Goal: Contribute content: Contribute content

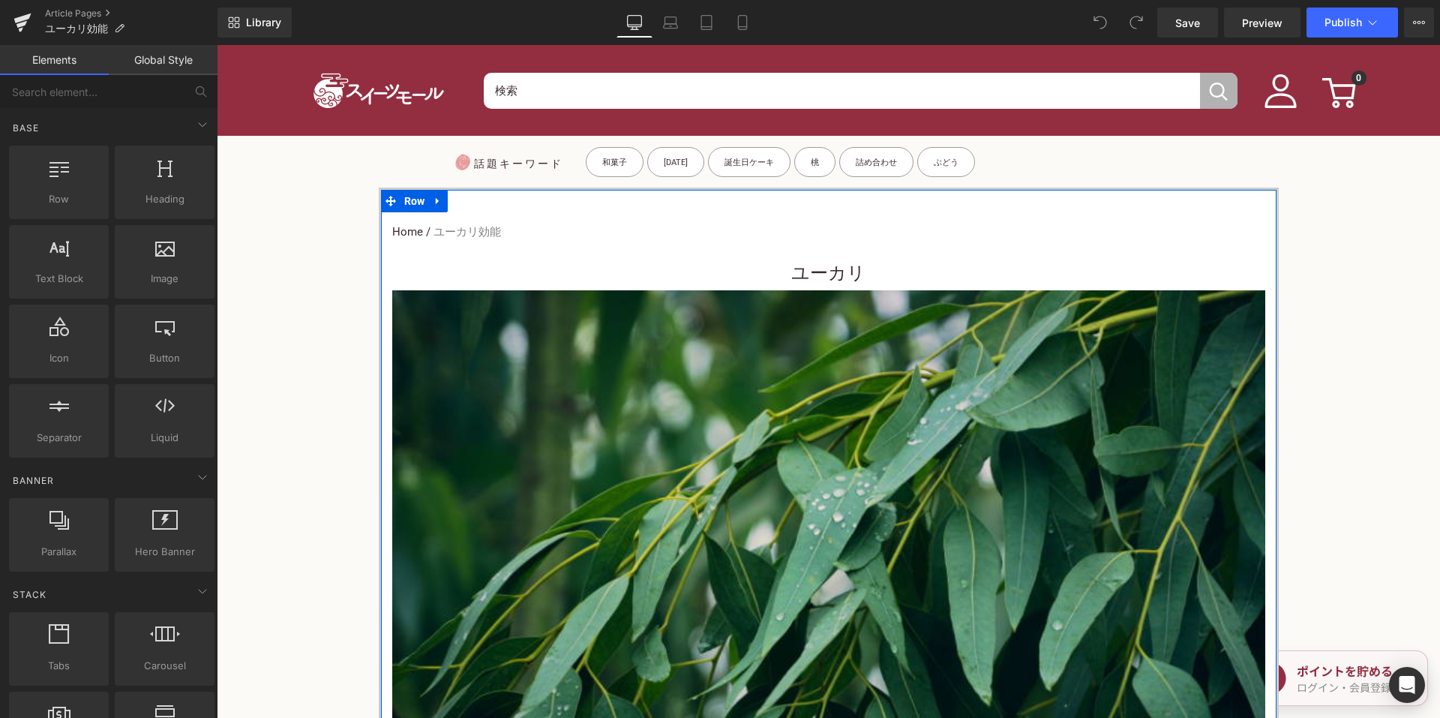
click at [772, 258] on h1 "ユーカリ" at bounding box center [828, 273] width 873 height 34
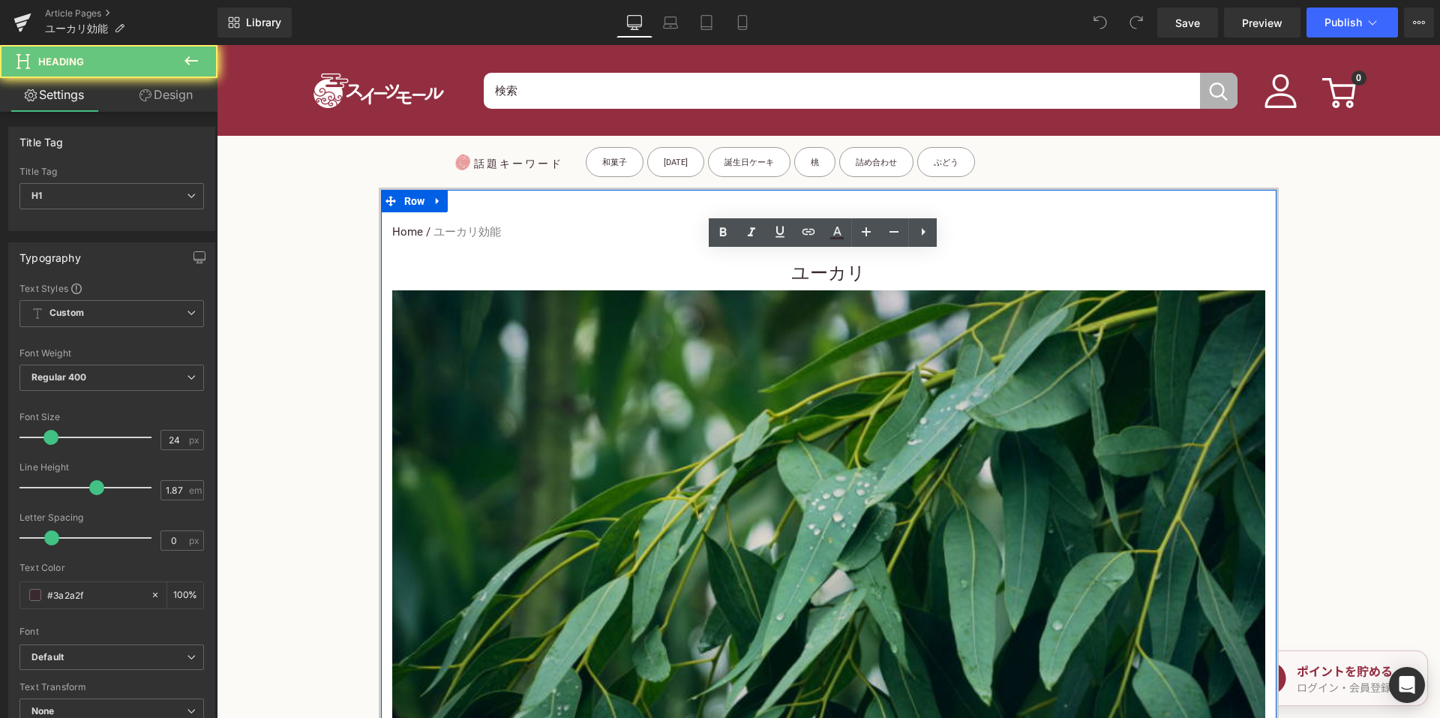
click at [774, 268] on h1 "ユーカリ" at bounding box center [828, 273] width 873 height 34
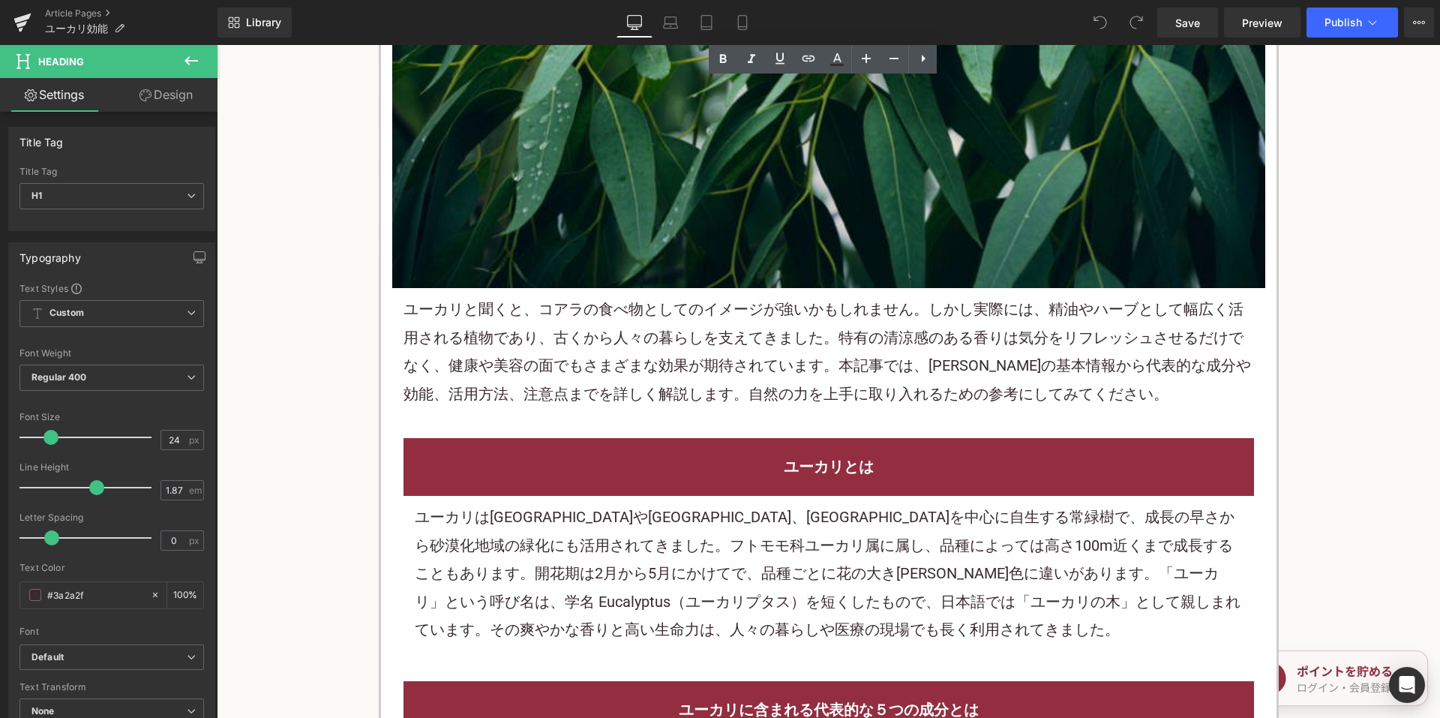
scroll to position [675, 0]
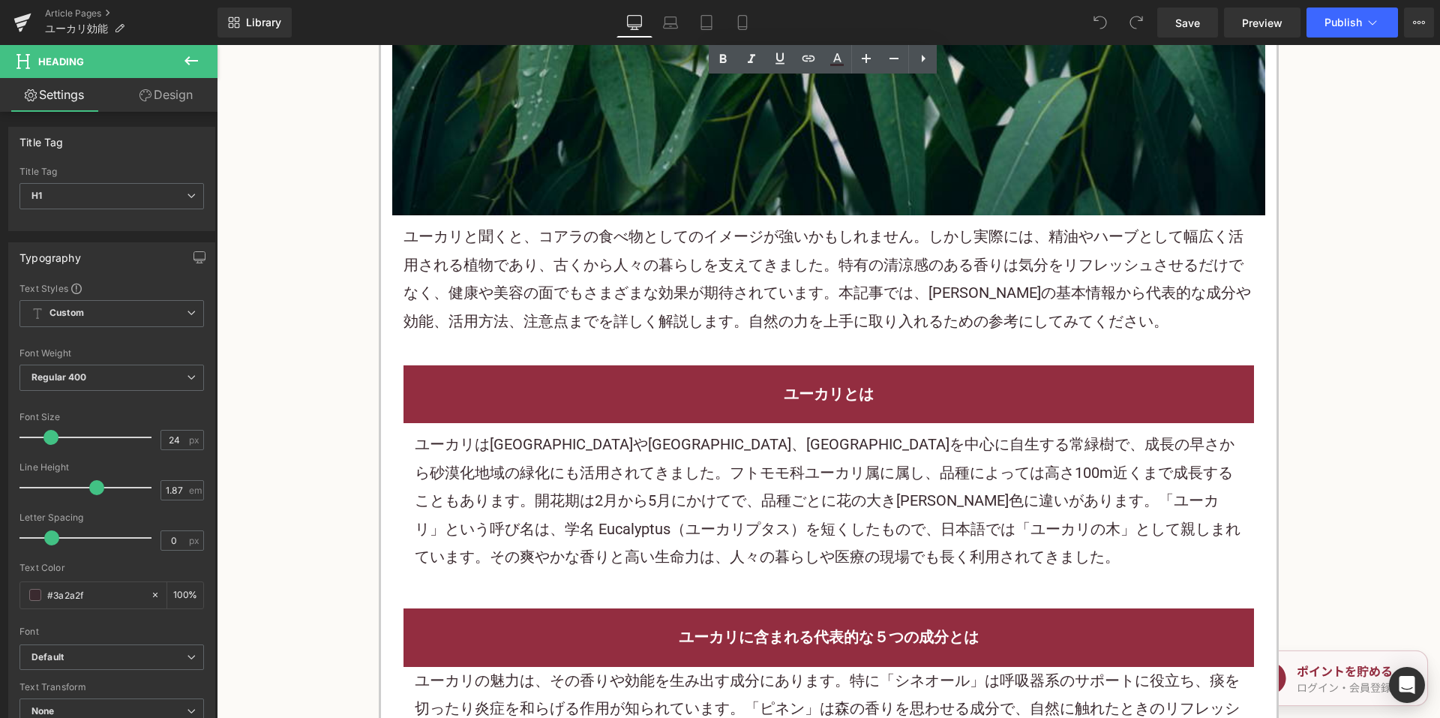
click at [650, 337] on div "ユーカリと聞くと、コアラの食べ物としてのイメージが強いかもしれません。しかし実際には、精油やハーブとして幅広く活用される植物であり、古くから人々の暮らしを支え…" at bounding box center [828, 278] width 873 height 127
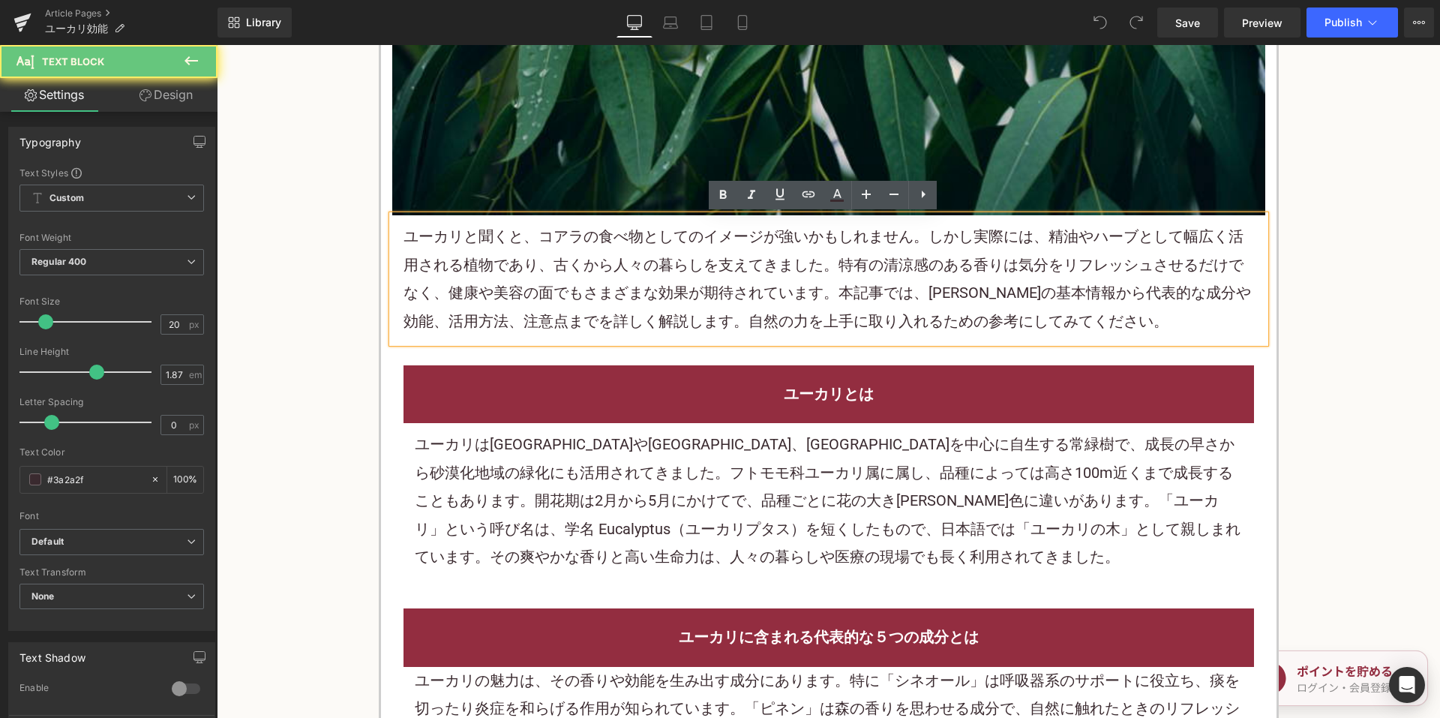
click at [631, 280] on p "ユーカリと聞くと、コアラの食べ物としてのイメージが強いかもしれません。しかし実際には、精油やハーブとして幅広く活用される植物であり、古くから人々の暮らしを支え…" at bounding box center [828, 279] width 850 height 112
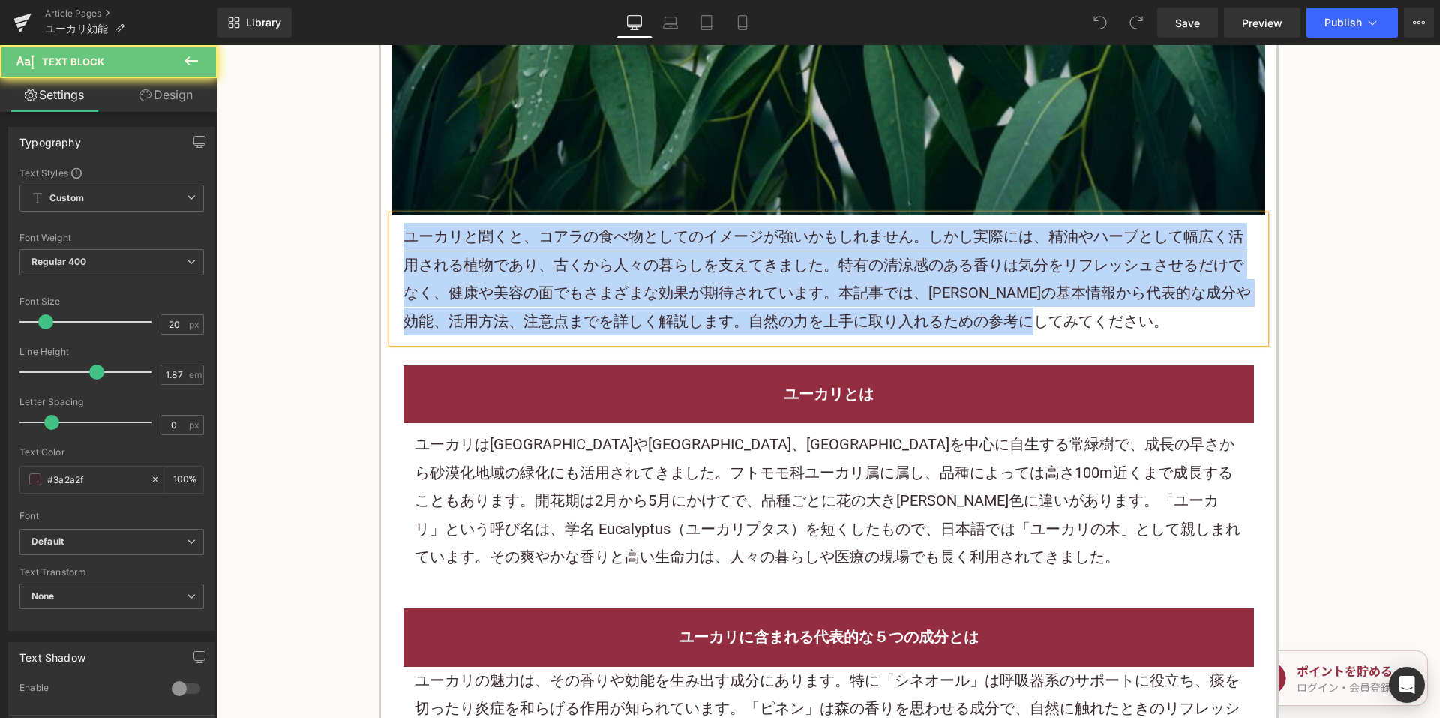
paste div
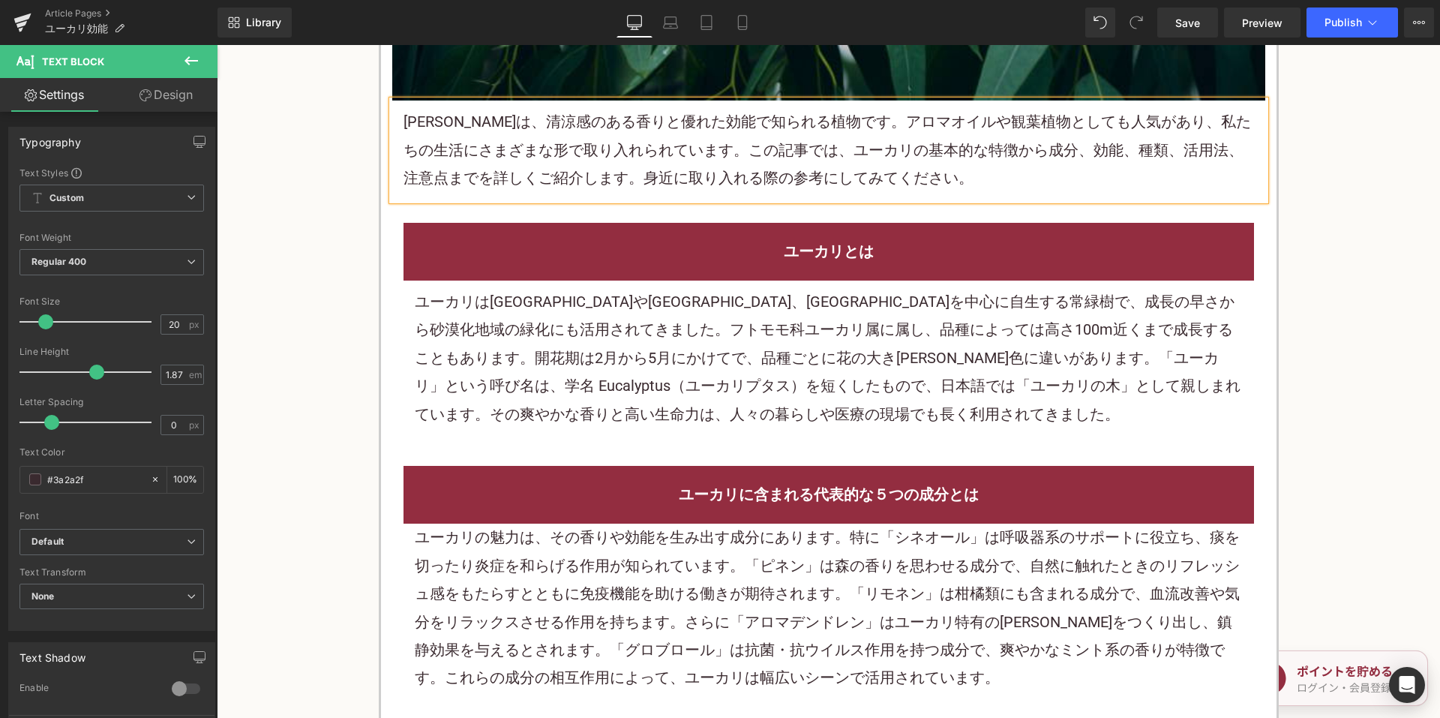
scroll to position [825, 0]
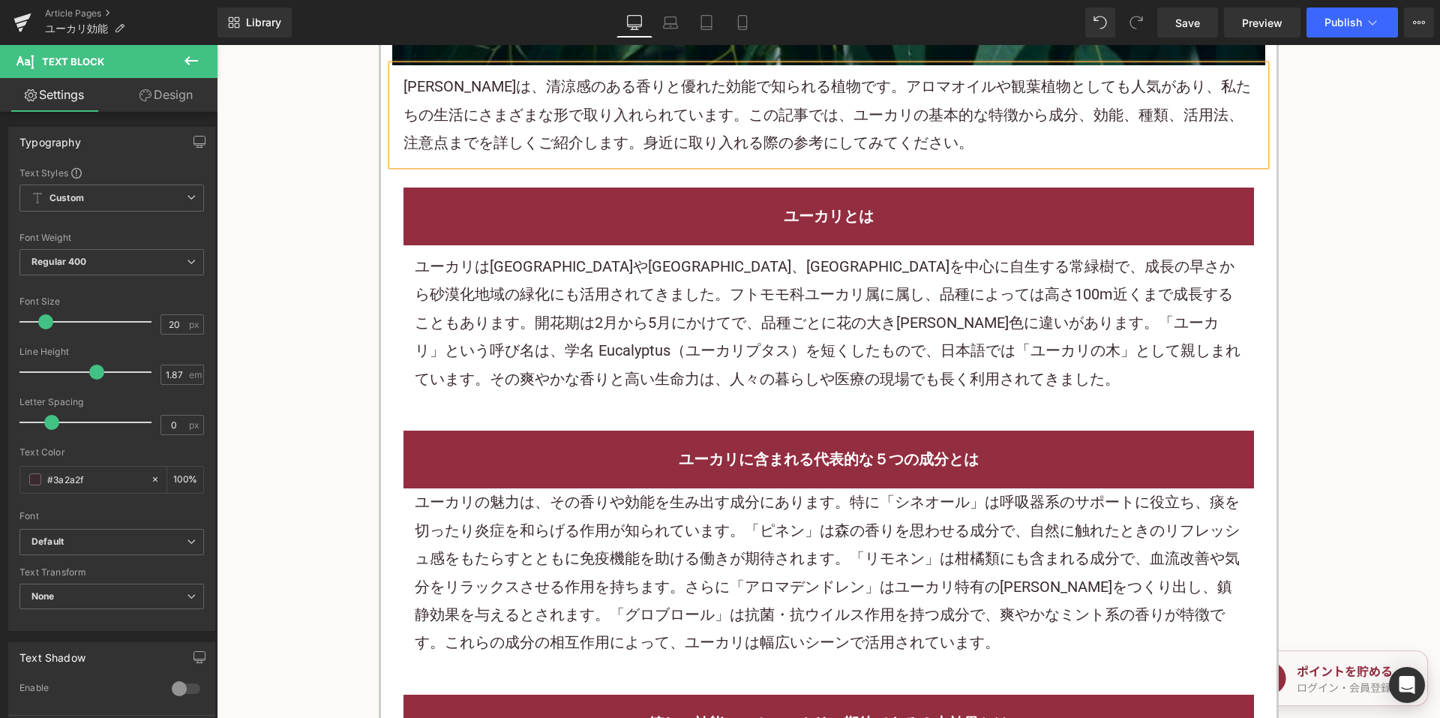
click at [649, 357] on div "ユーカリはオーストラリアやタスマニア、ニュージーランドを中心に自生する常緑樹で、成長の早さから砂漠化地域の緑化にも活用されてきました。フトモモ科ユーカリ属に属…" at bounding box center [829, 323] width 828 height 140
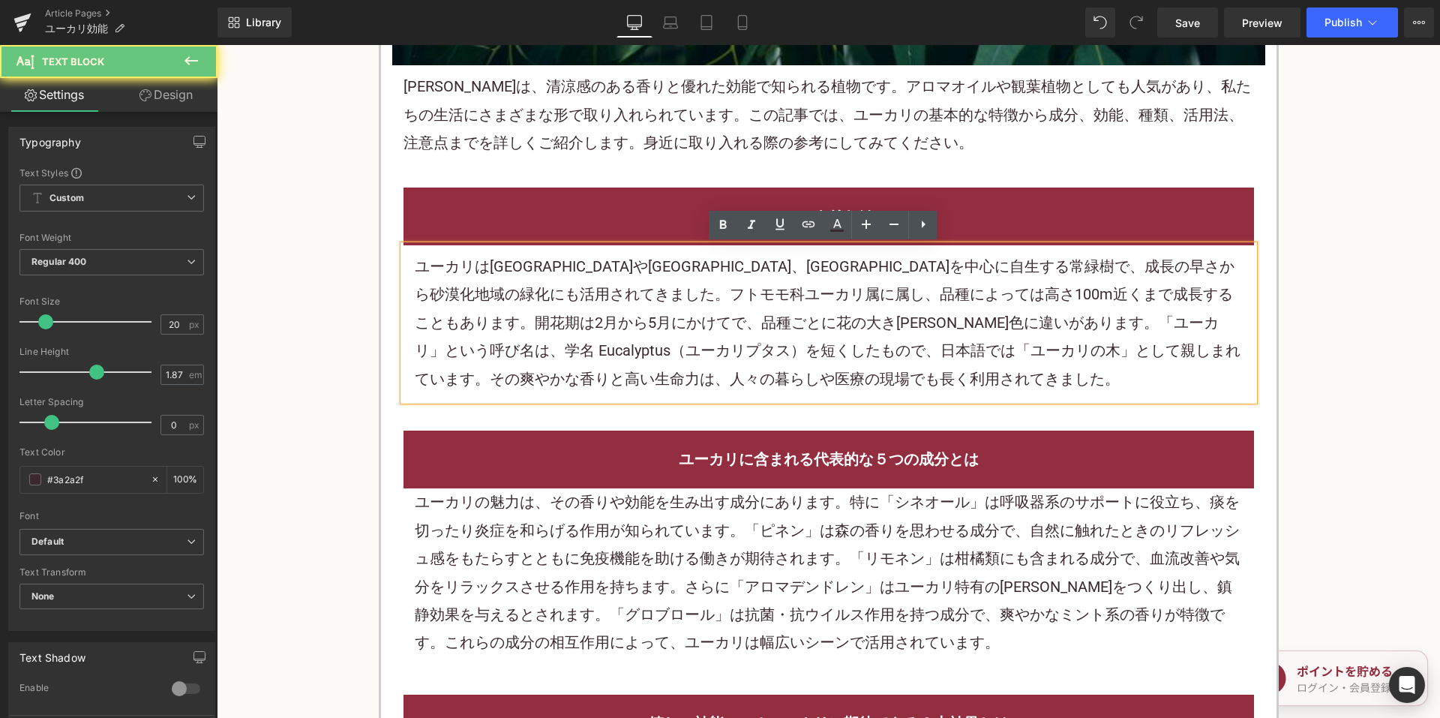
click at [649, 353] on div "ユーカリはオーストラリアやタスマニア、ニュージーランドを中心に自生する常緑樹で、成長の早さから砂漠化地域の緑化にも活用されてきました。フトモモ科ユーカリ属に属…" at bounding box center [829, 323] width 828 height 140
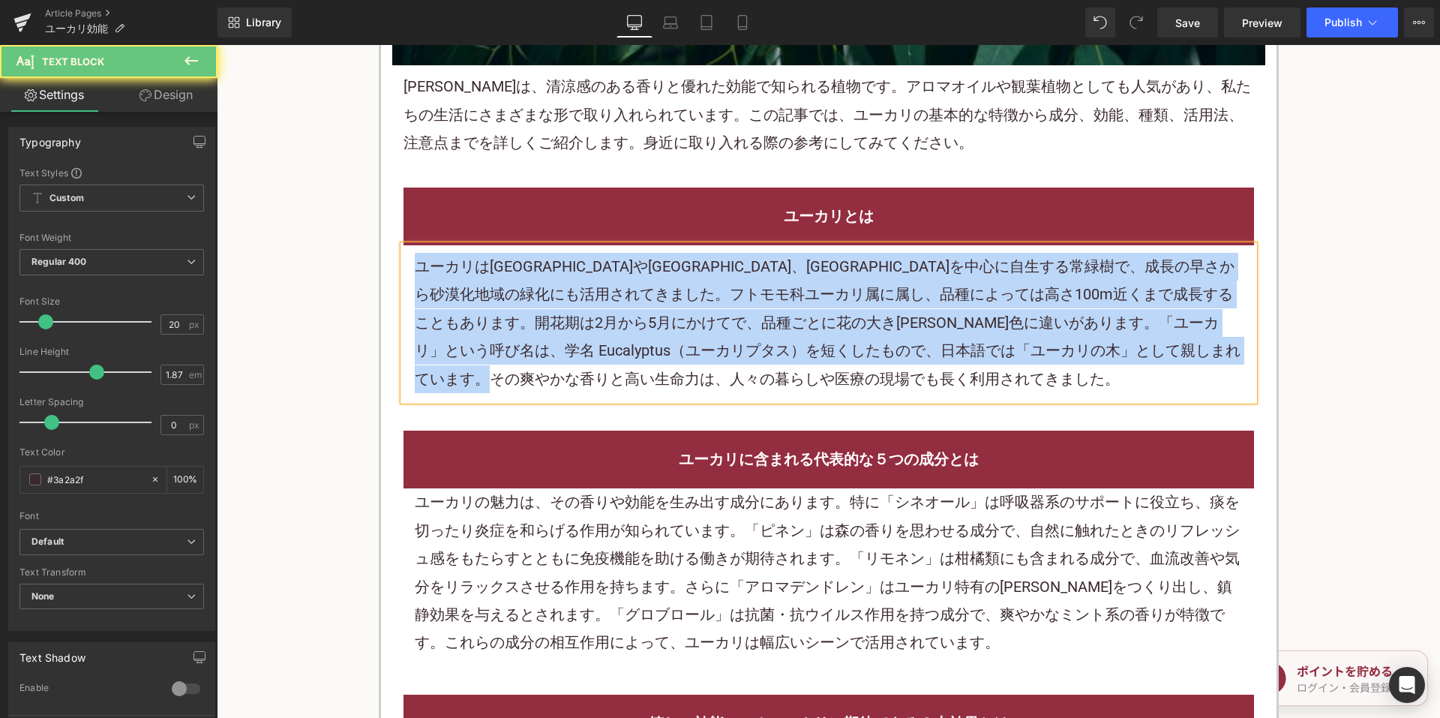
paste div
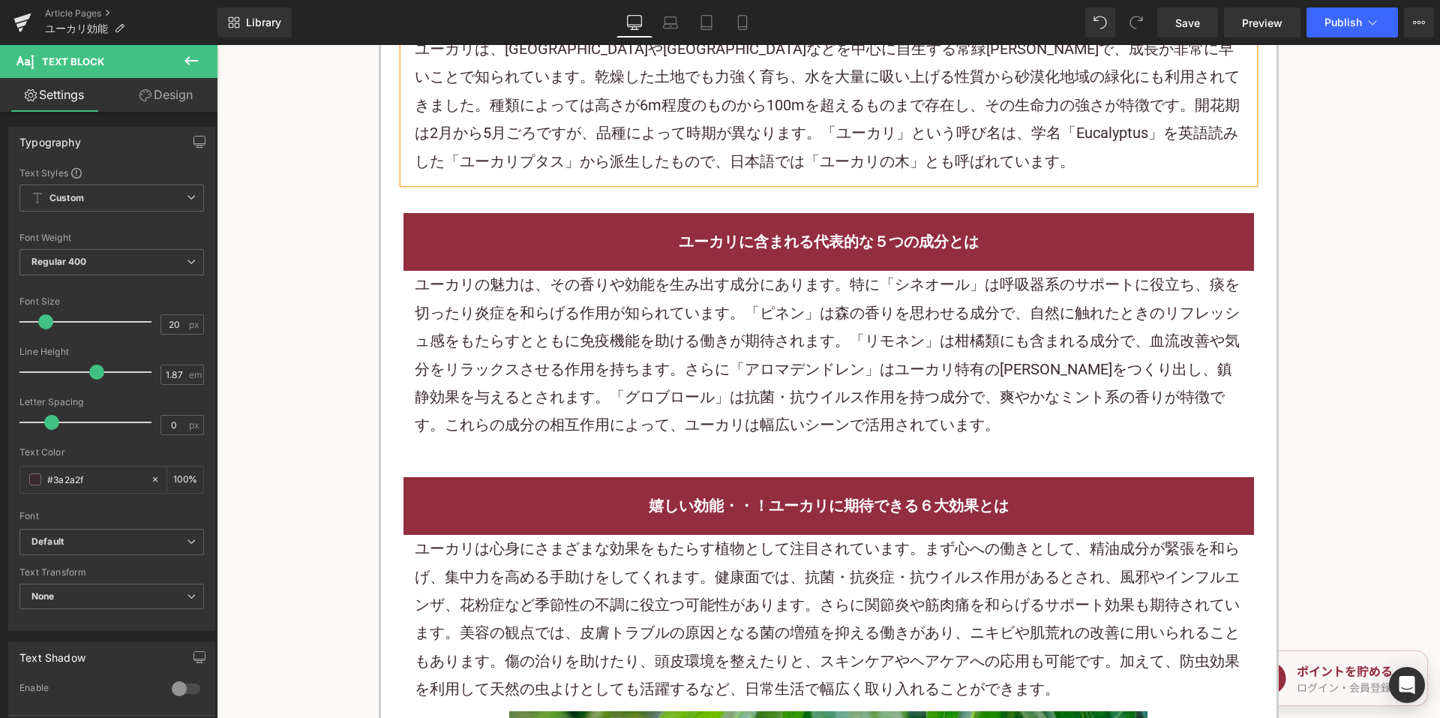
scroll to position [1050, 0]
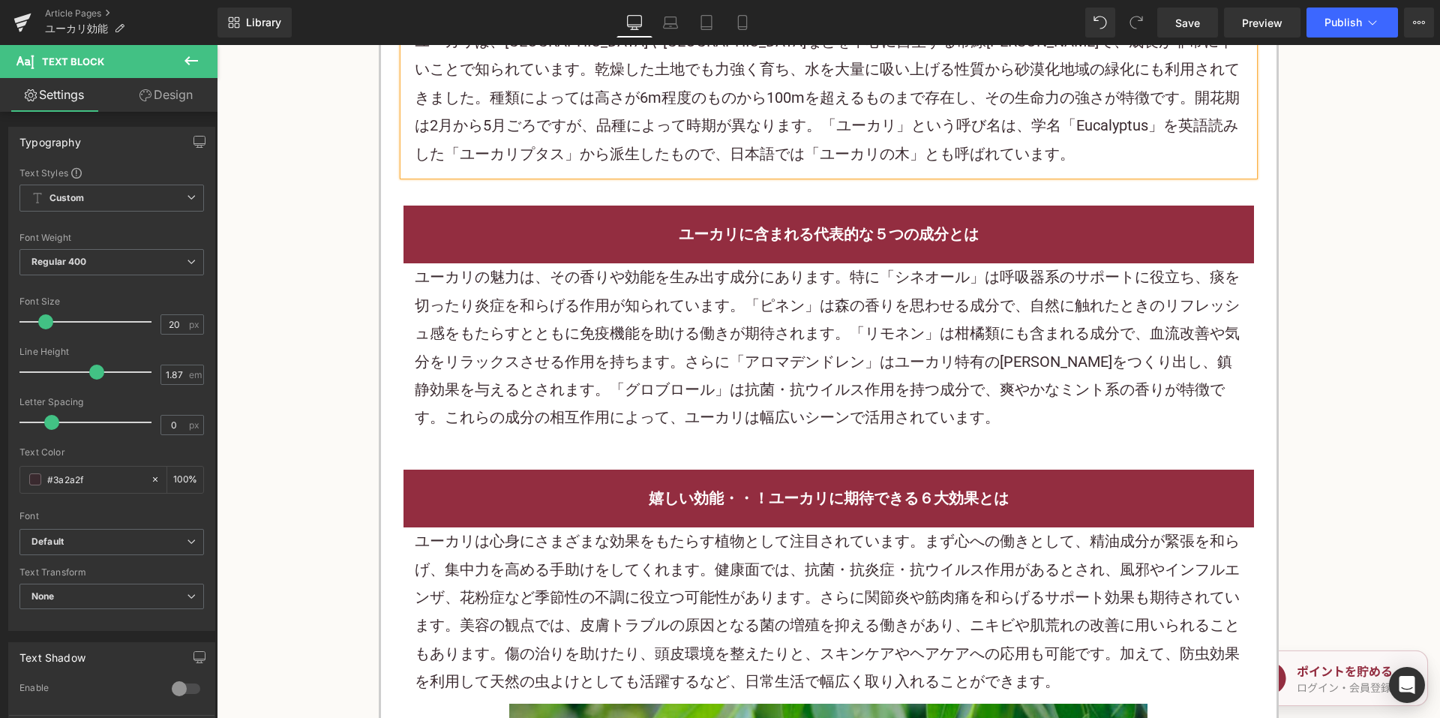
click at [616, 334] on div "ユーカリの魅力は、その香りや効能を生み出す成分にあります。特に「シネオール」は呼吸器系のサポートに役立ち、痰を切ったり炎症を和らげる作用が知られています。「ピ…" at bounding box center [829, 347] width 828 height 168
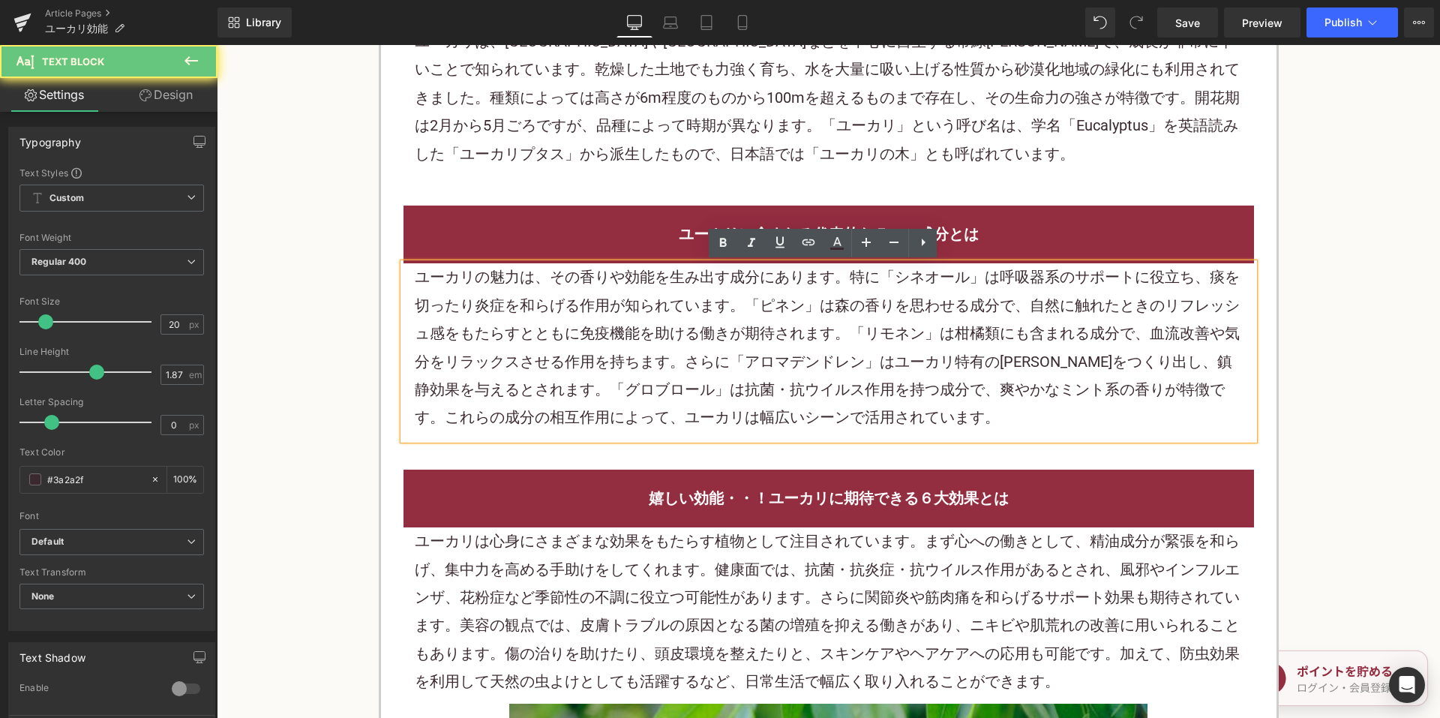
paste div
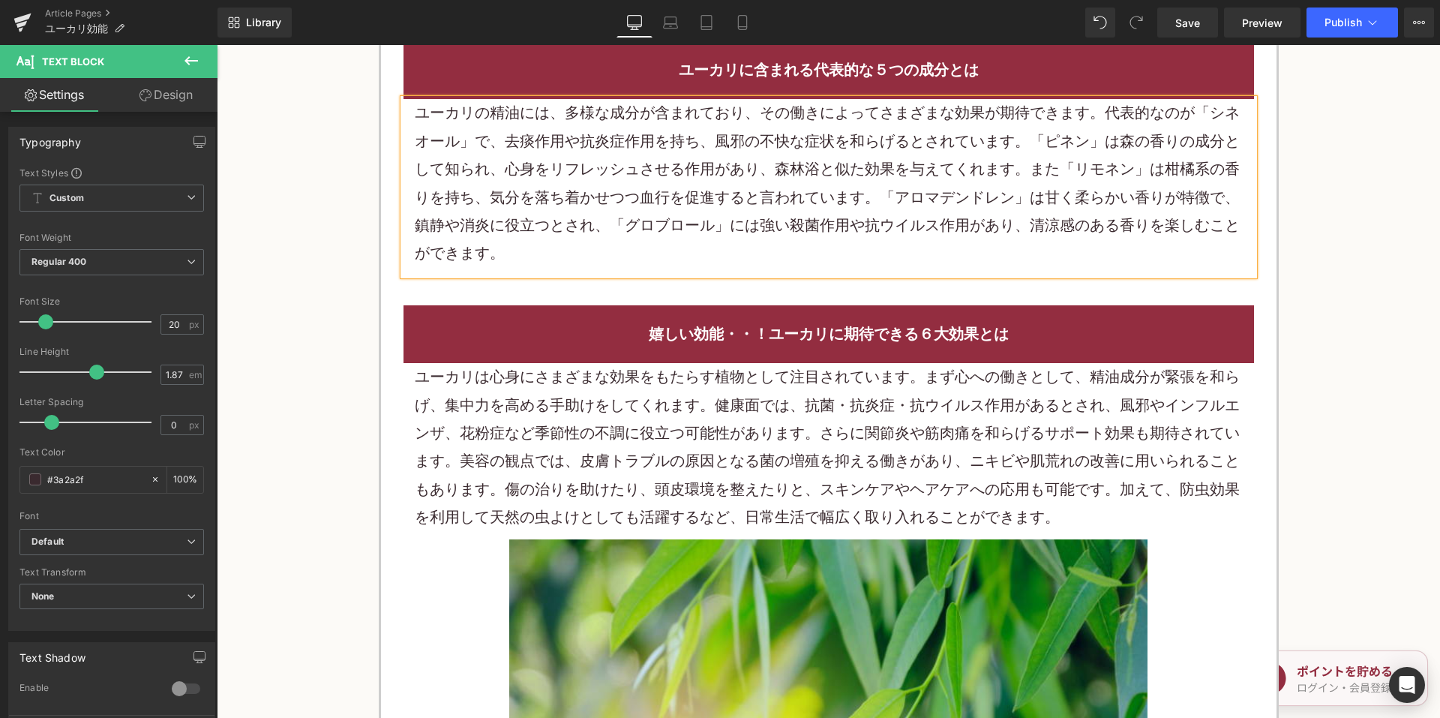
scroll to position [1350, 0]
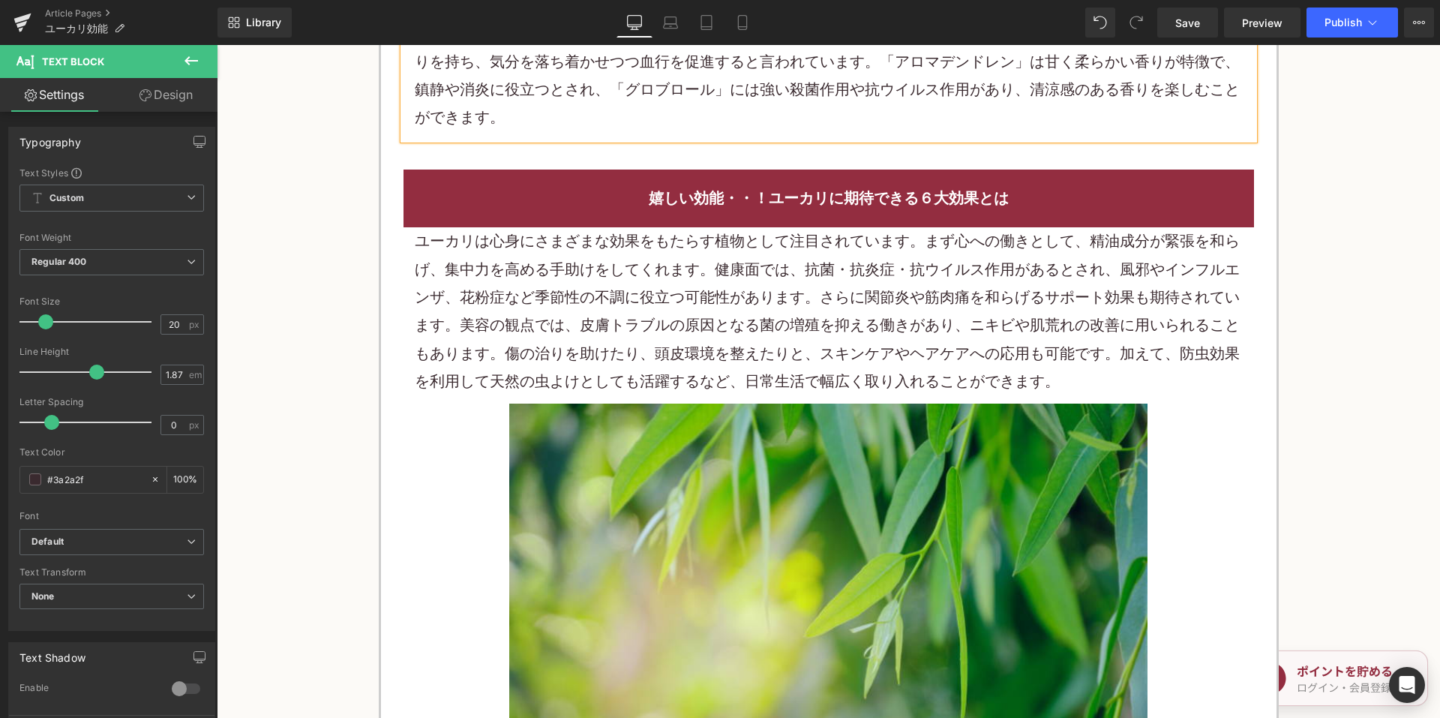
click at [688, 297] on p "ユーカリは心身にさまざまな効果をもたらす植物として注目されています。まず心への働きとして、精油成分が緊張を和らげ、集中力を高める手助けをしてくれます。健康面で…" at bounding box center [829, 311] width 828 height 168
click at [687, 296] on p "ユーカリは心身にさまざまな効果をもたらす植物として注目されています。まず心への働きとして、精油成分が緊張を和らげ、集中力を高める手助けをしてくれます。健康面で…" at bounding box center [829, 311] width 828 height 168
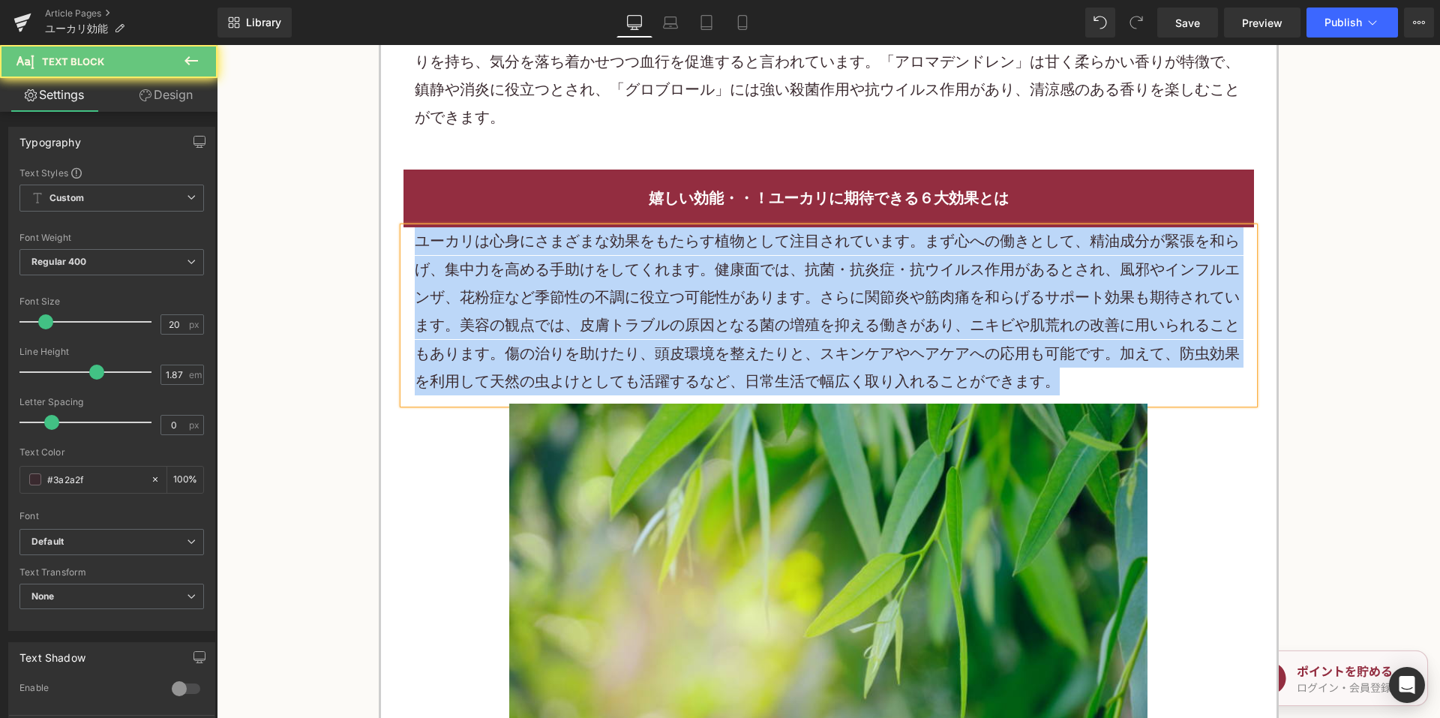
paste div
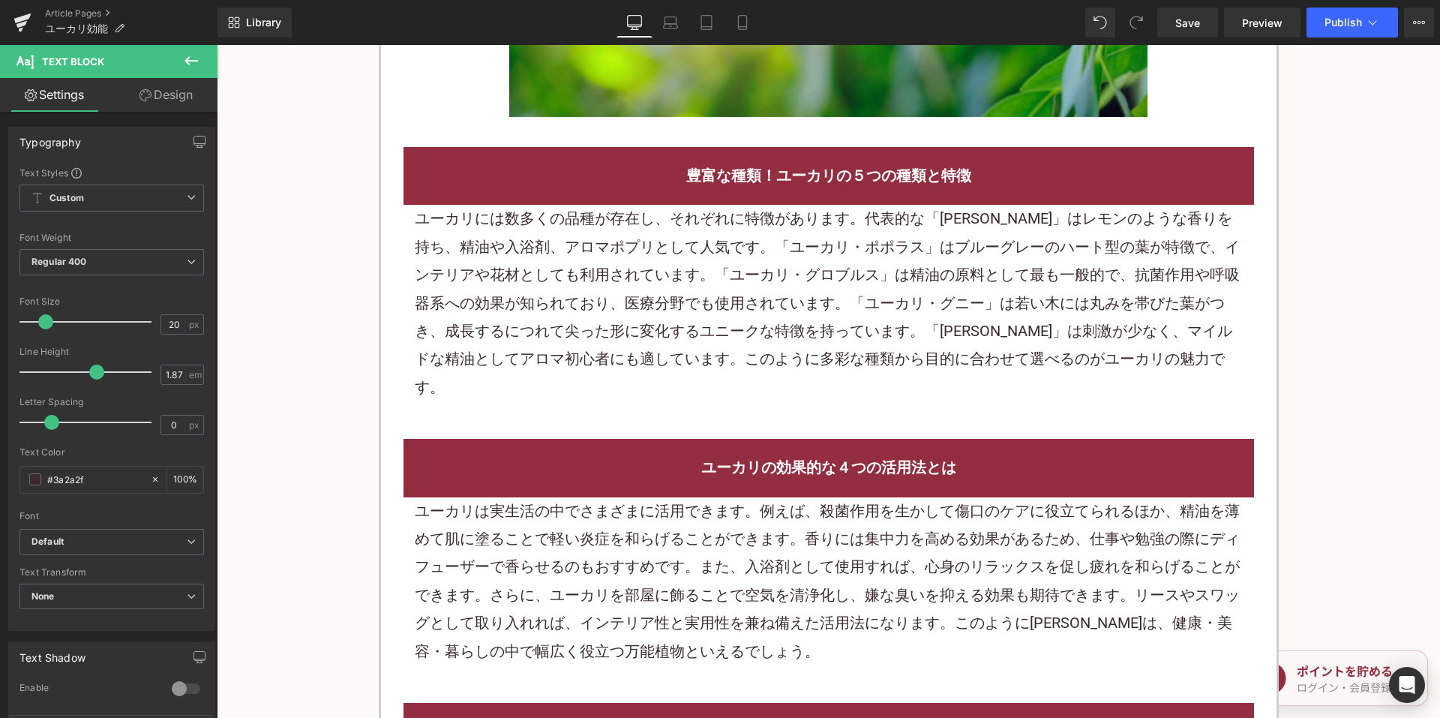
scroll to position [2099, 0]
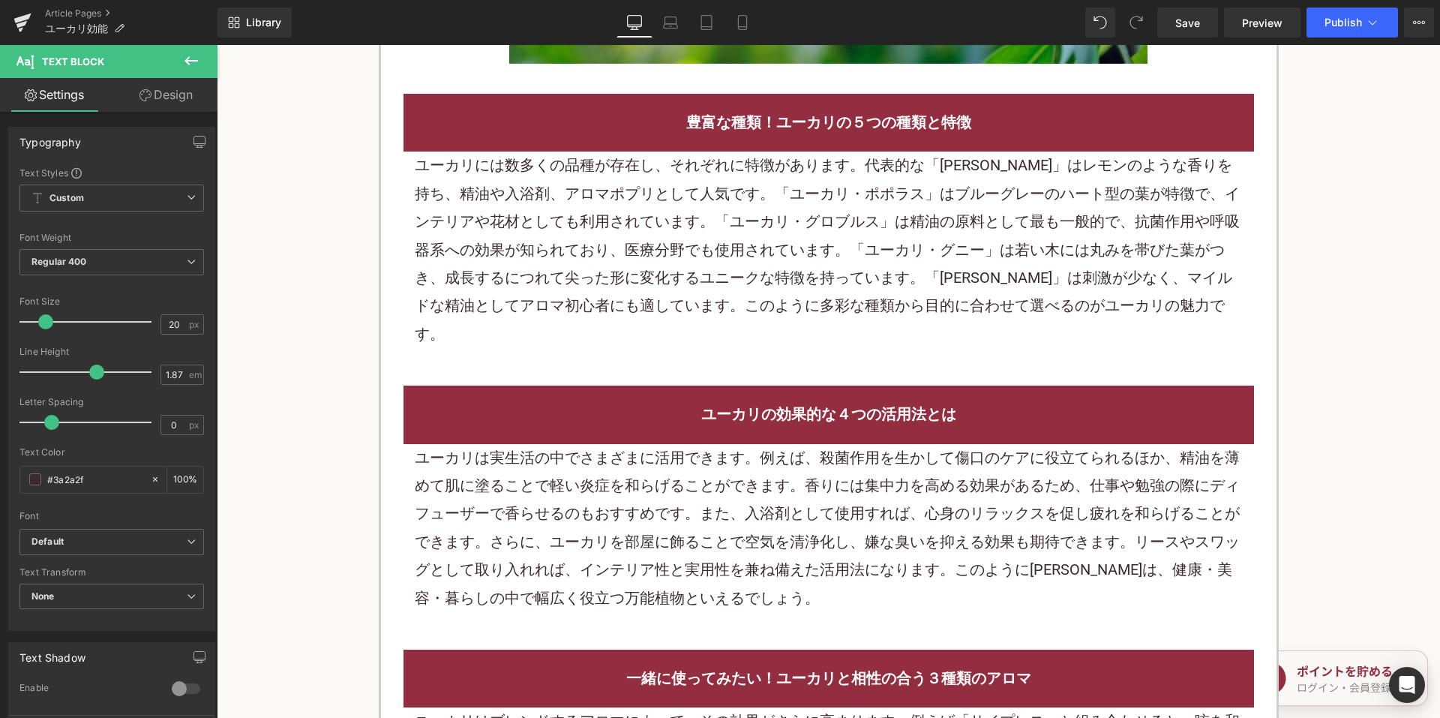
click at [712, 260] on p "ユーカリには数多くの品種が存在し、それぞれに特徴があります。代表的な「ユーカリ・シトリオドラ」はレモンのような香りを持ち、精油や入浴剤、アロマポプリとして人気…" at bounding box center [829, 249] width 828 height 196
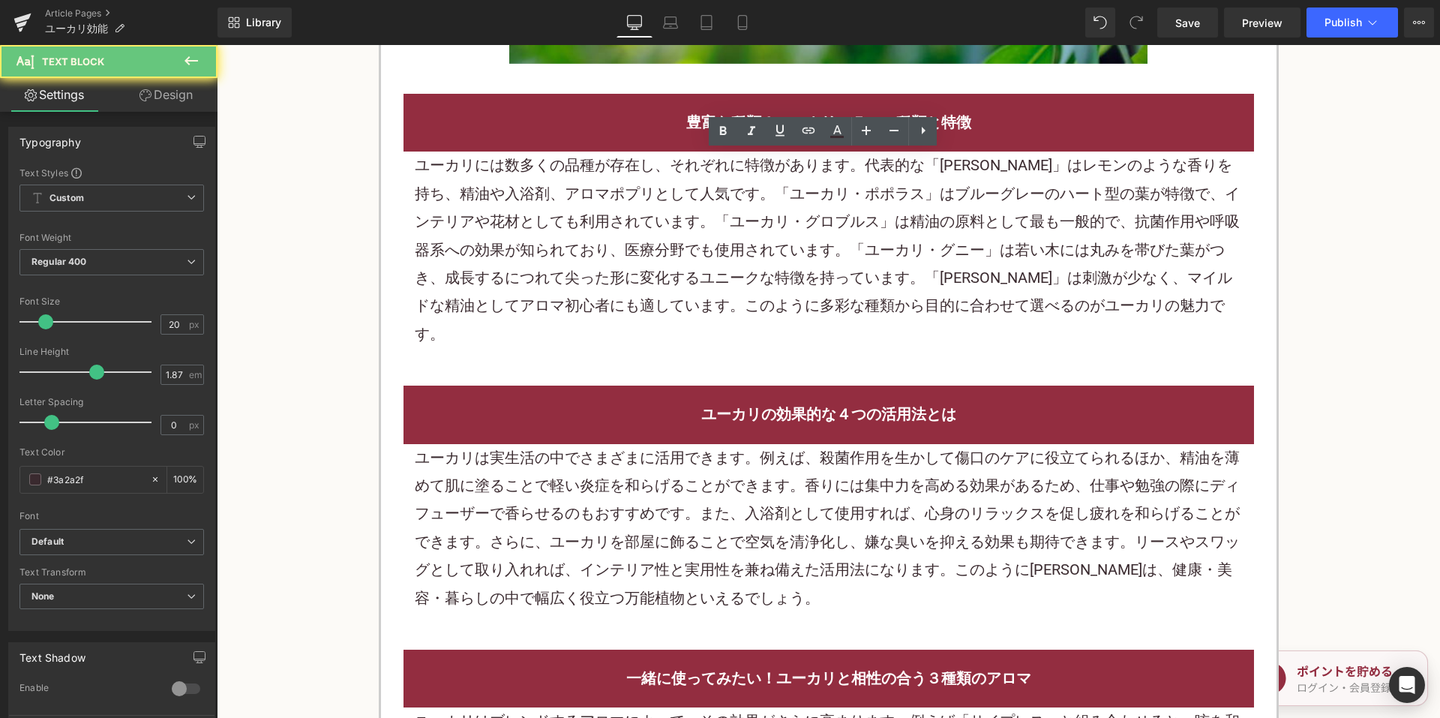
click at [710, 259] on p "ユーカリには数多くの品種が存在し、それぞれに特徴があります。代表的な「ユーカリ・シトリオドラ」はレモンのような香りを持ち、精油や入浴剤、アロマポプリとして人気…" at bounding box center [829, 249] width 828 height 196
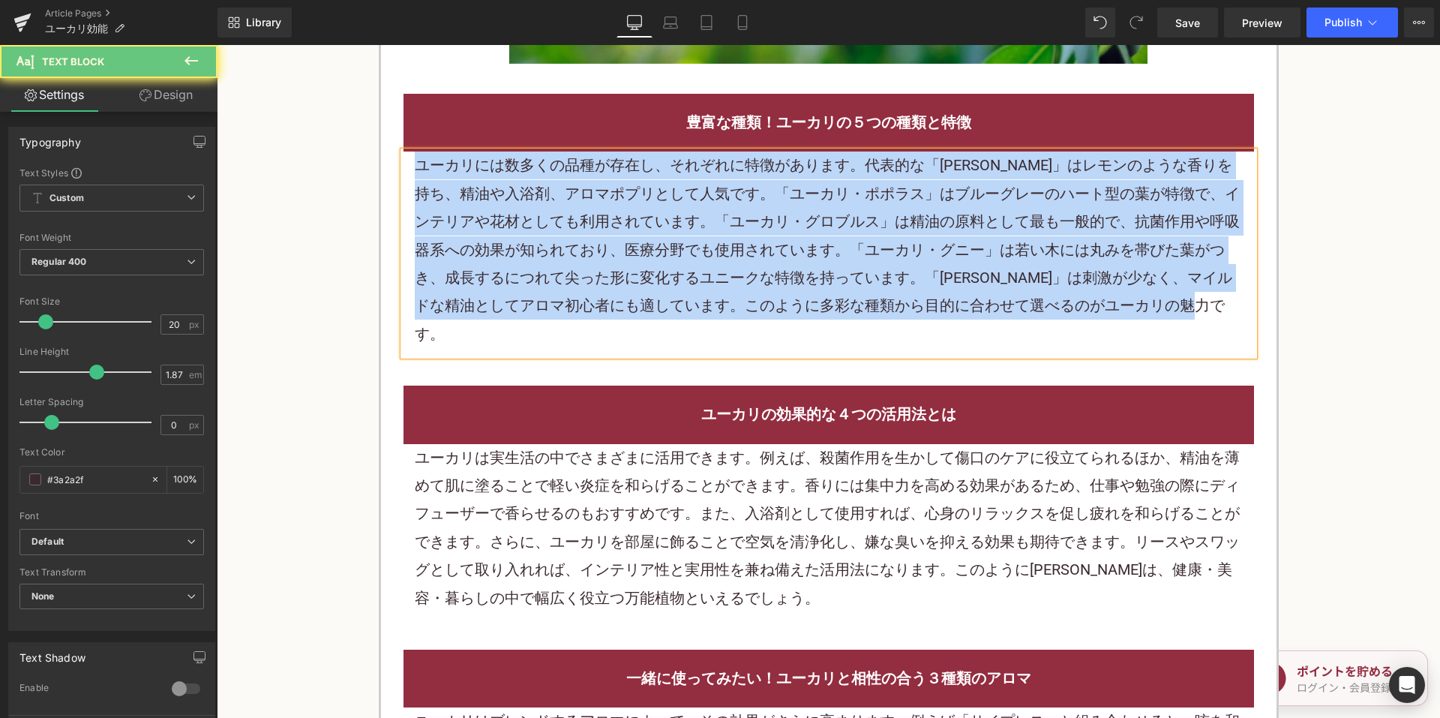
paste div
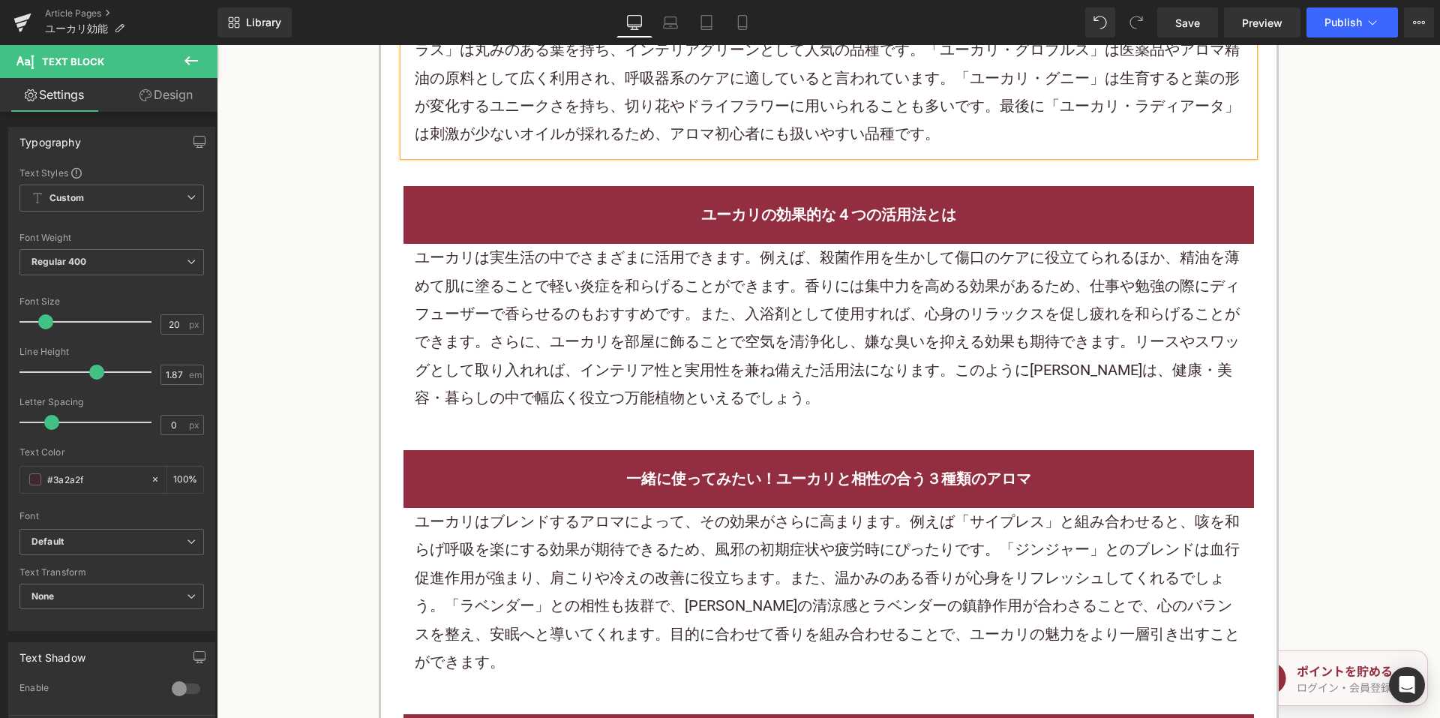
scroll to position [2324, 0]
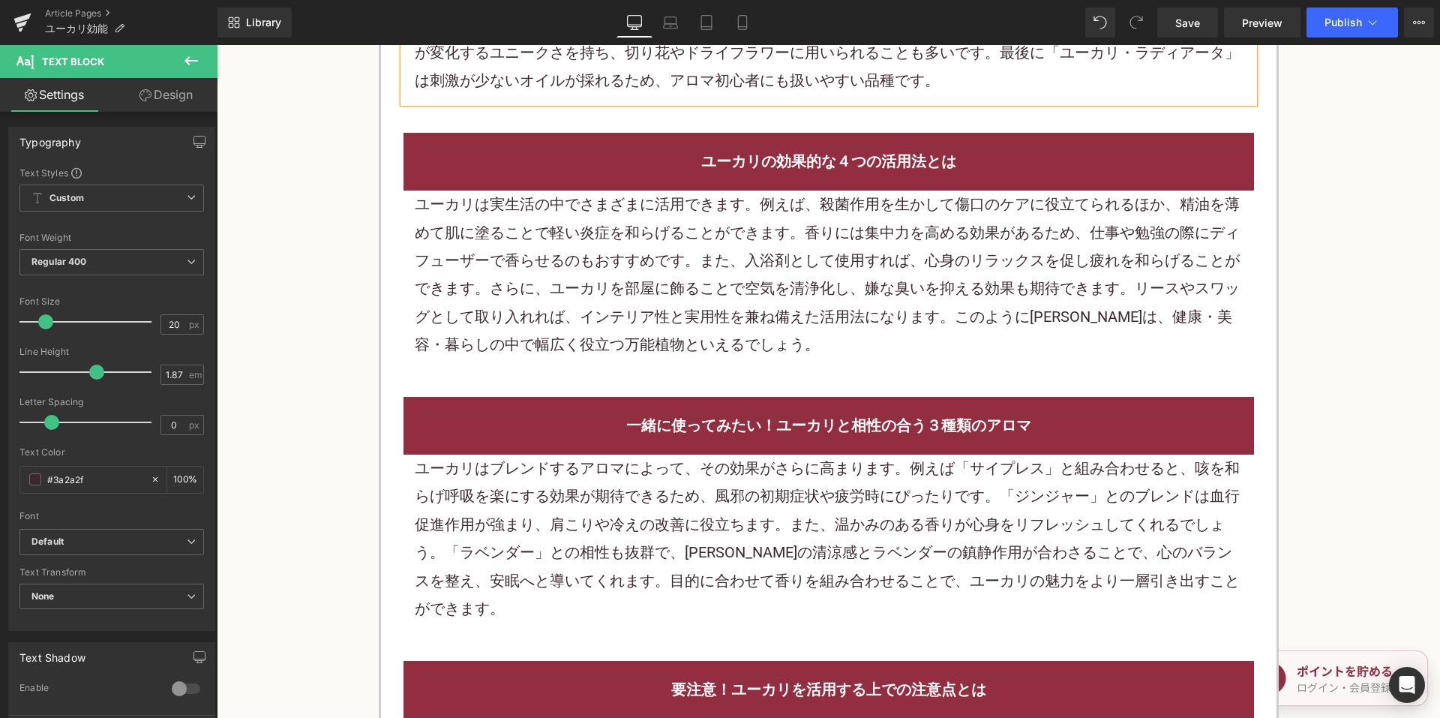
click at [712, 239] on p "ユーカリは実生活の中でさまざまに活用できます。例えば、殺菌作用を生かして傷口のケアに役立てられるほか、精油を薄めて肌に塗ることで軽い炎症を和らげることができま…" at bounding box center [829, 274] width 828 height 168
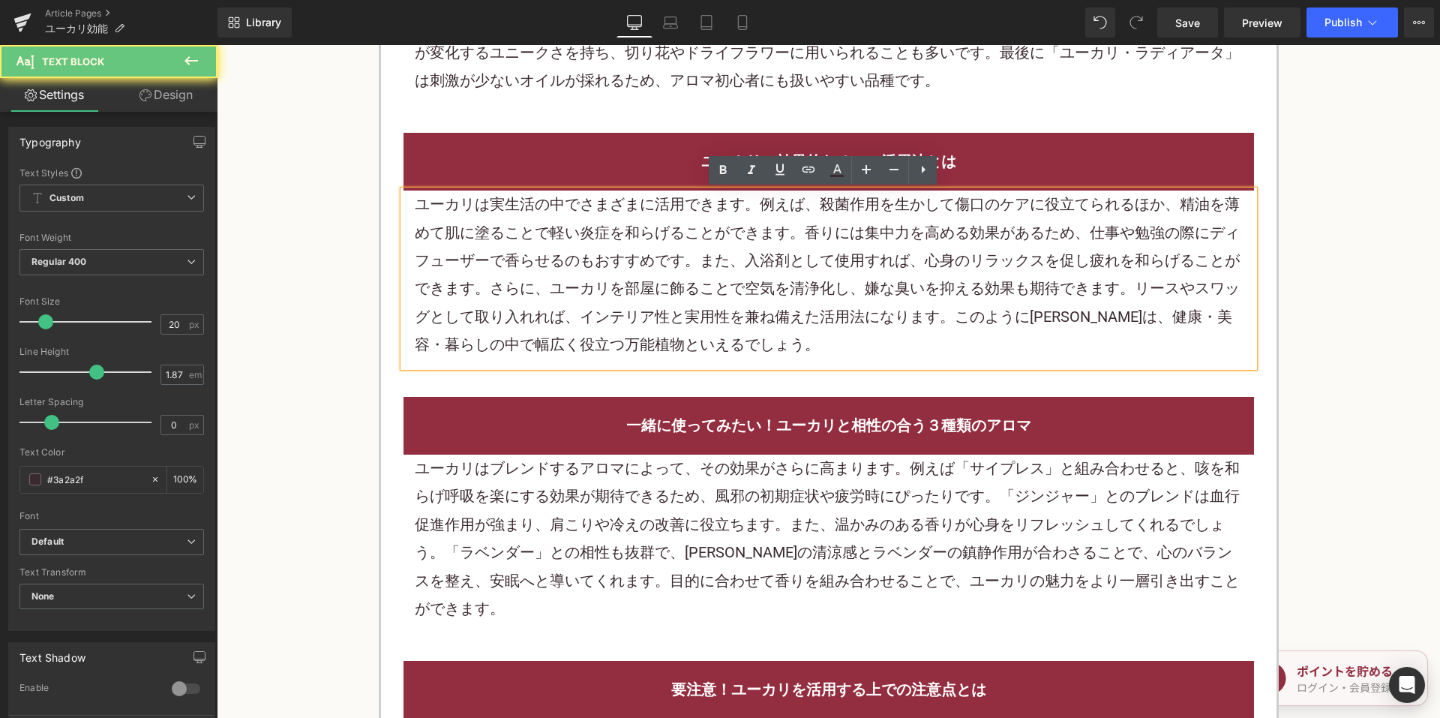
click at [713, 238] on p "ユーカリは実生活の中でさまざまに活用できます。例えば、殺菌作用を生かして傷口のケアに役立てられるほか、精油を薄めて肌に塗ることで軽い炎症を和らげることができま…" at bounding box center [829, 274] width 828 height 168
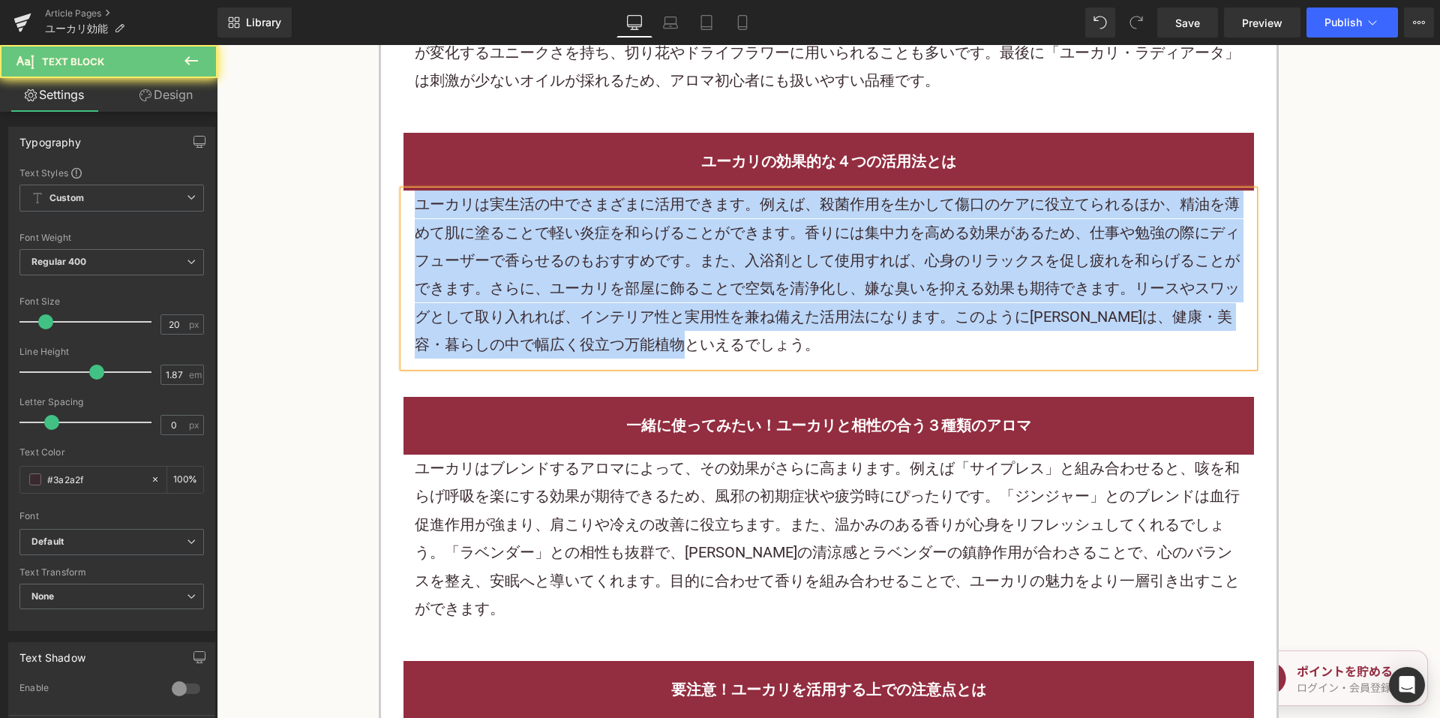
paste div
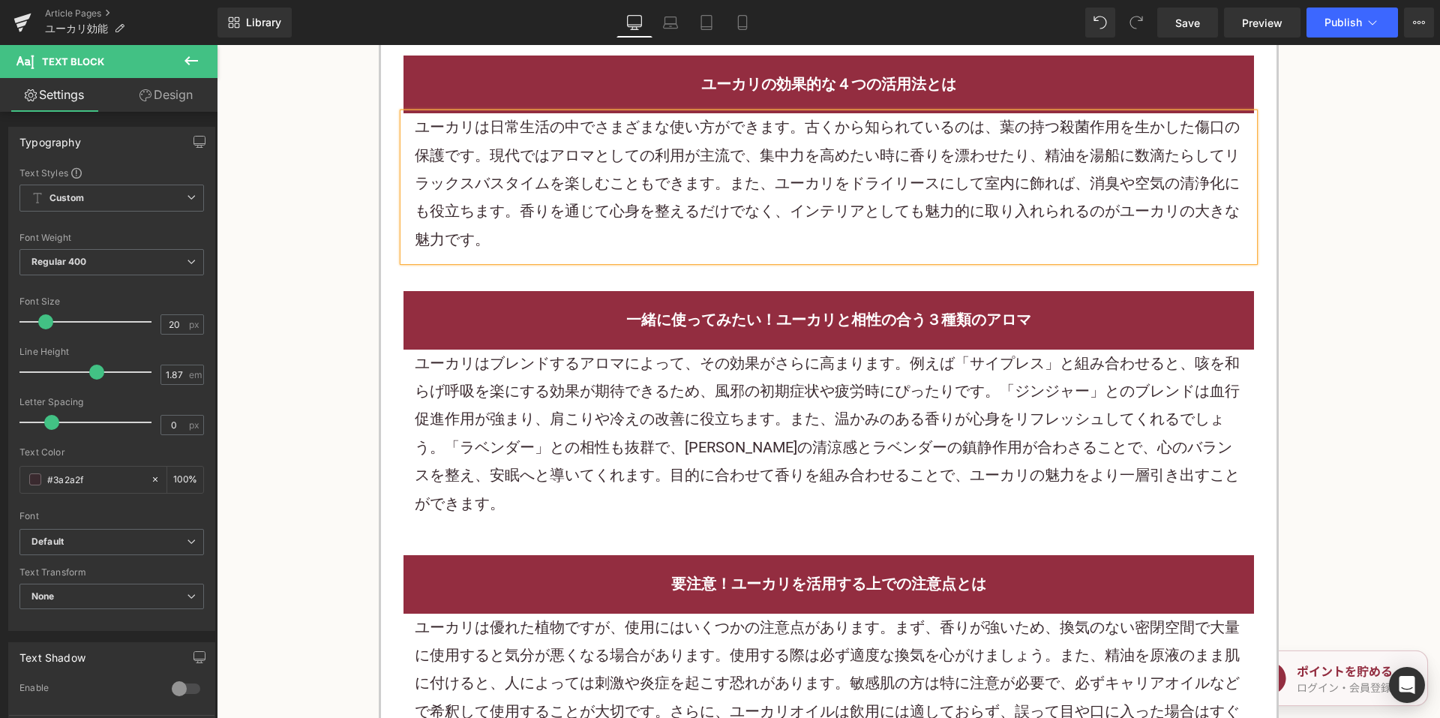
scroll to position [2474, 0]
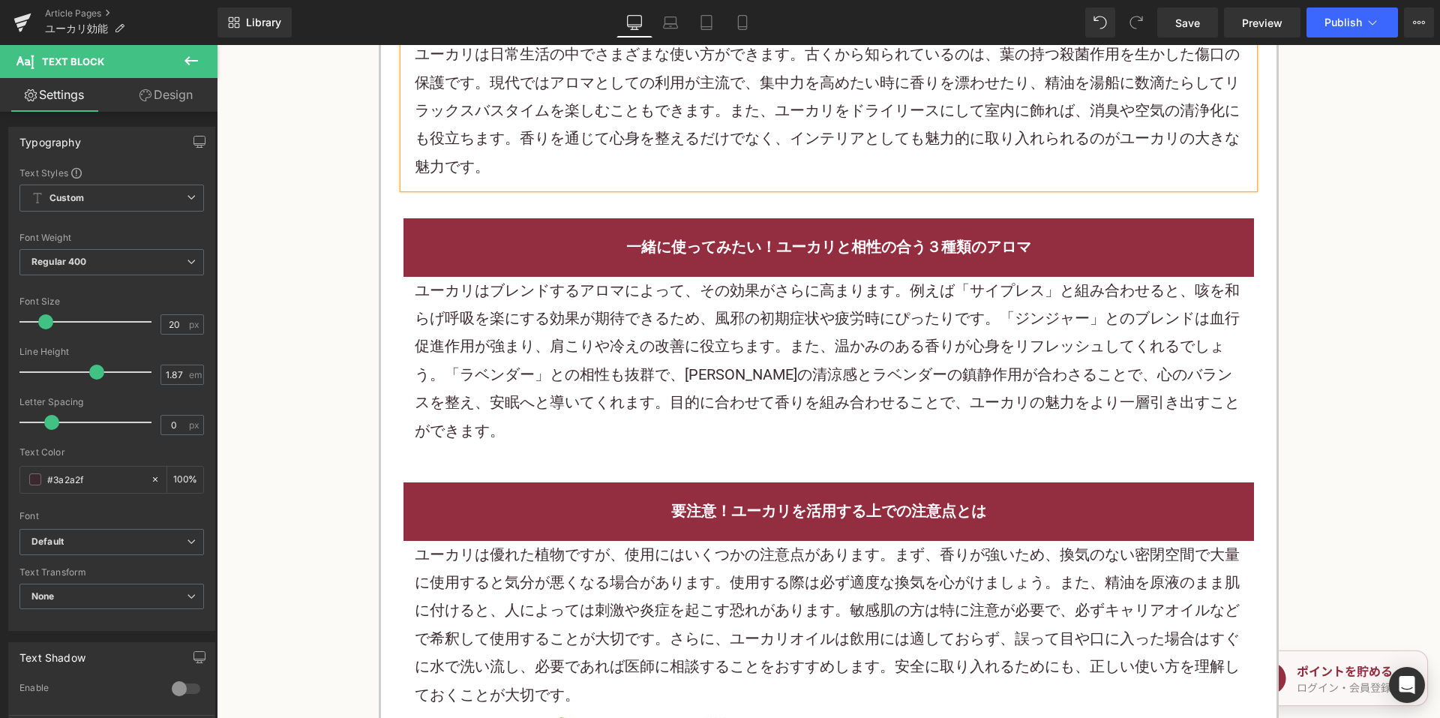
click at [652, 277] on div "ユーカリはブレンドするアロマによって、その効果がさらに高まります。例えば「サイプレス」と組み合わせると、咳を和らげ呼吸を楽にする効果が期待できるため、風邪の初…" at bounding box center [828, 364] width 850 height 175
click at [652, 277] on p "ユーカリはブレンドするアロマによって、その効果がさらに高まります。例えば「サイプレス」と組み合わせると、咳を和らげ呼吸を楽にする効果が期待できるため、風邪の初…" at bounding box center [829, 361] width 828 height 168
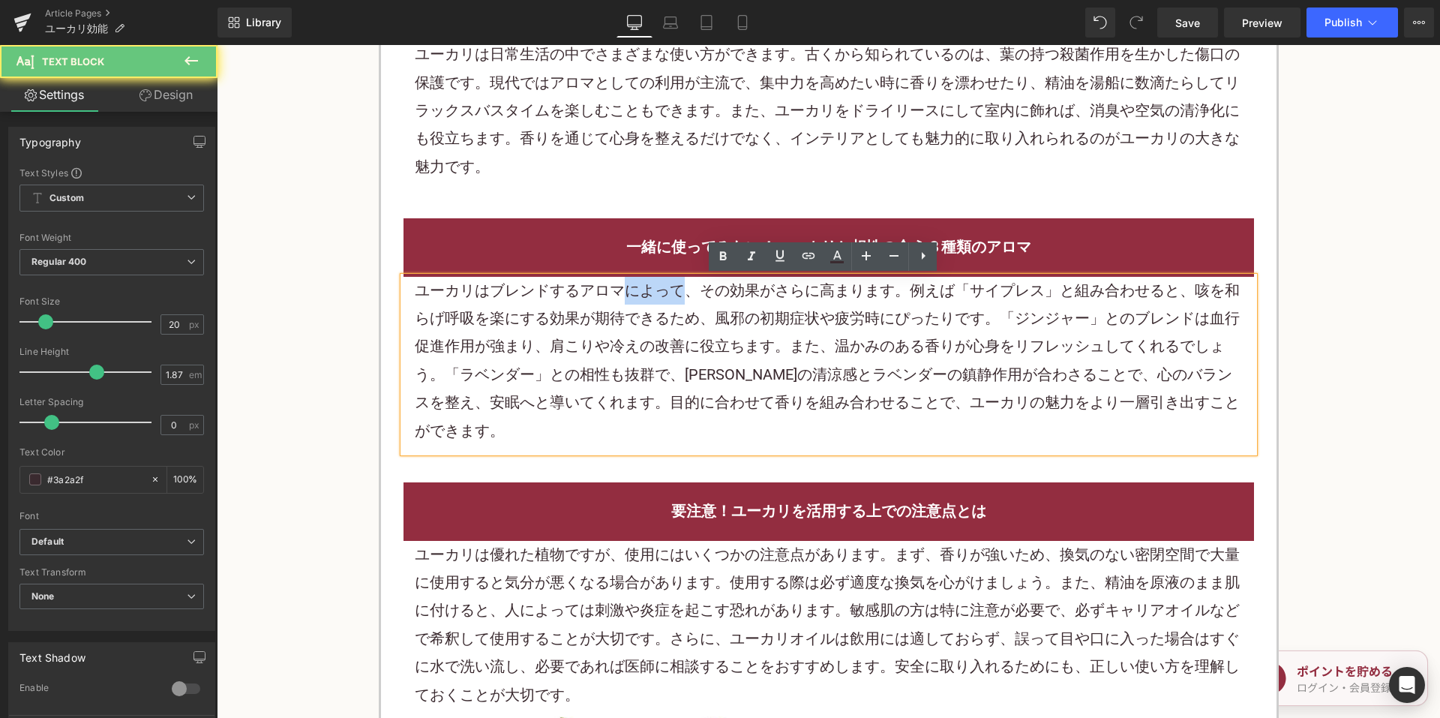
click at [643, 303] on p "ユーカリはブレンドするアロマによって、その効果がさらに高まります。例えば「サイプレス」と組み合わせると、咳を和らげ呼吸を楽にする効果が期待できるため、風邪の初…" at bounding box center [829, 361] width 828 height 168
click at [643, 304] on p "ユーカリはブレンドするアロマによって、その効果がさらに高まります。例えば「サイプレス」と組み合わせると、咳を和らげ呼吸を楽にする効果が期待できるため、風邪の初…" at bounding box center [829, 361] width 828 height 168
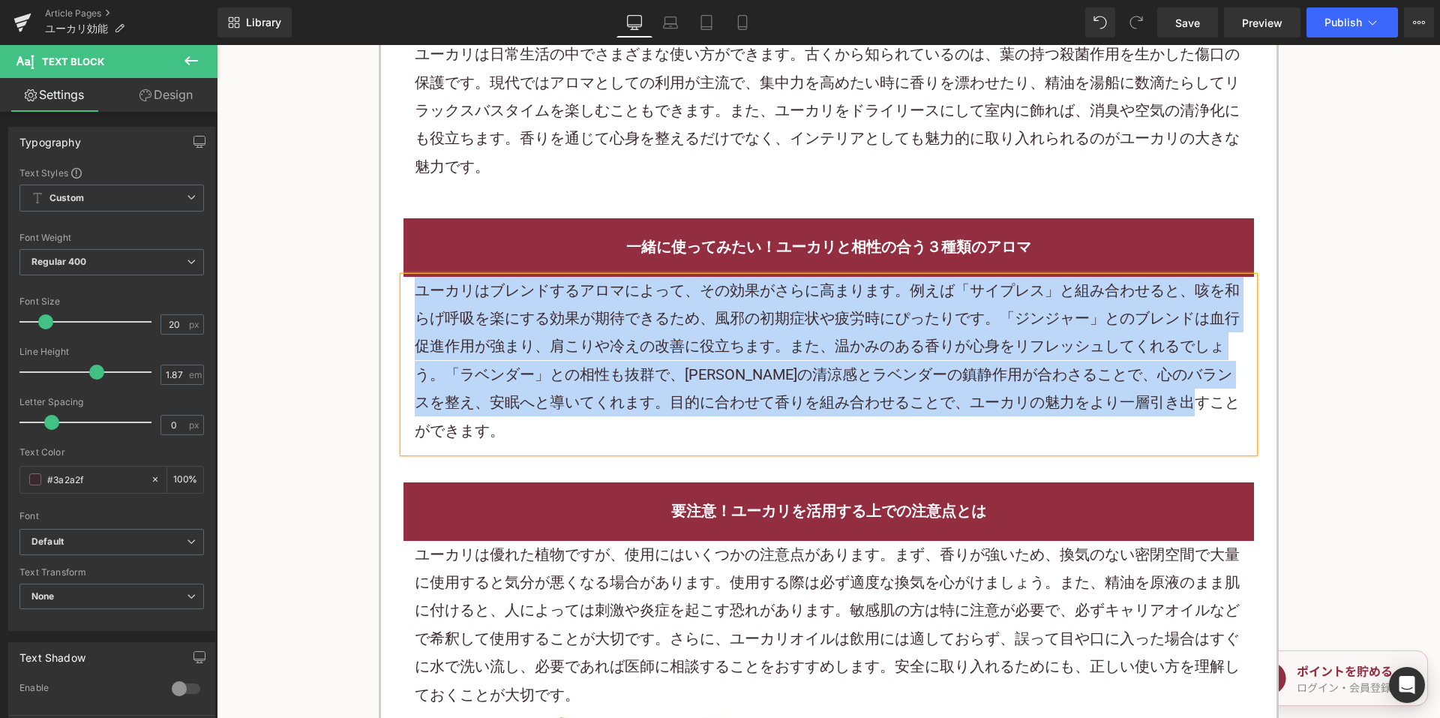
paste div
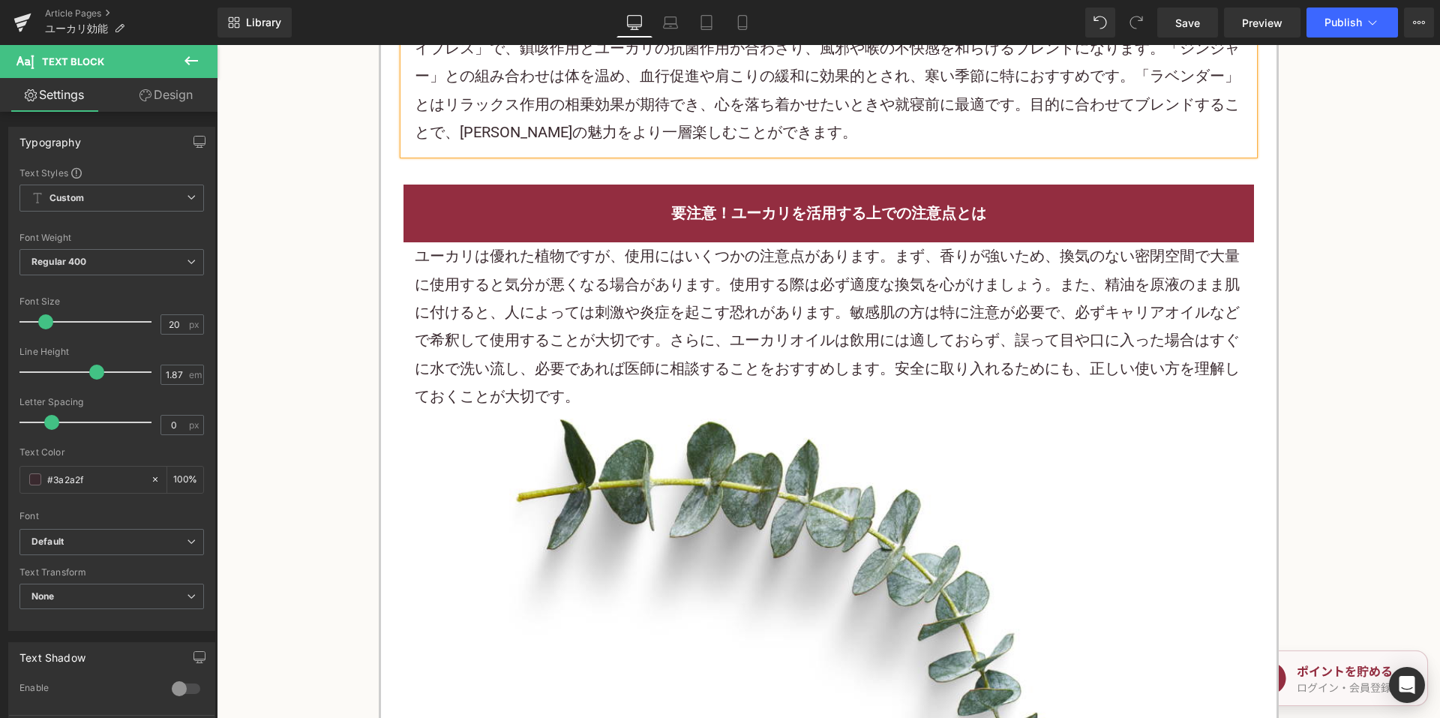
scroll to position [2774, 0]
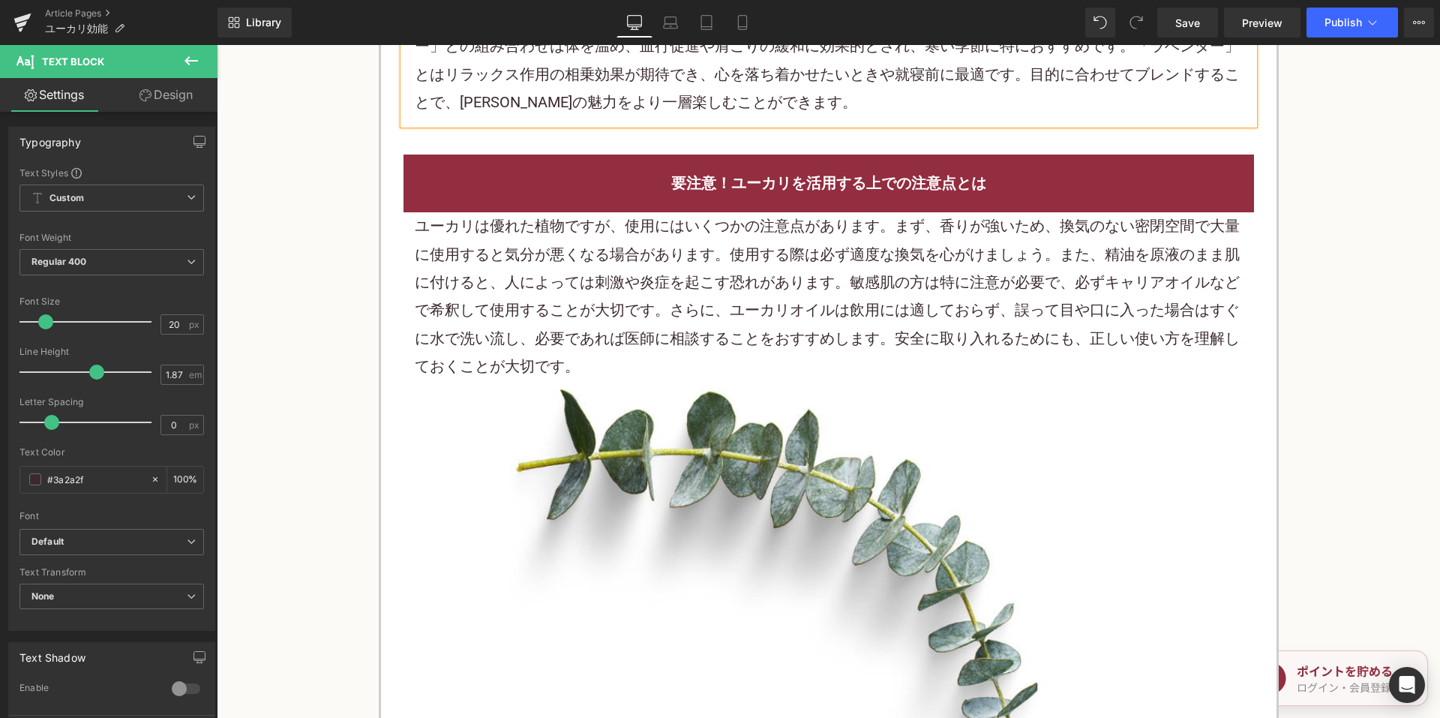
click at [714, 346] on p "ユーカリは優れた植物ですが、使用にはいくつかの注意点があります。まず、香りが強いため、換気のない密閉空間で大量に使用すると気分が悪くなる場合があります。使用す…" at bounding box center [829, 296] width 828 height 168
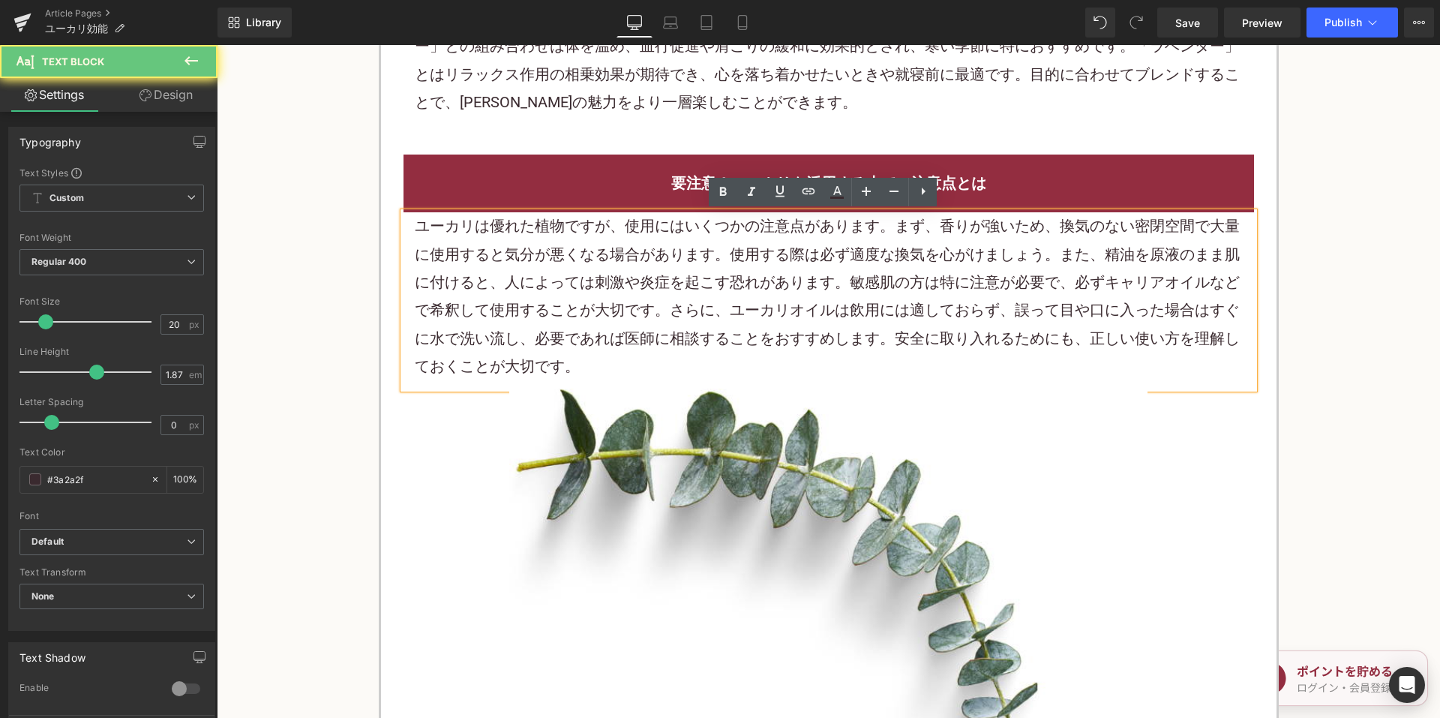
click at [697, 299] on p "ユーカリは優れた植物ですが、使用にはいくつかの注意点があります。まず、香りが強いため、換気のない密閉空間で大量に使用すると気分が悪くなる場合があります。使用す…" at bounding box center [829, 296] width 828 height 168
click at [697, 298] on p "ユーカリは優れた植物ですが、使用にはいくつかの注意点があります。まず、香りが強いため、換気のない密閉空間で大量に使用すると気分が悪くなる場合があります。使用す…" at bounding box center [829, 296] width 828 height 168
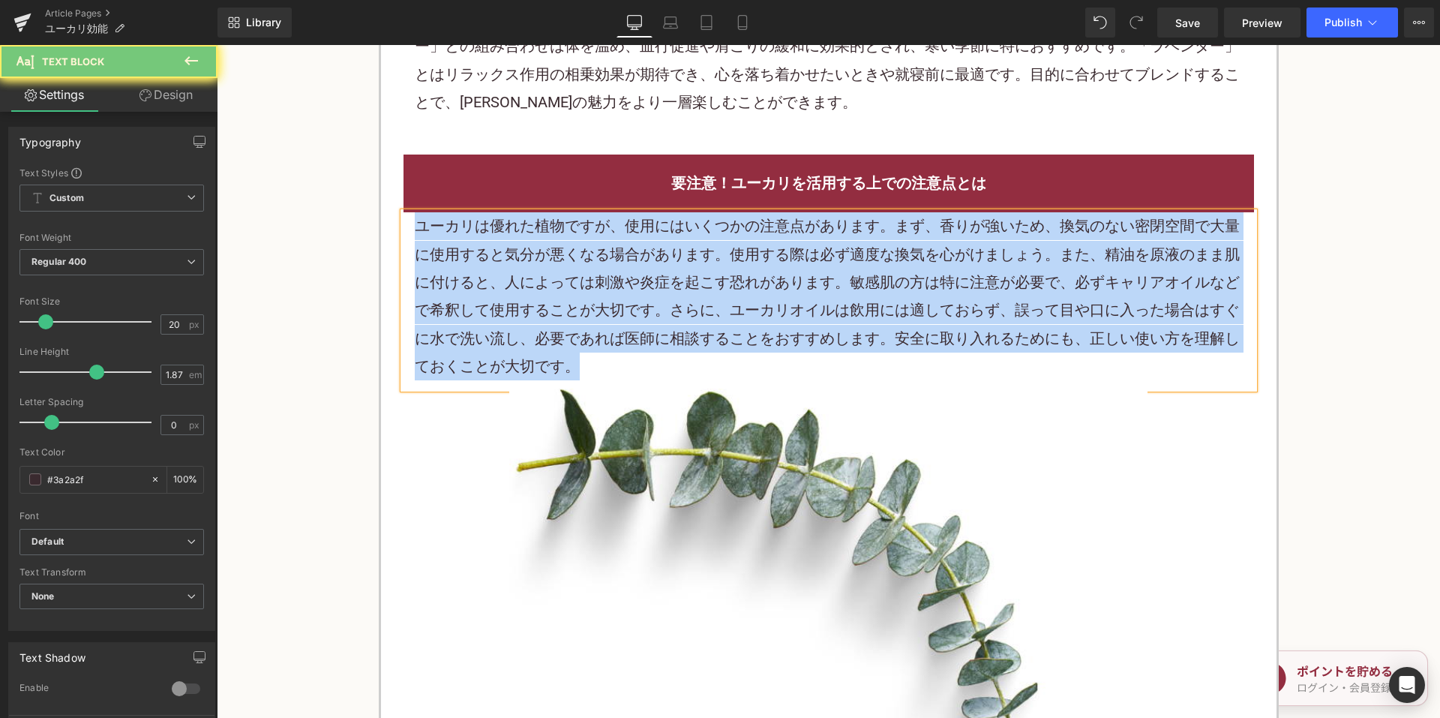
paste div
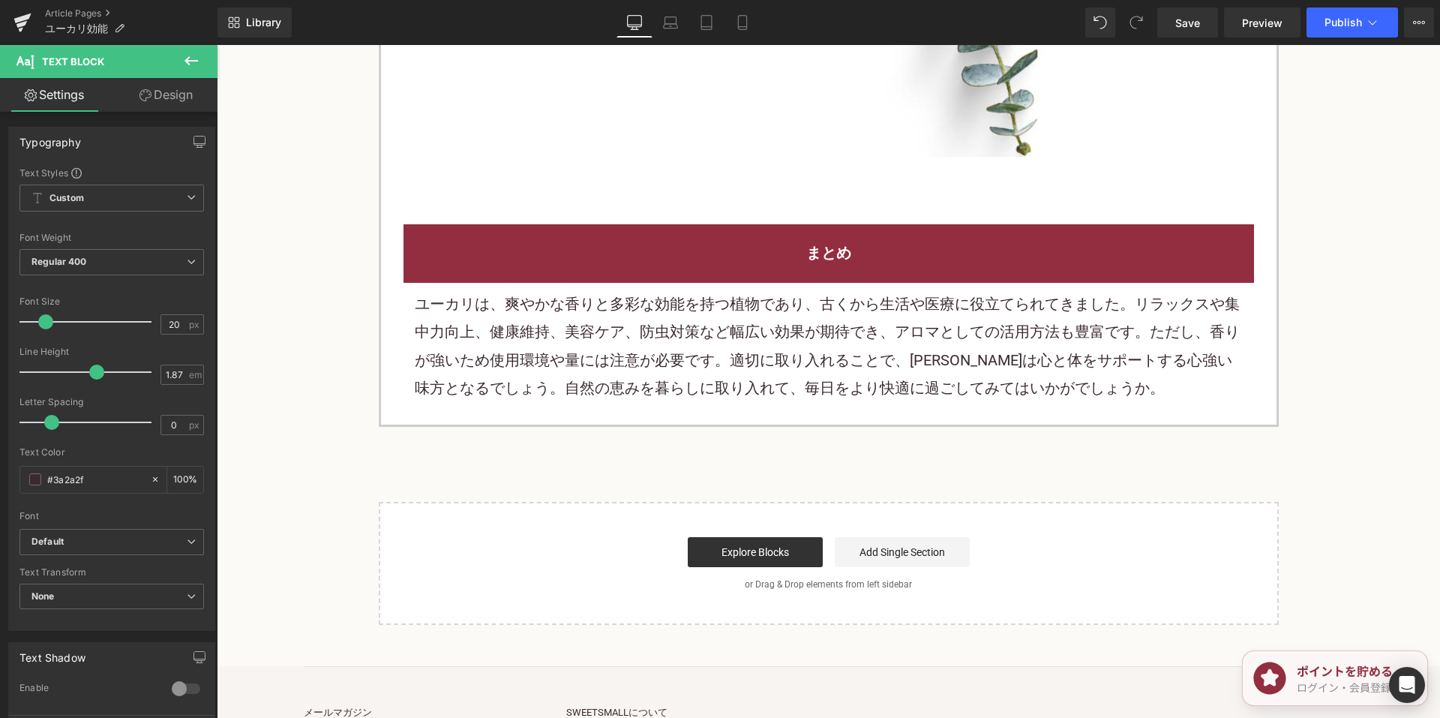
scroll to position [3449, 0]
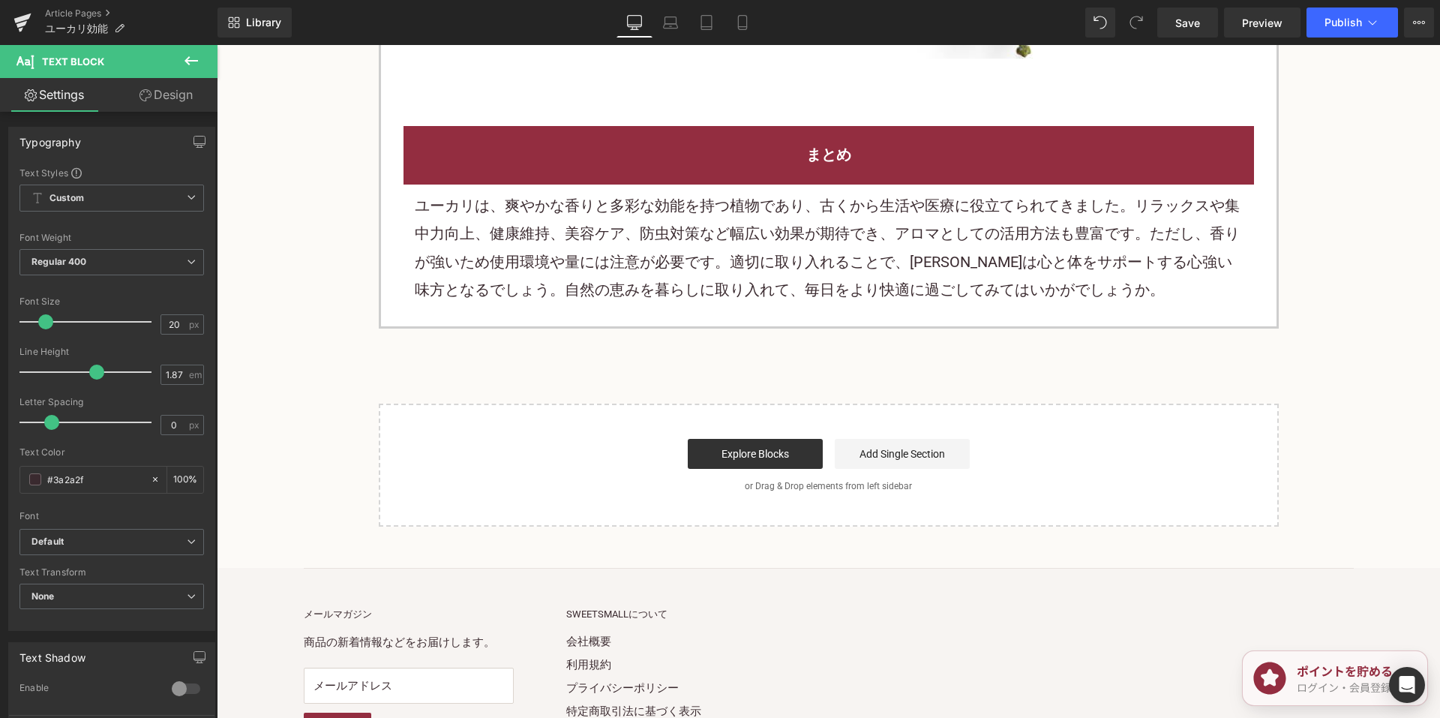
click at [649, 233] on font "ユーカリは、爽やかな香りと多彩な効能を持つ植物であり、古くから生活や医療に役立てられてきました。リラックスや集中力向上、健康維持、美容ケア、防虫対策など幅広い…" at bounding box center [827, 247] width 825 height 102
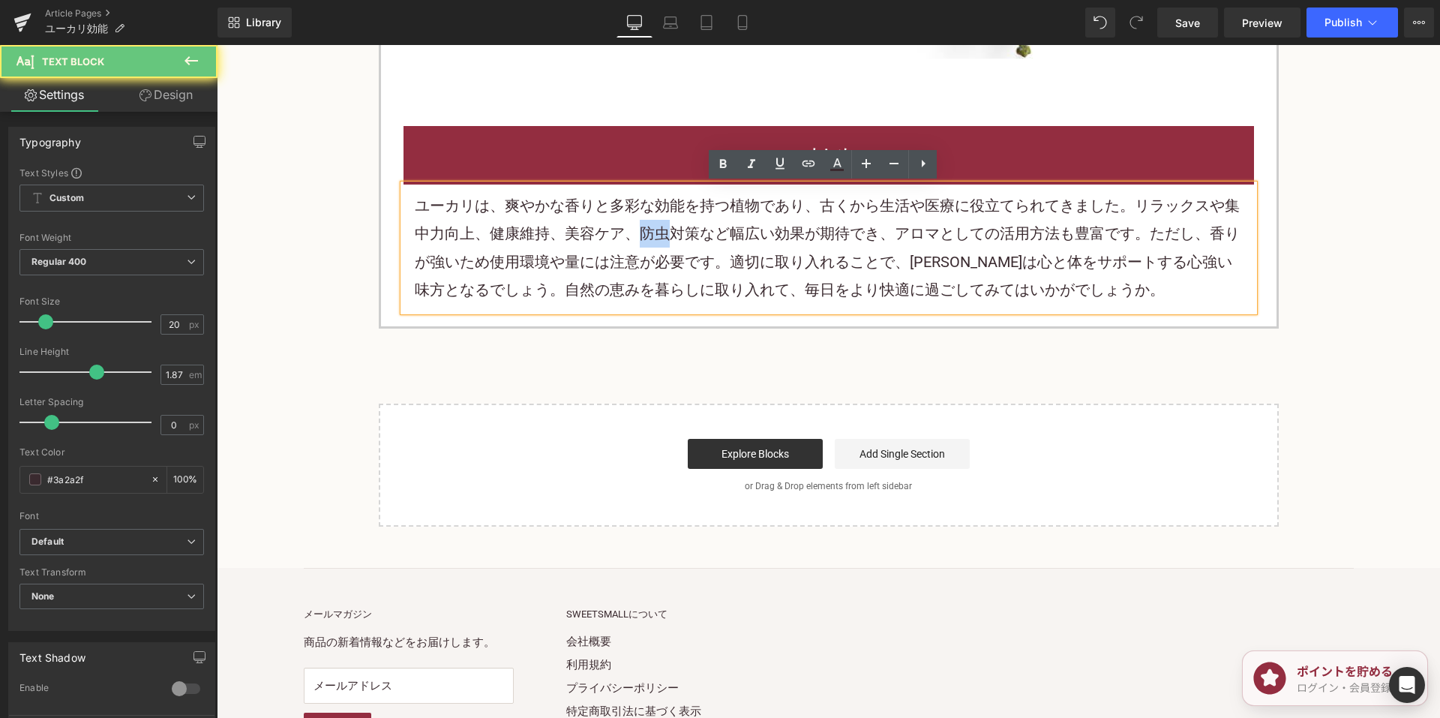
click at [649, 233] on font "ユーカリは、爽やかな香りと多彩な効能を持つ植物であり、古くから生活や医療に役立てられてきました。リラックスや集中力向上、健康維持、美容ケア、防虫対策など幅広い…" at bounding box center [827, 247] width 825 height 102
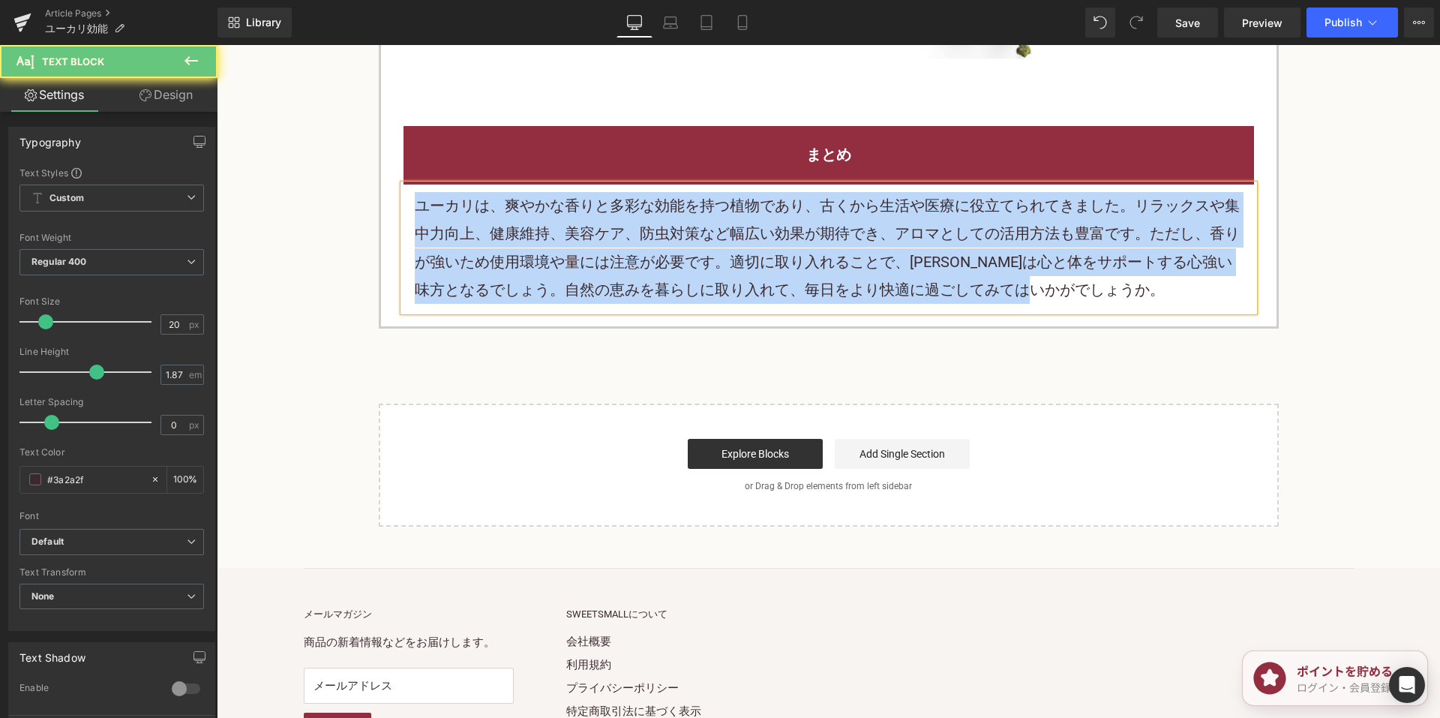
paste div
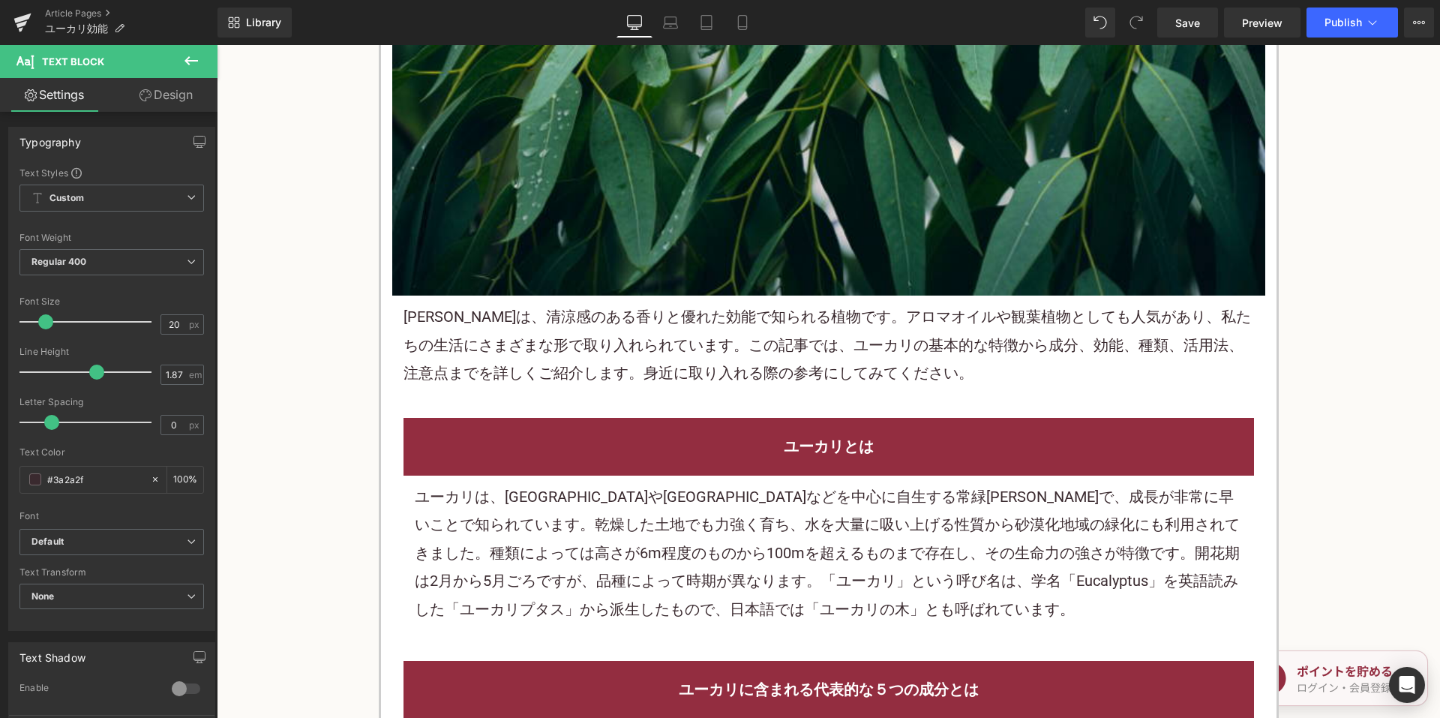
scroll to position [675, 0]
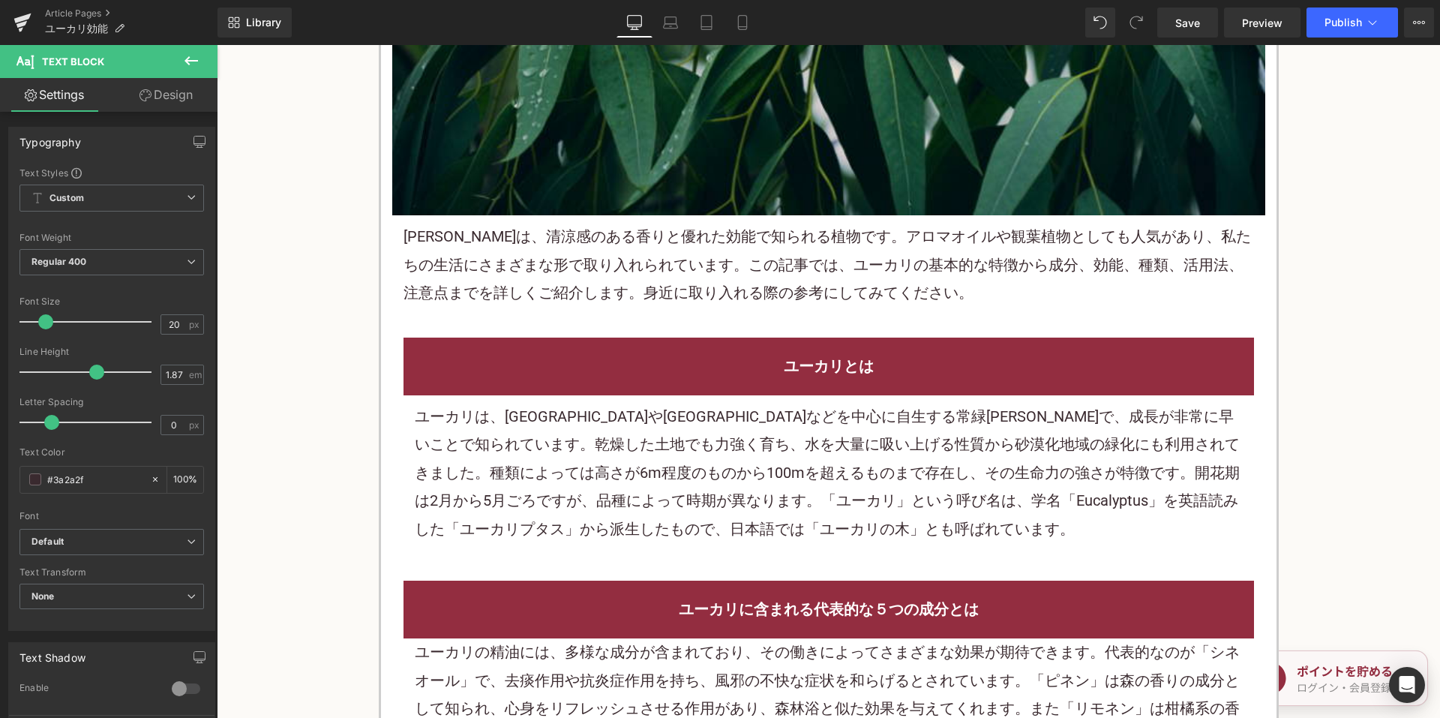
click at [766, 264] on font "ユーカリは、清涼感のある香りと優れた効能で知られる植物です。アロマオイルや観葉植物としても人気があり、私たちの生活にさまざまな形で取り入れられています。この記…" at bounding box center [826, 264] width 847 height 74
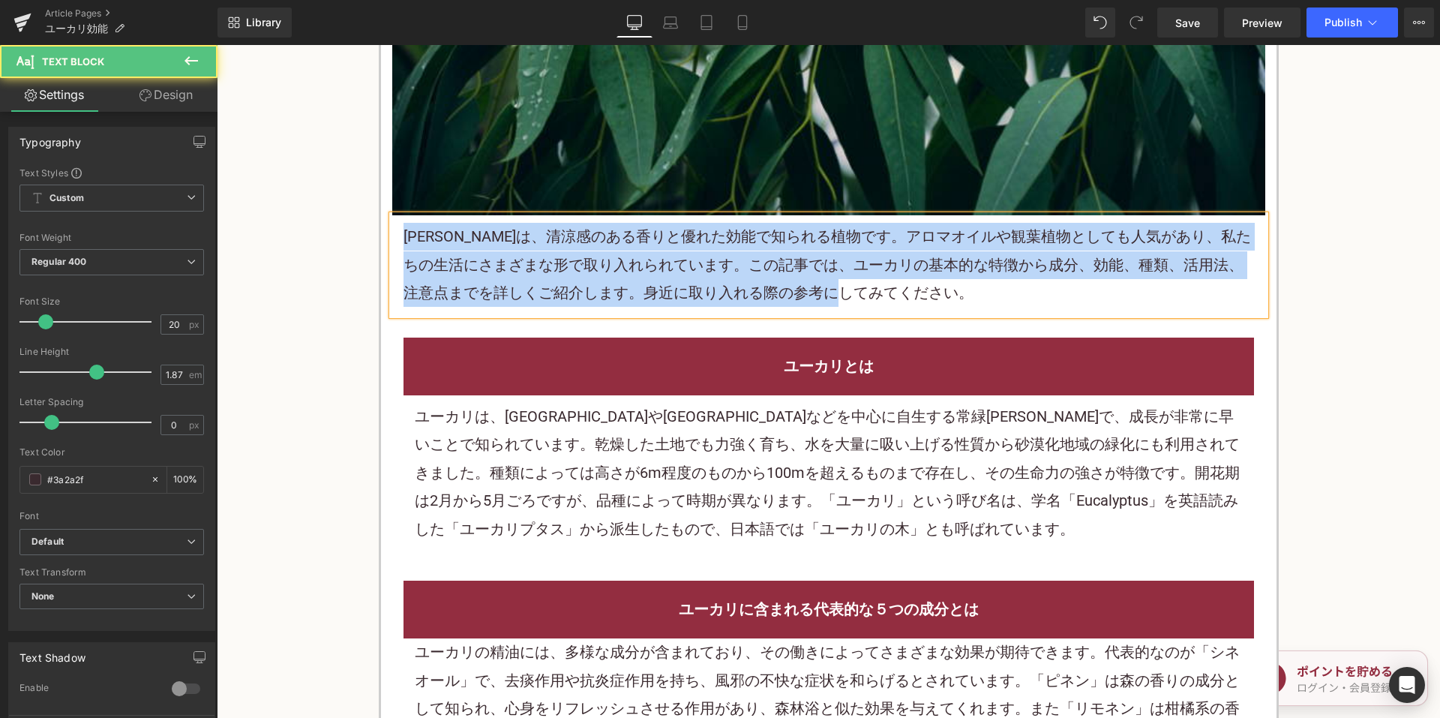
copy font "ユーカリは、清涼感のある香りと優れた効能で知られる植物です。アロマオイルや観葉植物としても人気があり、私たちの生活にさまざまな形で取り入れられています。この記…"
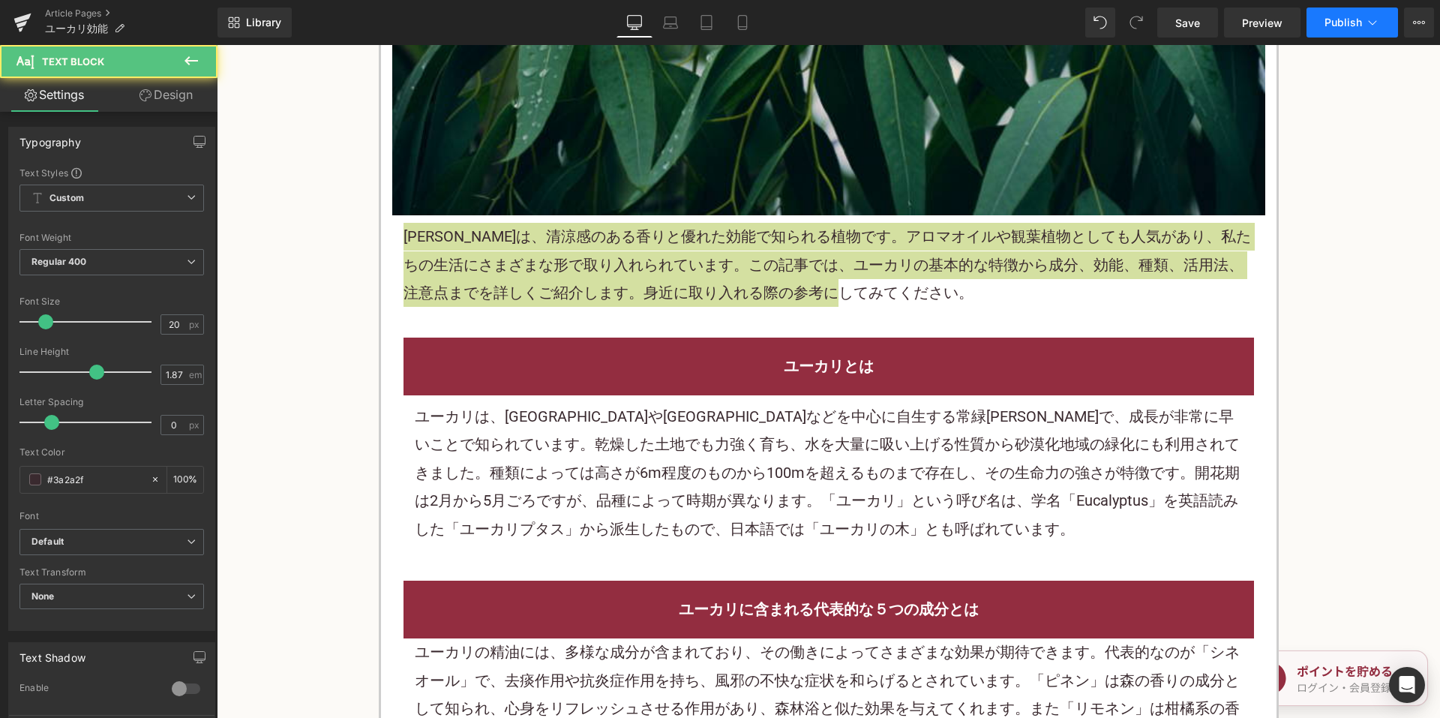
click at [1343, 24] on span "Publish" at bounding box center [1342, 22] width 37 height 12
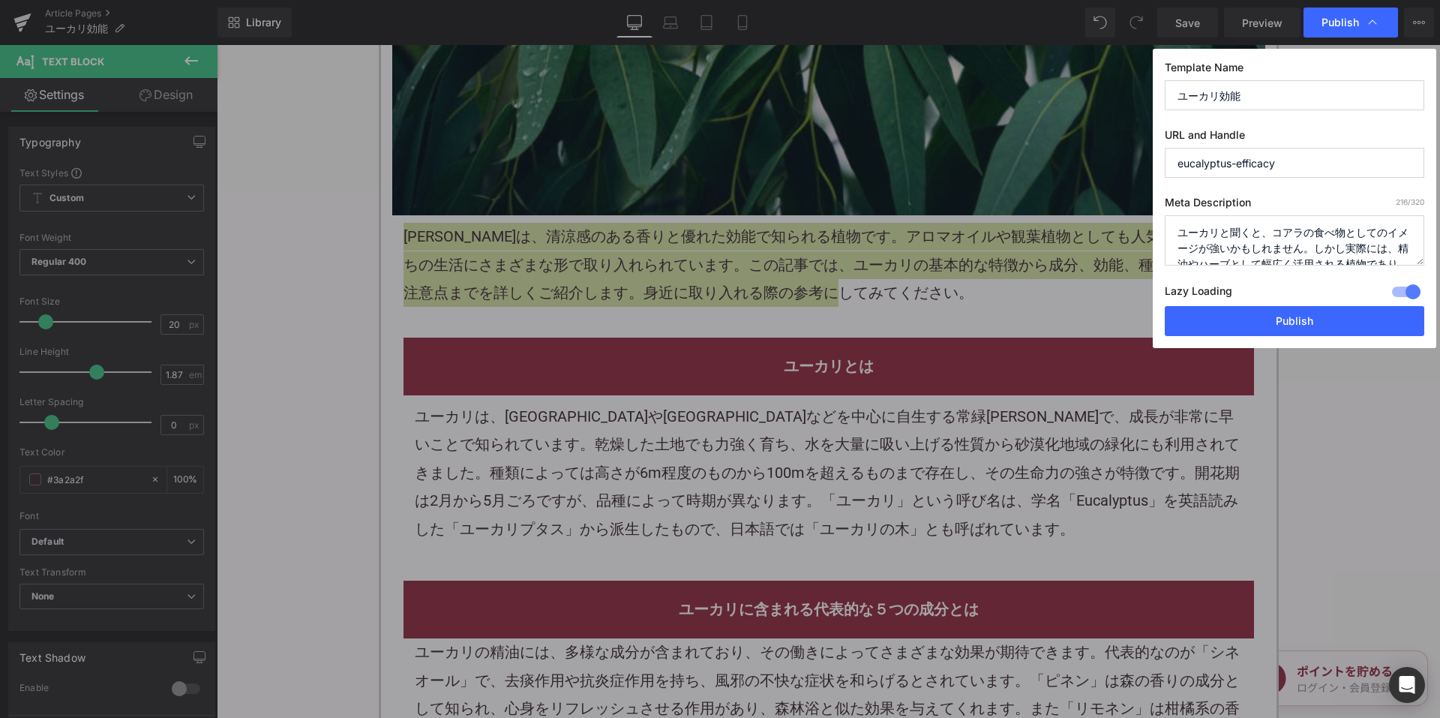
click at [1250, 251] on textarea "ユーカリと聞くと、コアラの食べ物としてのイメージが強いかもしれません。しかし実際には、精油やハーブとして幅広く活用される植物であり、古くから人々の暮らしを支え…" at bounding box center [1293, 240] width 259 height 50
paste textarea "、清涼感のある香りと優れた効能で知られる植物です。アロマオイルや観葉植物としても人気があり、私たちの生活にさまざまな形で取り入れられています。この記事では、ユ…"
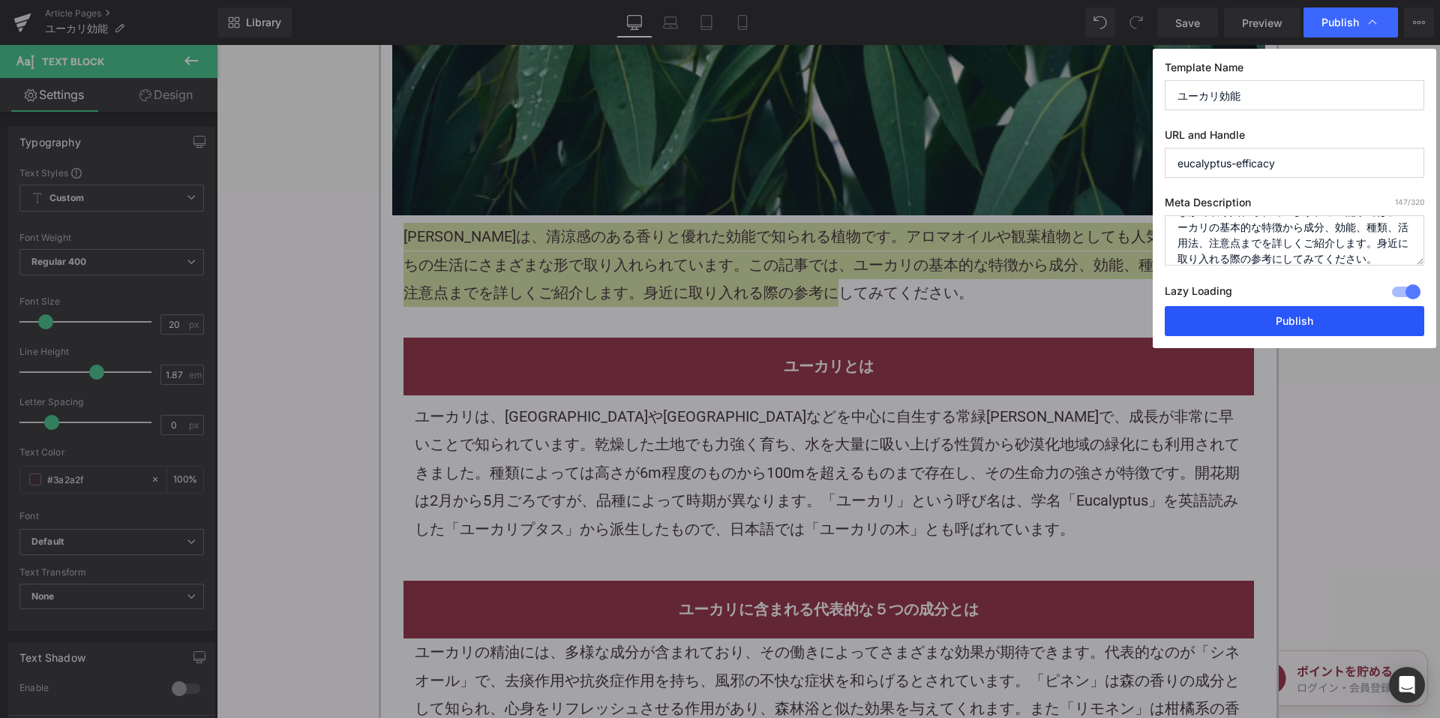
type textarea "ユーカリは、清涼感のある香りと優れた効能で知られる植物です。アロマオイルや観葉植物としても人気があり、私たちの生活にさまざまな形で取り入れられています。この記…"
click at [1234, 316] on button "Publish" at bounding box center [1293, 321] width 259 height 30
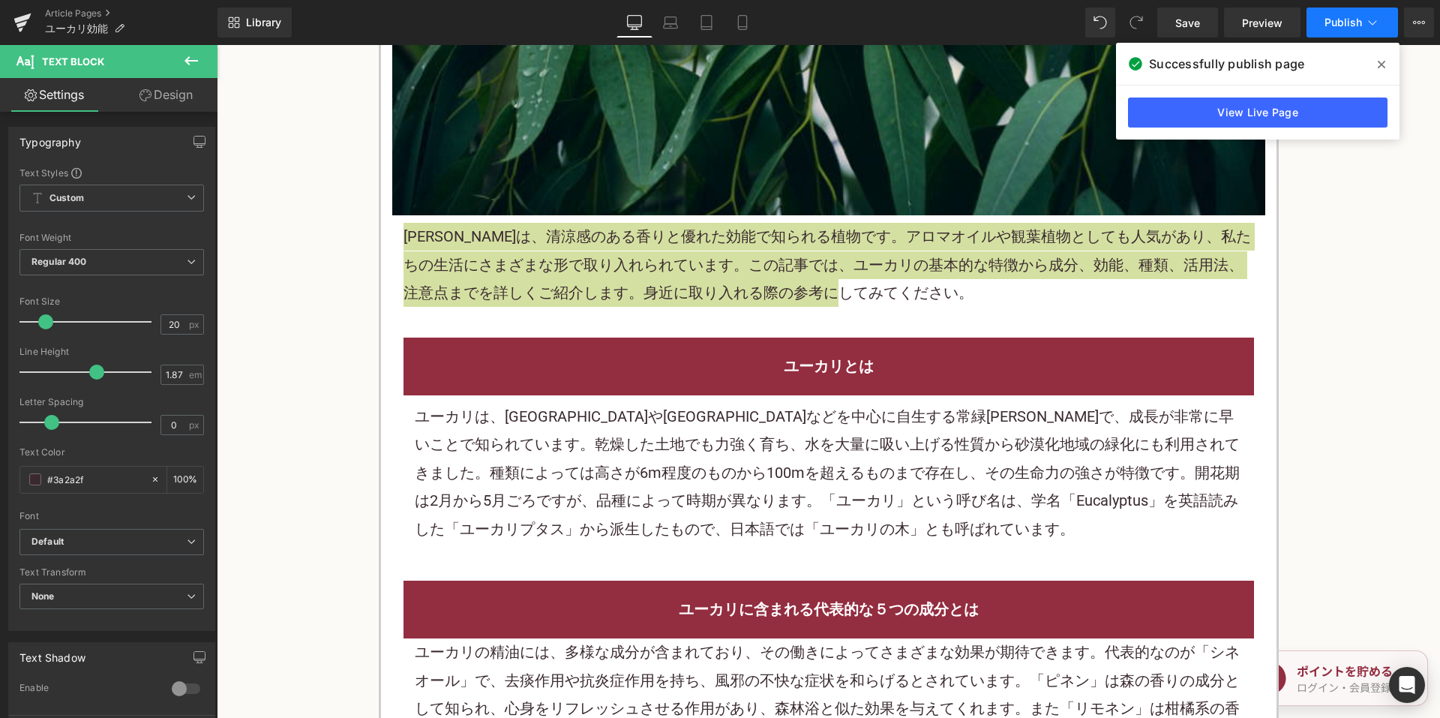
click at [1348, 30] on button "Publish" at bounding box center [1351, 22] width 91 height 30
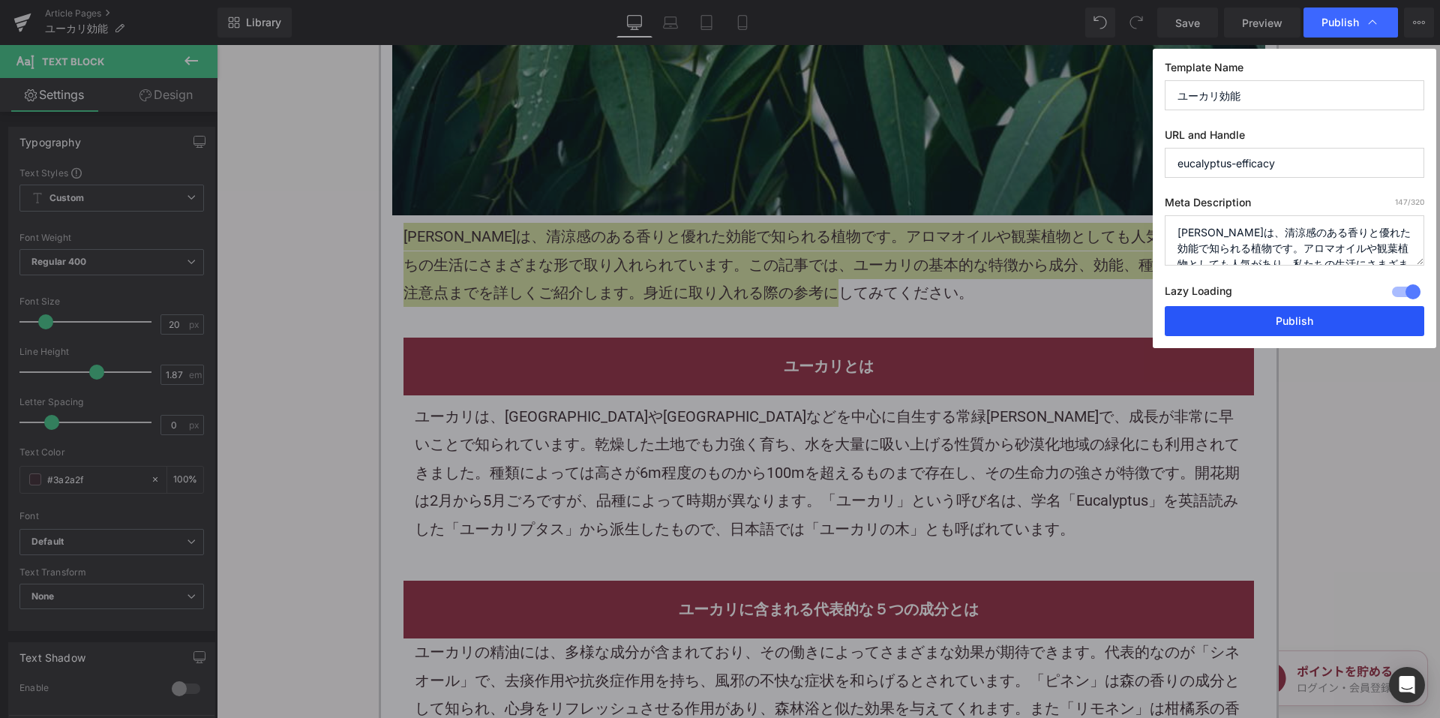
click at [1254, 319] on button "Publish" at bounding box center [1293, 321] width 259 height 30
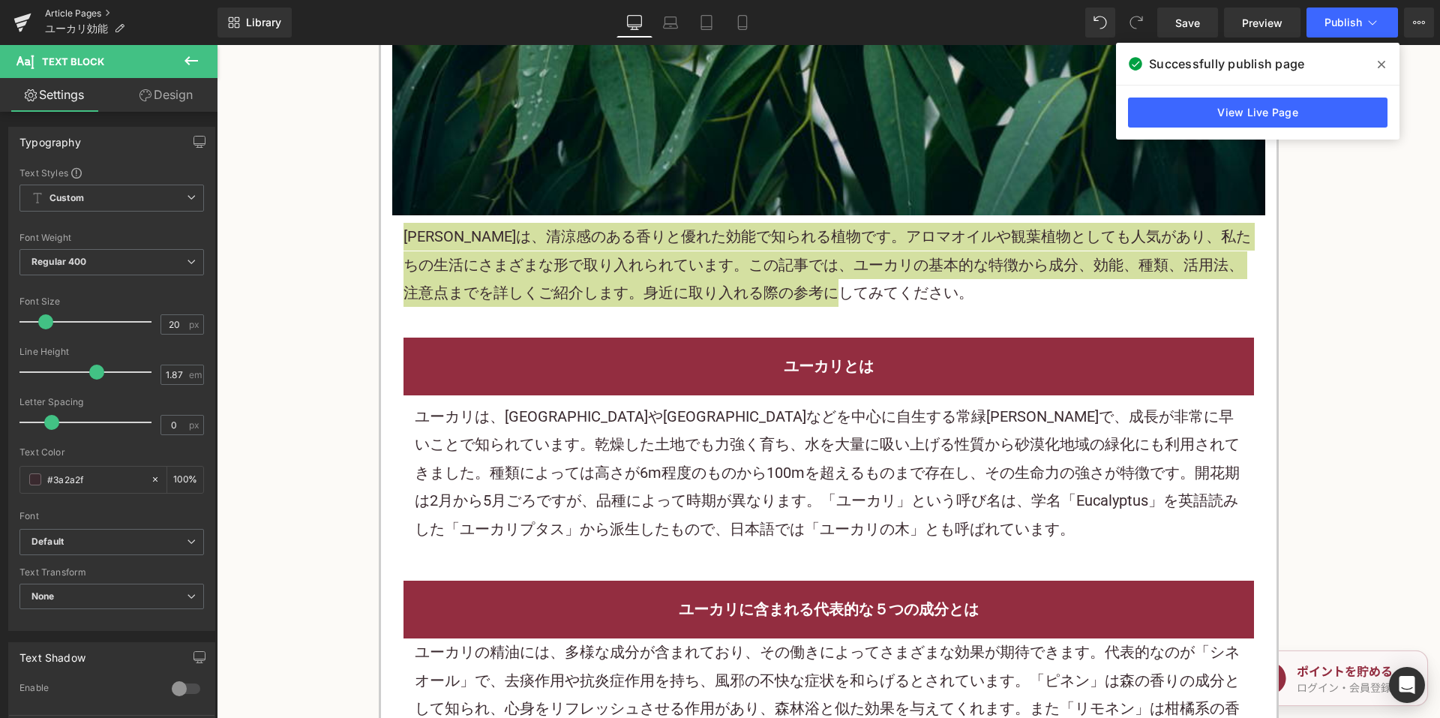
click at [51, 8] on link "Article Pages" at bounding box center [131, 13] width 172 height 12
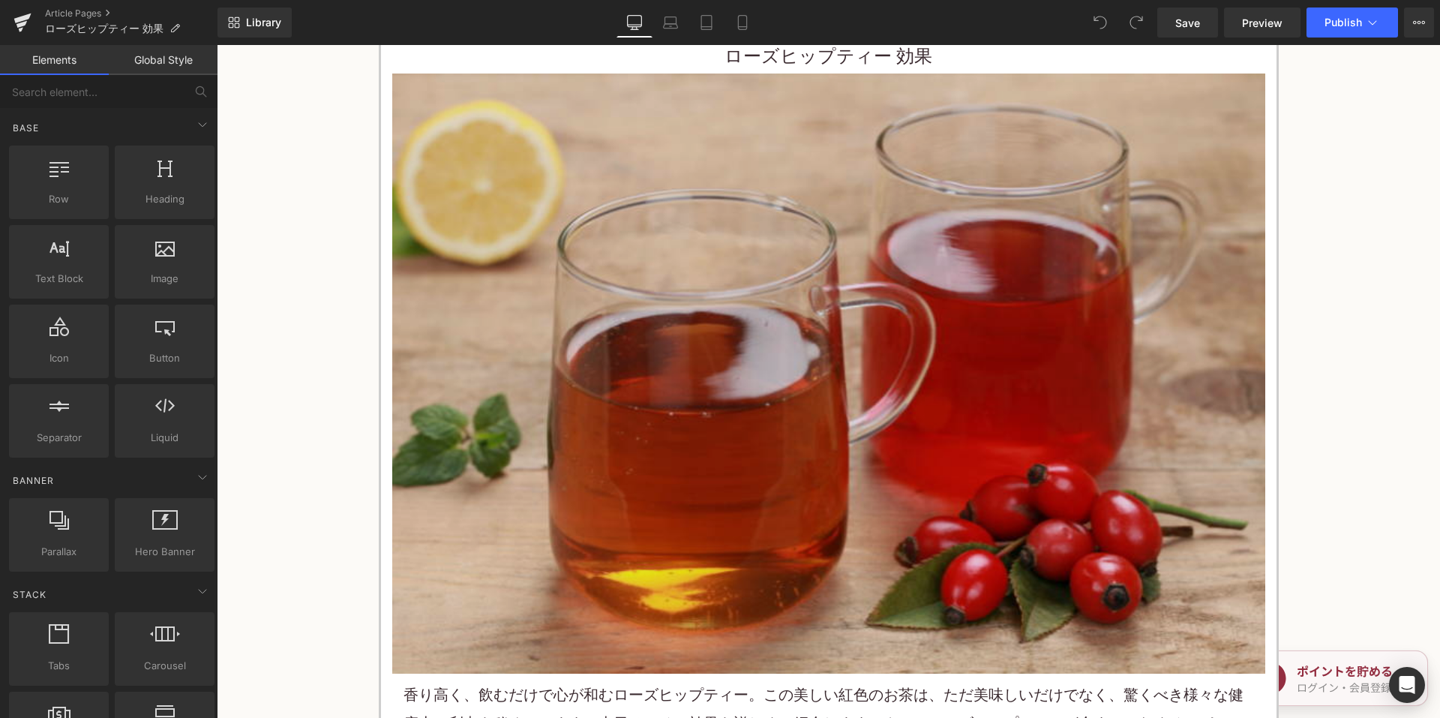
scroll to position [525, 0]
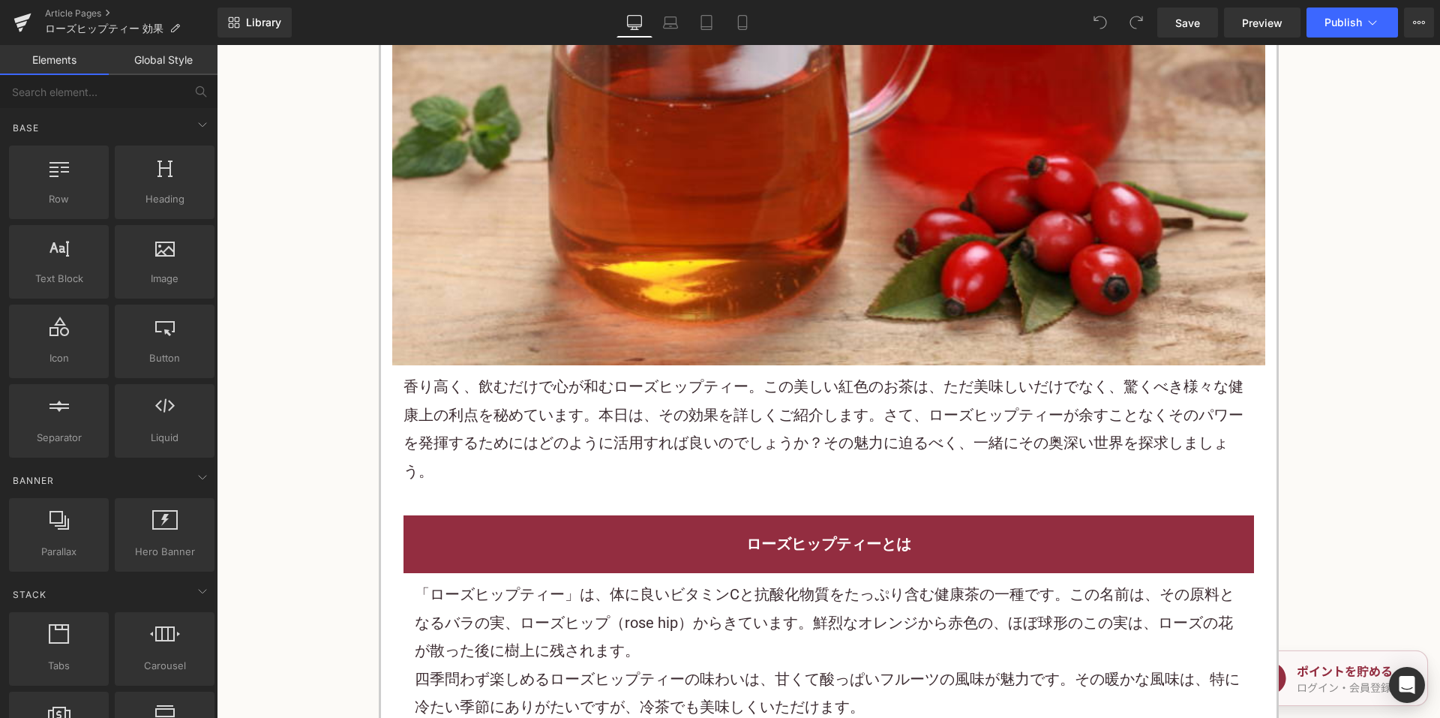
click at [602, 385] on p "香り高く、飲むだけで心が和むローズヒップティー。この美しい紅色のお茶は、ただ美味しいだけでなく、驚くべき様々な健康上の利点を秘めています。本日は、その効果を詳…" at bounding box center [828, 429] width 850 height 112
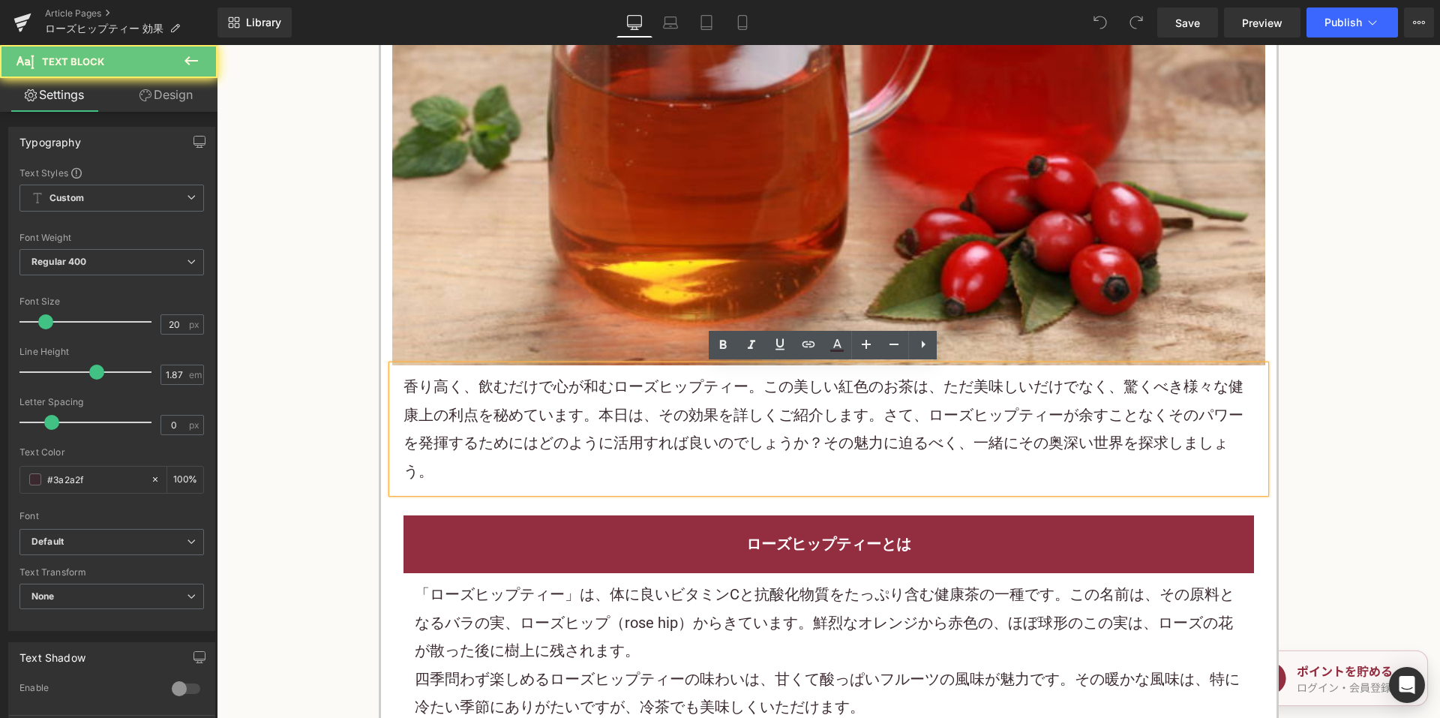
click at [602, 385] on p "香り高く、飲むだけで心が和むローズヒップティー。この美しい紅色のお茶は、ただ美味しいだけでなく、驚くべき様々な健康上の利点を秘めています。本日は、その効果を詳…" at bounding box center [828, 429] width 850 height 112
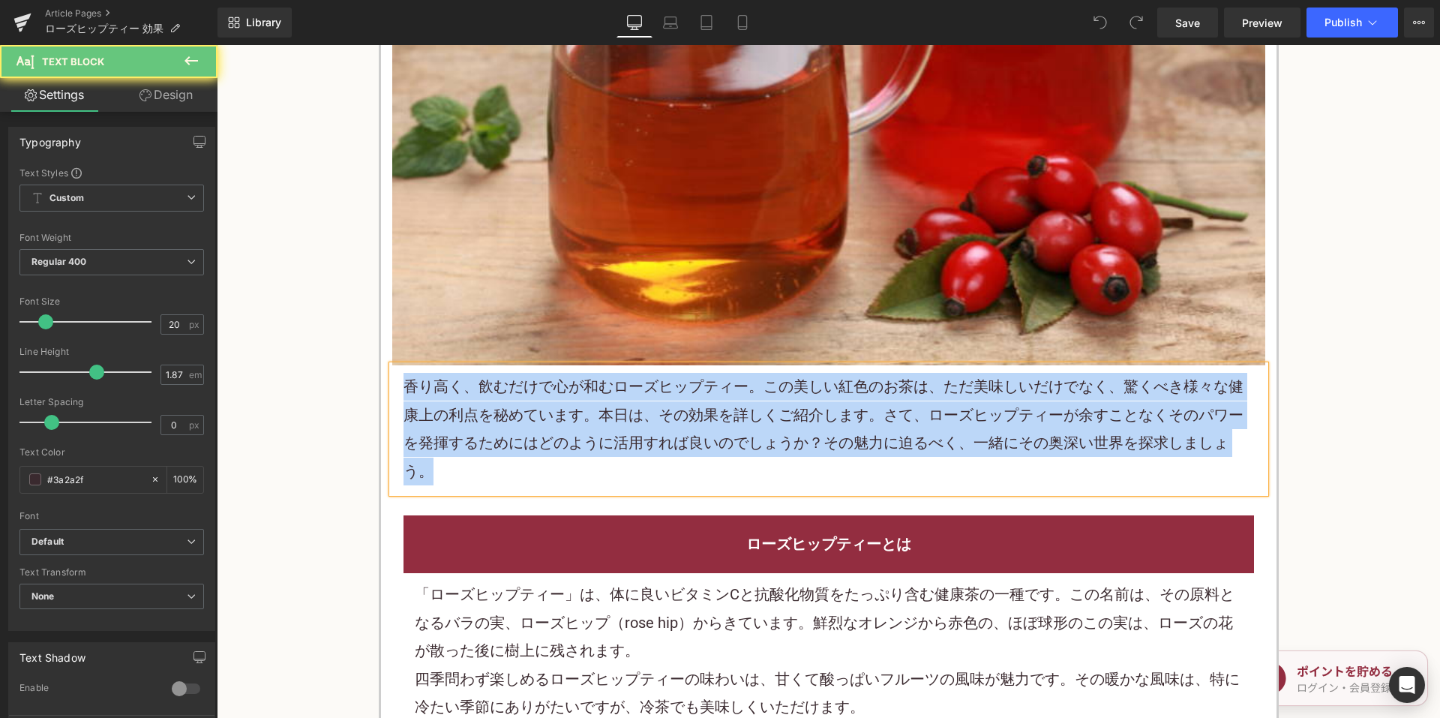
paste div
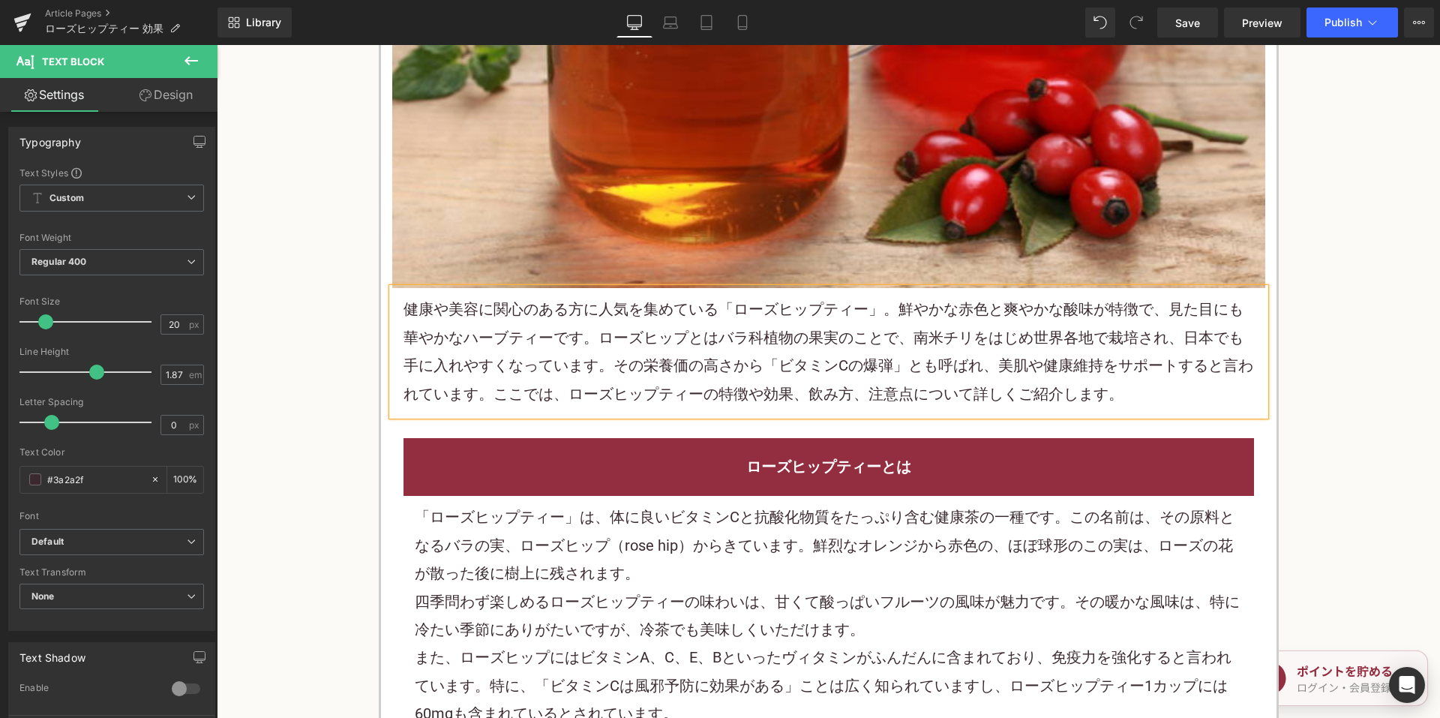
scroll to position [675, 0]
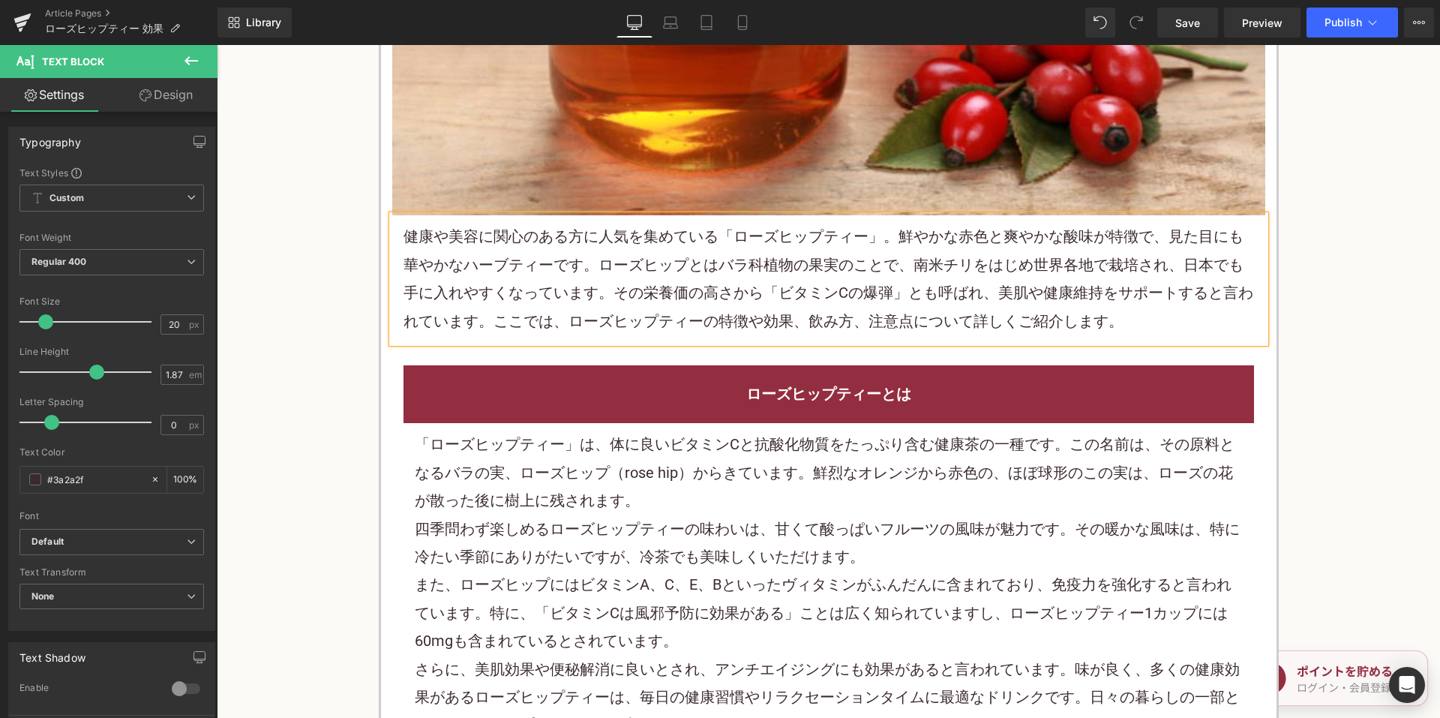
click at [598, 447] on div "「ローズヒップティー」は、体に良いビタミンCと抗酸化物質をたっぷり含む健康茶の一種です。この名前は、その原料となるバラの実、ローズヒップ（rose hip）か…" at bounding box center [829, 472] width 828 height 84
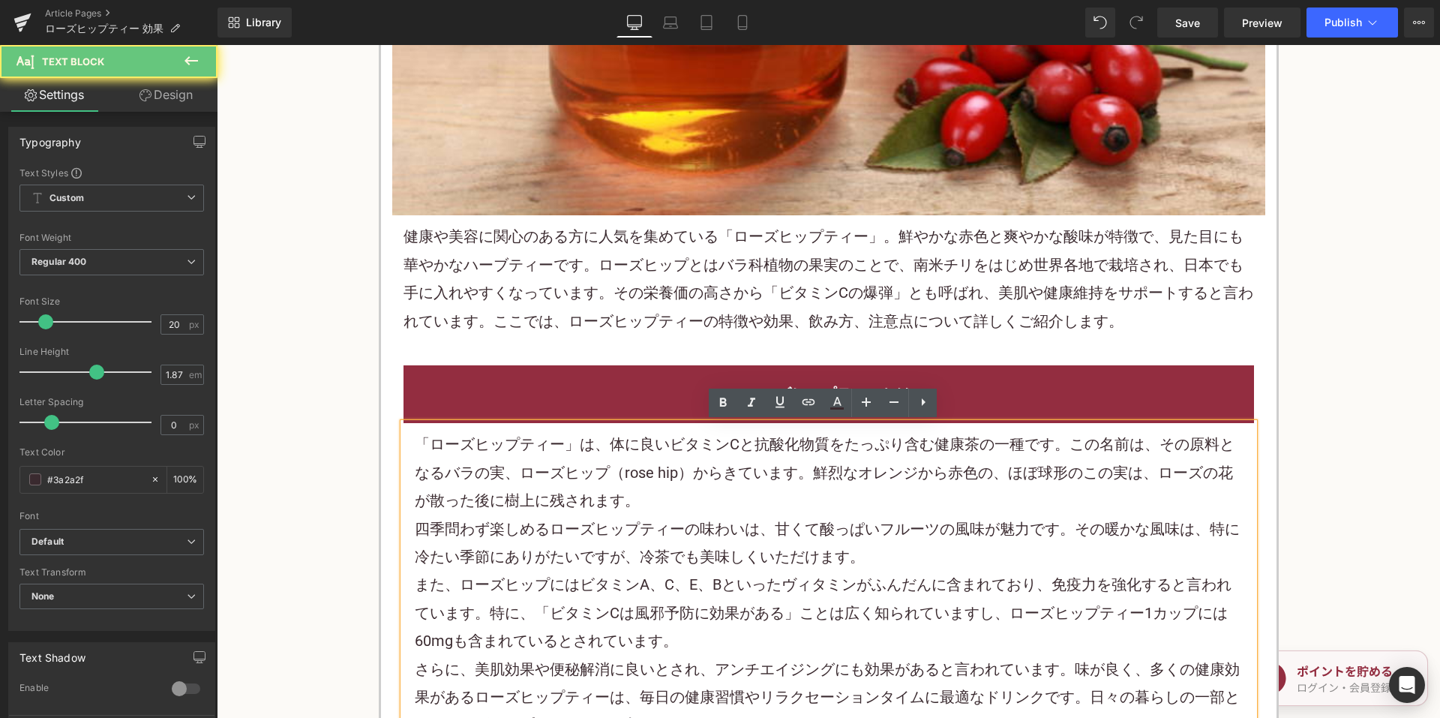
click at [568, 468] on div "「ローズヒップティー」は、体に良いビタミンCと抗酸化物質をたっぷり含む健康茶の一種です。この名前は、その原料となるバラの実、ローズヒップ（rose hip）か…" at bounding box center [829, 472] width 828 height 84
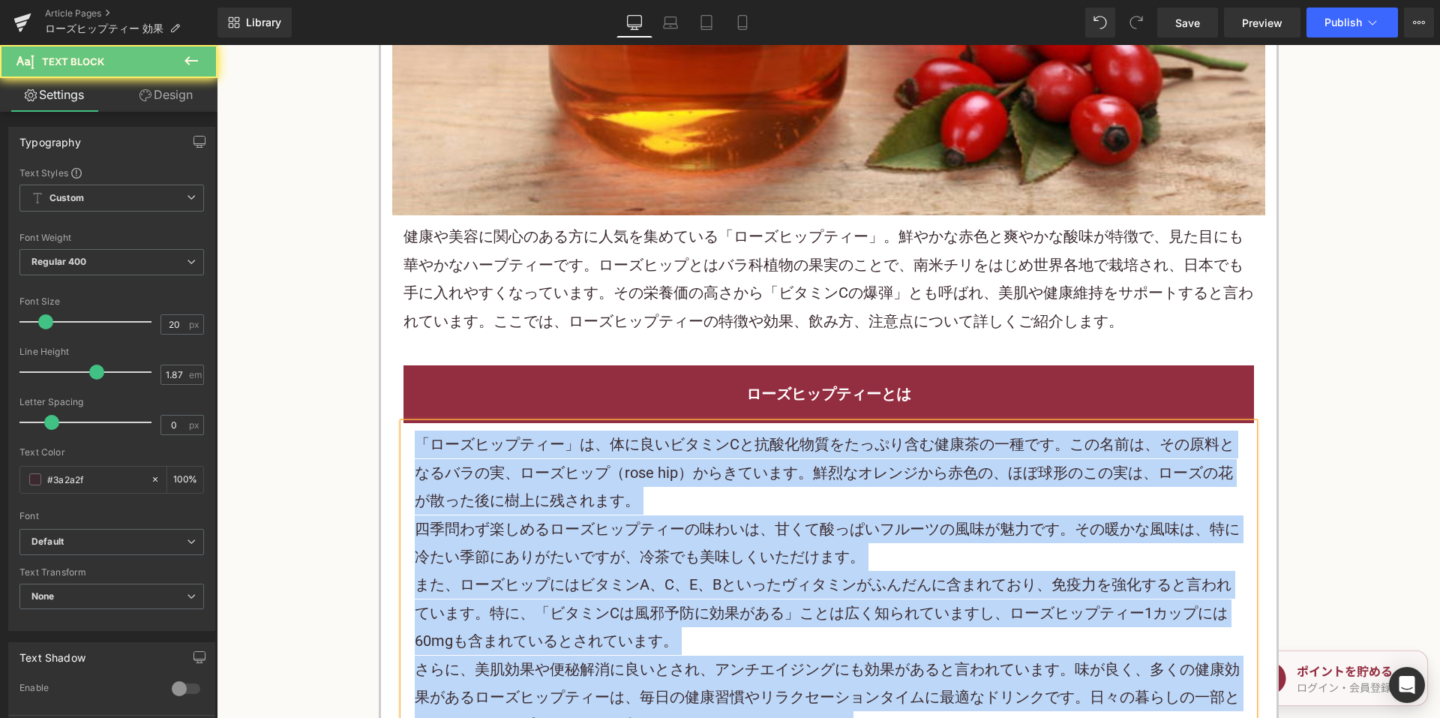
paste div
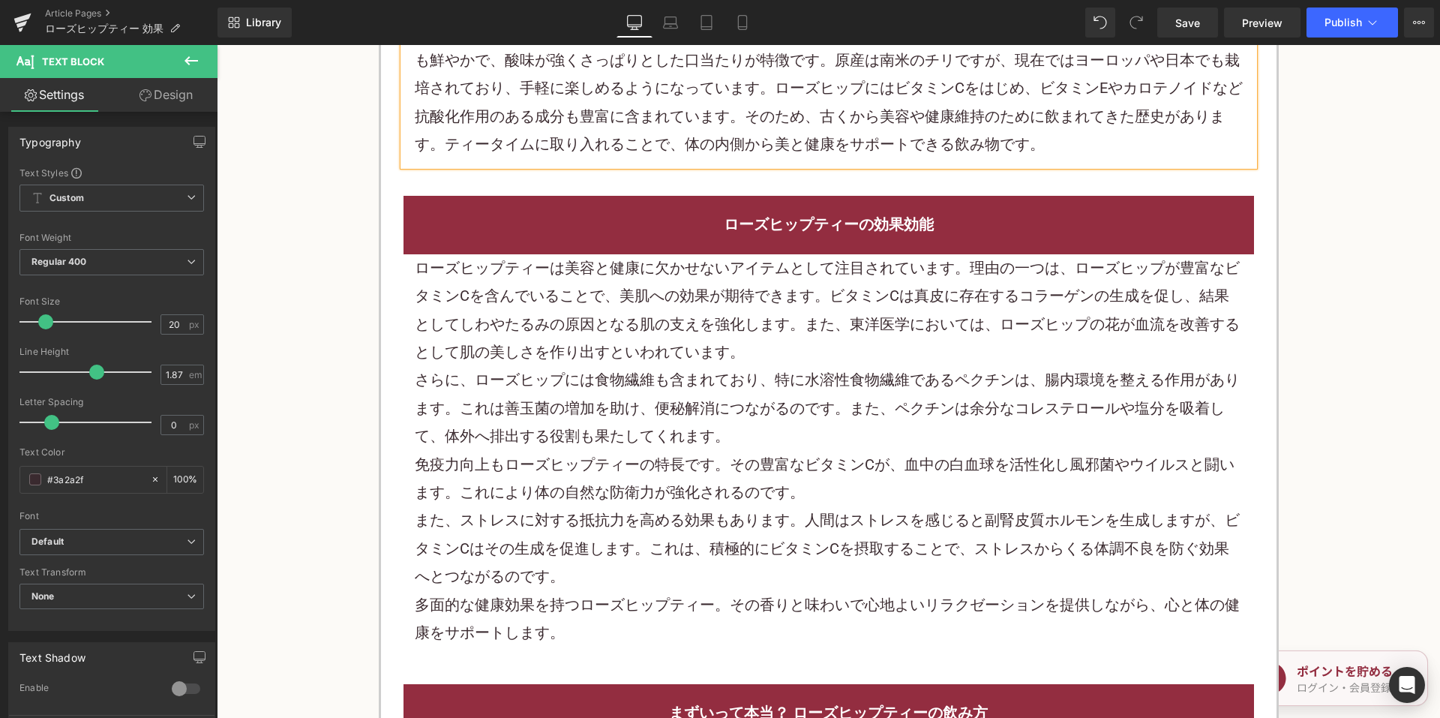
scroll to position [1125, 0]
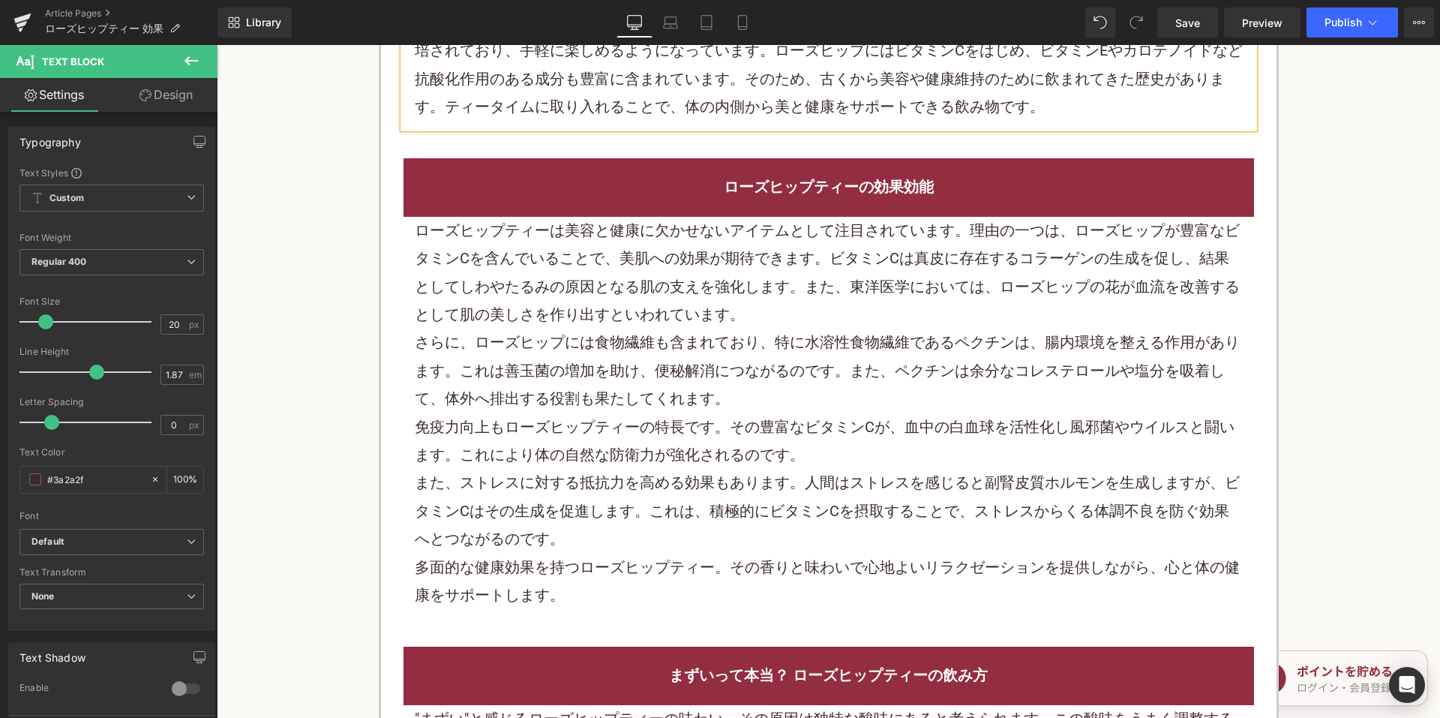
click at [584, 349] on div "さらに、ローズヒップには食物繊維も含まれており、特に水溶性食物繊維であるペクチンは、腸内環境を整える作用があります。これは善玉菌の増加を助け、便秘解消につなが…" at bounding box center [829, 370] width 828 height 84
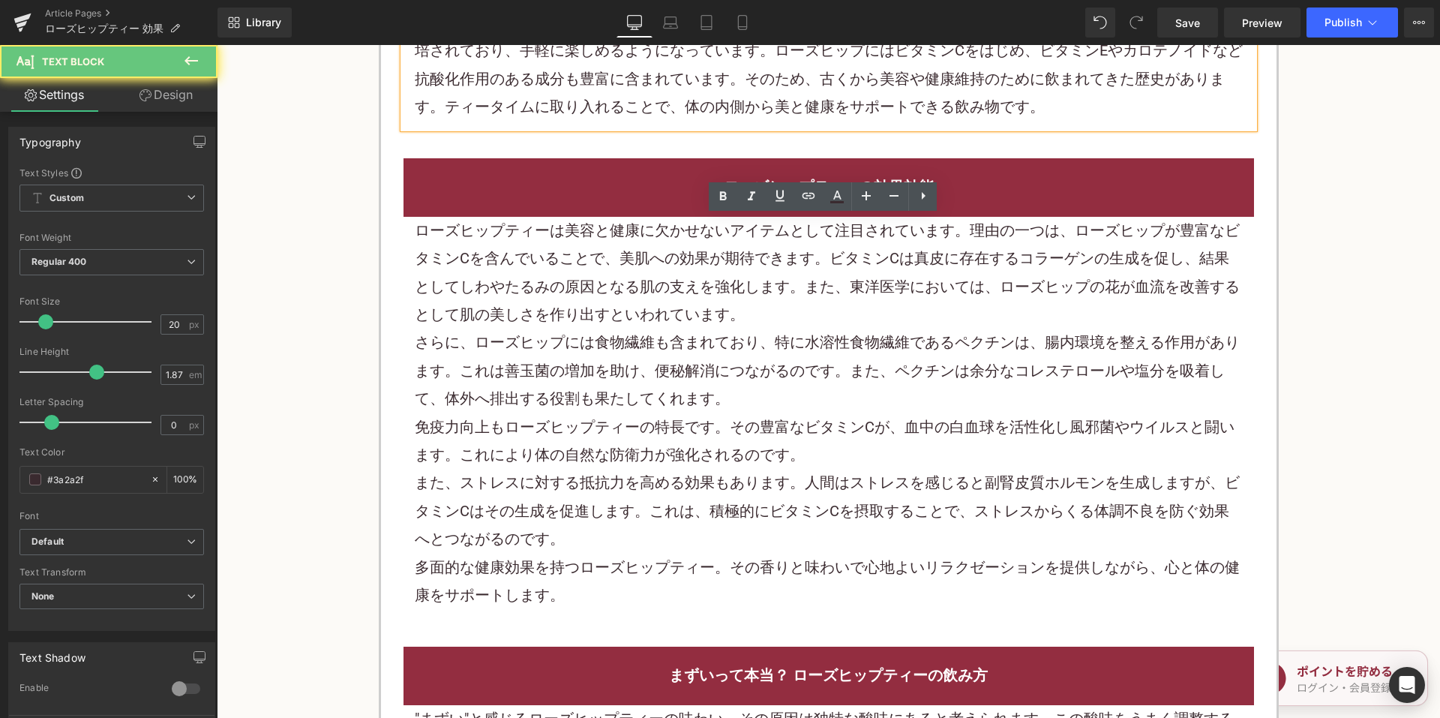
click at [584, 349] on div "さらに、ローズヒップには食物繊維も含まれており、特に水溶性食物繊維であるペクチンは、腸内環境を整える作用があります。これは善玉菌の増加を助け、便秘解消につなが…" at bounding box center [829, 370] width 828 height 84
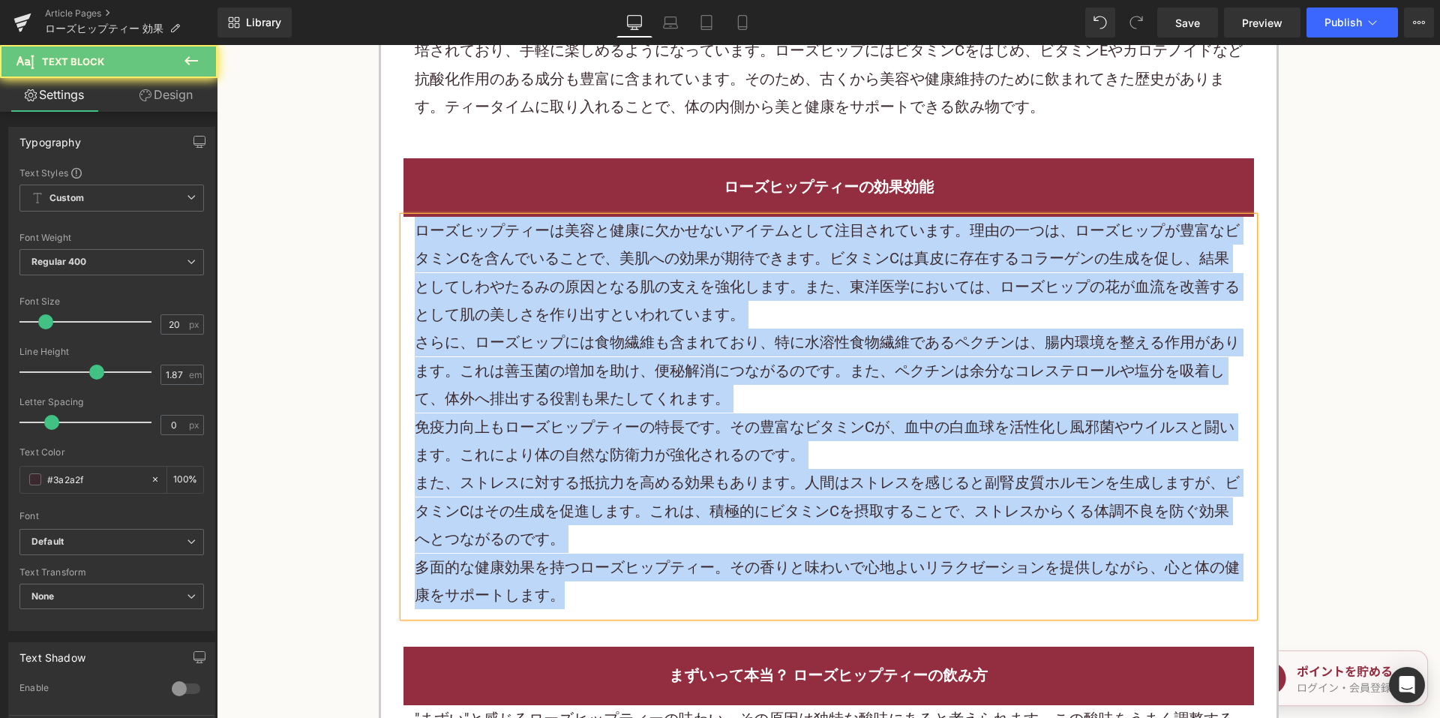
paste div
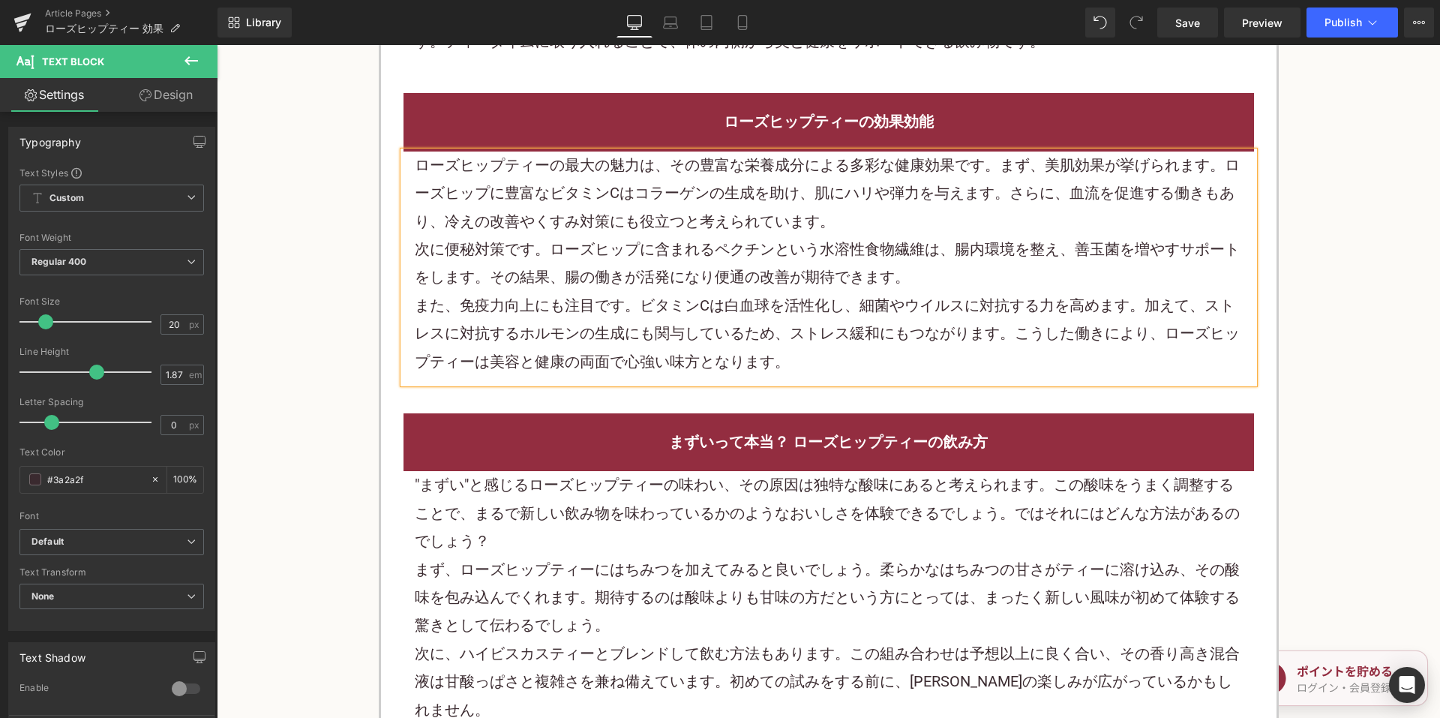
scroll to position [1275, 0]
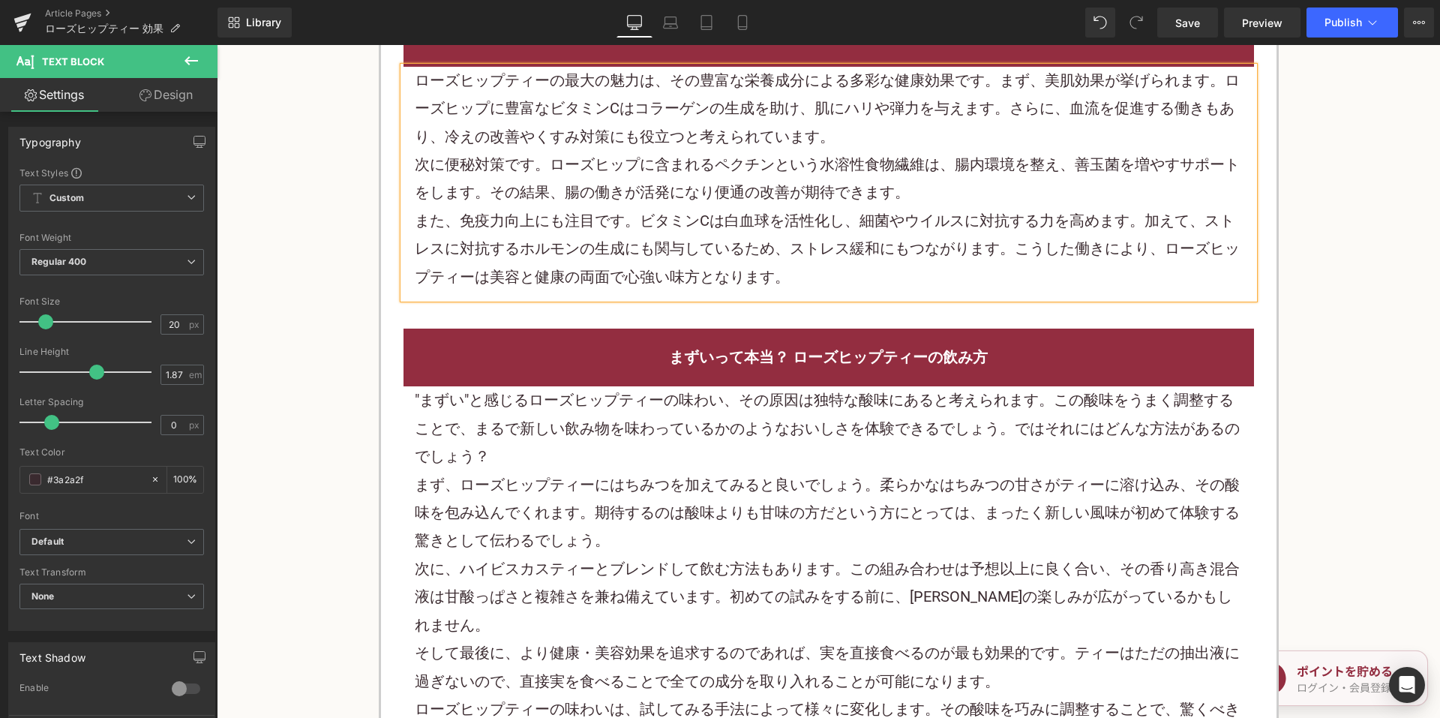
click at [500, 507] on p "まず、ローズヒップティーにはちみつを加えてみると良いでしょう。柔らかなはちみつの甘さがティーに溶け込み、その酸味を包み込んでくれます。期待するのは酸味よりも甘…" at bounding box center [829, 513] width 828 height 84
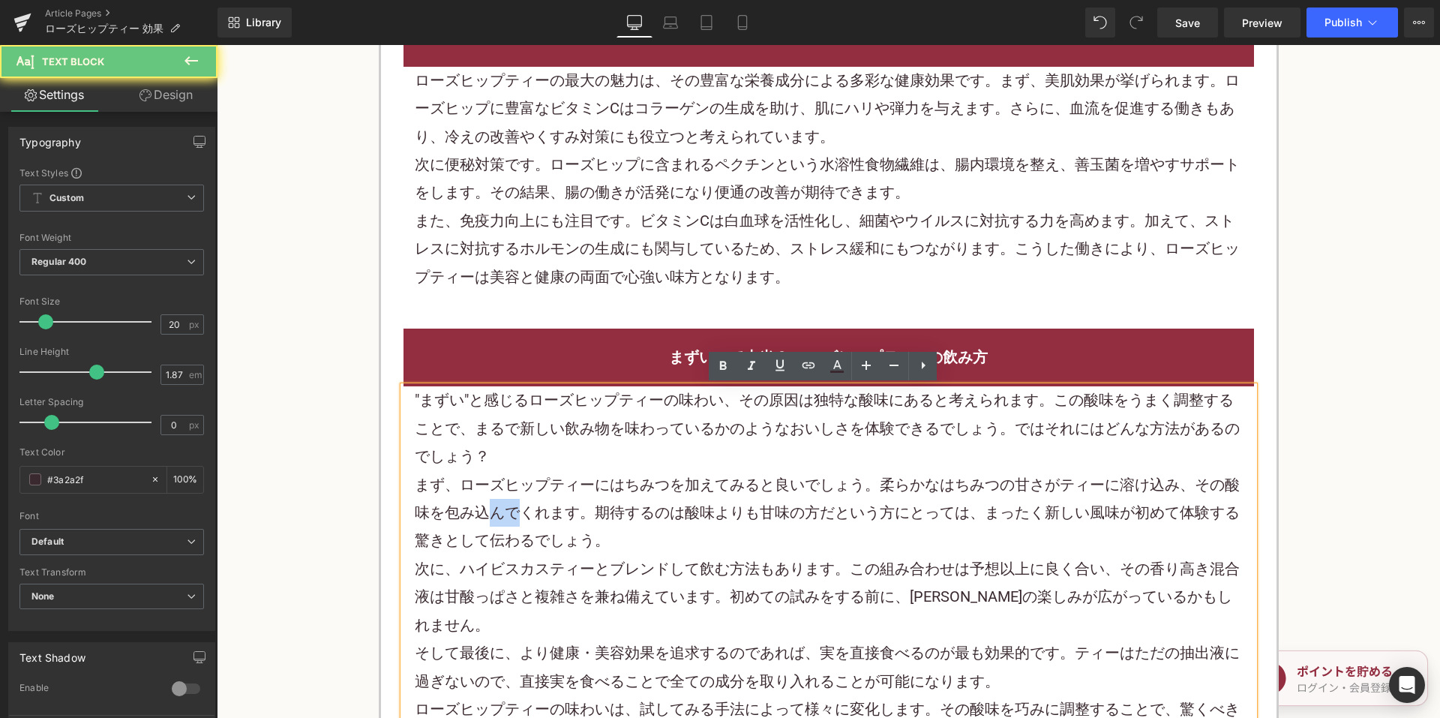
click at [500, 507] on p "まず、ローズヒップティーにはちみつを加えてみると良いでしょう。柔らかなはちみつの甘さがティーに溶け込み、その酸味を包み込んでくれます。期待するのは酸味よりも甘…" at bounding box center [829, 513] width 828 height 84
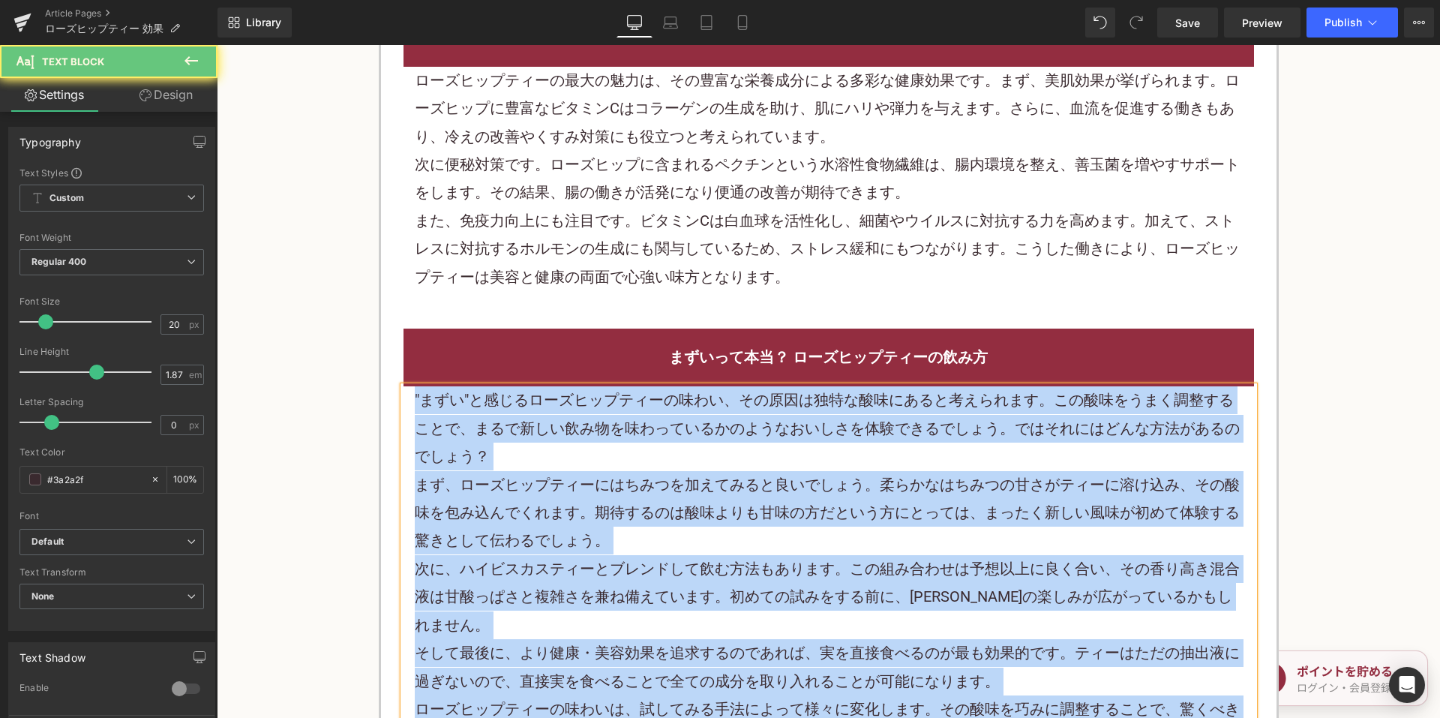
paste div
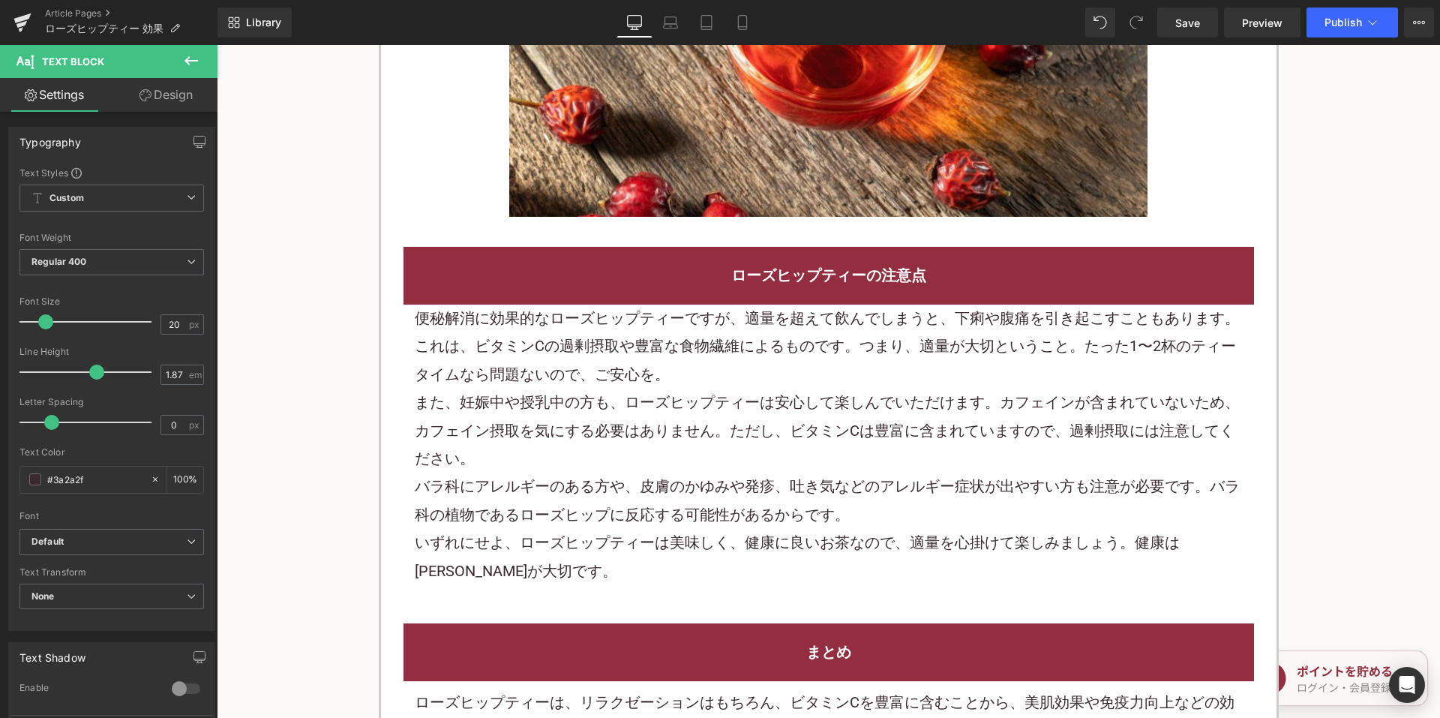
scroll to position [2174, 0]
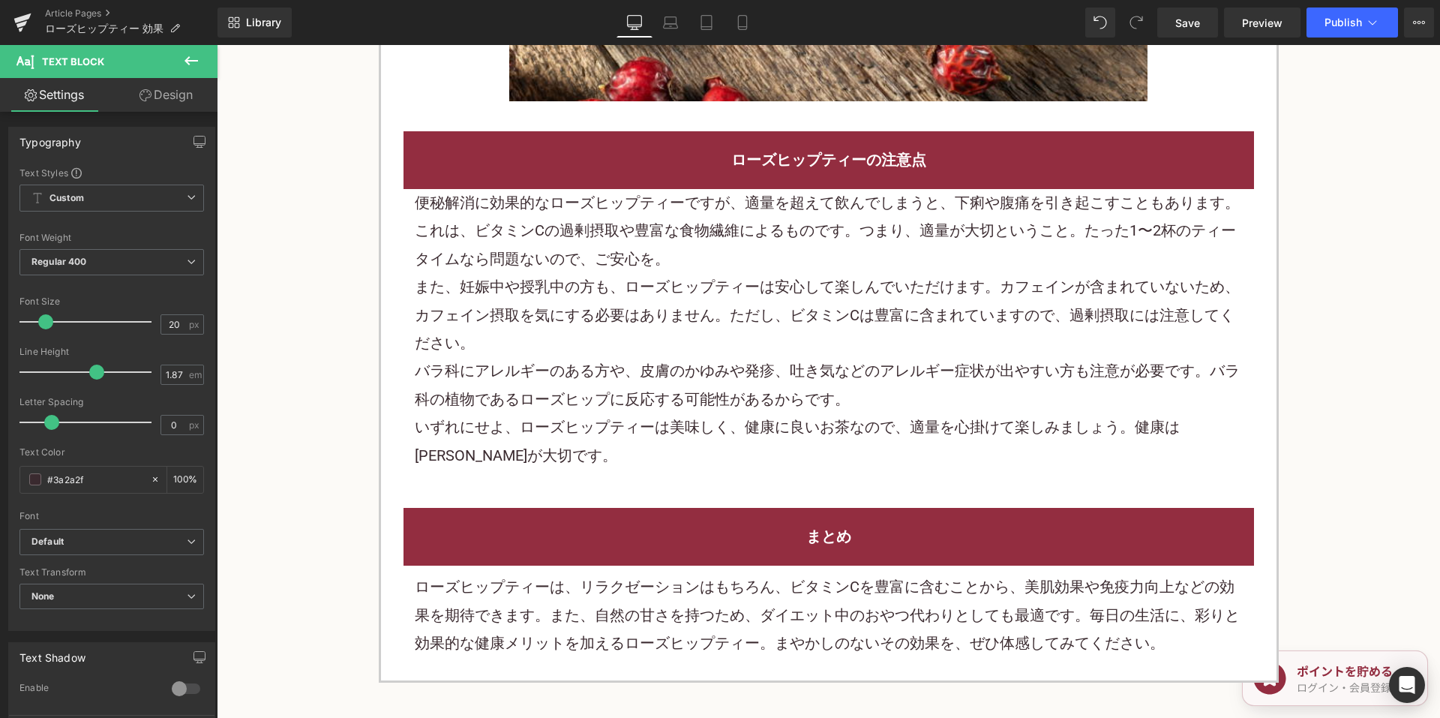
click at [625, 276] on p "また、妊娠中や授乳中の方も、ローズヒップティーは安心して楽しんでいただけます。カフェインが含まれていないため、カフェイン摂取を気にする必要はありません。ただし…" at bounding box center [829, 315] width 828 height 84
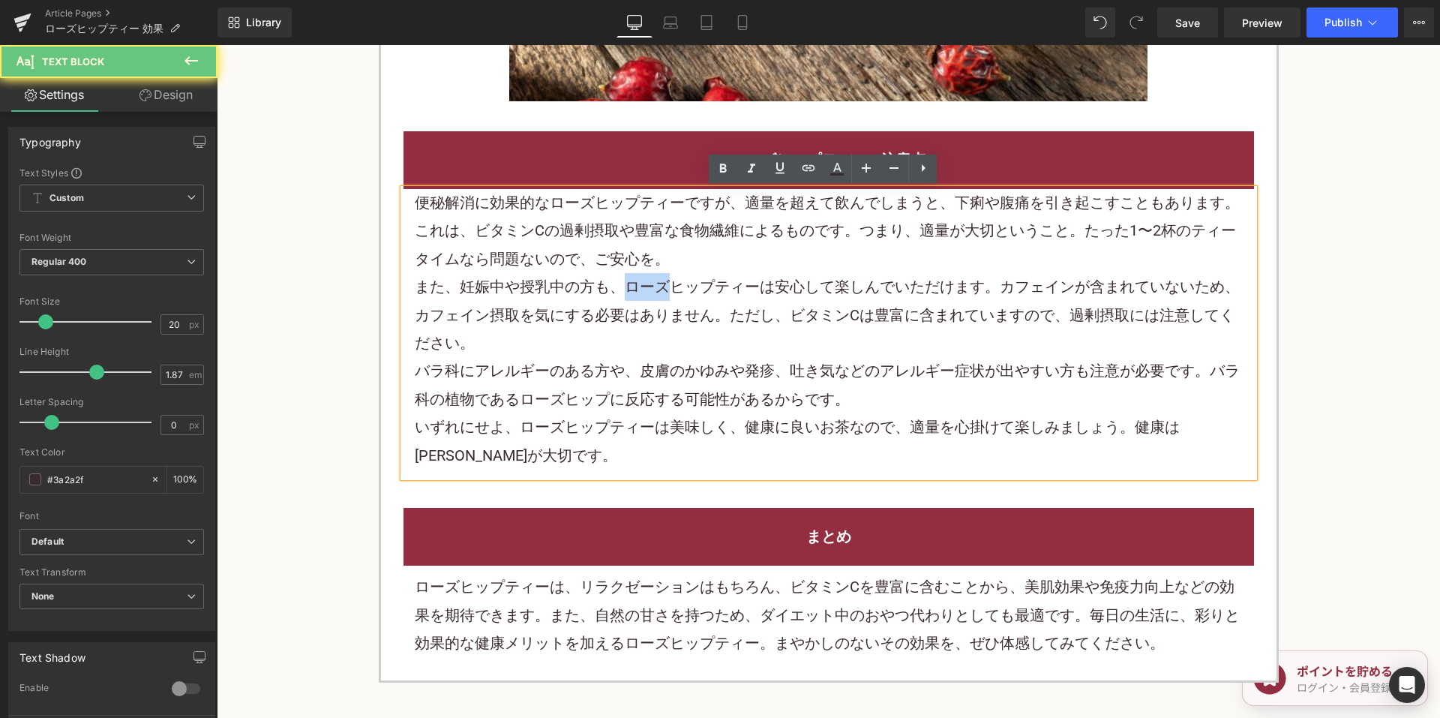
click at [625, 276] on p "また、妊娠中や授乳中の方も、ローズヒップティーは安心して楽しんでいただけます。カフェインが含まれていないため、カフェイン摂取を気にする必要はありません。ただし…" at bounding box center [829, 315] width 828 height 84
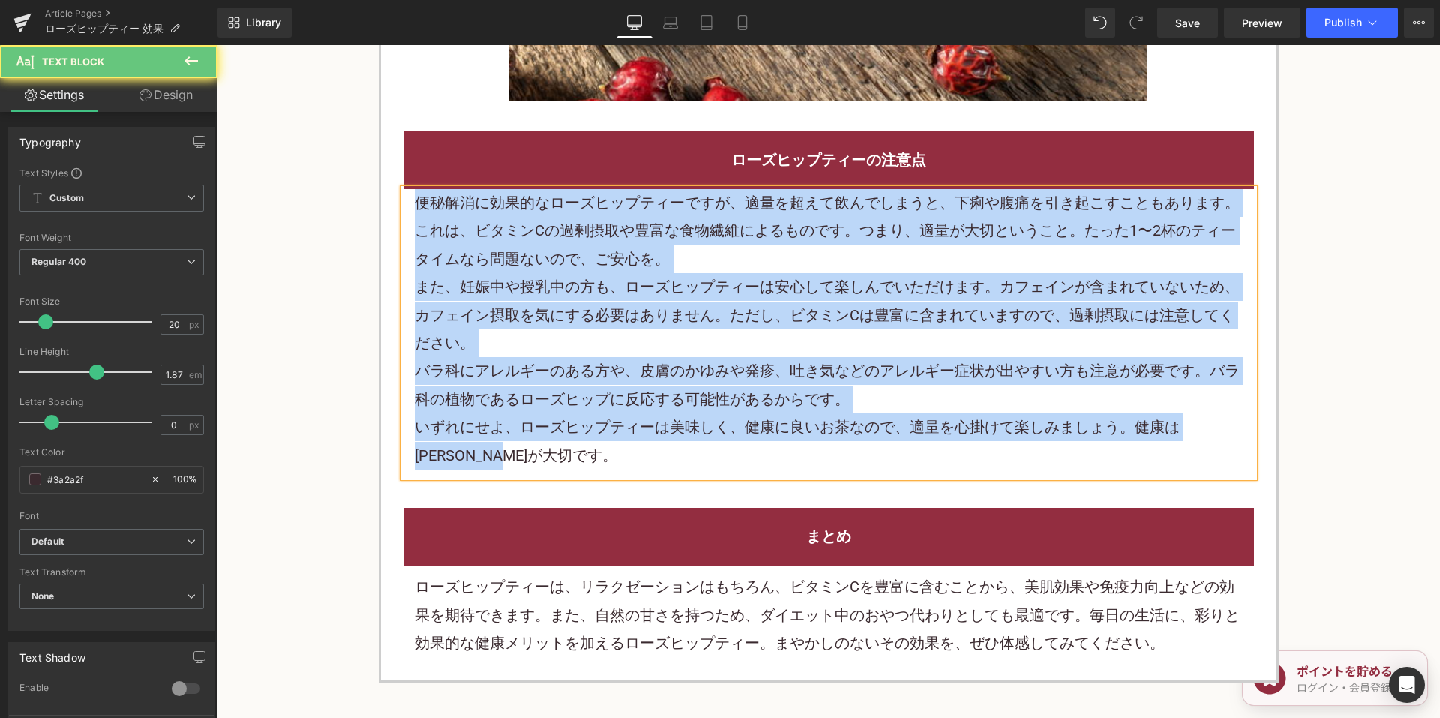
paste div
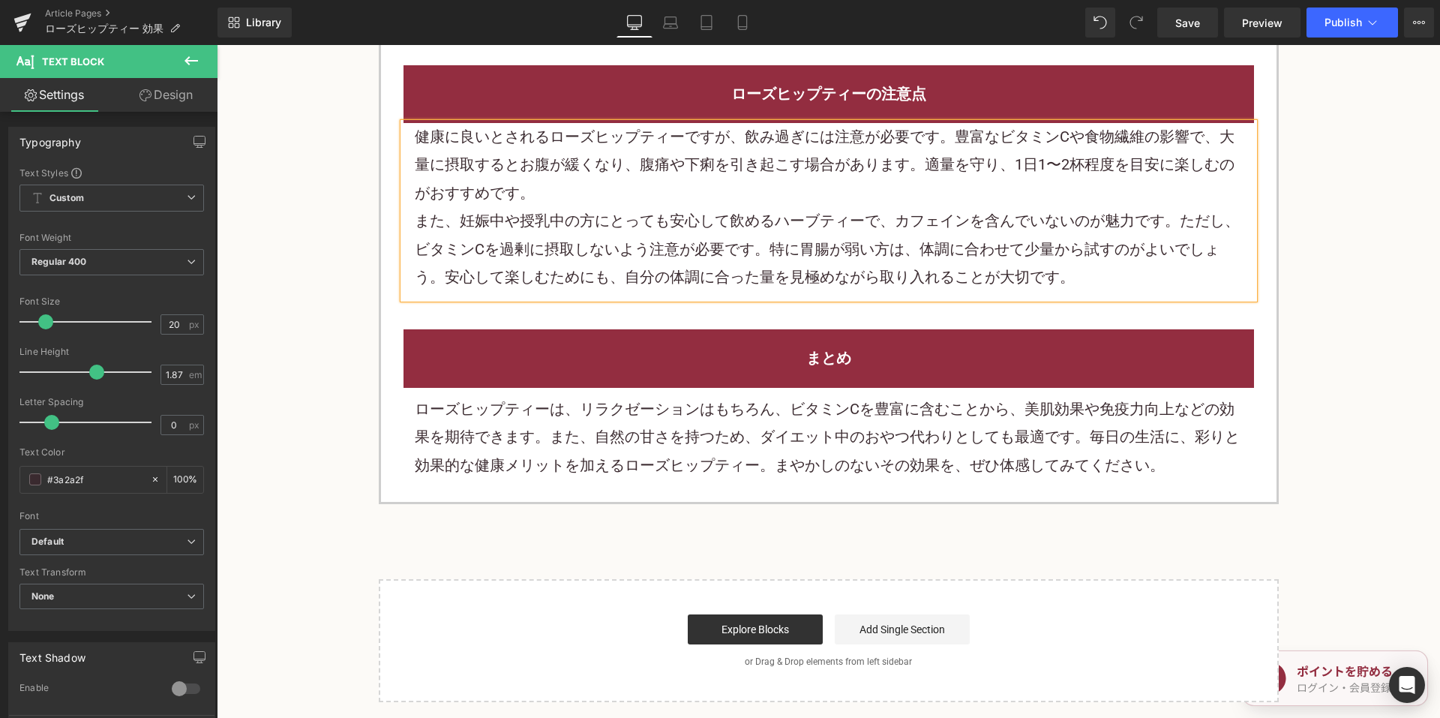
scroll to position [2324, 0]
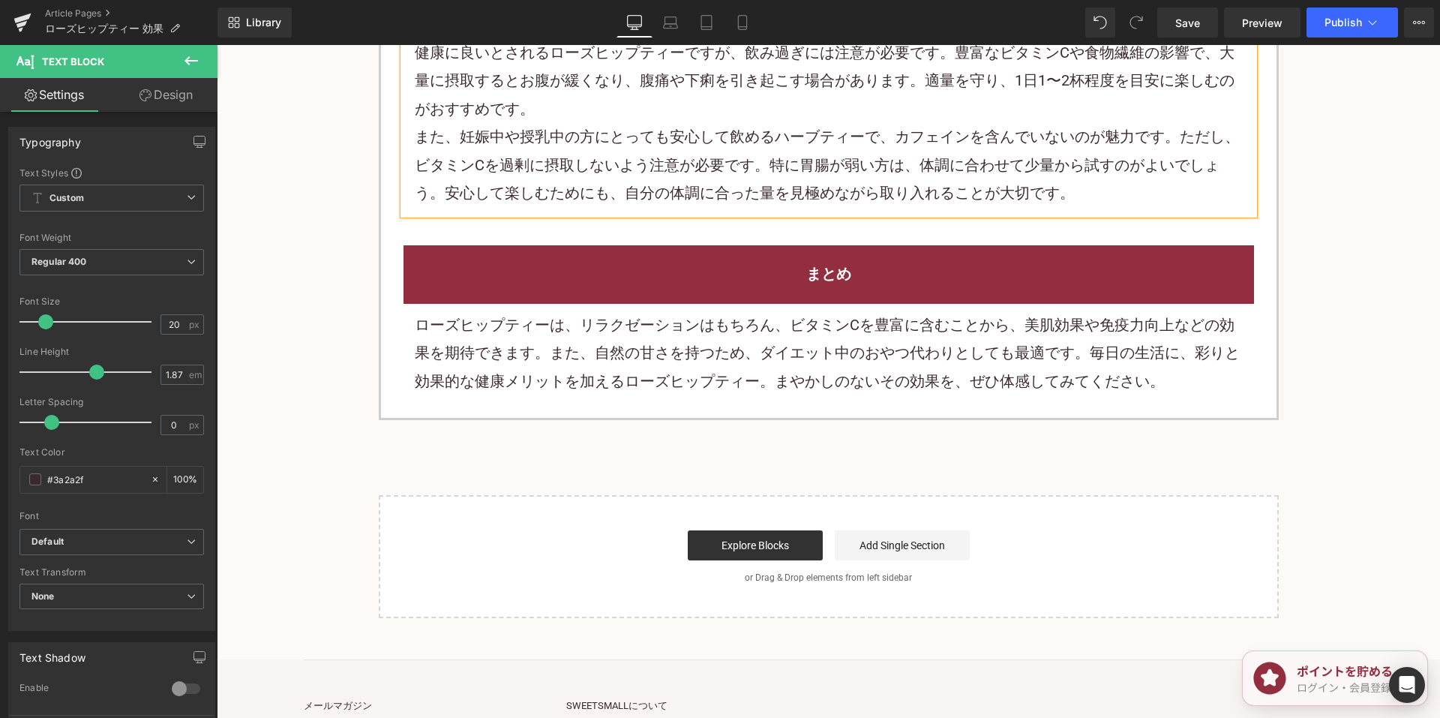
click at [709, 333] on p "ローズヒップティーは、リラクゼーションはもちろん、ビタミンCを豊富に含むことから、美肌効果や免疫力向上などの効果を期待できます。また、自然の甘さを持つため、ダ…" at bounding box center [829, 353] width 828 height 84
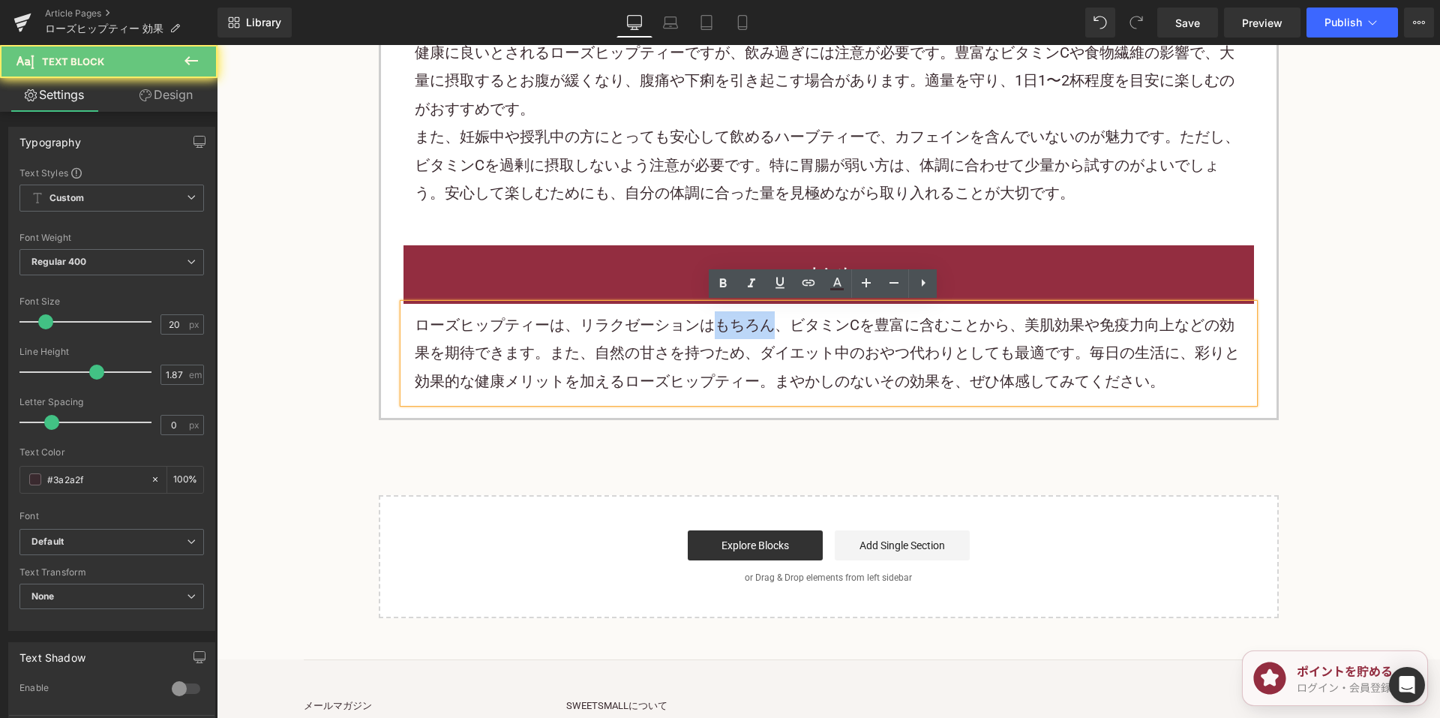
click at [709, 333] on p "ローズヒップティーは、リラクゼーションはもちろん、ビタミンCを豊富に含むことから、美肌効果や免疫力向上などの効果を期待できます。また、自然の甘さを持つため、ダ…" at bounding box center [829, 353] width 828 height 84
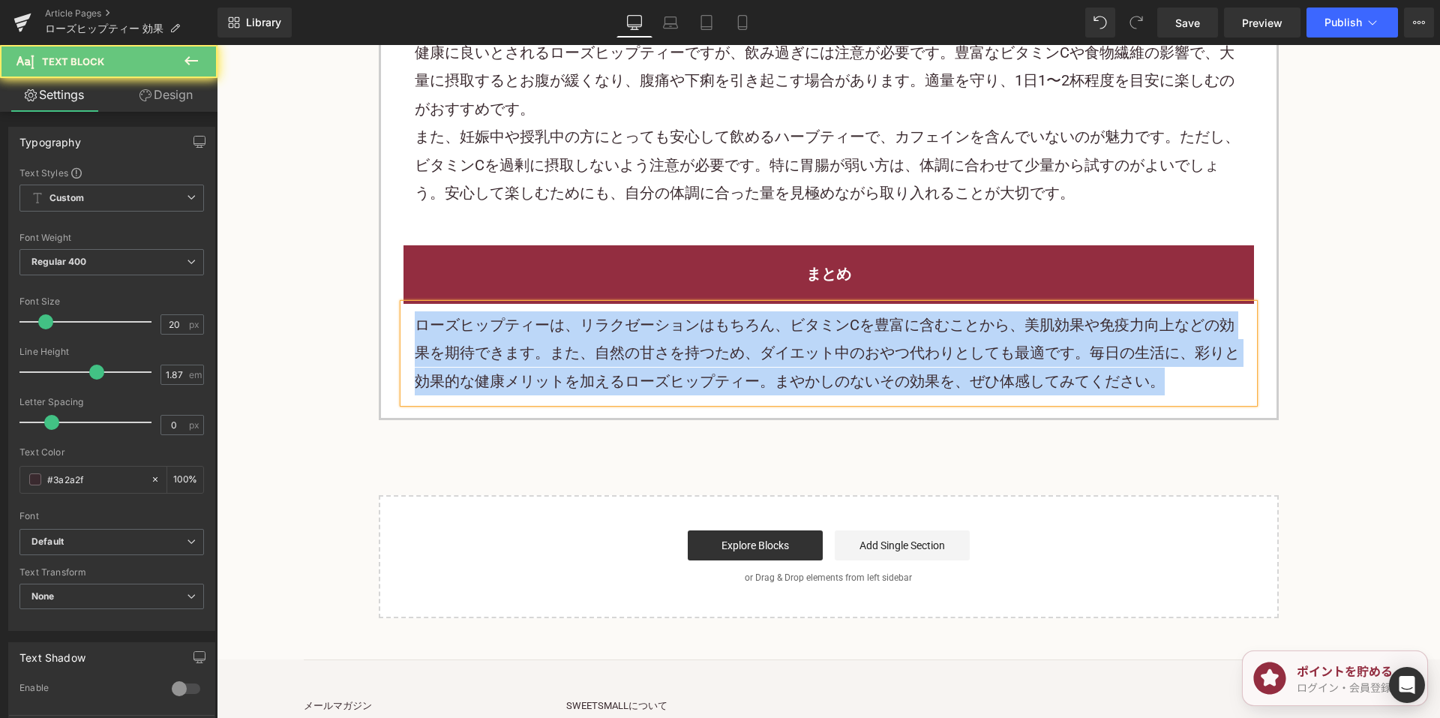
paste div
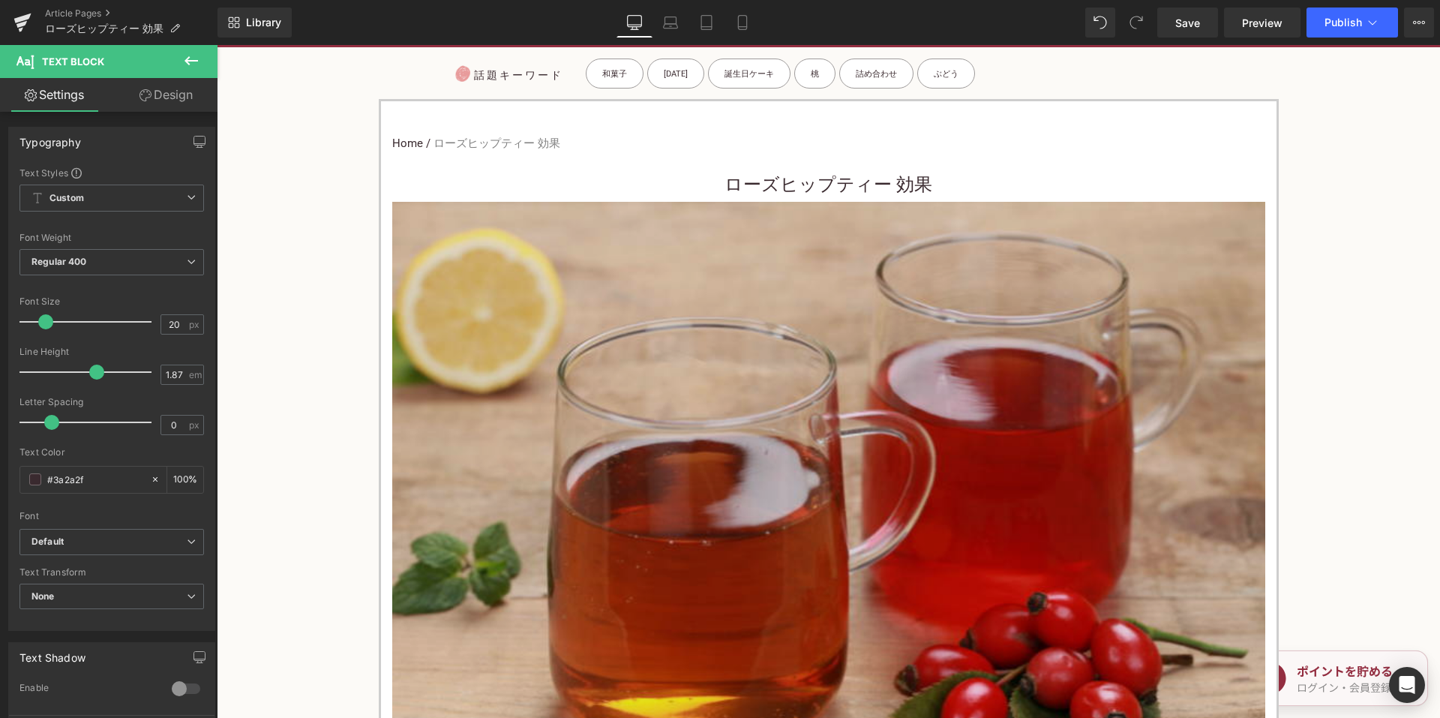
scroll to position [525, 0]
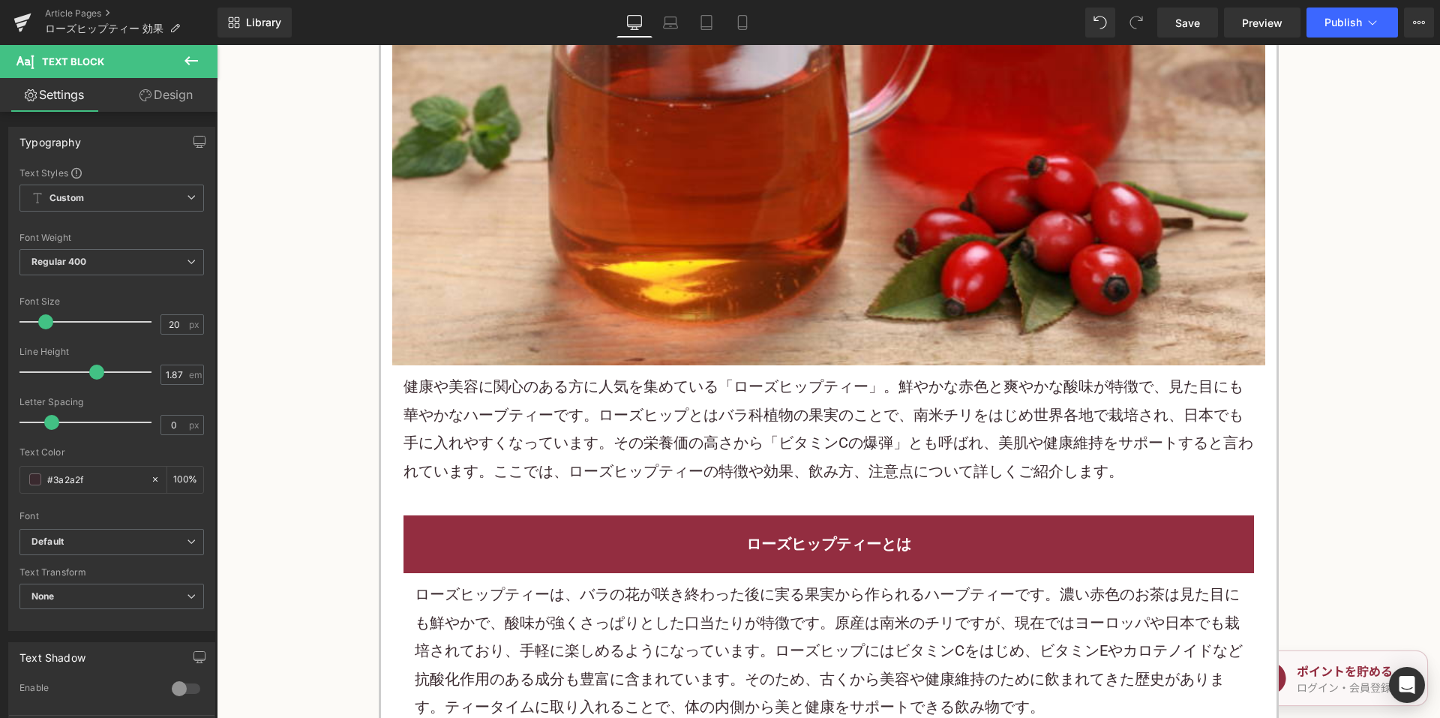
click at [703, 400] on p "健康や美容に関心のある方に人気を集めている「ローズヒップティー」。鮮やかな赤色と爽やかな酸味が特徴で、見た目にも華やかなハーブティーです。ローズヒップとはバラ…" at bounding box center [828, 429] width 850 height 112
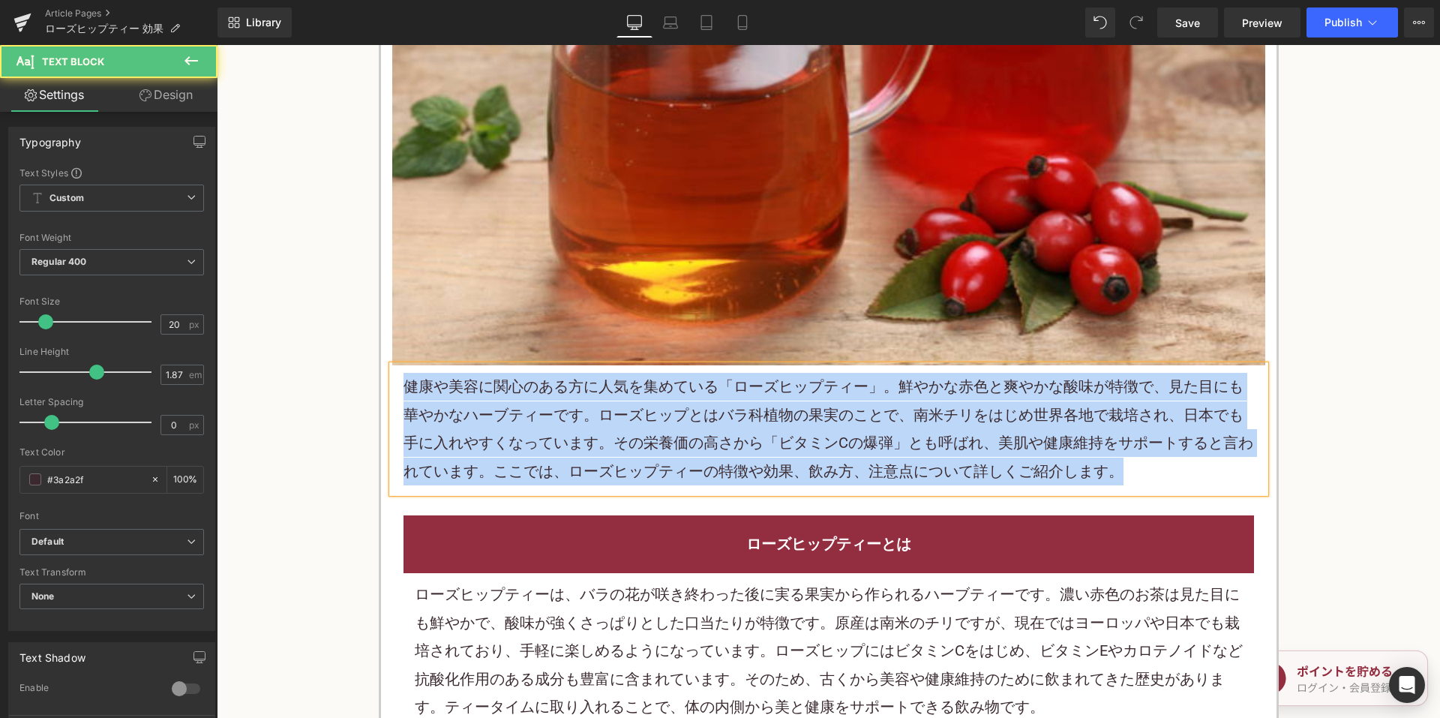
copy p "健康や美容に関心のある方に人気を集めている「ローズヒップティー」。鮮やかな赤色と爽やかな酸味が特徴で、見た目にも華やかなハーブティーです。ローズヒップとはバラ…"
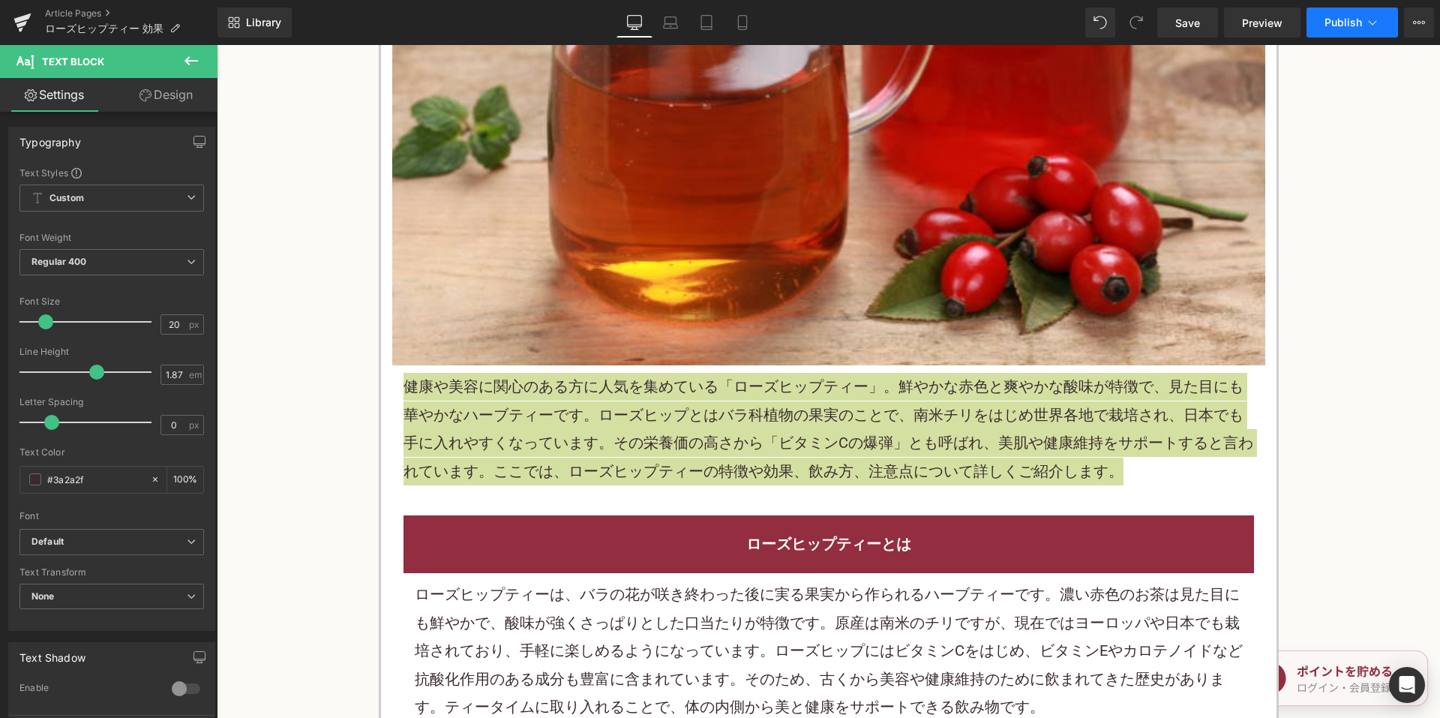
click at [1351, 30] on button "Publish" at bounding box center [1351, 22] width 91 height 30
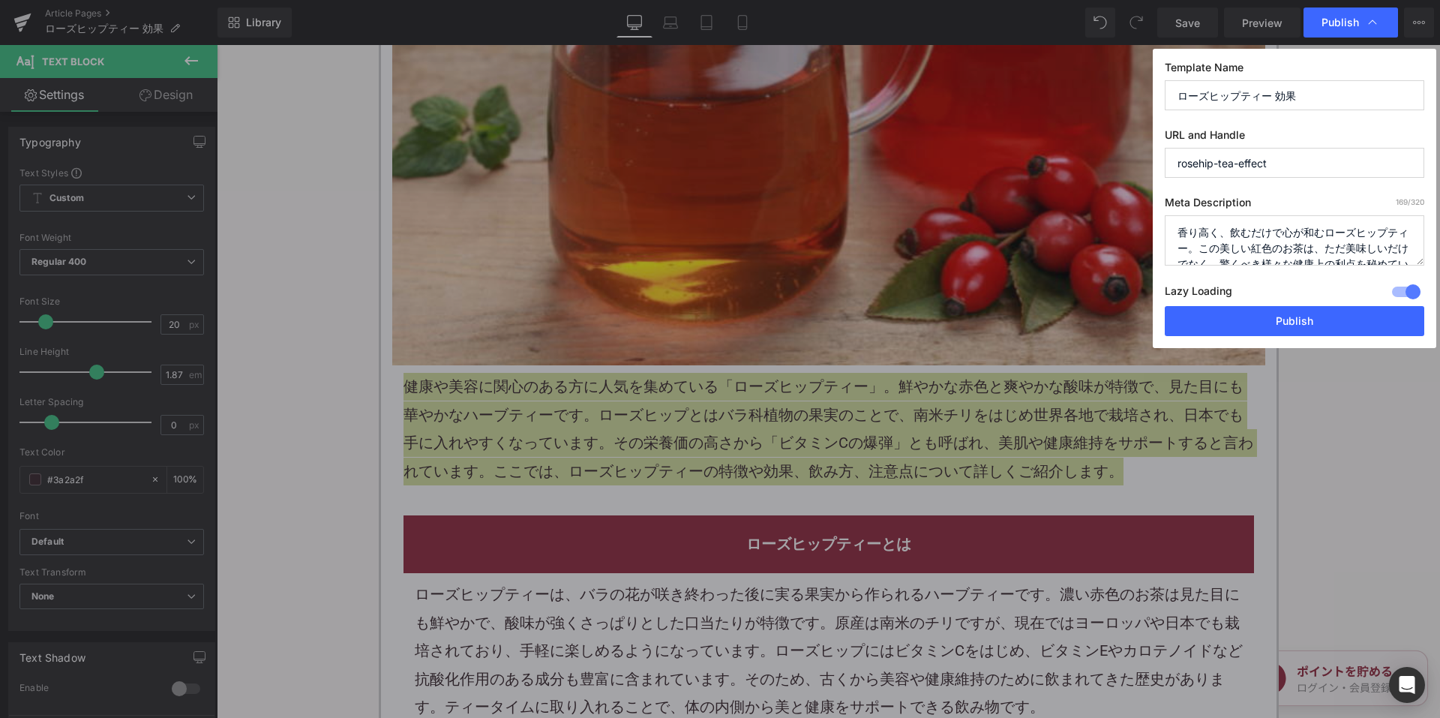
click at [1218, 242] on textarea "香り高く、飲むだけで心が和むローズヒップティー。この美しい紅色のお茶は、ただ美味しいだけでなく、驚くべき様々な健康上の利点を秘めています。本日は、その効果を詳…" at bounding box center [1293, 240] width 259 height 50
paste textarea "健康や美容に関心のある方に人気を集めている「ローズヒップティー」。鮮やかな赤色と爽やかな酸味が特徴で、見た目にも華やかなハーブティーです。ローズヒップとはバラ…"
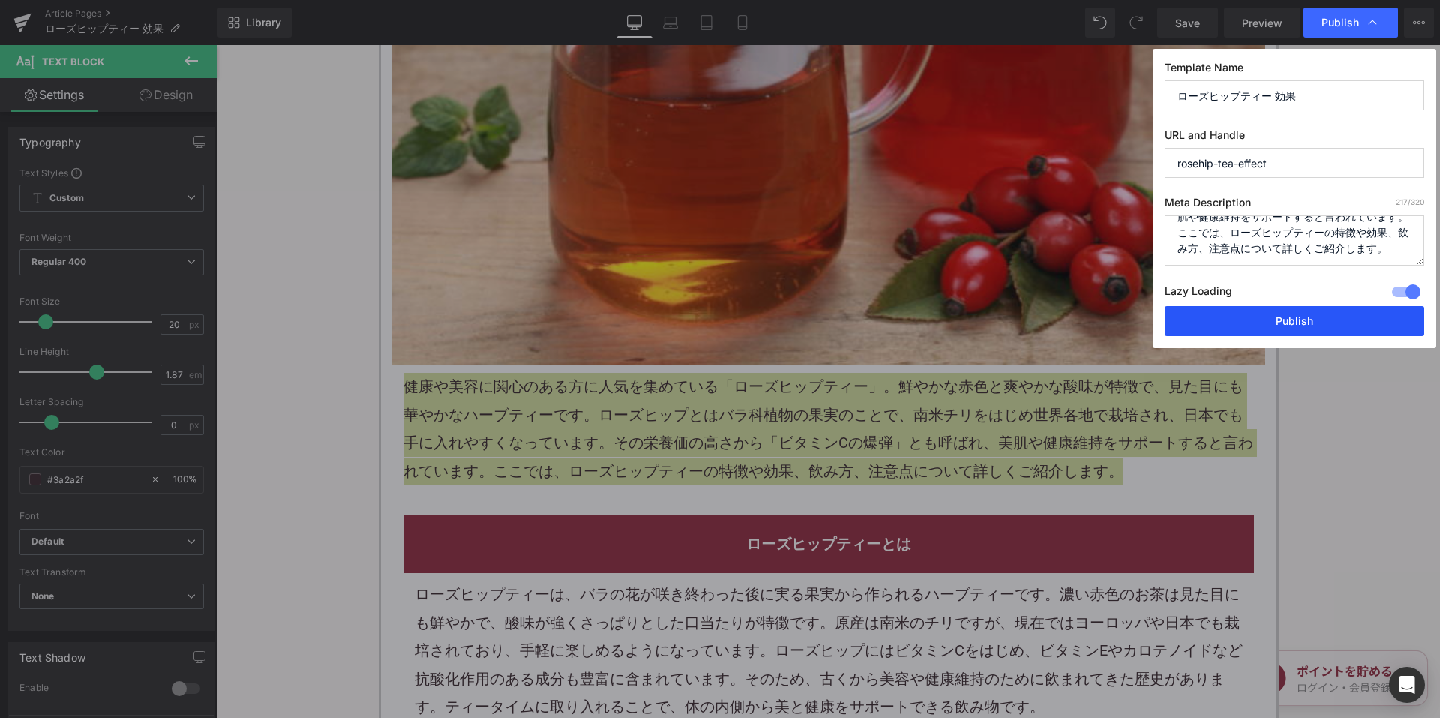
type textarea "健康や美容に関心のある方に人気を集めている「ローズヒップティー」。鮮やかな赤色と爽やかな酸味が特徴で、見た目にも華やかなハーブティーです。ローズヒップとはバラ…"
click at [1223, 326] on button "Publish" at bounding box center [1293, 321] width 259 height 30
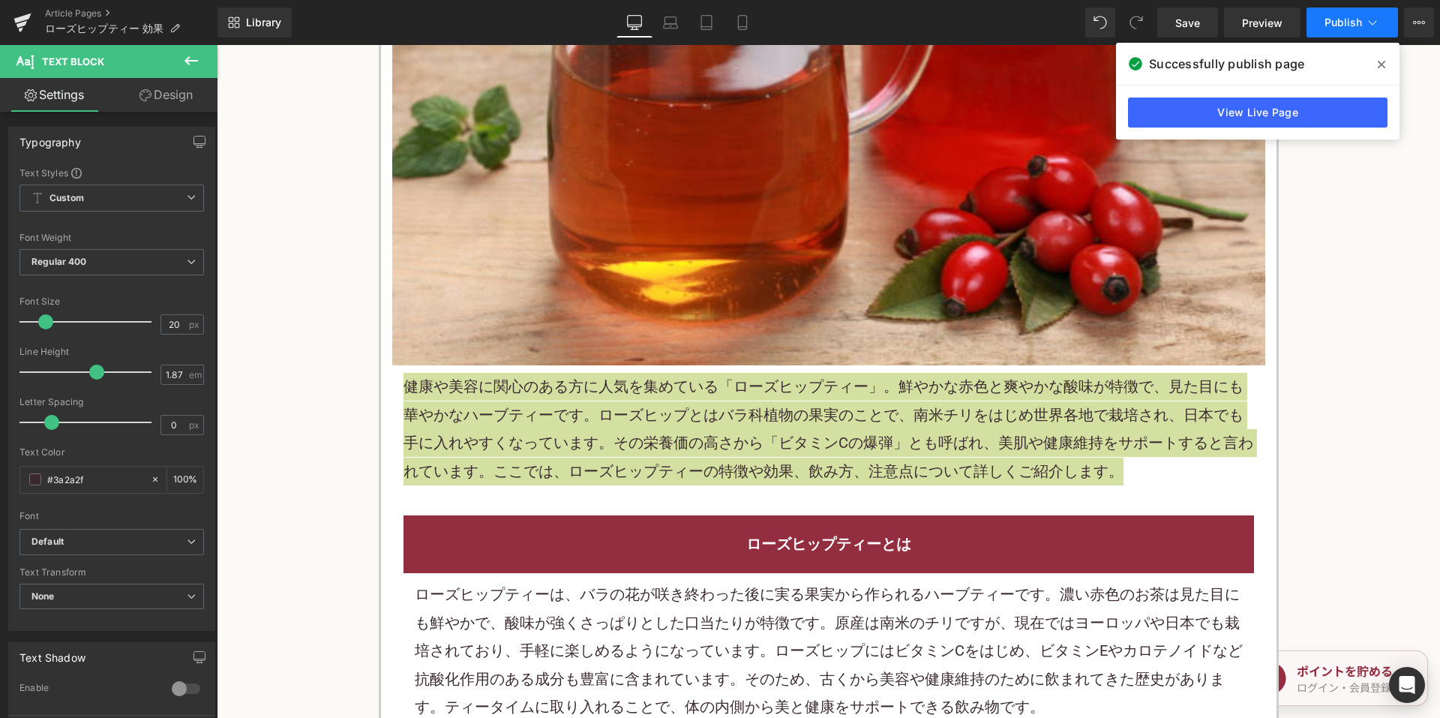
click at [1345, 26] on span "Publish" at bounding box center [1342, 22] width 37 height 12
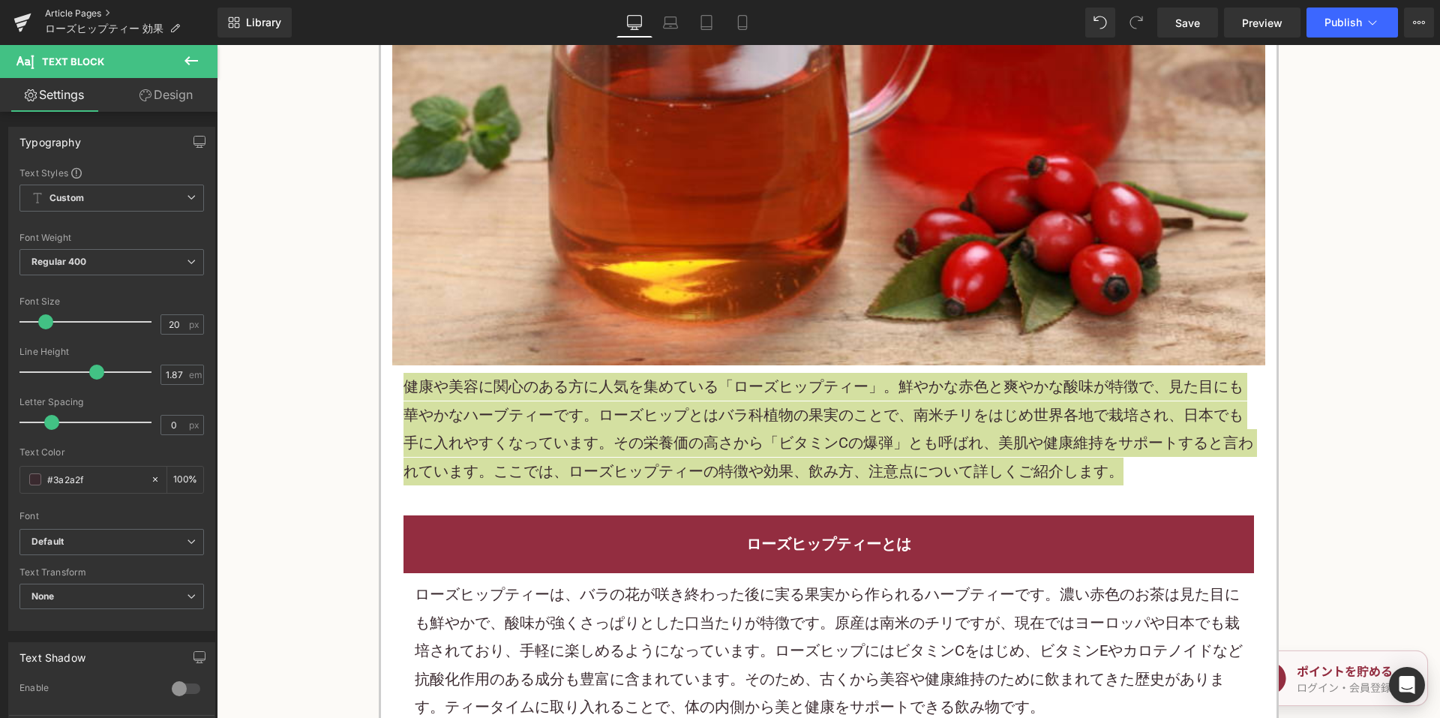
click at [85, 15] on link "Article Pages" at bounding box center [131, 13] width 172 height 12
click at [1355, 18] on span "Publish" at bounding box center [1342, 22] width 37 height 12
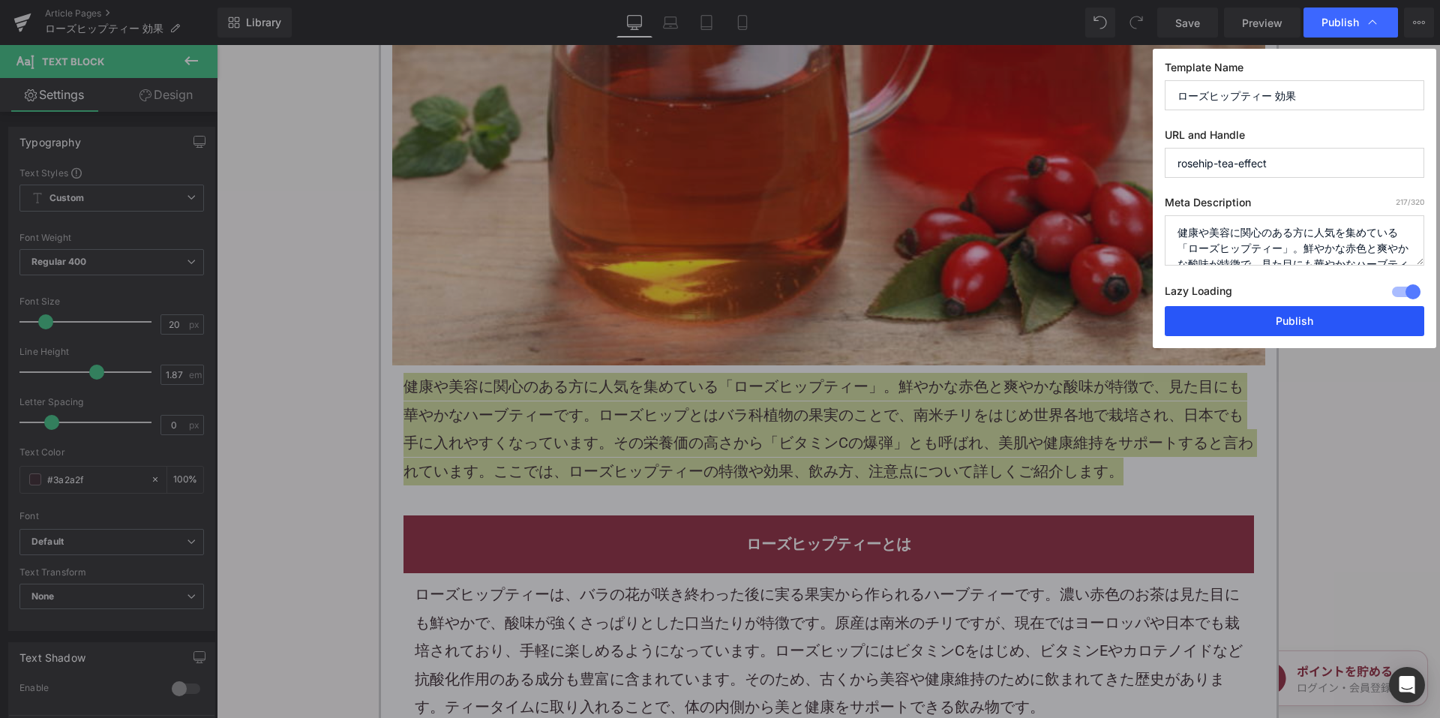
click at [1242, 324] on button "Publish" at bounding box center [1293, 321] width 259 height 30
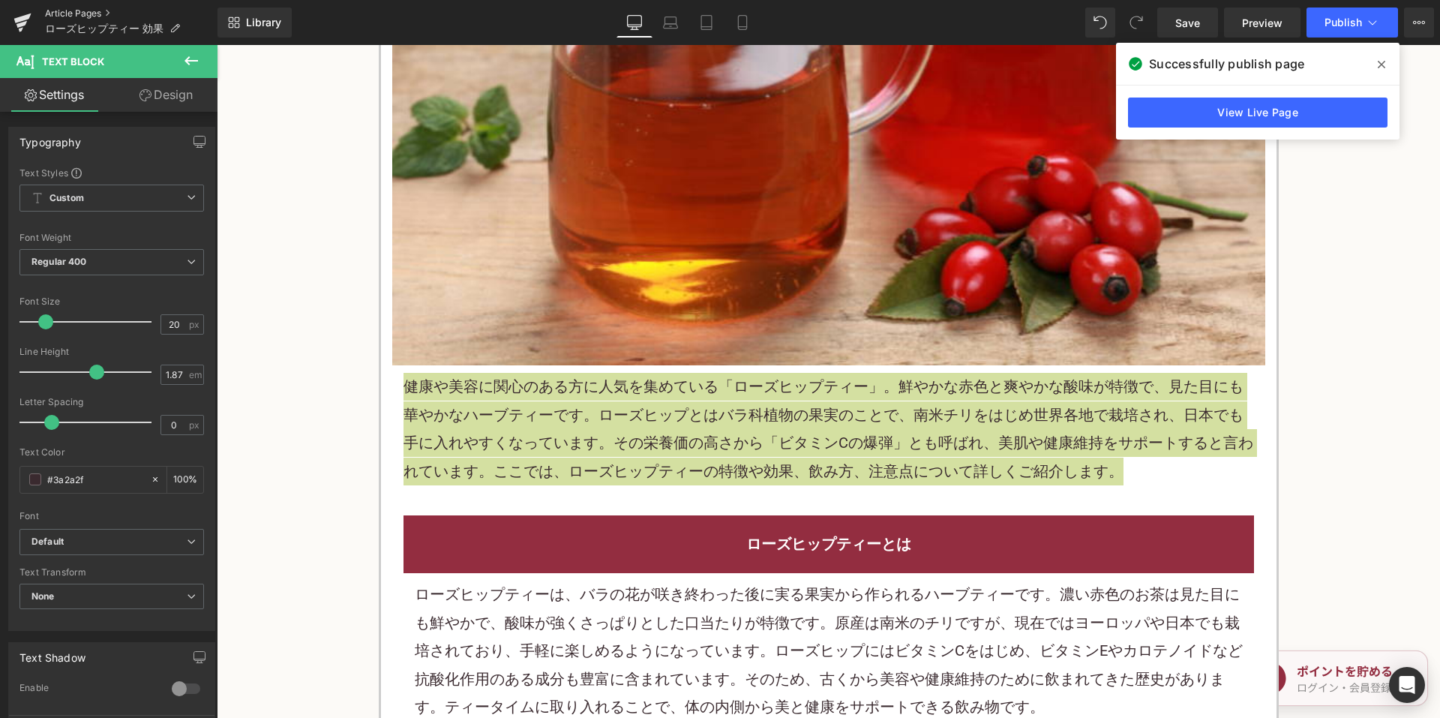
click at [77, 10] on link "Article Pages" at bounding box center [131, 13] width 172 height 12
click at [1364, 29] on button "Publish" at bounding box center [1351, 22] width 91 height 30
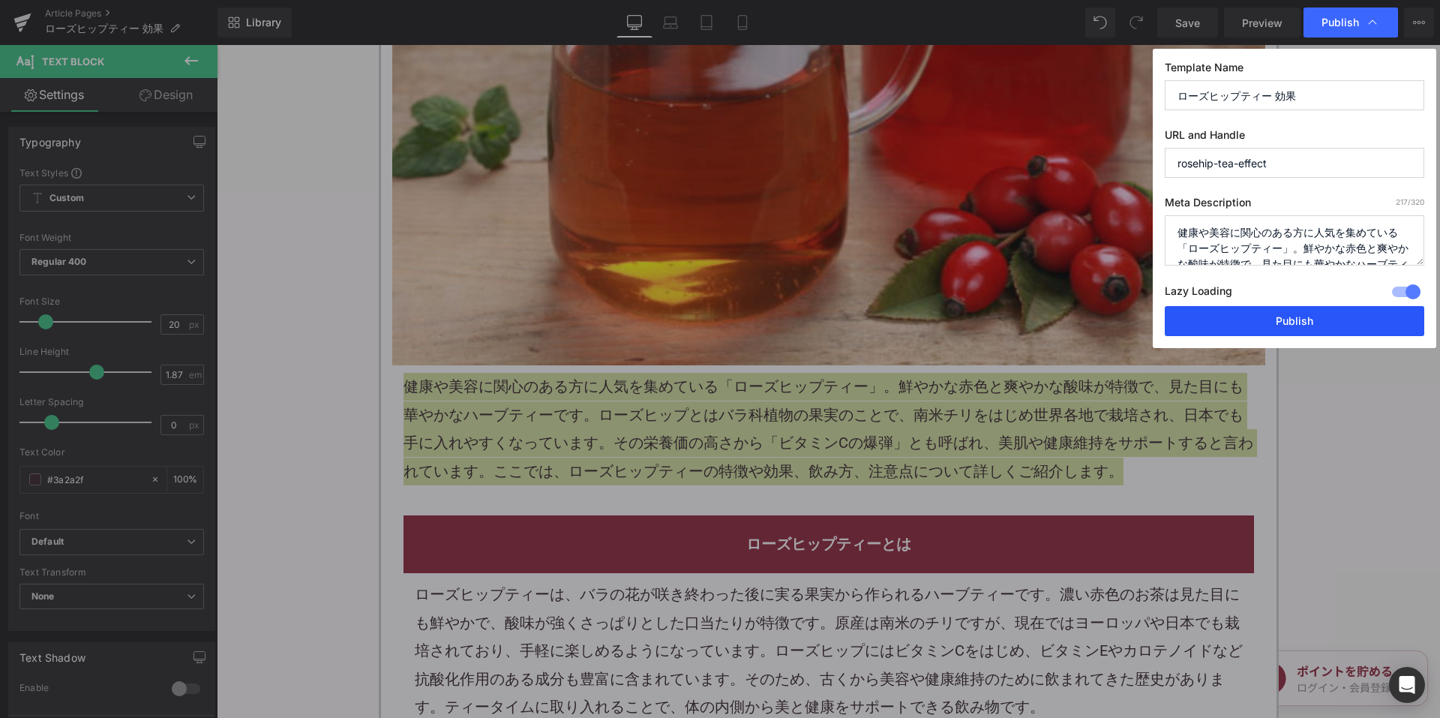
click at [1258, 323] on button "Publish" at bounding box center [1293, 321] width 259 height 30
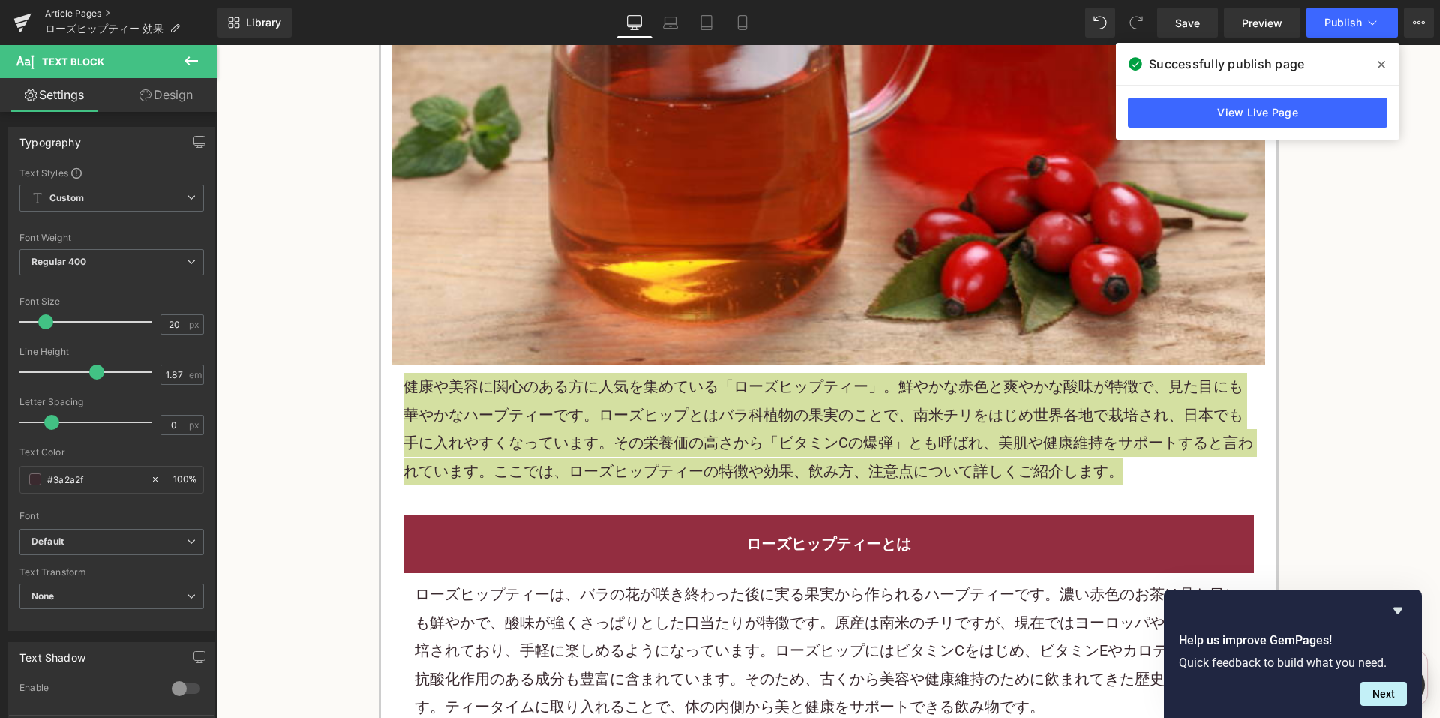
click at [97, 13] on link "Article Pages" at bounding box center [131, 13] width 172 height 12
click at [1362, 28] on button "Publish" at bounding box center [1351, 22] width 91 height 30
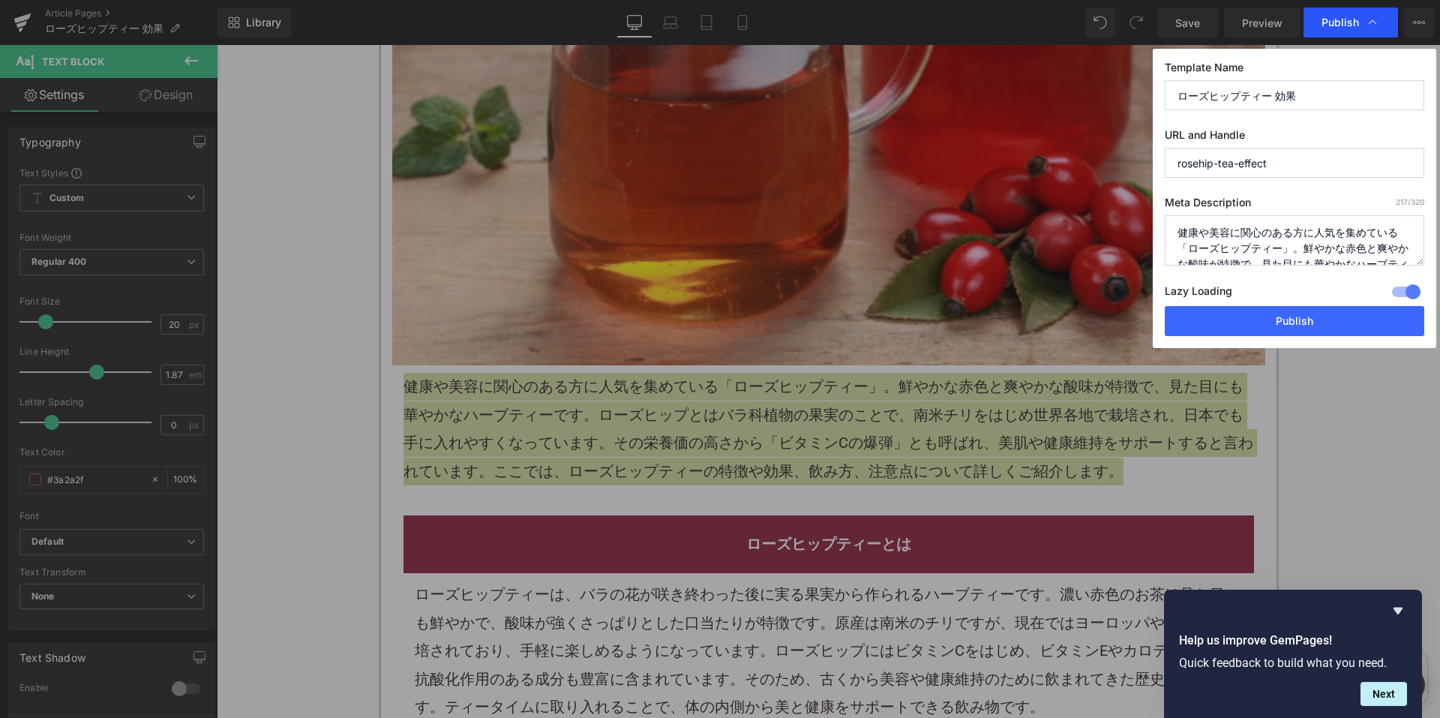
click at [1356, 31] on div "Publish" at bounding box center [1350, 22] width 94 height 30
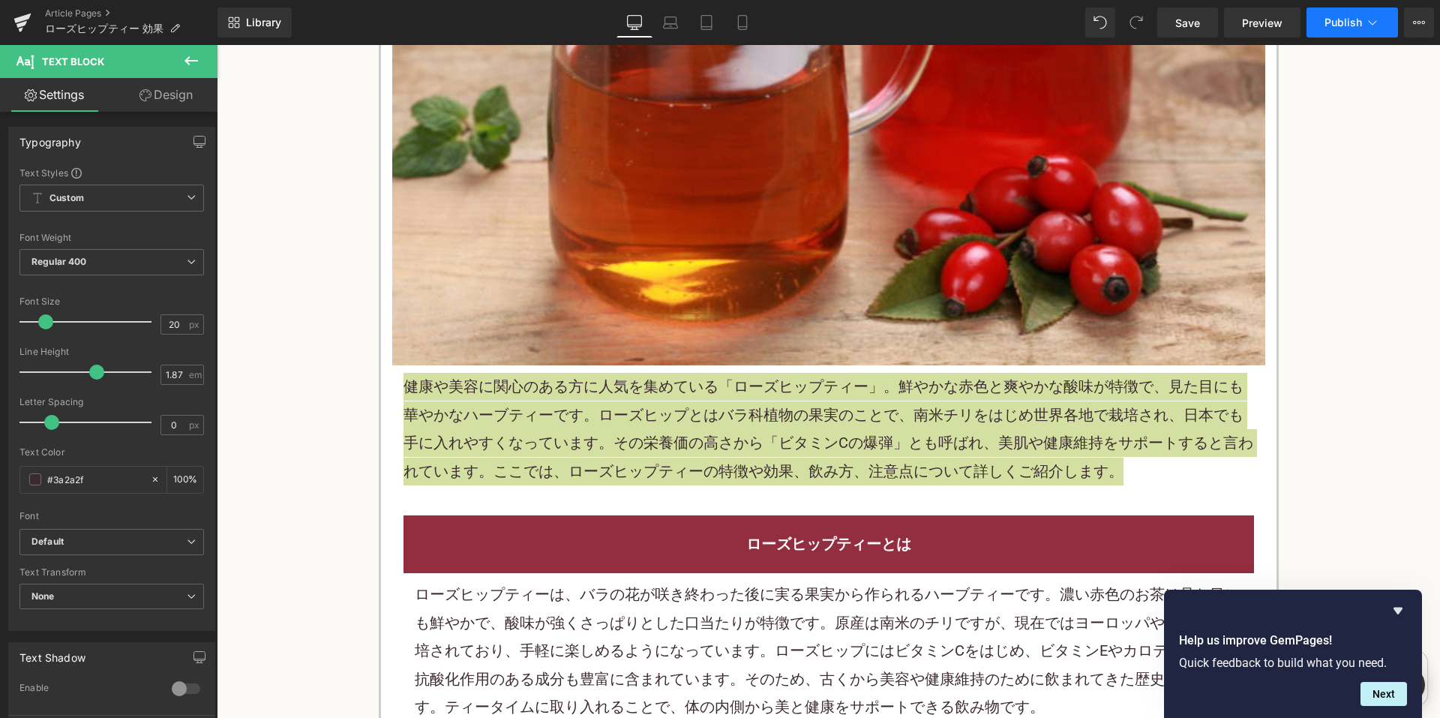
click at [1355, 32] on button "Publish" at bounding box center [1351, 22] width 91 height 30
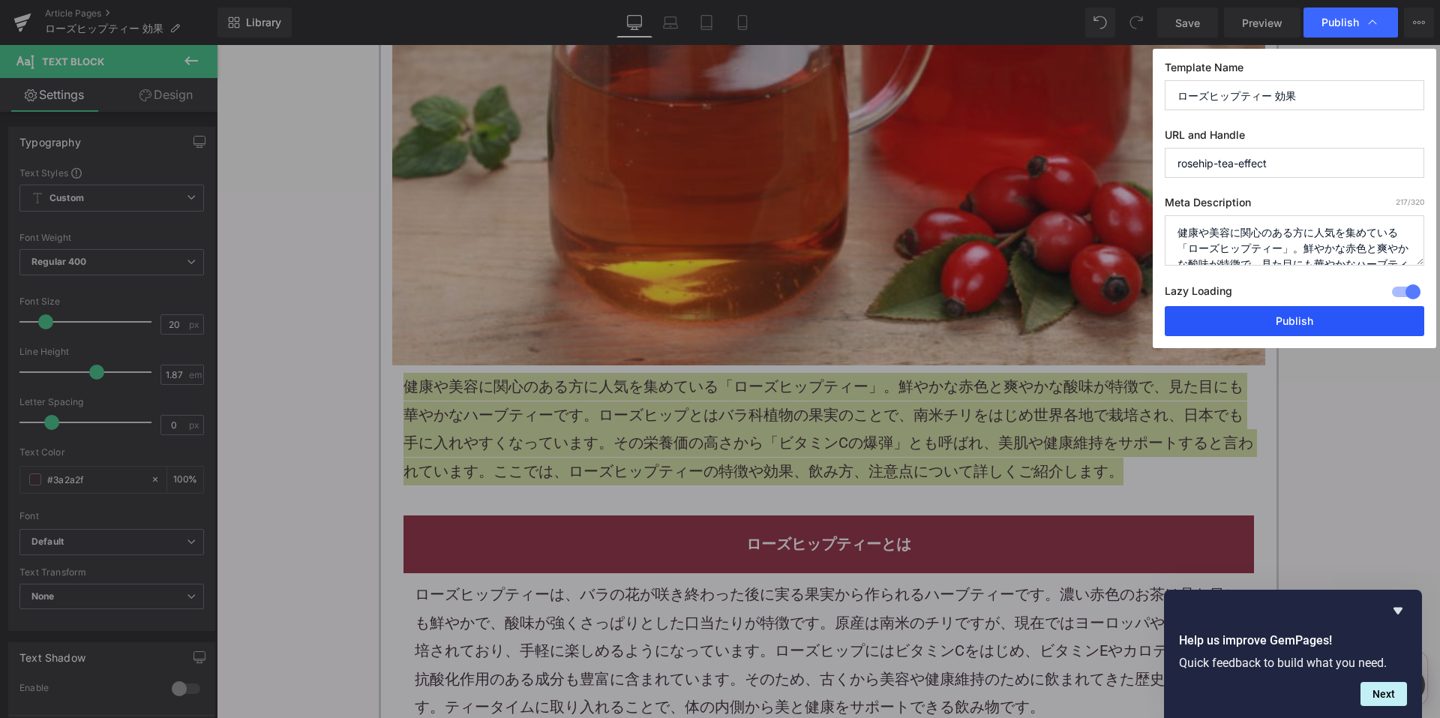
click at [1256, 320] on button "Publish" at bounding box center [1293, 321] width 259 height 30
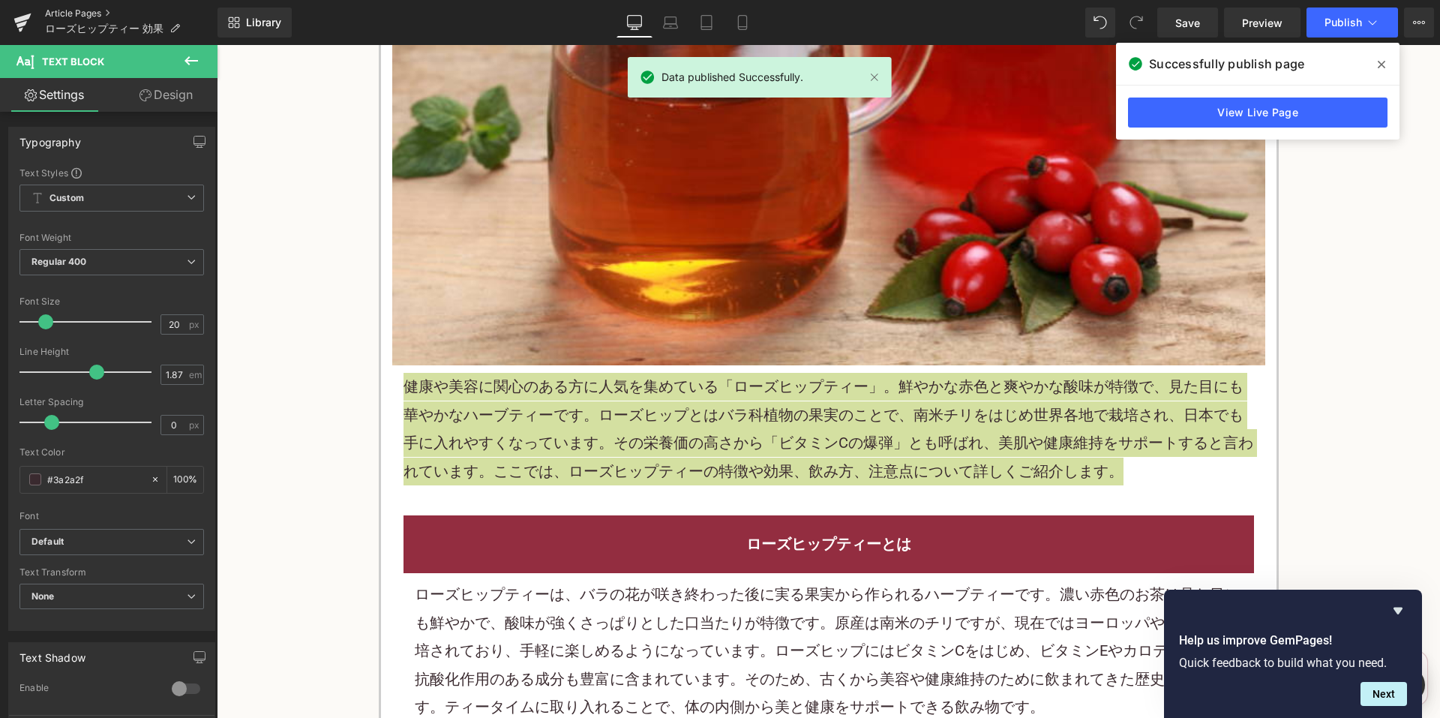
click at [97, 16] on link "Article Pages" at bounding box center [131, 13] width 172 height 12
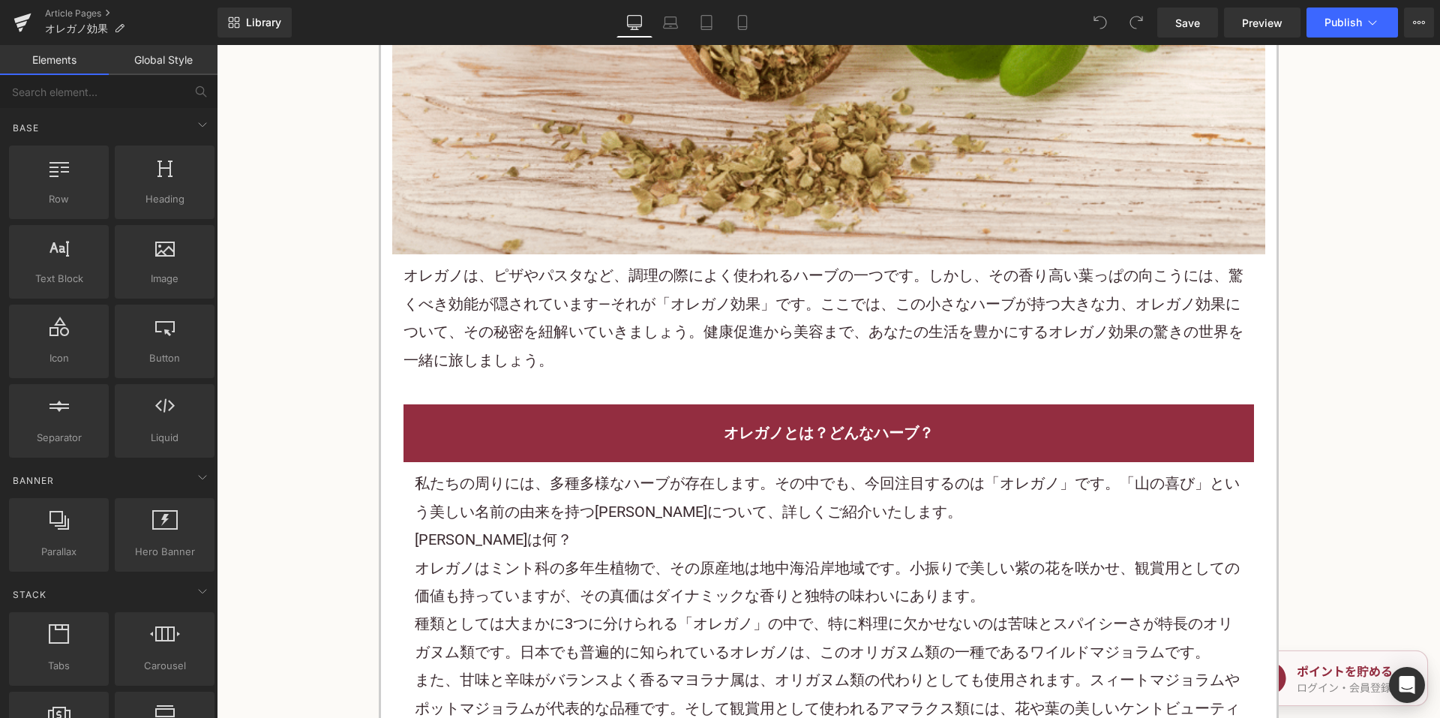
scroll to position [750, 0]
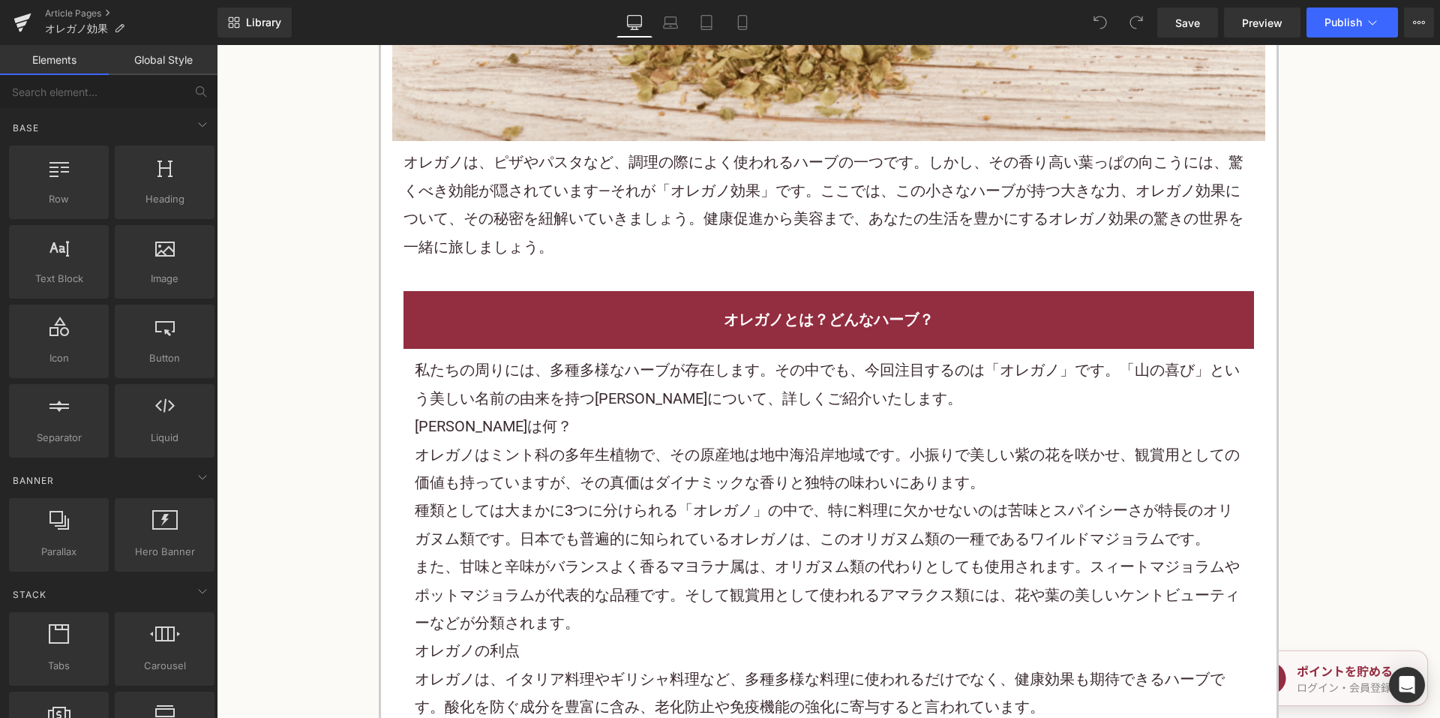
click at [575, 228] on p "オレガノは、ピザやパスタなど、調理の際によく使われるハーブの一つです。しかし、その香り高い葉っぱの向こうには、驚くべき効能が隠されています―それが「オレガノ効…" at bounding box center [828, 204] width 850 height 112
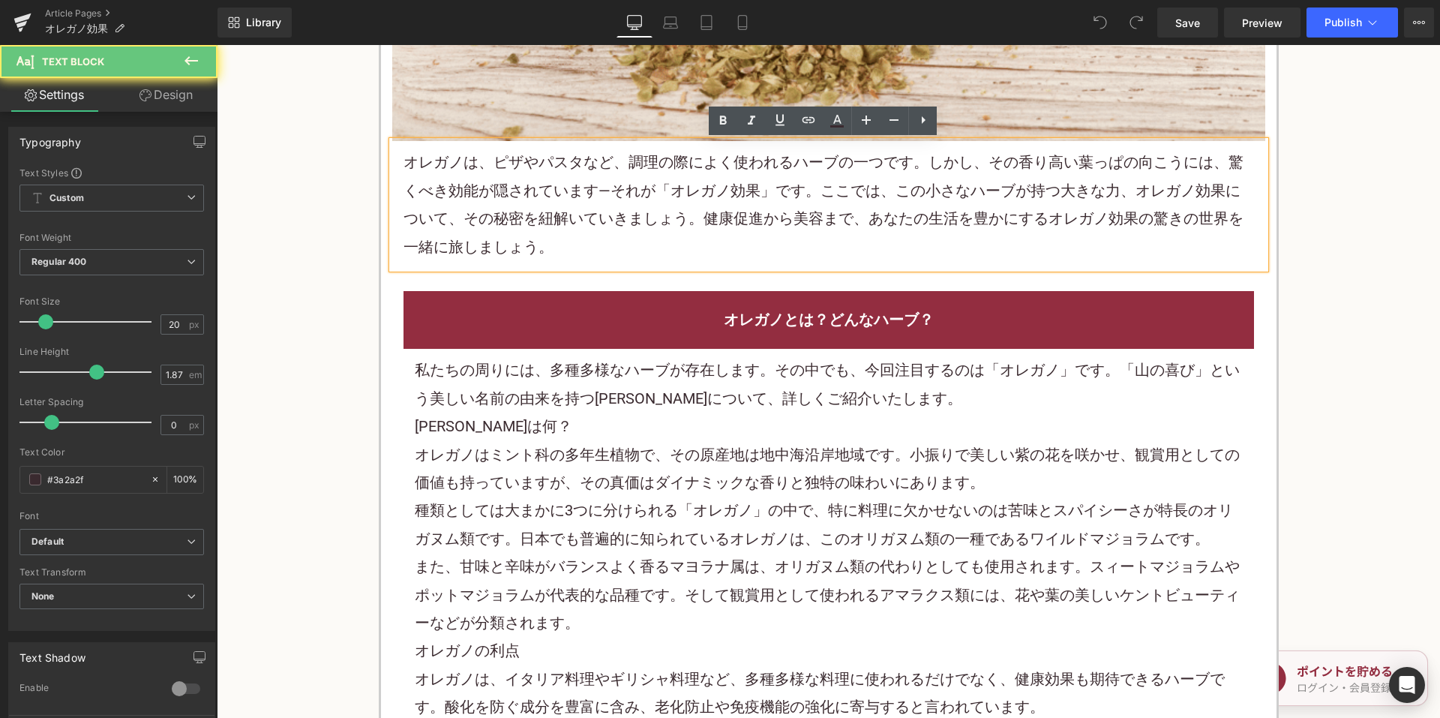
click at [574, 220] on p "オレガノは、ピザやパスタなど、調理の際によく使われるハーブの一つです。しかし、その香り高い葉っぱの向こうには、驚くべき効能が隠されています―それが「オレガノ効…" at bounding box center [828, 204] width 850 height 112
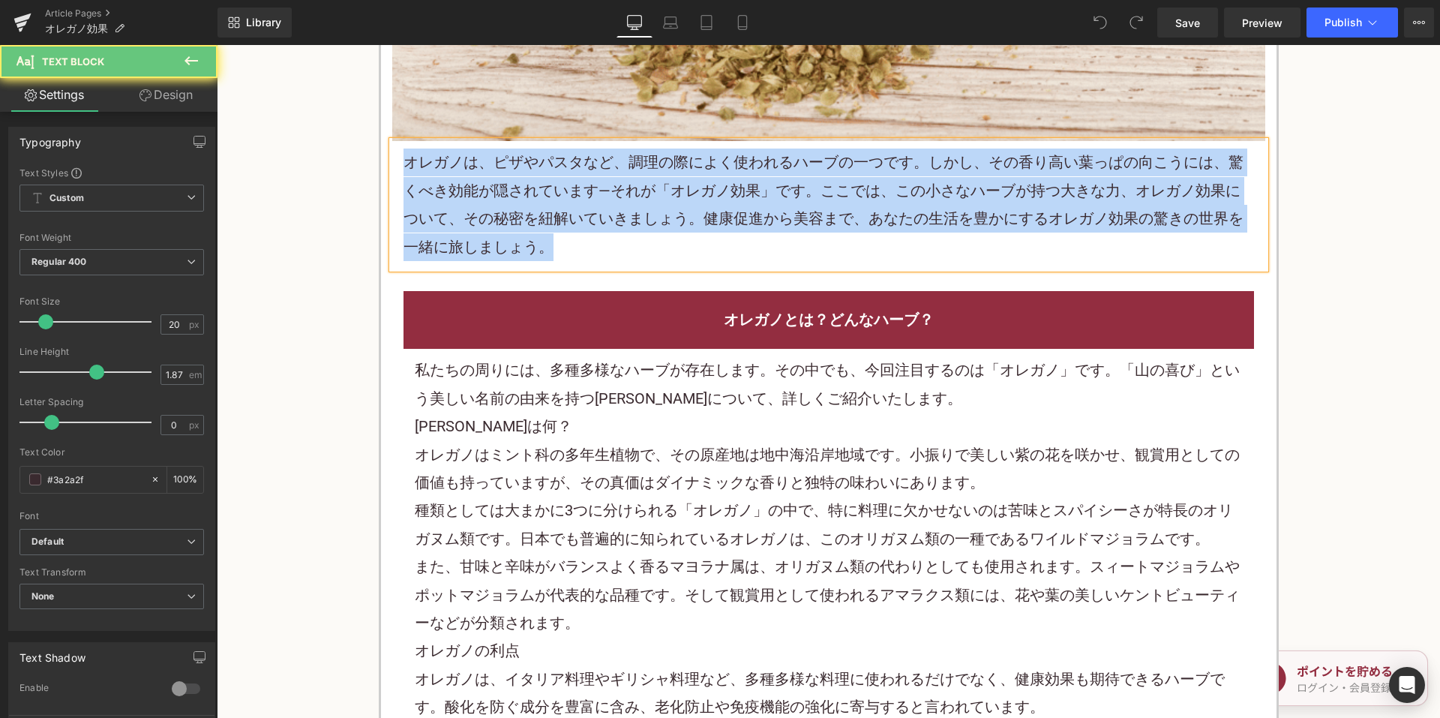
paste div
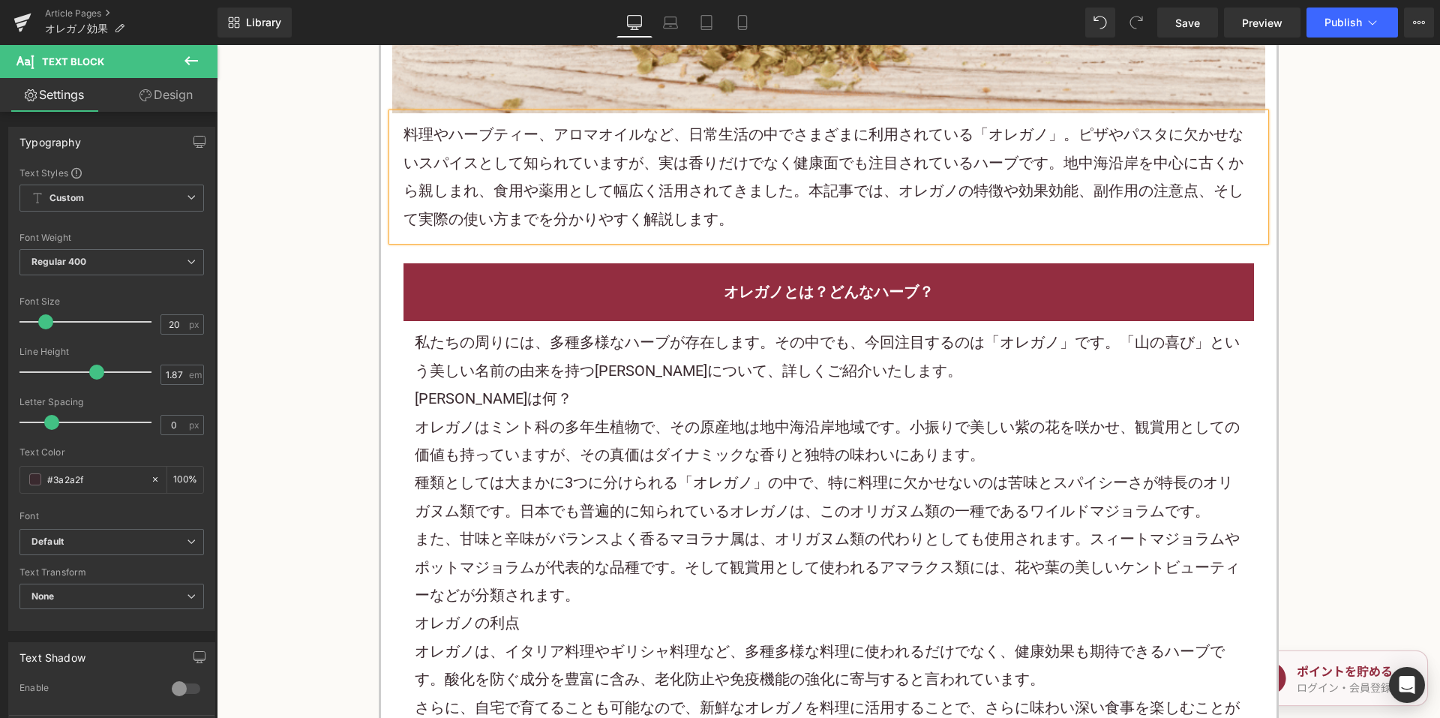
scroll to position [900, 0]
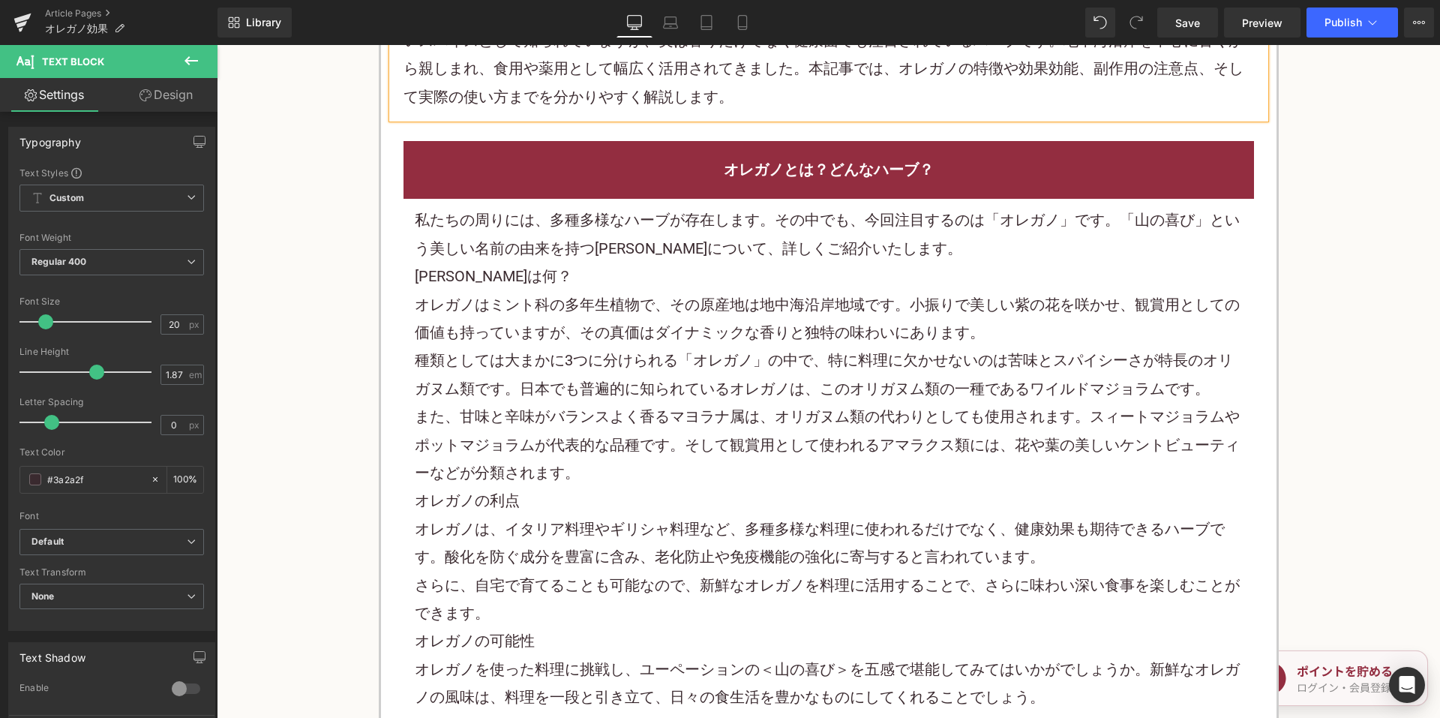
click at [673, 271] on div "[PERSON_NAME]は何？" at bounding box center [829, 276] width 828 height 28
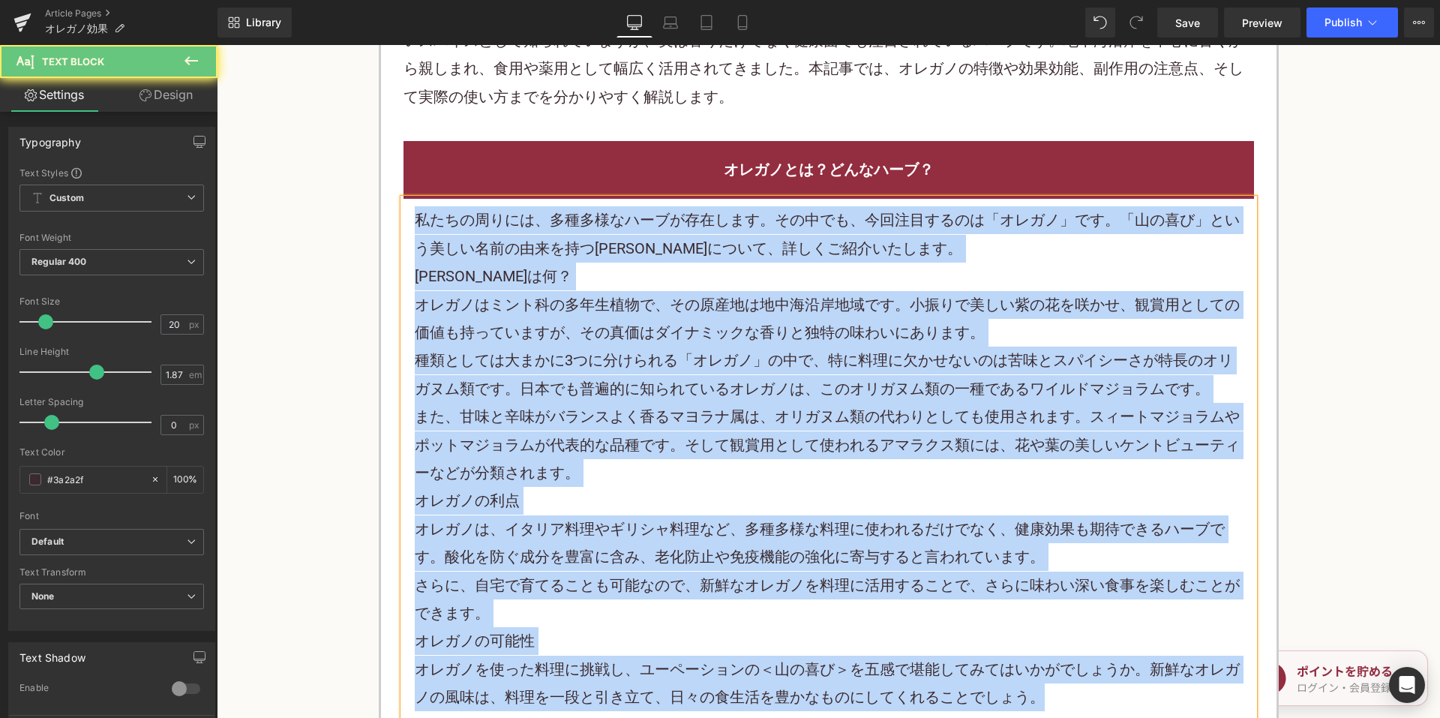
paste div
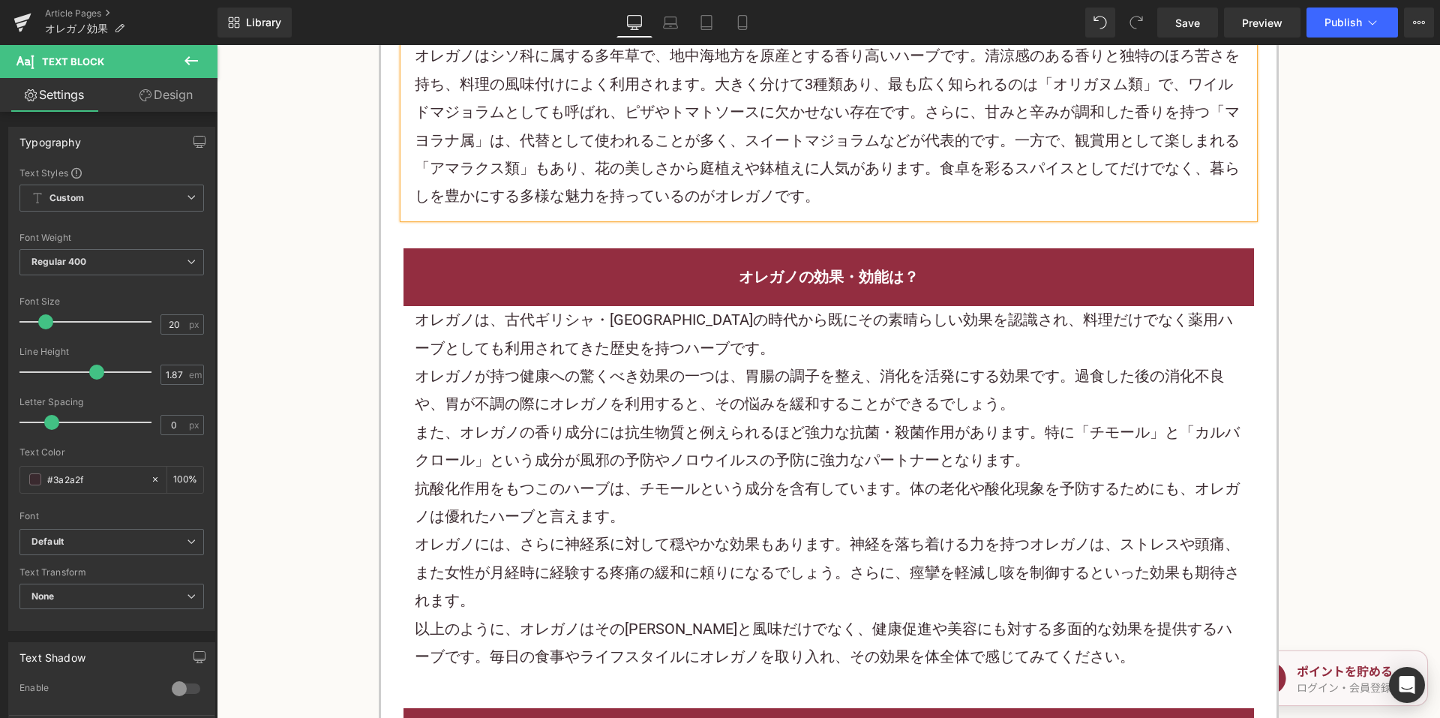
scroll to position [1125, 0]
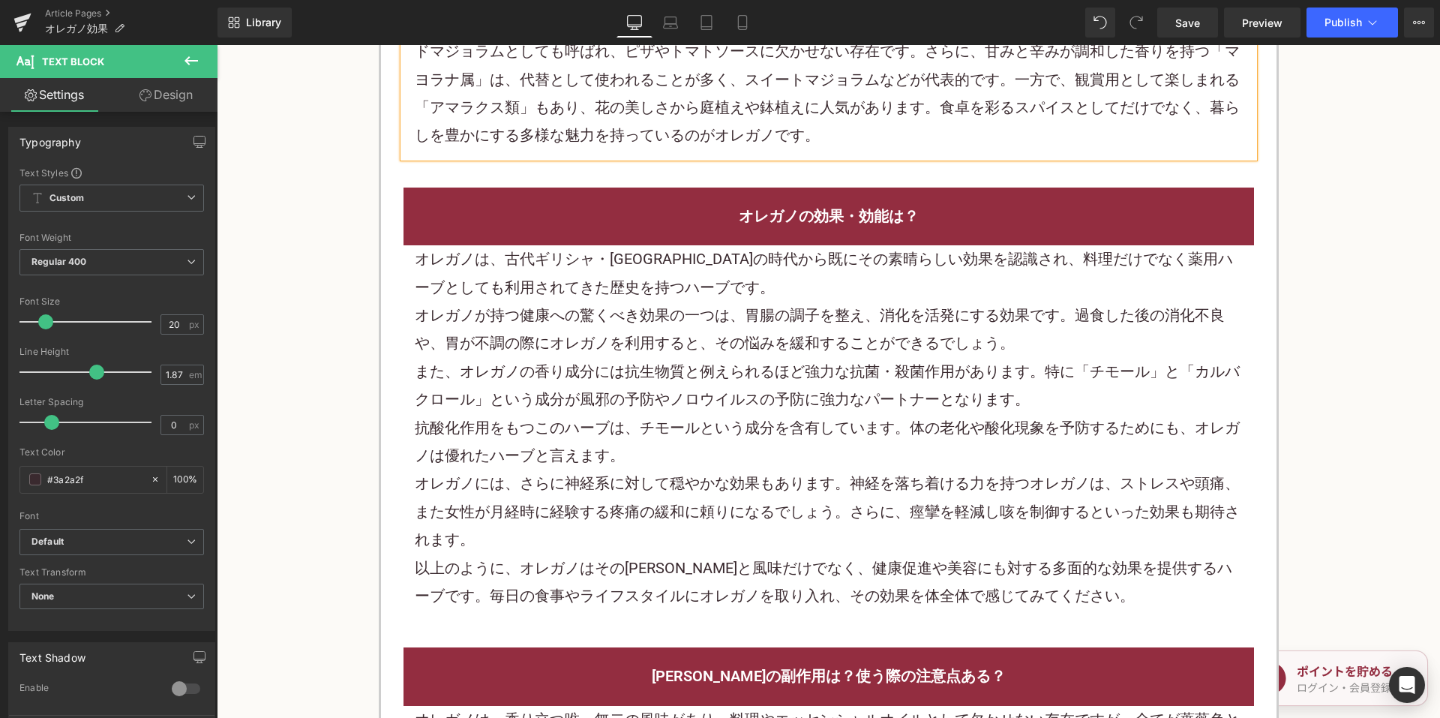
click at [688, 349] on div "オレガノが持つ健康への驚くべき効果の一つは、胃腸の調子を整え、消化を活発にする効果です。過食した後の消化不良や、胃が不調の際にオレガノを利用すると、その悩みを…" at bounding box center [829, 329] width 828 height 56
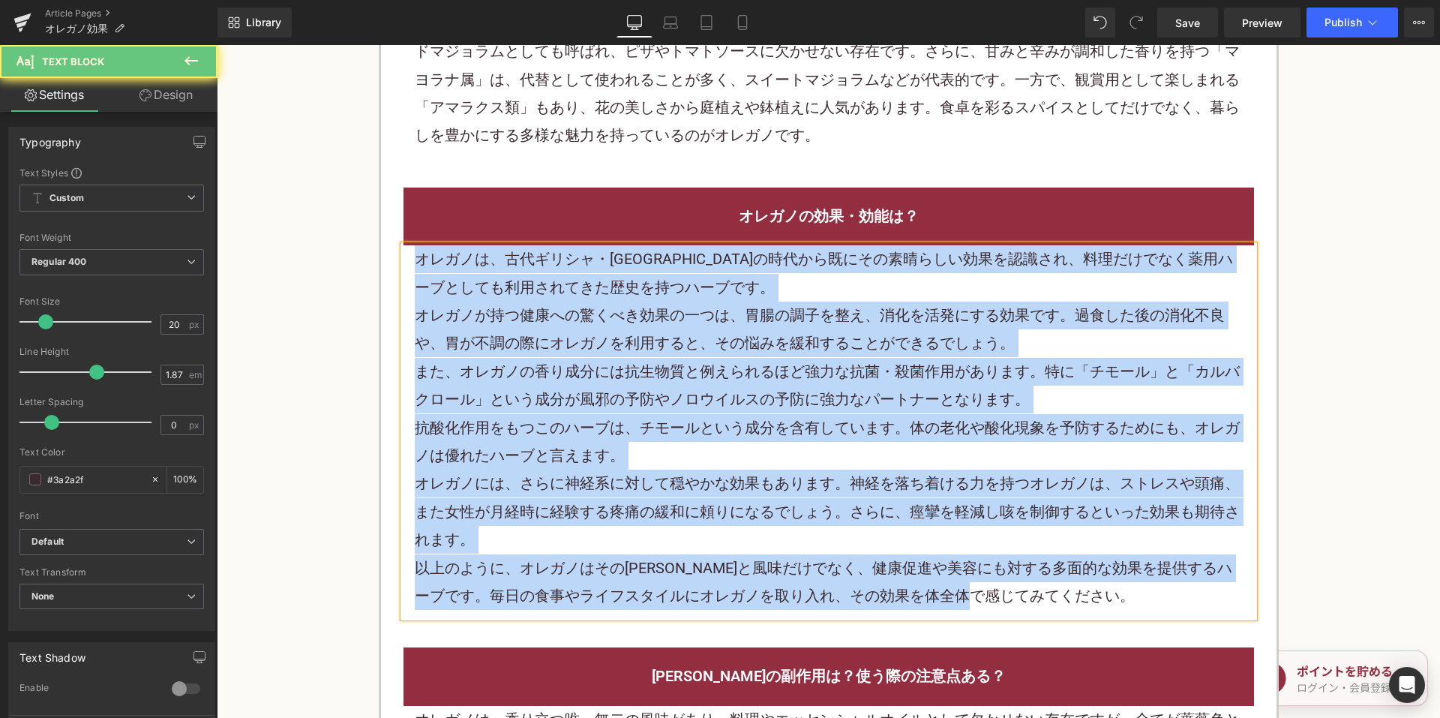
paste div
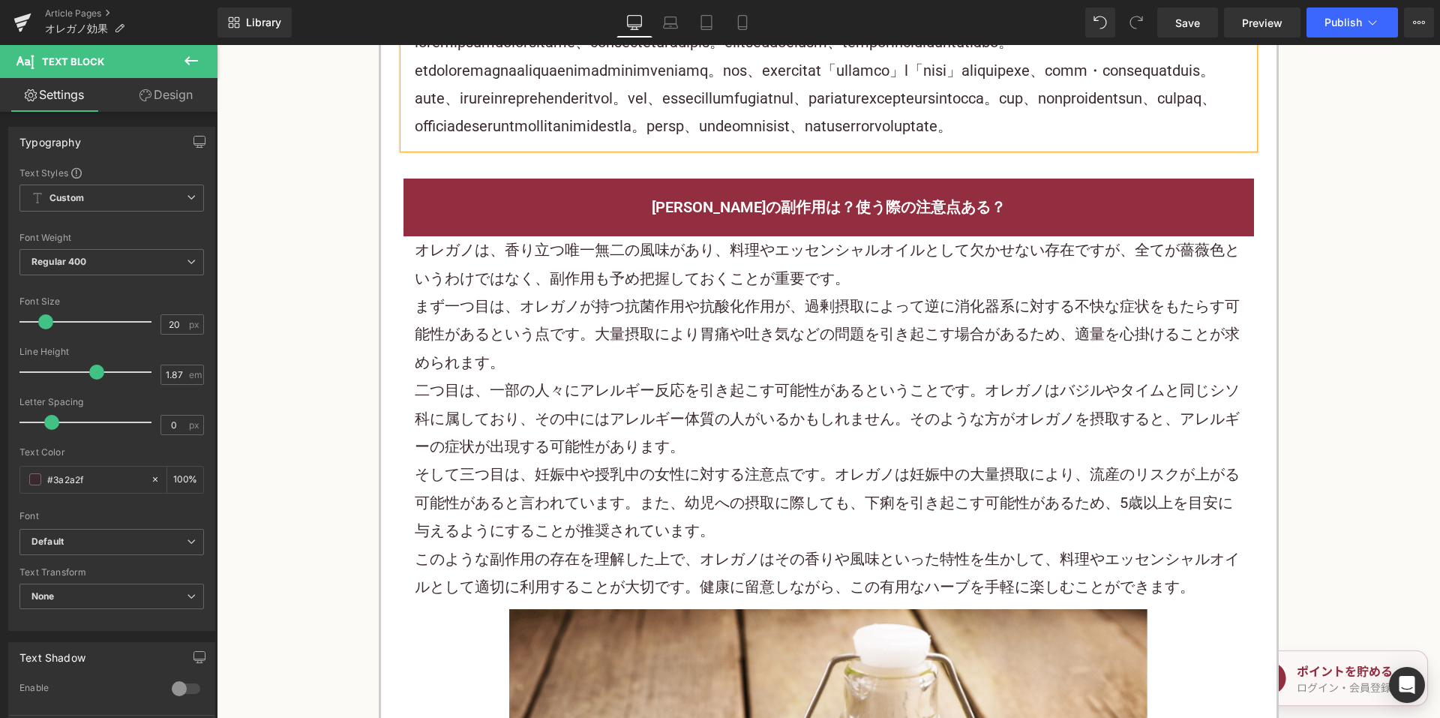
scroll to position [1350, 0]
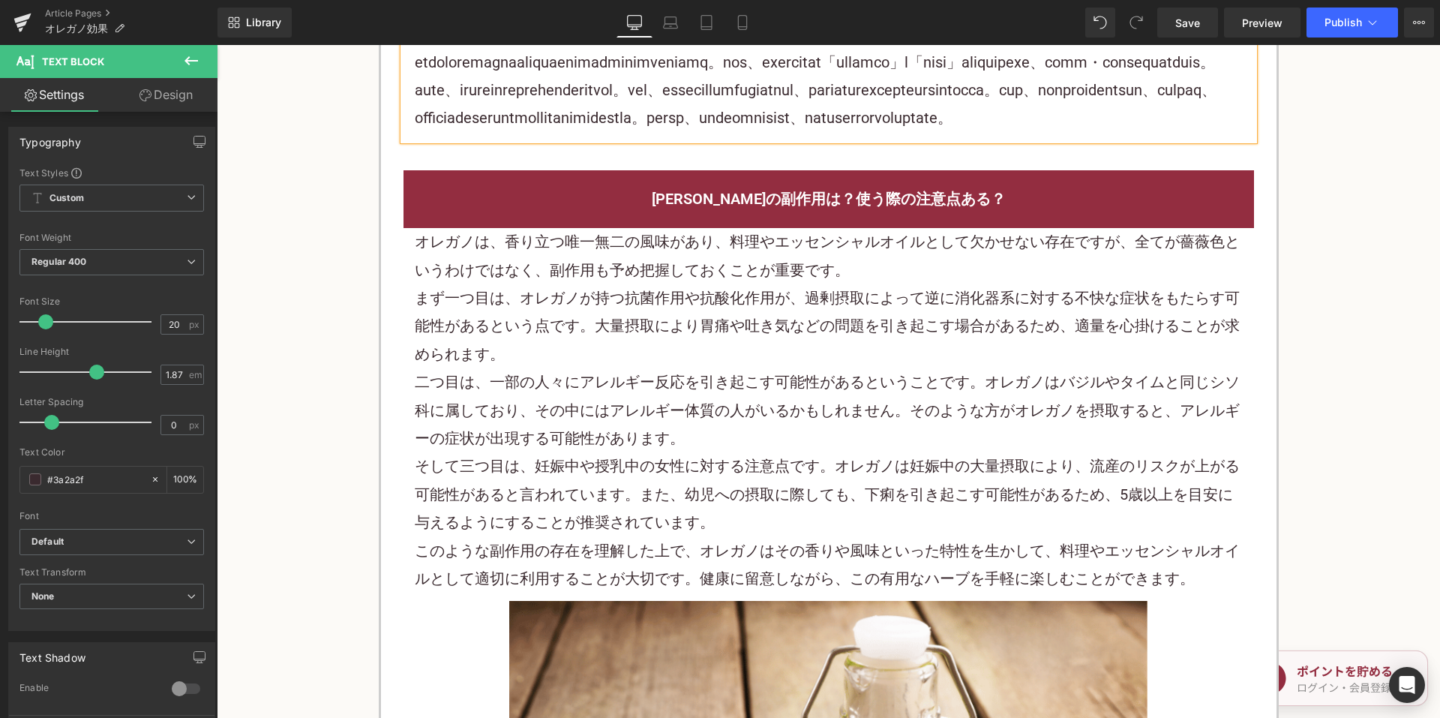
click at [643, 368] on p "まず一つ目は、オレガノが持つ抗菌作用や抗酸化作用が、過剰摂取によって逆に消化器系に対する不快な症状をもたらす可能性があるという点です。大量摂取により胃痛や吐き…" at bounding box center [829, 326] width 828 height 84
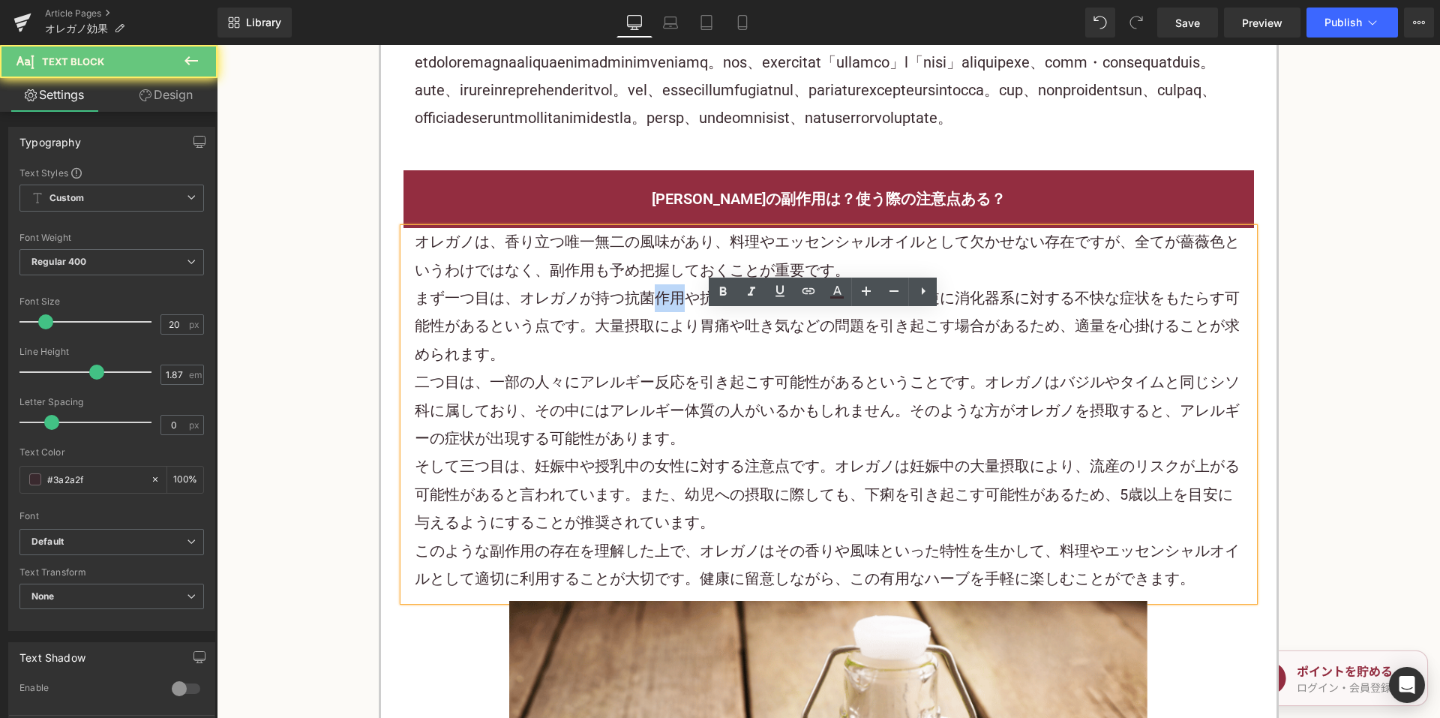
click at [643, 368] on p "まず一つ目は、オレガノが持つ抗菌作用や抗酸化作用が、過剰摂取によって逆に消化器系に対する不快な症状をもたらす可能性があるという点です。大量摂取により胃痛や吐き…" at bounding box center [829, 326] width 828 height 84
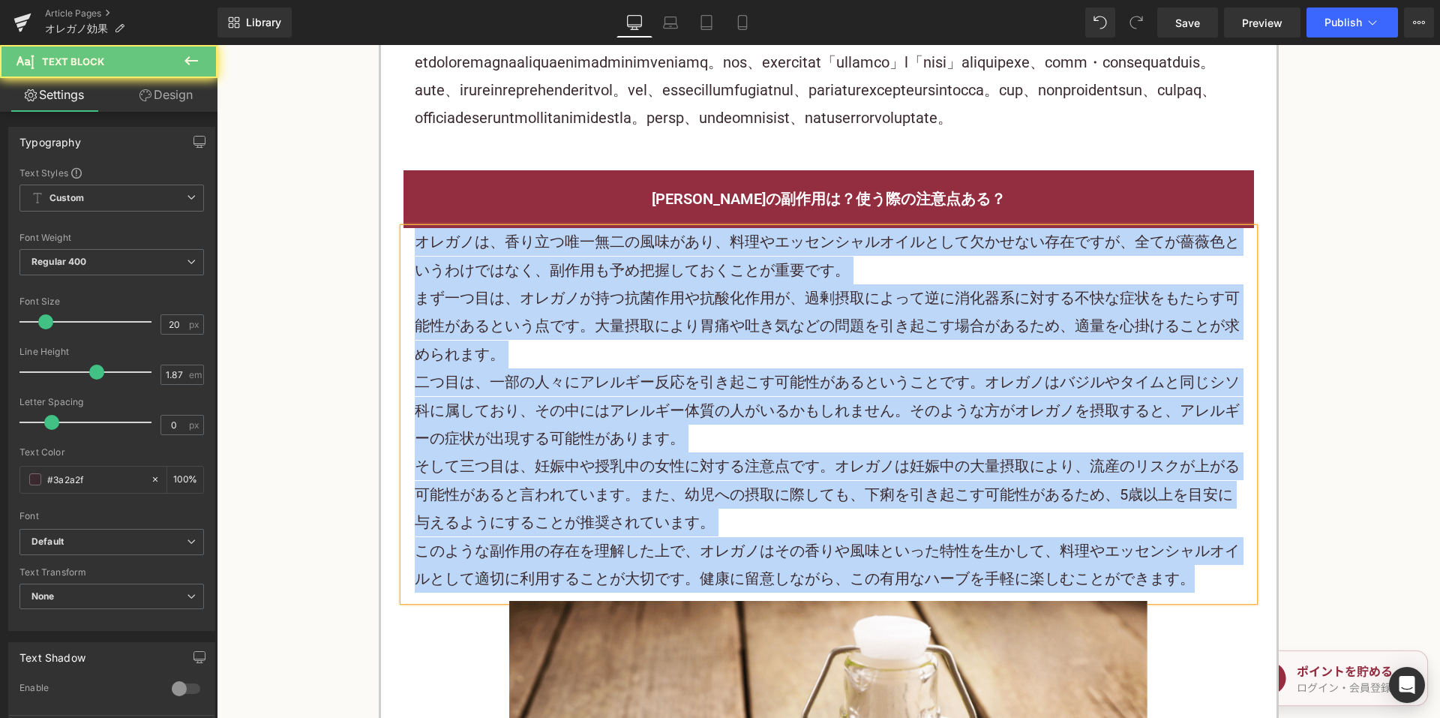
paste div
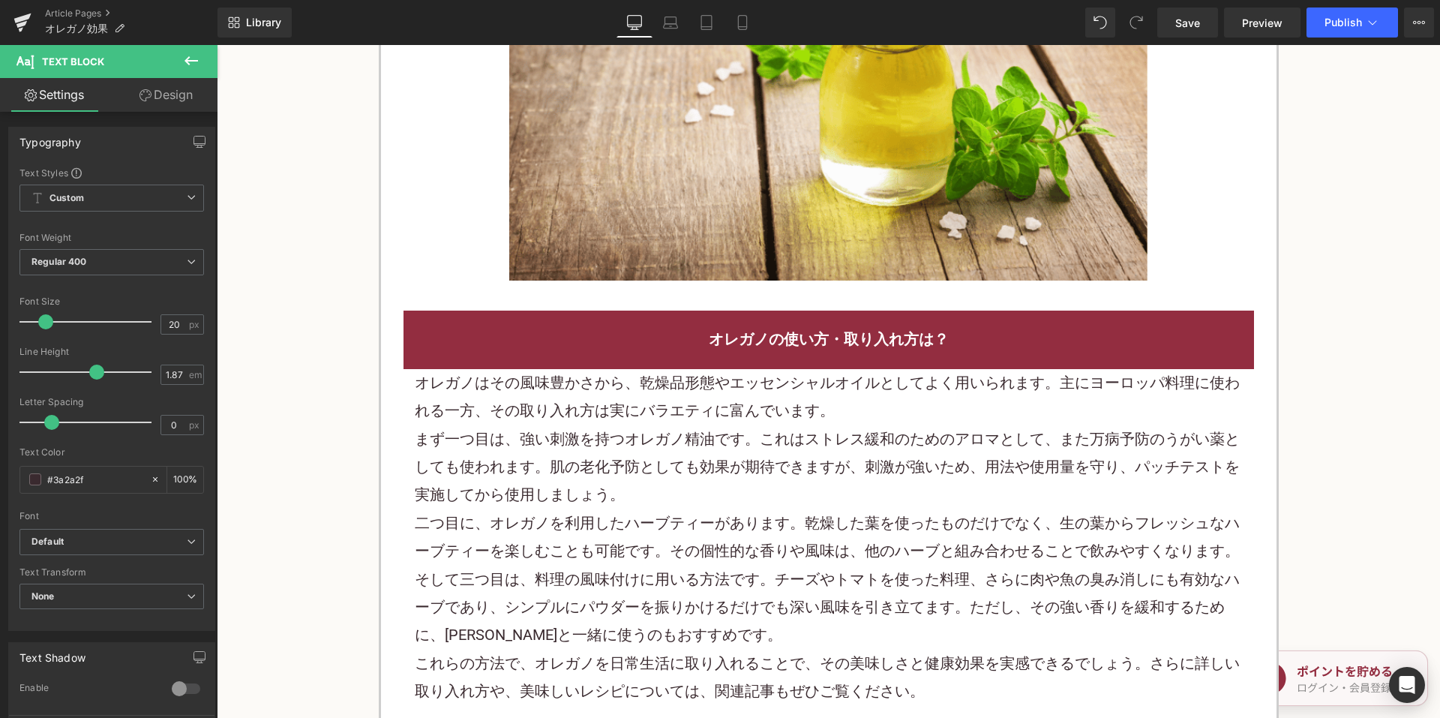
scroll to position [2099, 0]
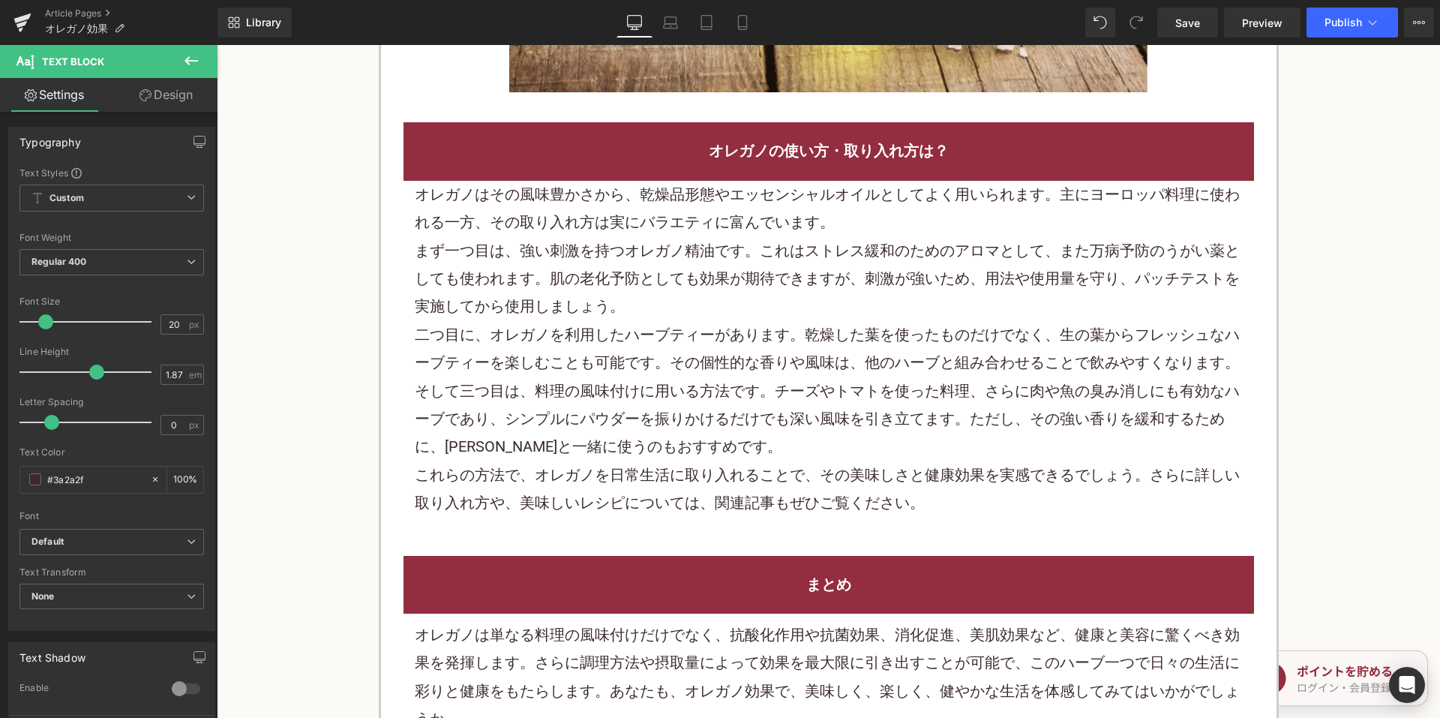
click at [688, 237] on p "オレガノはその風味豊かさから、乾燥品形態やエッセンシャルオイルとしてよく用いられます。主にヨーロッパ料理に使われる一方、その取り入れ方は実にバラエティに富んで…" at bounding box center [829, 209] width 828 height 56
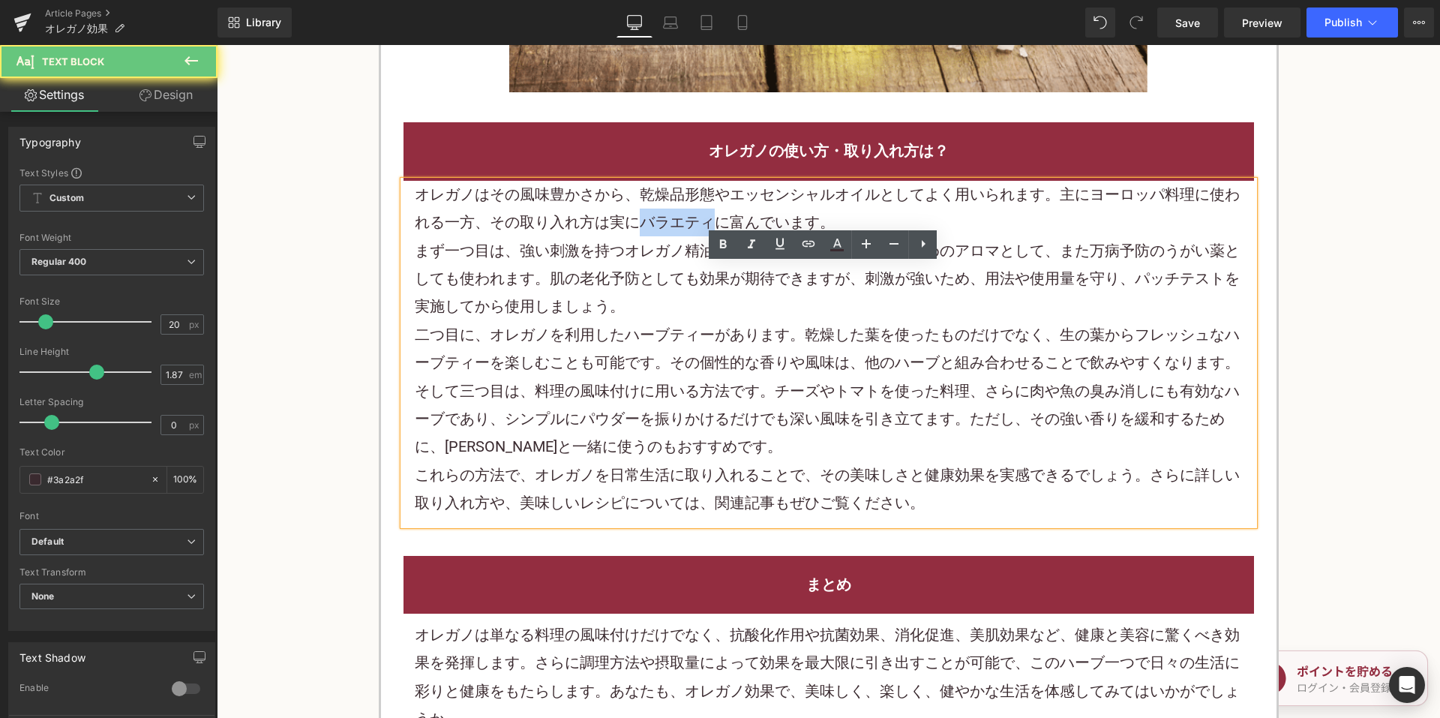
click at [688, 237] on p "オレガノはその風味豊かさから、乾燥品形態やエッセンシャルオイルとしてよく用いられます。主にヨーロッパ料理に使われる一方、その取り入れ方は実にバラエティに富んで…" at bounding box center [829, 209] width 828 height 56
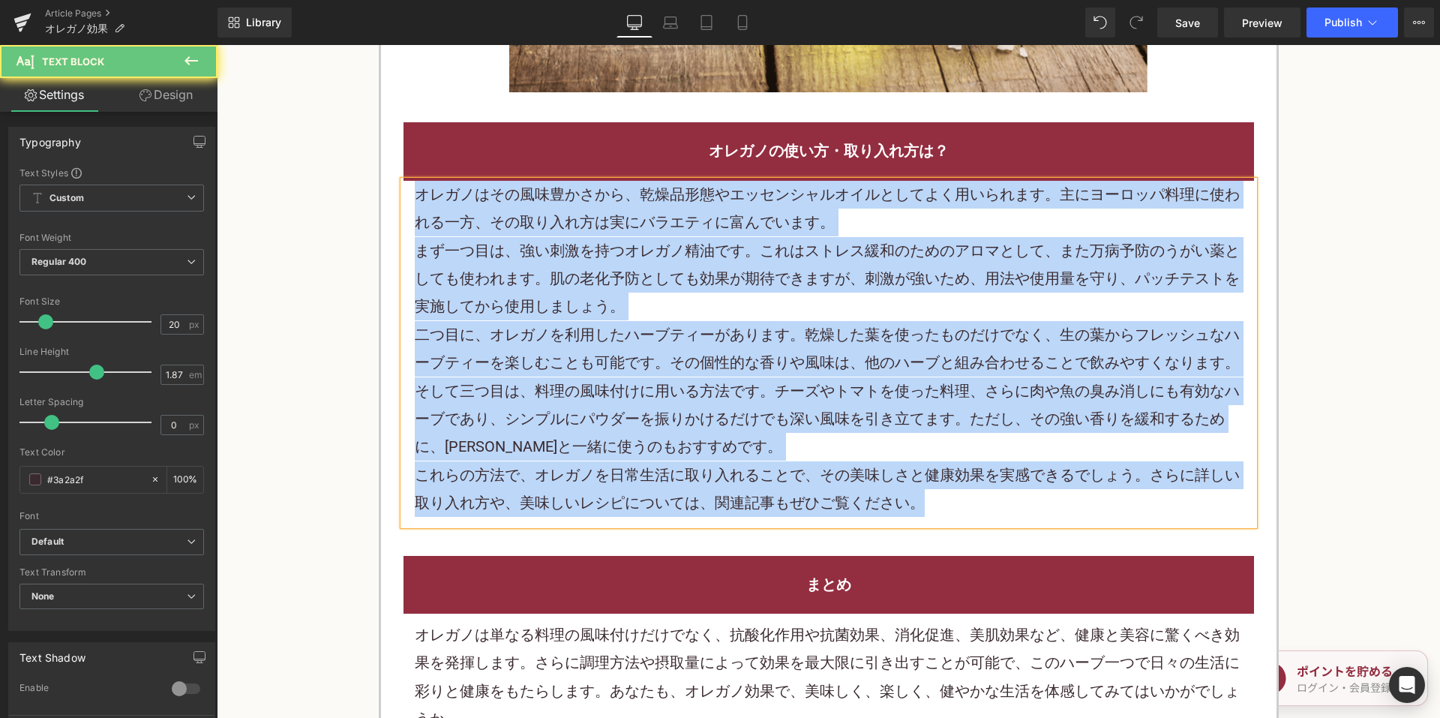
paste div
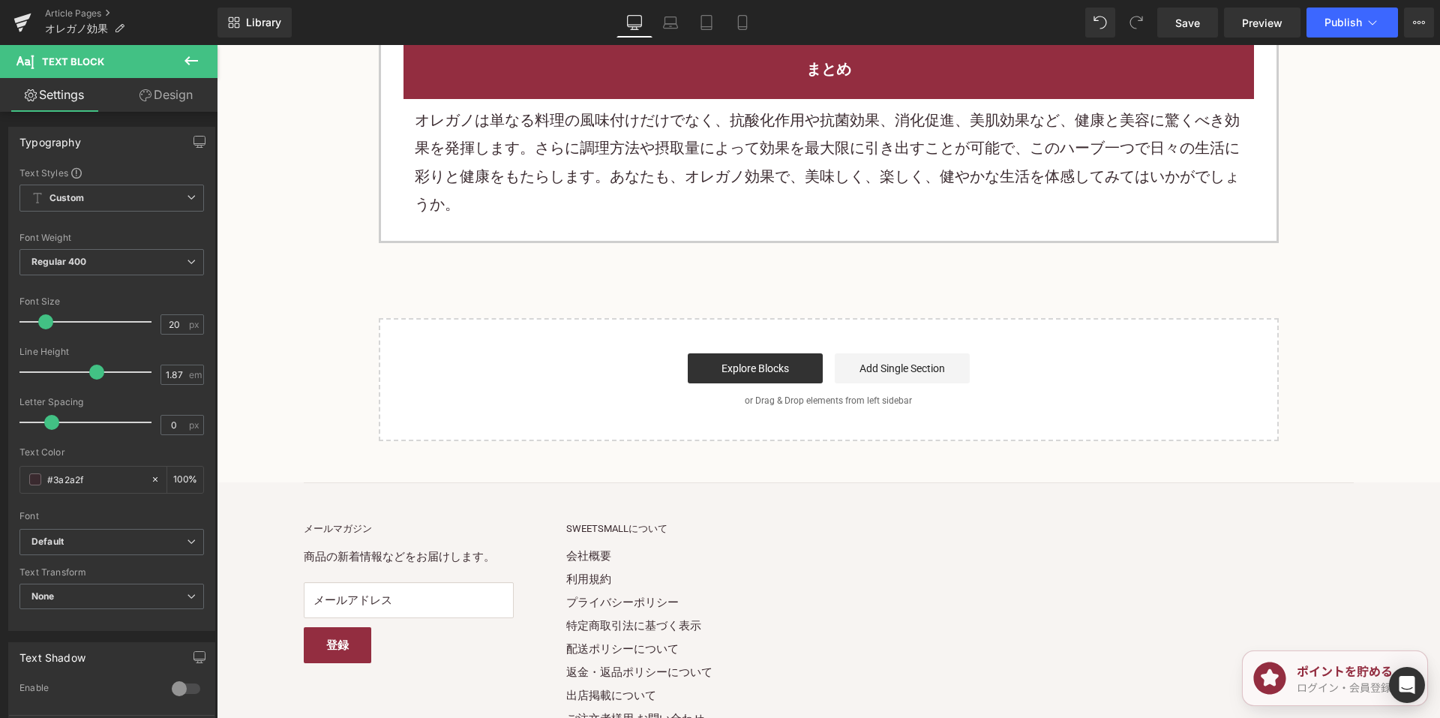
scroll to position [2399, 0]
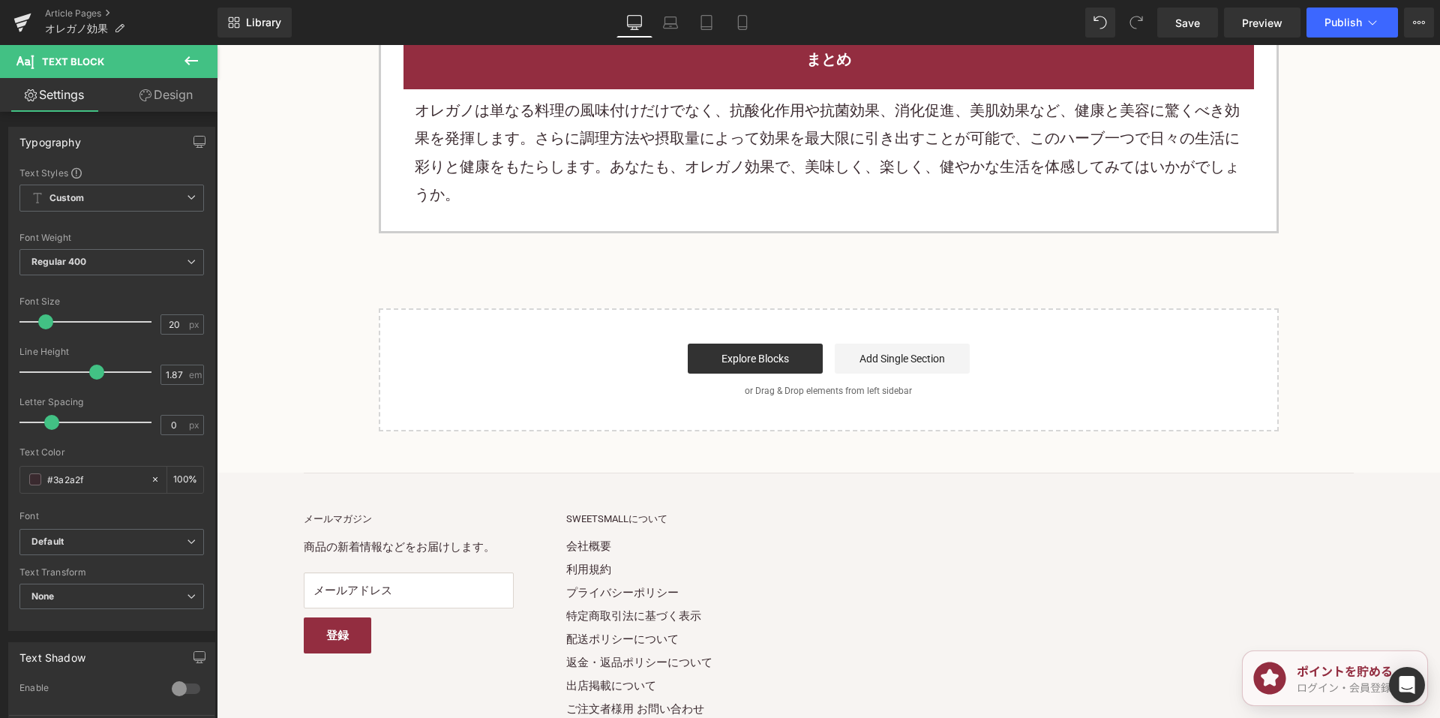
click at [605, 209] on p "オレガノは単なる料理の風味付けだけでなく、抗酸化作用や抗菌効果、消化促進、美肌効果など、健康と美容に驚くべき効果を発揮します。さらに調理方法や摂取量によって効…" at bounding box center [829, 153] width 828 height 112
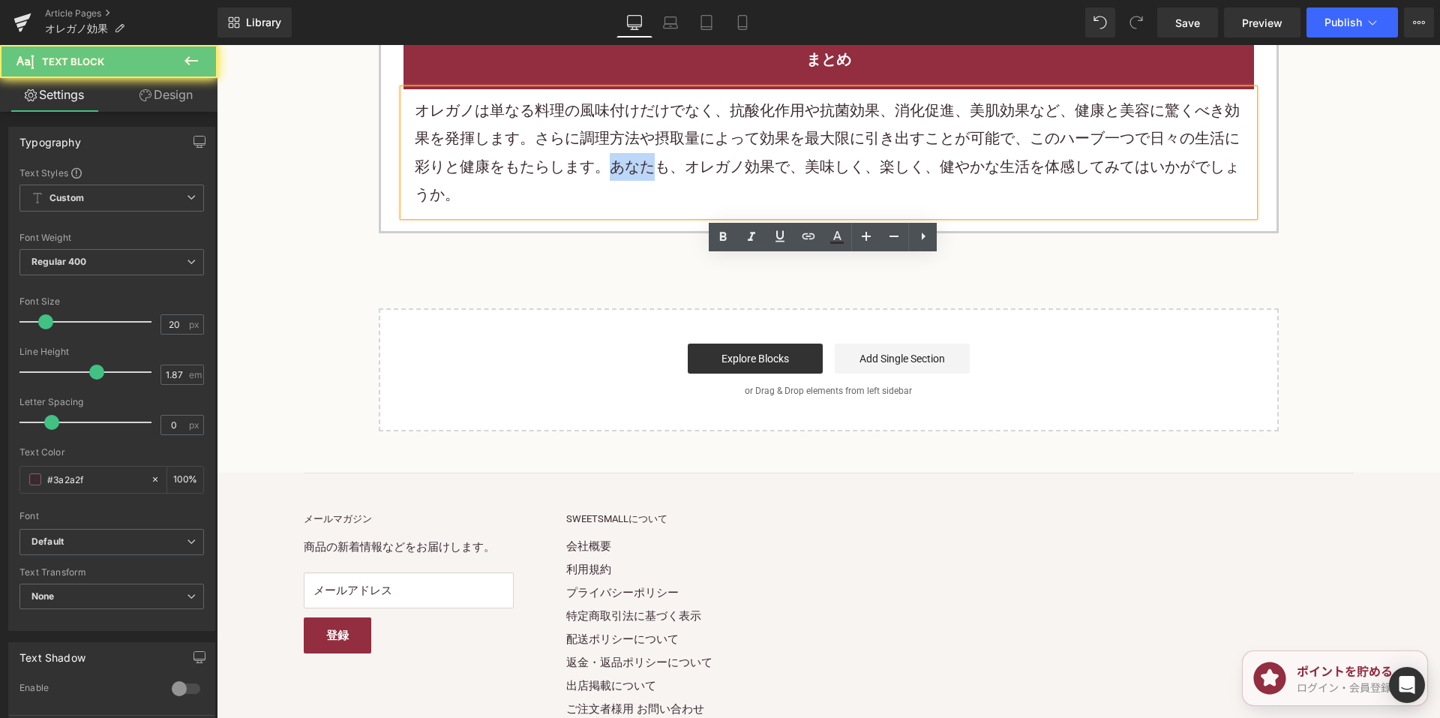
click at [605, 209] on p "オレガノは単なる料理の風味付けだけでなく、抗酸化作用や抗菌効果、消化促進、美肌効果など、健康と美容に驚くべき効果を発揮します。さらに調理方法や摂取量によって効…" at bounding box center [829, 153] width 828 height 112
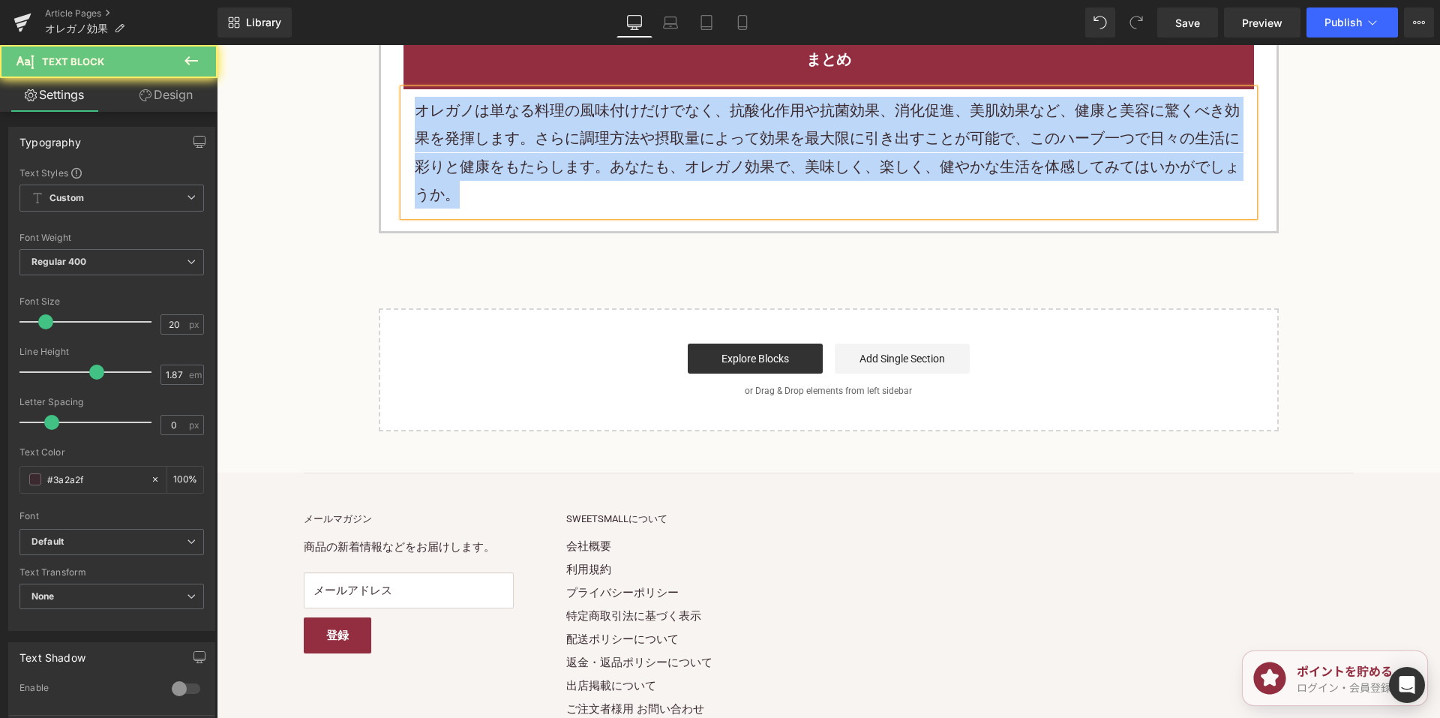
paste div
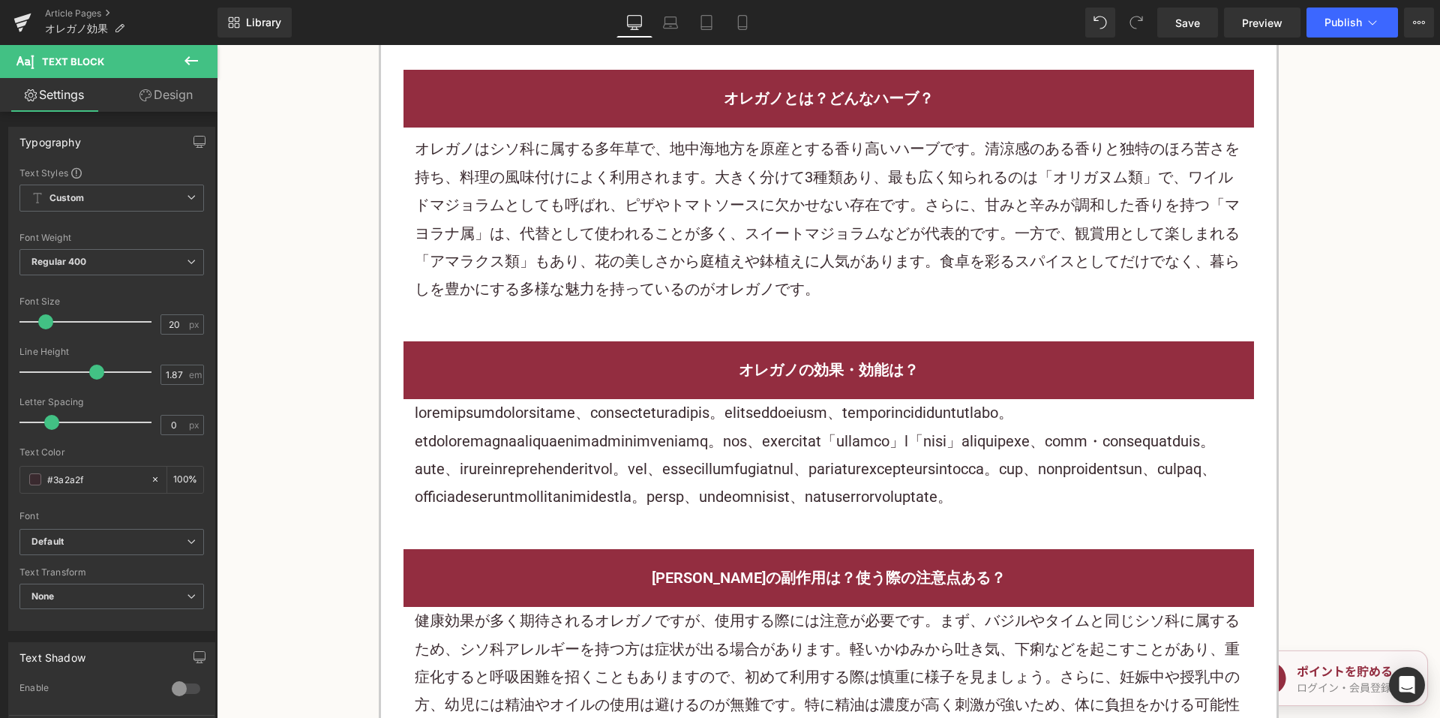
scroll to position [1275, 0]
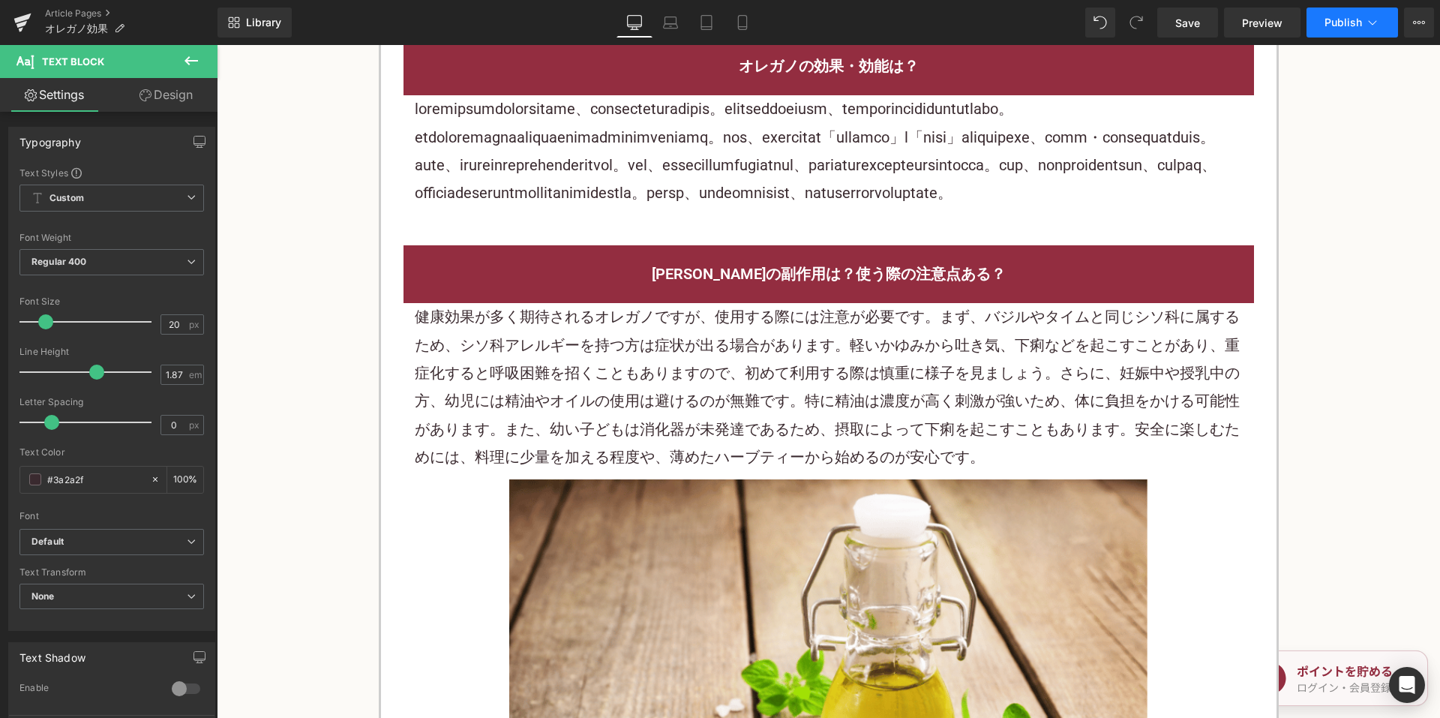
click at [1324, 25] on span "Publish" at bounding box center [1342, 22] width 37 height 12
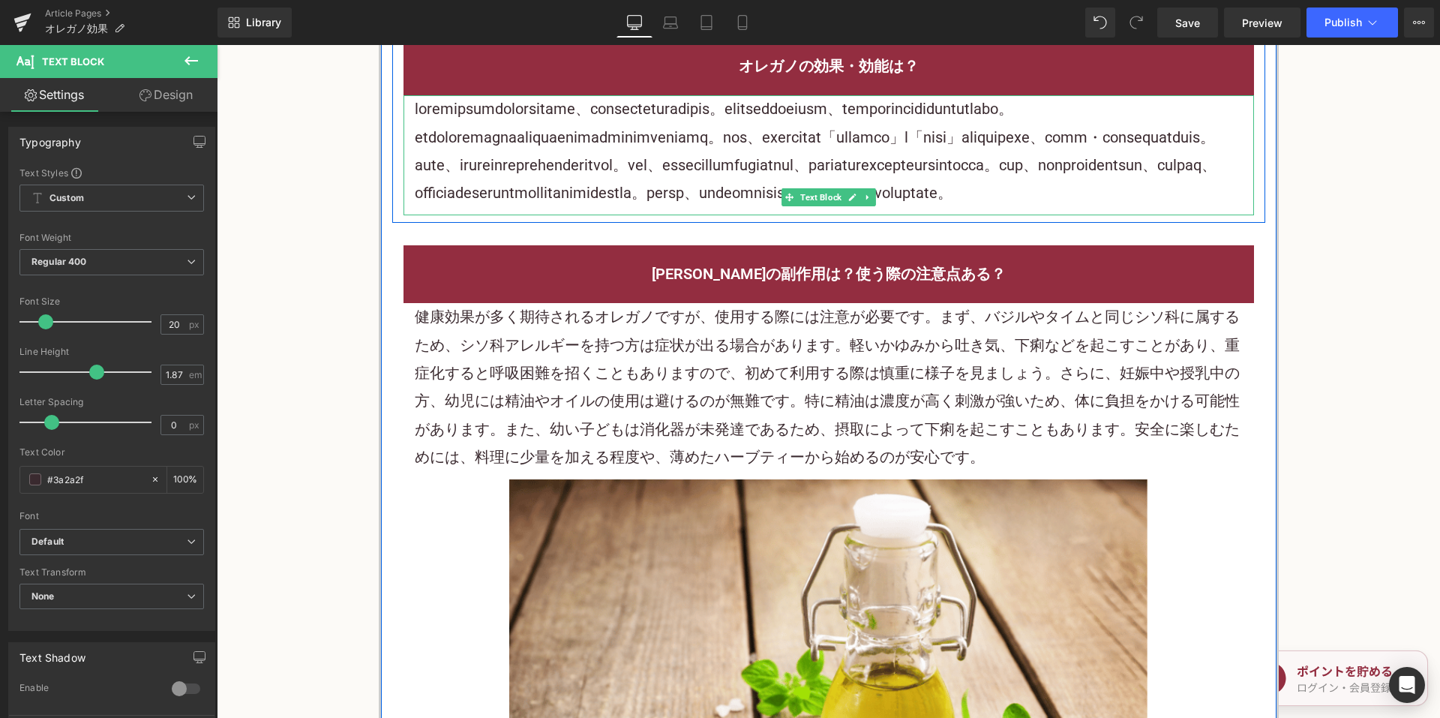
scroll to position [750, 0]
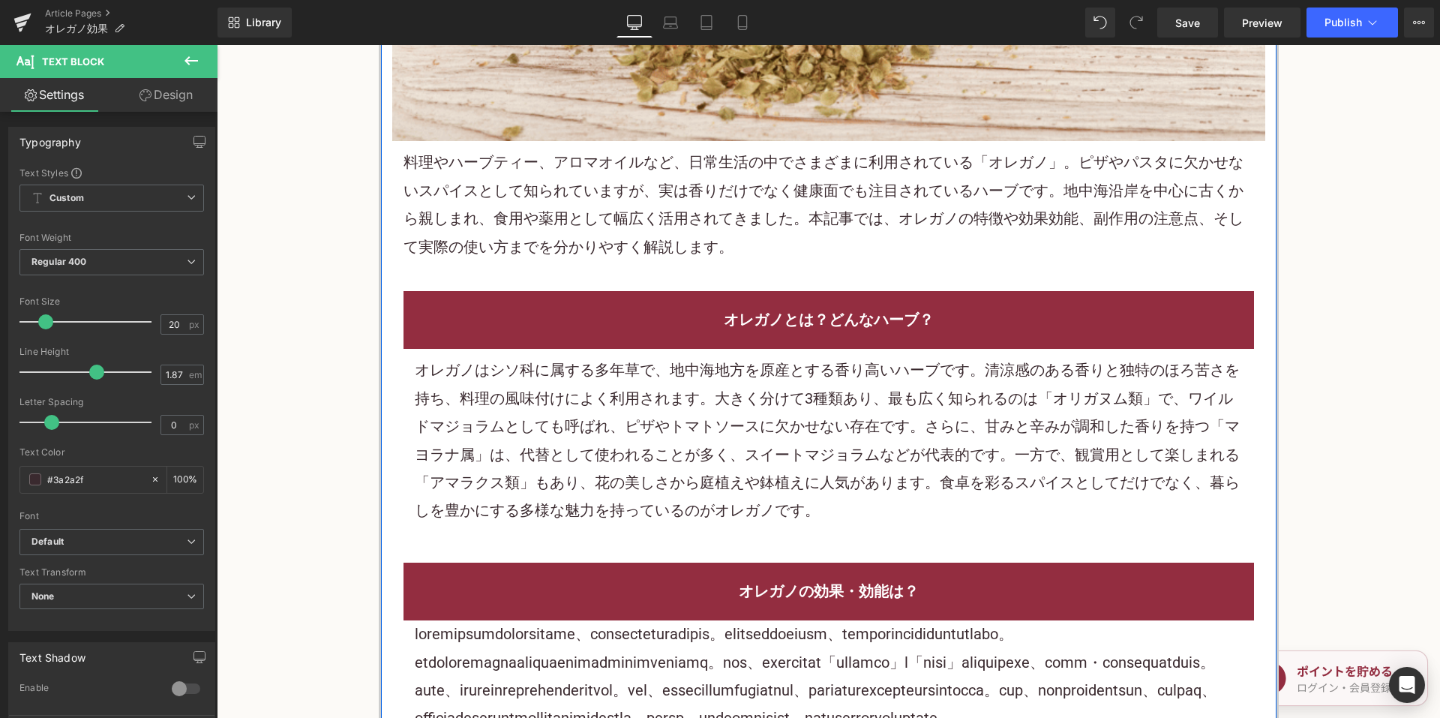
click at [772, 214] on p "料理やハーブティー、アロマオイルなど、日常生活の中でさまざまに利用されている「オレガノ」。ピザやパスタに欠かせないスパイスとして知られていますが、実は香りだけ…" at bounding box center [828, 204] width 850 height 112
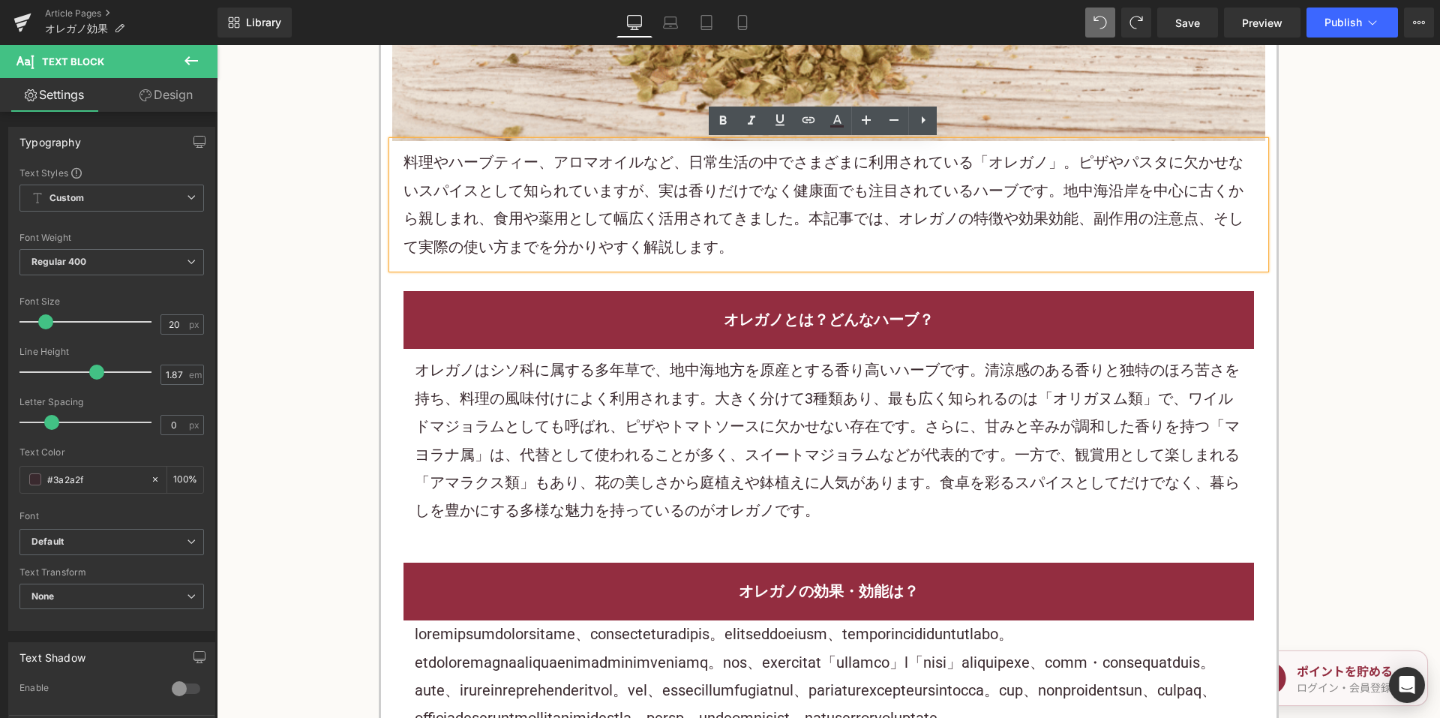
click at [716, 220] on p "料理やハーブティー、アロマオイルなど、日常生活の中でさまざまに利用されている「オレガノ」。ピザやパスタに欠かせないスパイスとして知られていますが、実は香りだけ…" at bounding box center [828, 204] width 850 height 112
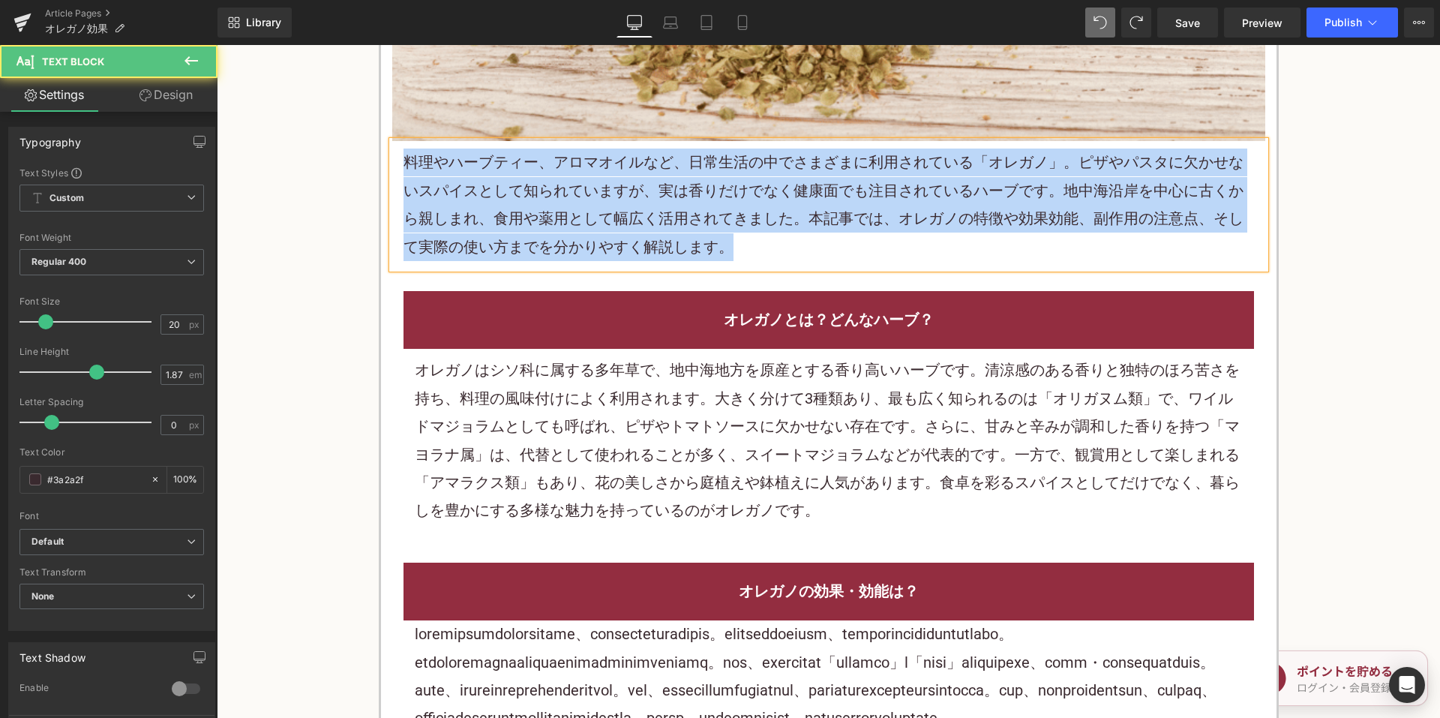
copy p "料理やハーブティー、アロマオイルなど、日常生活の中でさまざまに利用されている「オレガノ」。ピザやパスタに欠かせないスパイスとして知られていますが、実は香りだけ…"
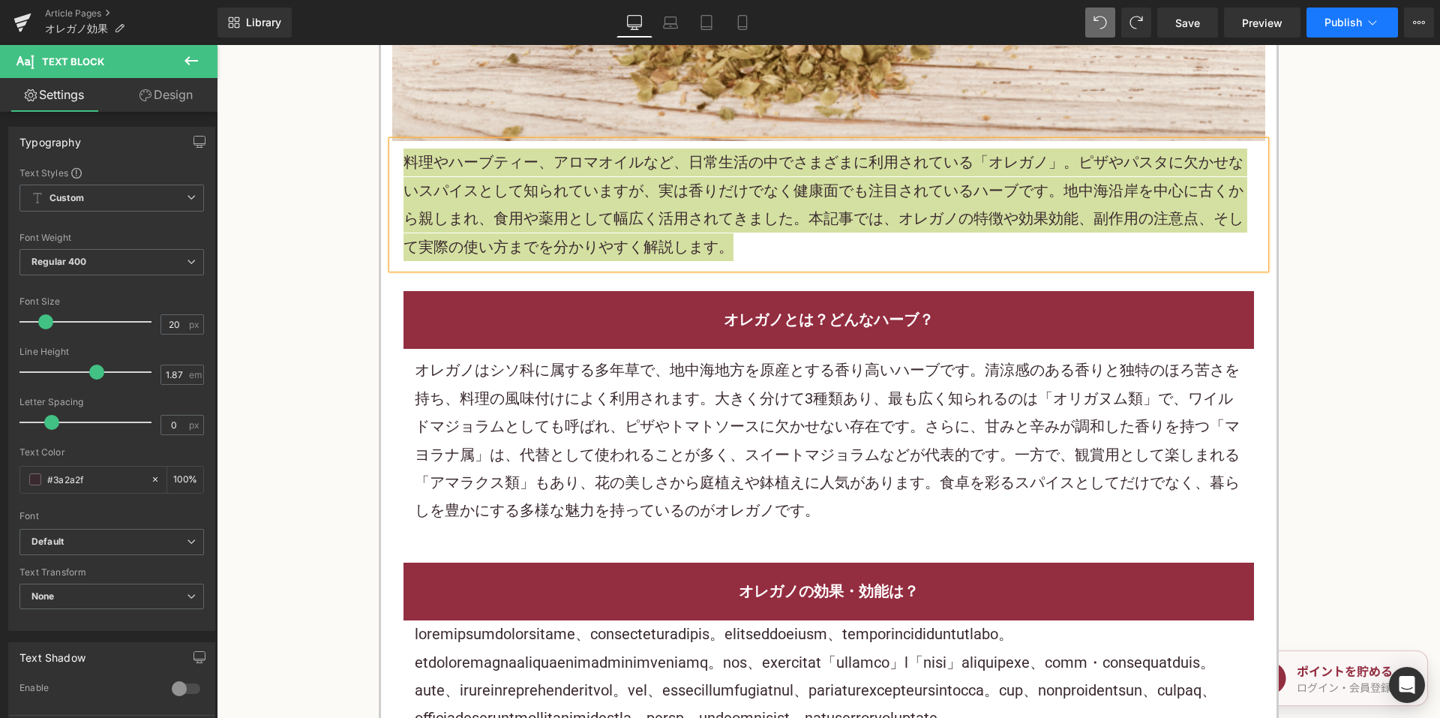
click at [1365, 24] on icon at bounding box center [1372, 22] width 15 height 15
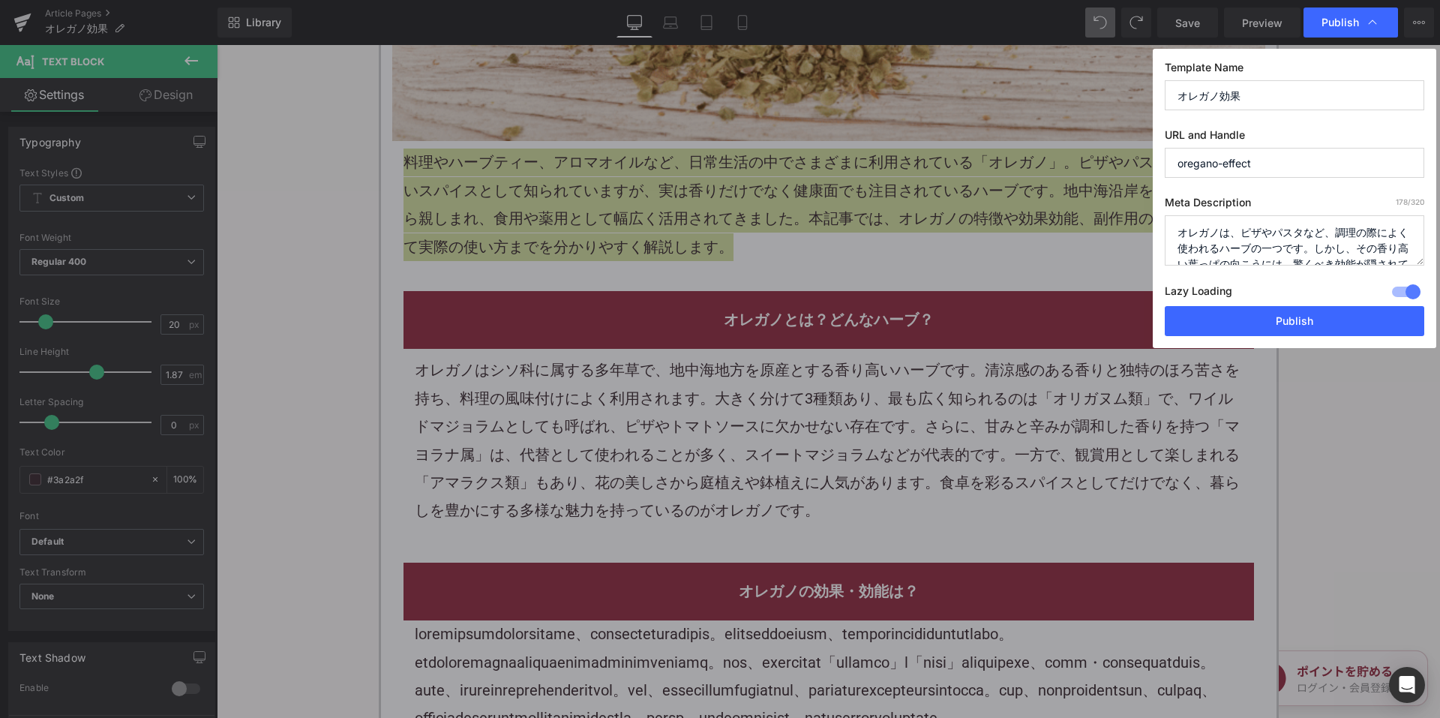
click at [1248, 251] on textarea "オレガノは、ピザやパスタなど、調理の際によく使われるハーブの一つです。しかし、その香り高い葉っぱの向こうには、驚くべき効能が隠されています―それが「オレガノ効…" at bounding box center [1293, 240] width 259 height 50
paste textarea "料理やハーブティー、アロマオイルなど、日常生活の中でさまざまに利用されている「オレガノ」。ピザやパスタに欠かせないスパイスとして知られていますが、実は香りだけ…"
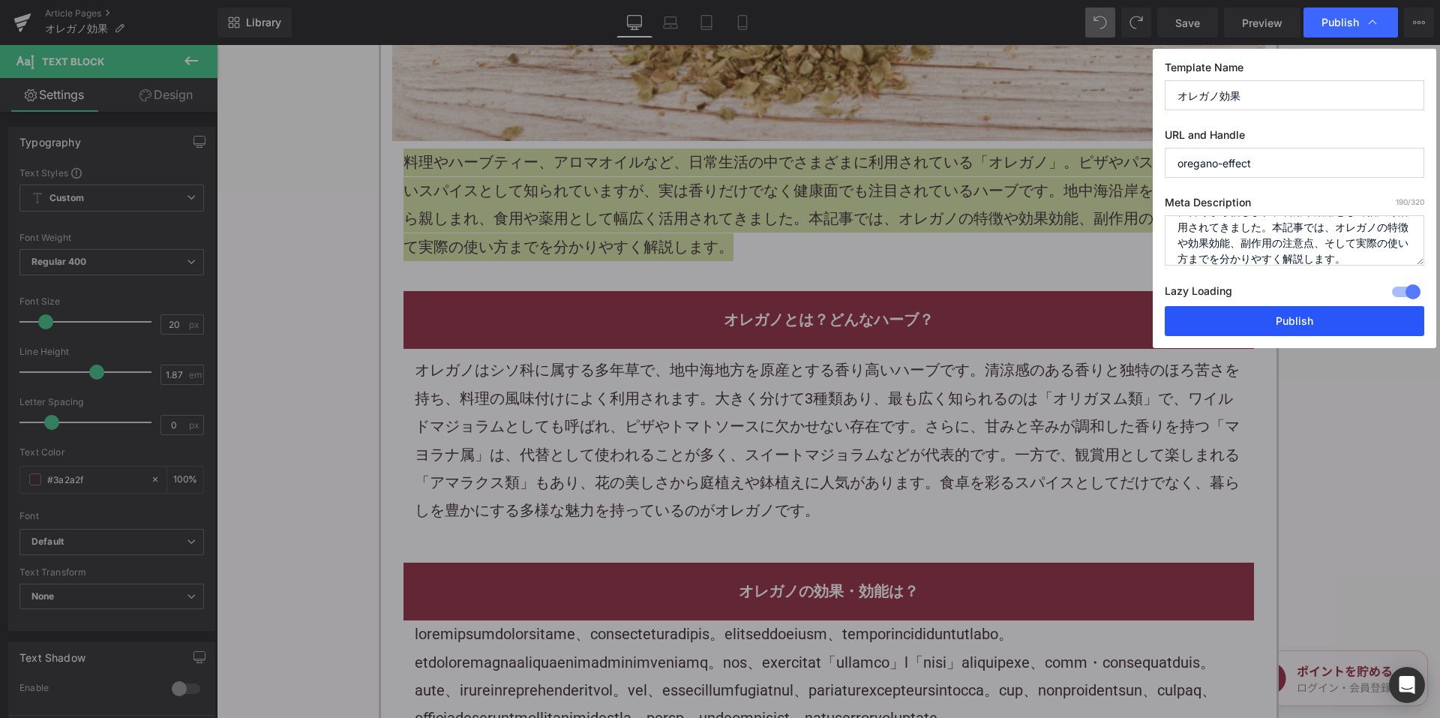
type textarea "料理やハーブティー、アロマオイルなど、日常生活の中でさまざまに利用されている「オレガノ」。ピザやパスタに欠かせないスパイスとして知られていますが、実は香りだけ…"
click at [1217, 325] on button "Publish" at bounding box center [1293, 321] width 259 height 30
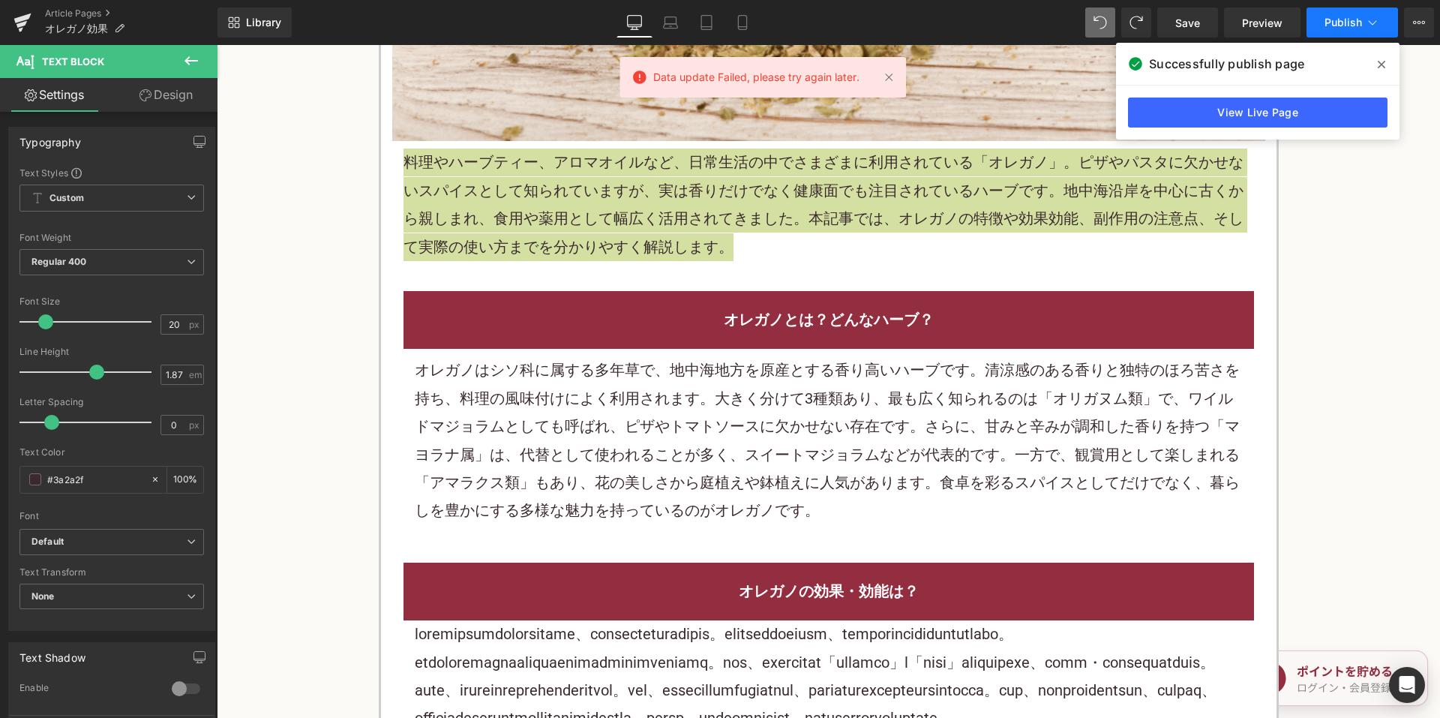
click at [1368, 14] on button "Publish" at bounding box center [1351, 22] width 91 height 30
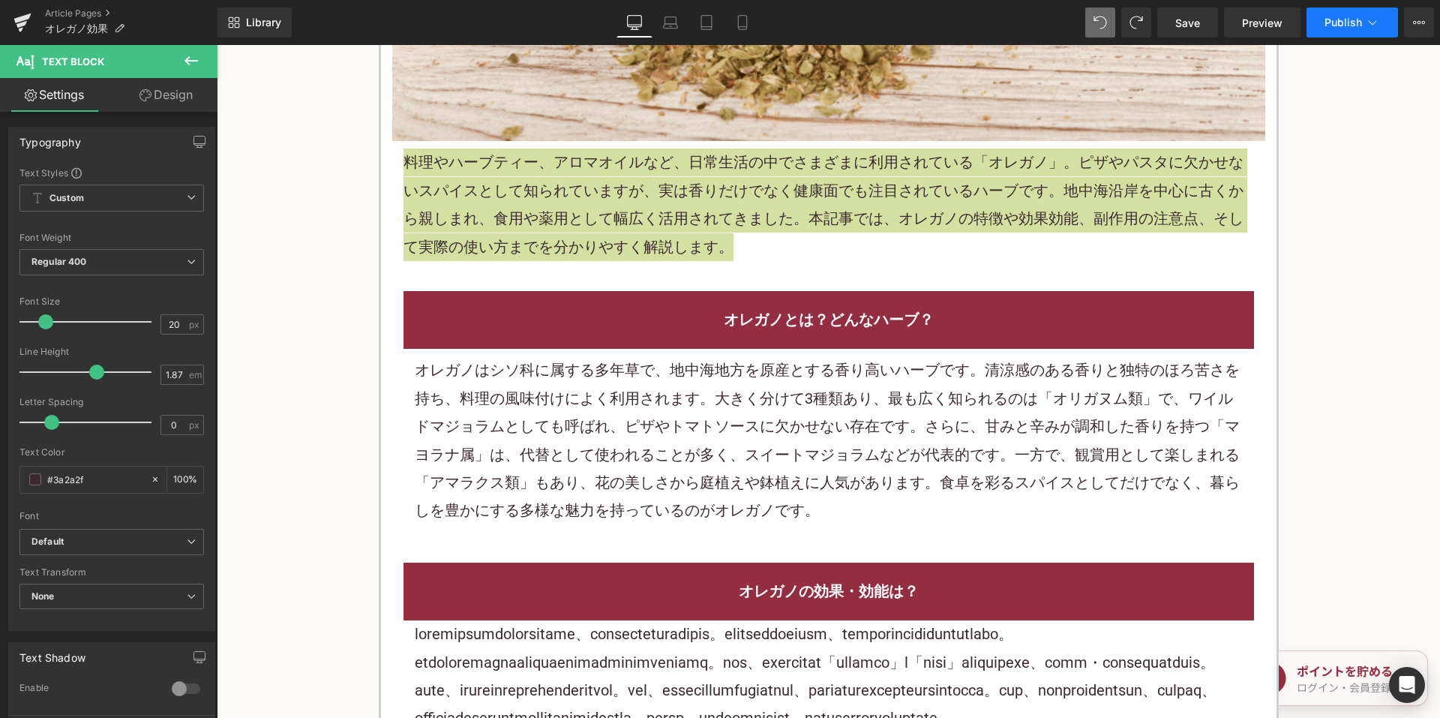
click at [1338, 19] on span "Publish" at bounding box center [1342, 22] width 37 height 12
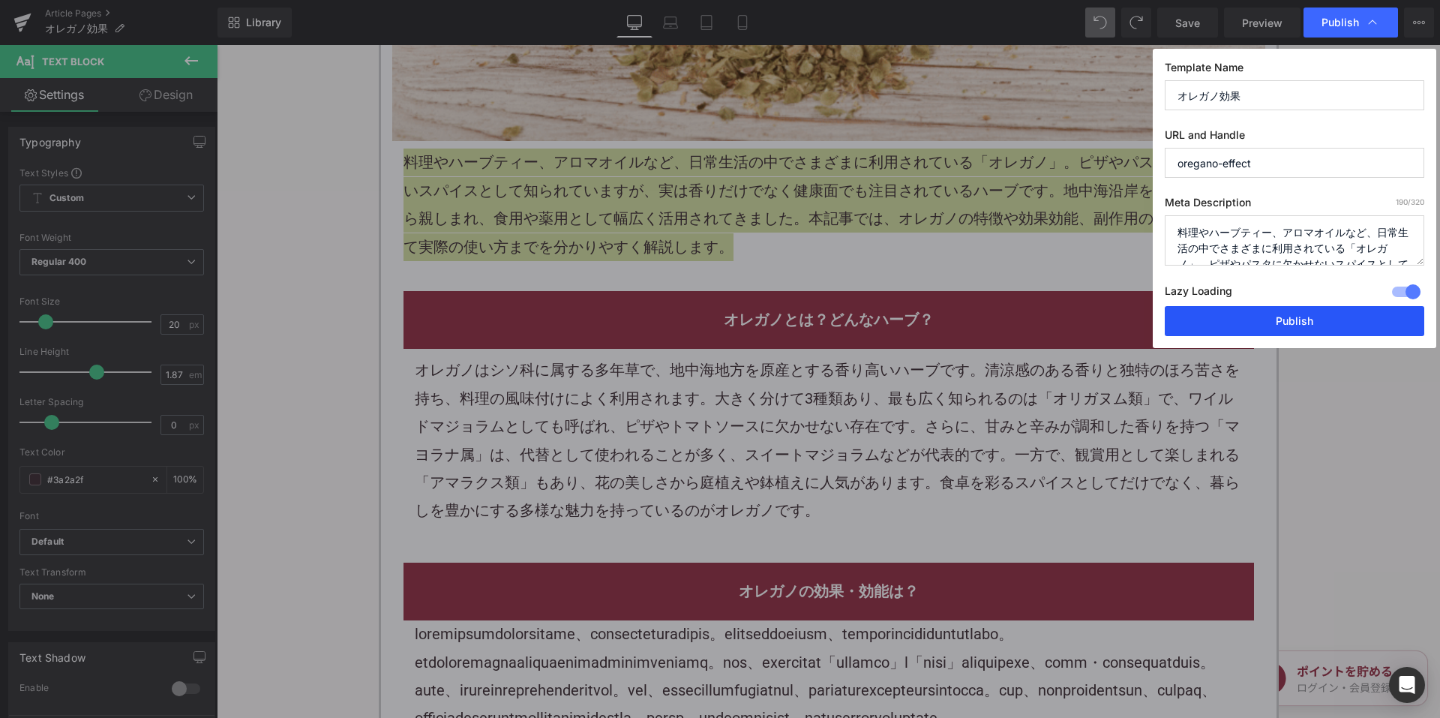
click at [1253, 309] on button "Publish" at bounding box center [1293, 321] width 259 height 30
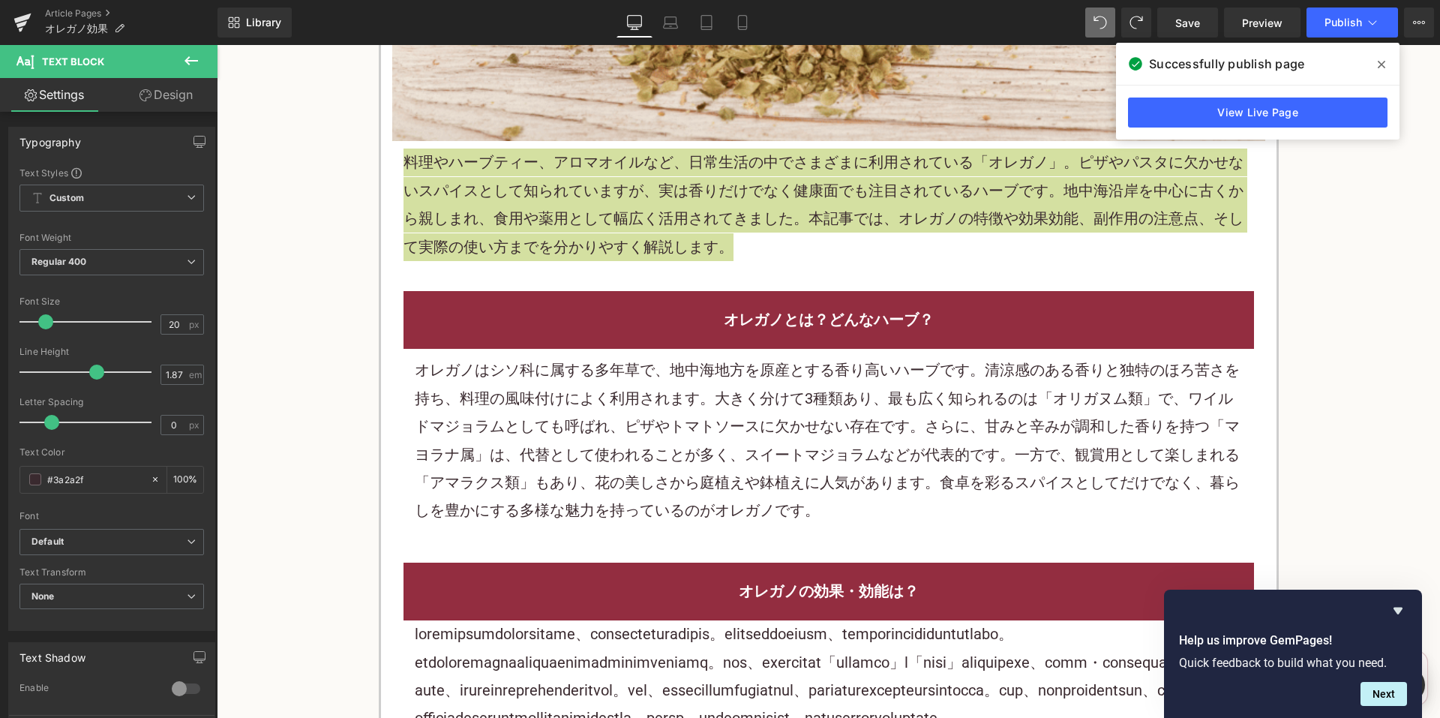
click at [89, 6] on div "Article Pages オレガノ効果" at bounding box center [108, 22] width 217 height 45
click at [88, 9] on link "Article Pages" at bounding box center [131, 13] width 172 height 12
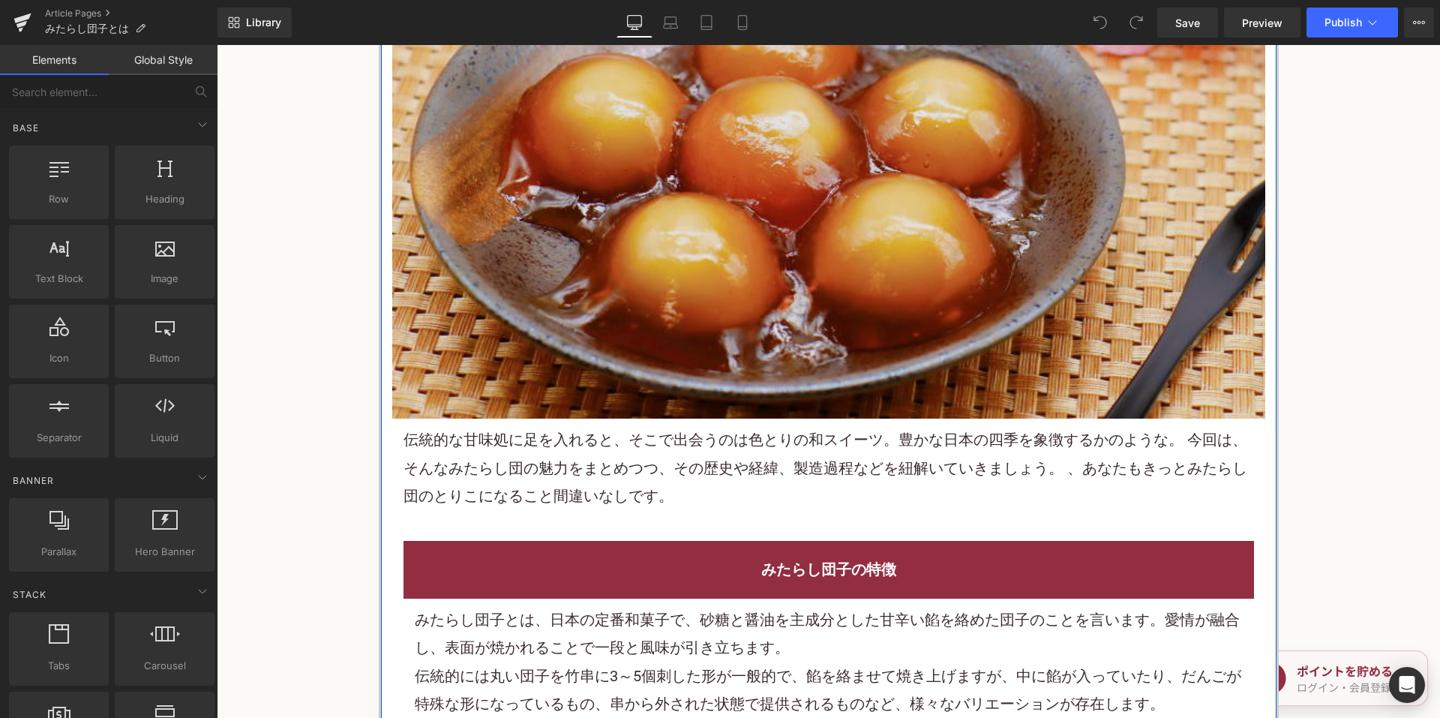
scroll to position [750, 0]
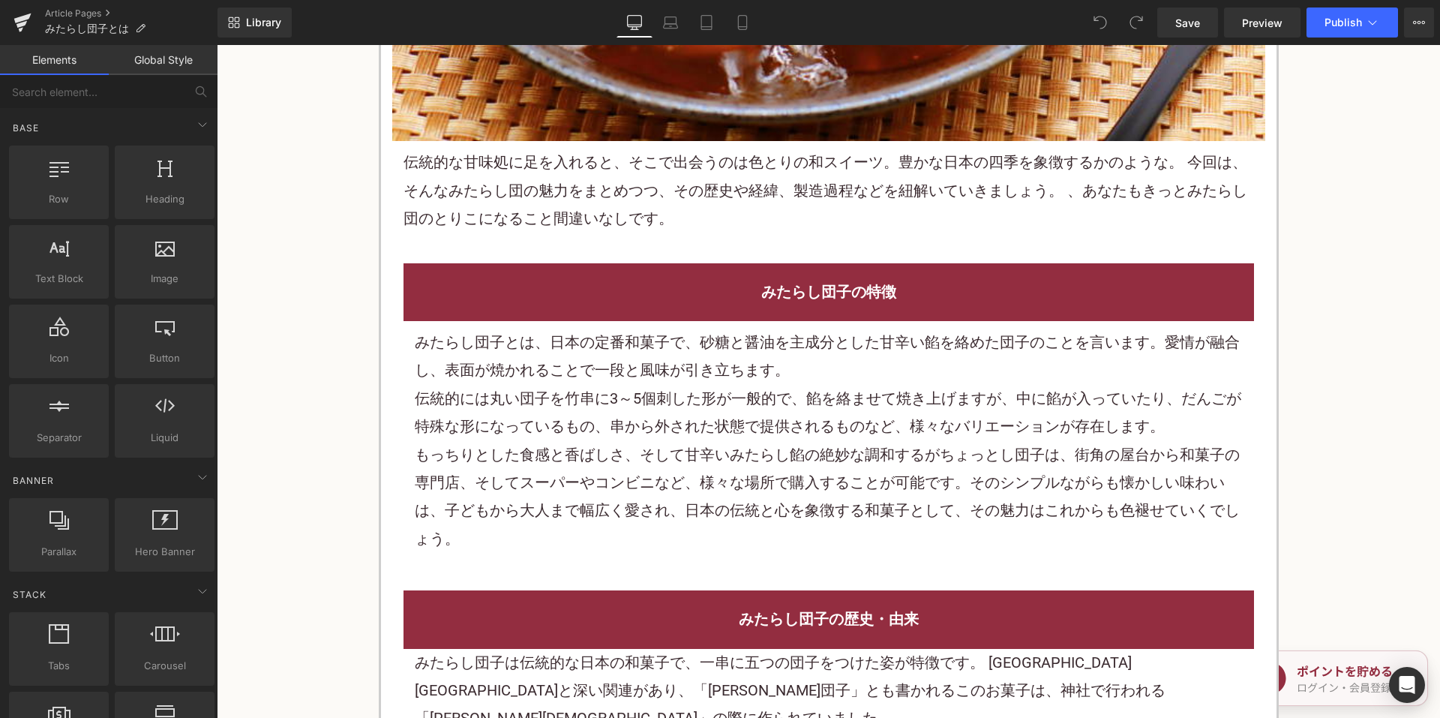
click at [710, 166] on font "伝統的な甘味処に足を入れると、そこで出会うのは色とりの和スイーツ。豊かな日本の四季を象徴するかのような。 今回は、そんなみたらし団の魅力をまとめつつ、その歴史…" at bounding box center [824, 190] width 843 height 74
click at [679, 172] on font "伝統的な甘味処に足を入れると、そこで出会うのは色とりの和スイーツ。豊かな日本の四季を象徴するかのような。 今回は、そんなみたらし団の魅力をまとめつつ、その歴史…" at bounding box center [824, 190] width 843 height 74
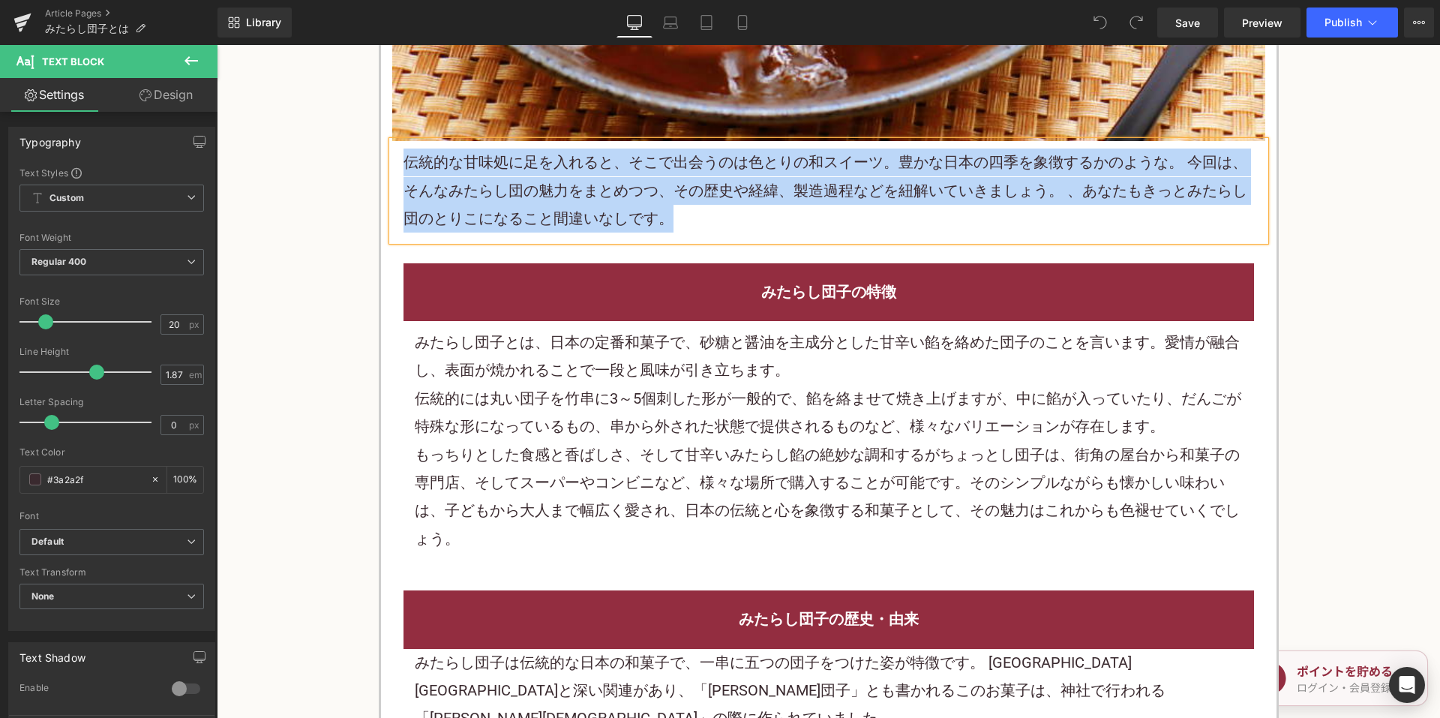
paste div
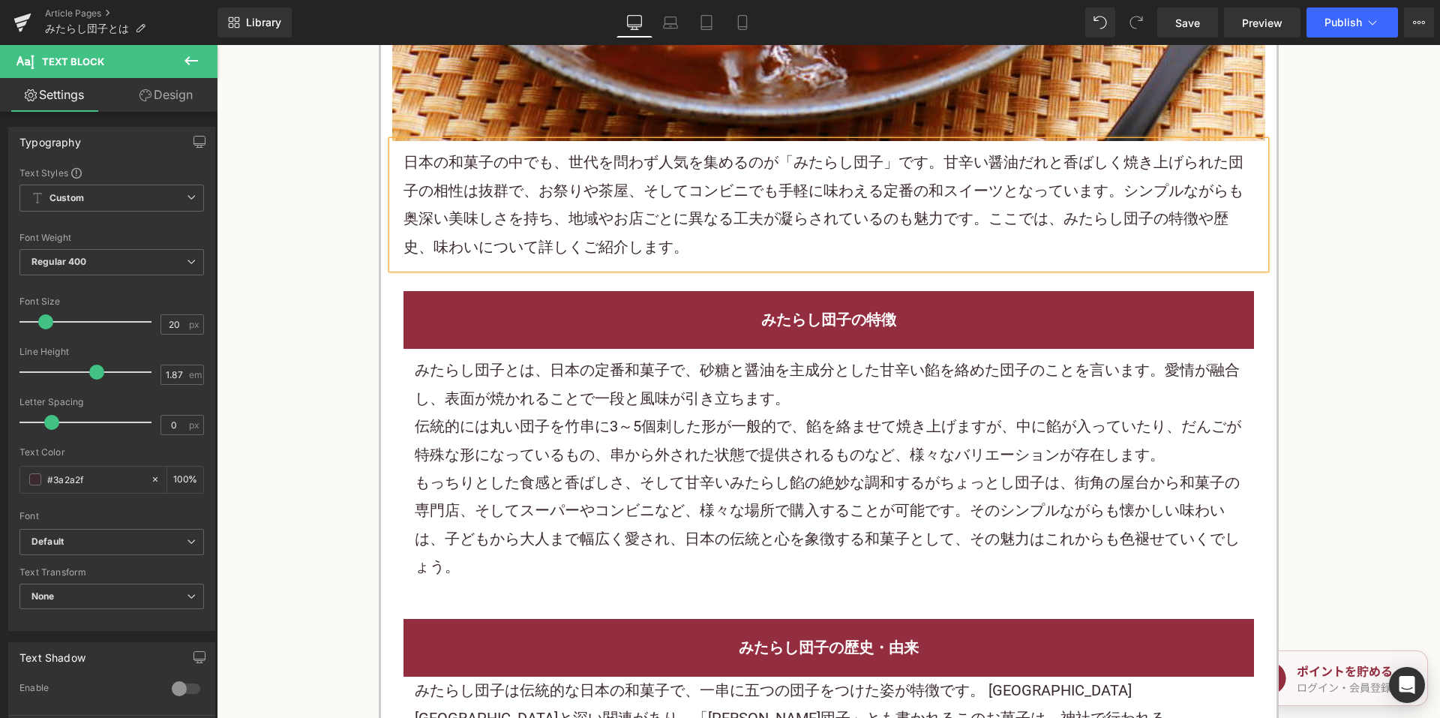
scroll to position [900, 0]
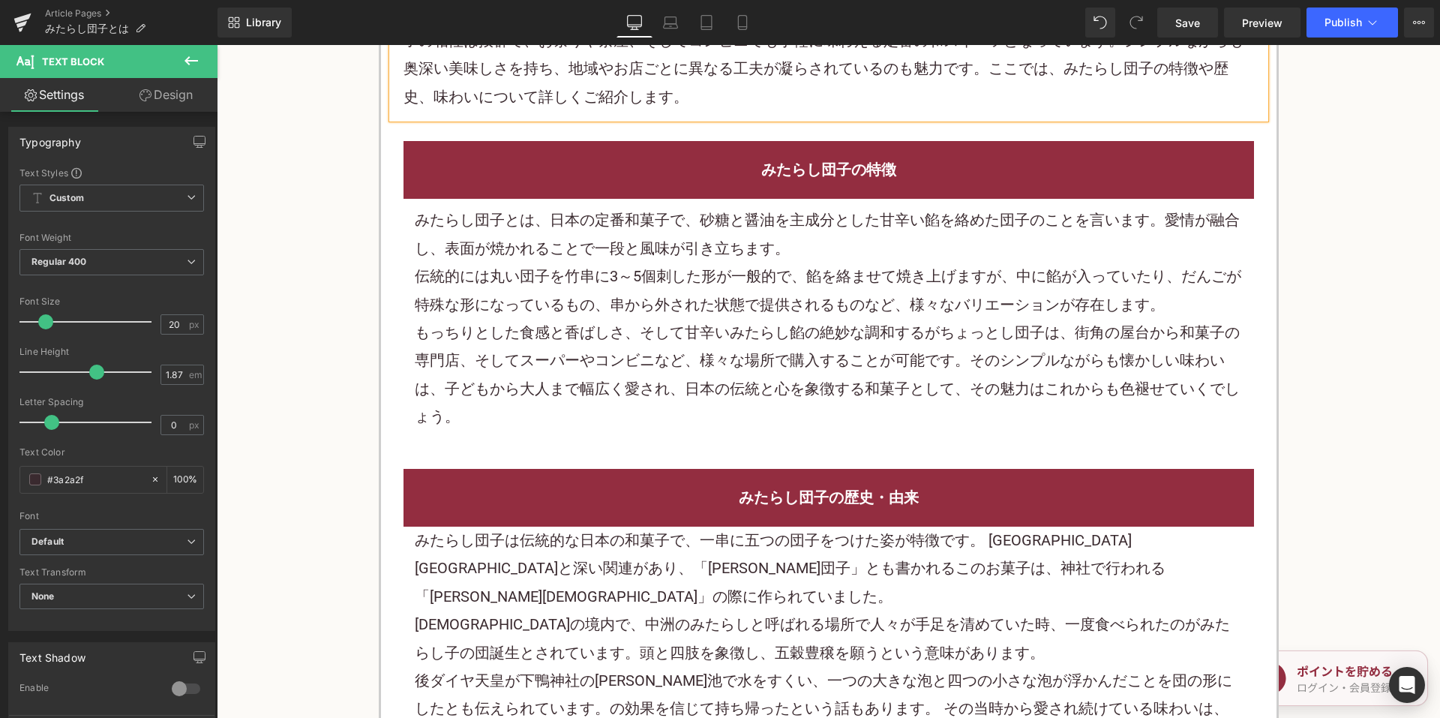
click at [660, 289] on div "伝統的には丸い団子を竹串に3～5個刺した形が一般的で、餡を絡ませて焼き上げますが、中に餡が入っていたり、だんごが特殊な形になっているもの、串から外された状態で…" at bounding box center [829, 290] width 828 height 56
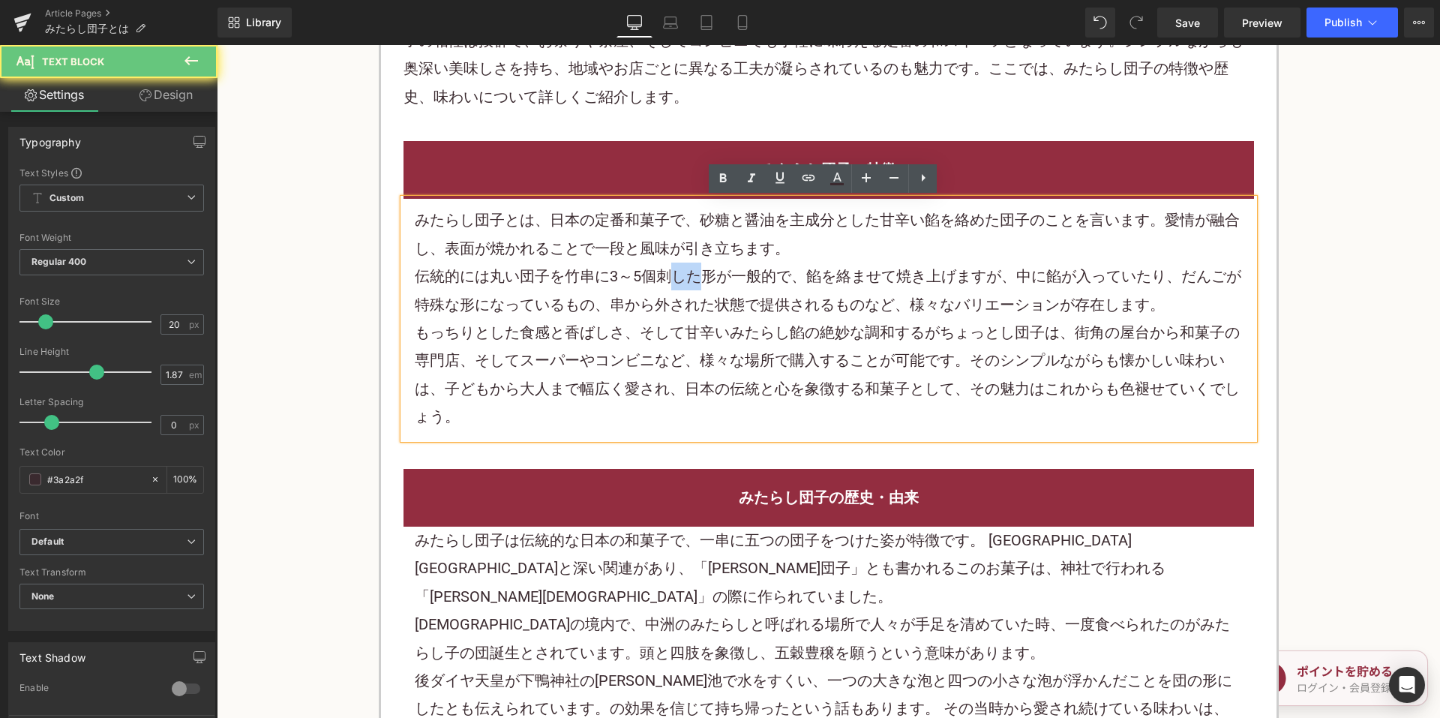
click at [660, 289] on div "伝統的には丸い団子を竹串に3～5個刺した形が一般的で、餡を絡ませて焼き上げますが、中に餡が入っていたり、だんごが特殊な形になっているもの、串から外された状態で…" at bounding box center [829, 290] width 828 height 56
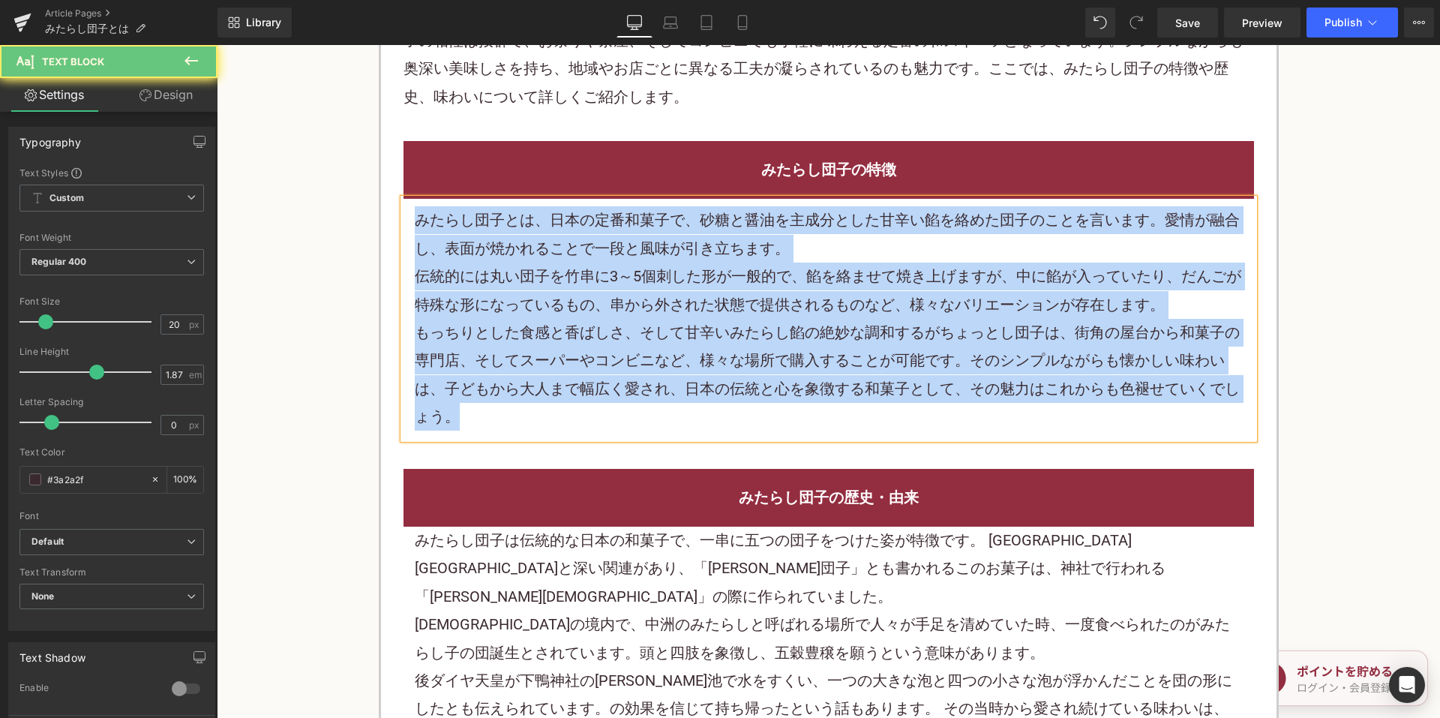
paste div
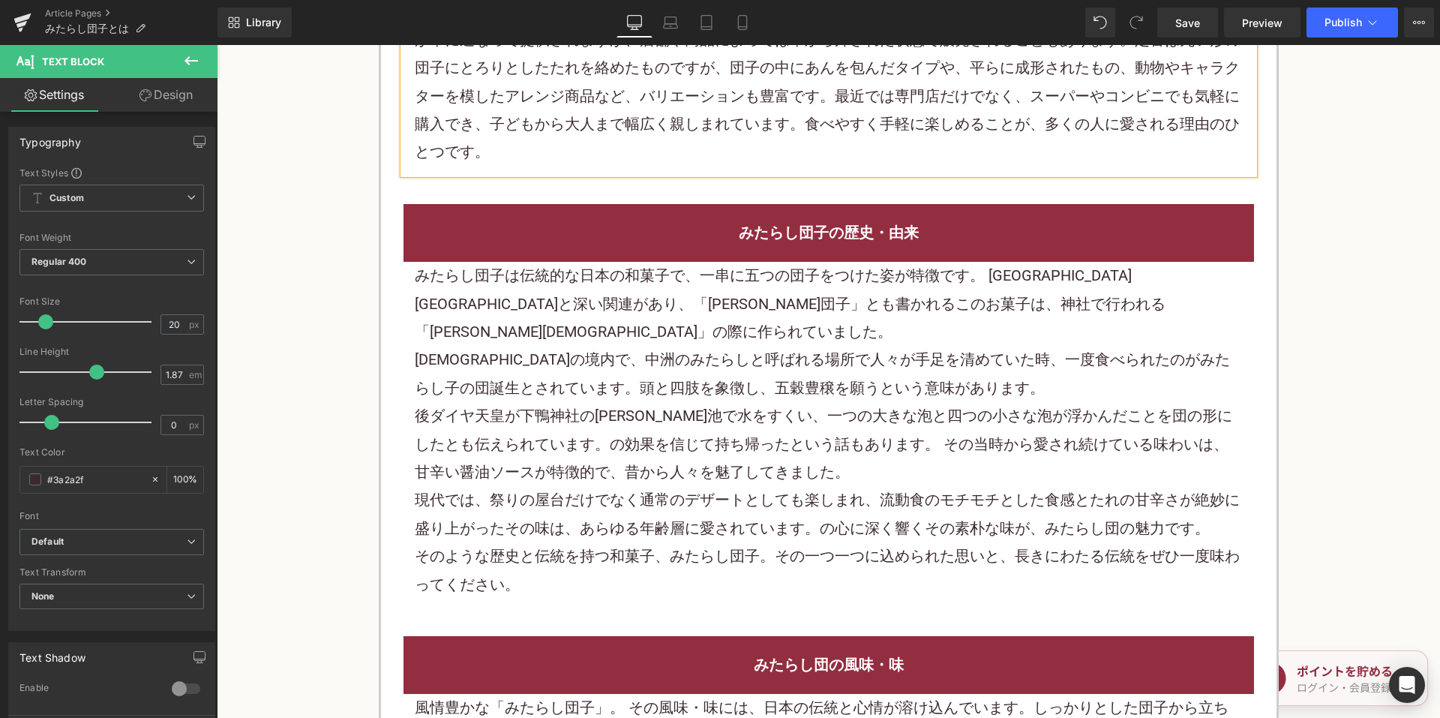
click at [636, 406] on font "後ダイヤ天皇が下鴨神社の御手洗池で水をすくい、一つの大きな泡と四つの小さな泡が浮かんだことを団の形にしたとも伝えられています。の効果を信じて持ち帰ったという話…" at bounding box center [823, 443] width 817 height 74
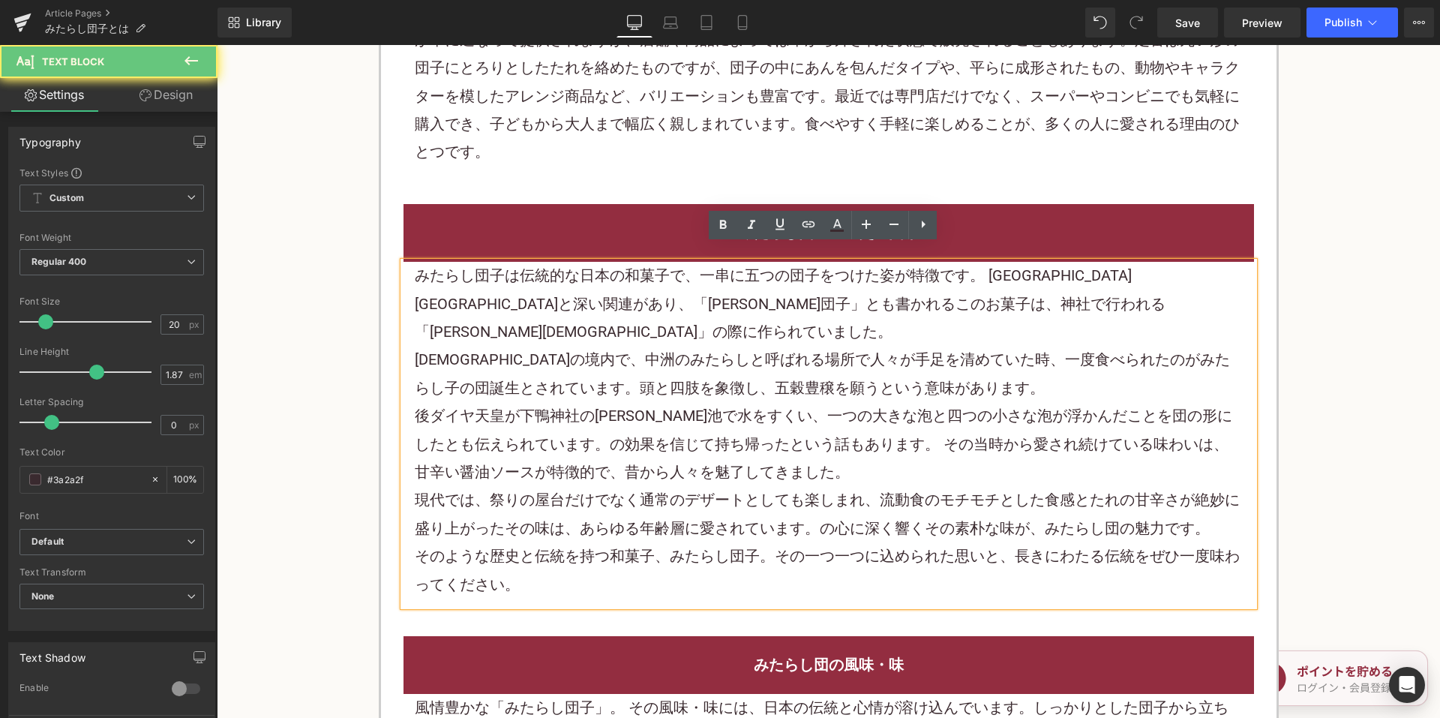
scroll to position [1125, 0]
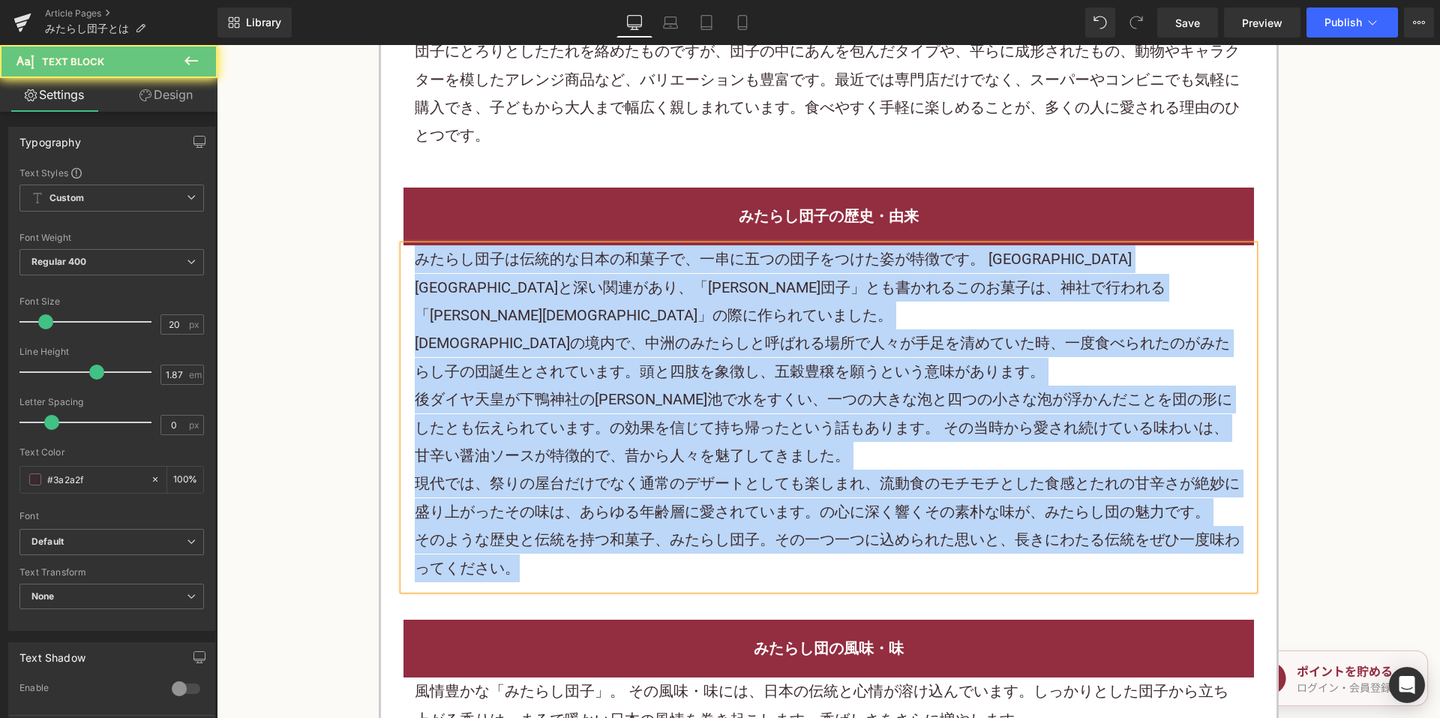
paste div
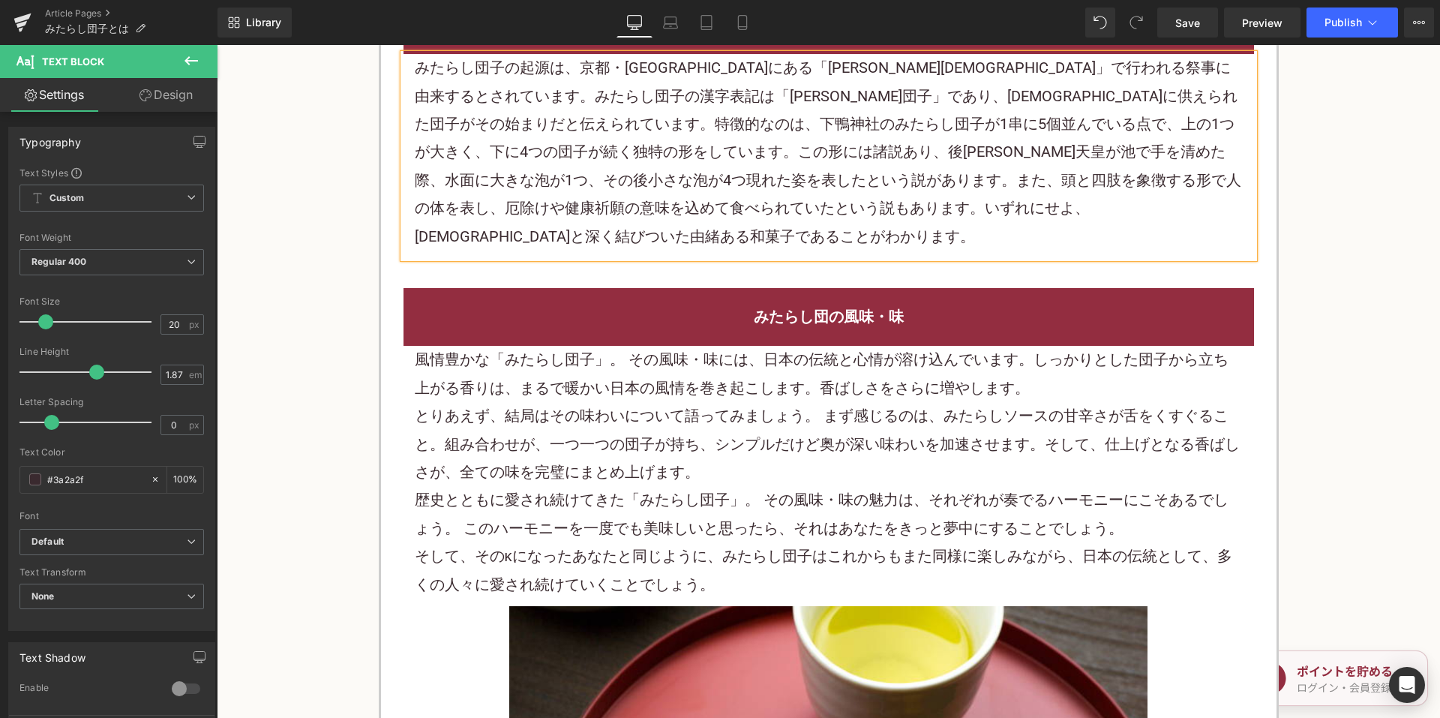
scroll to position [1350, 0]
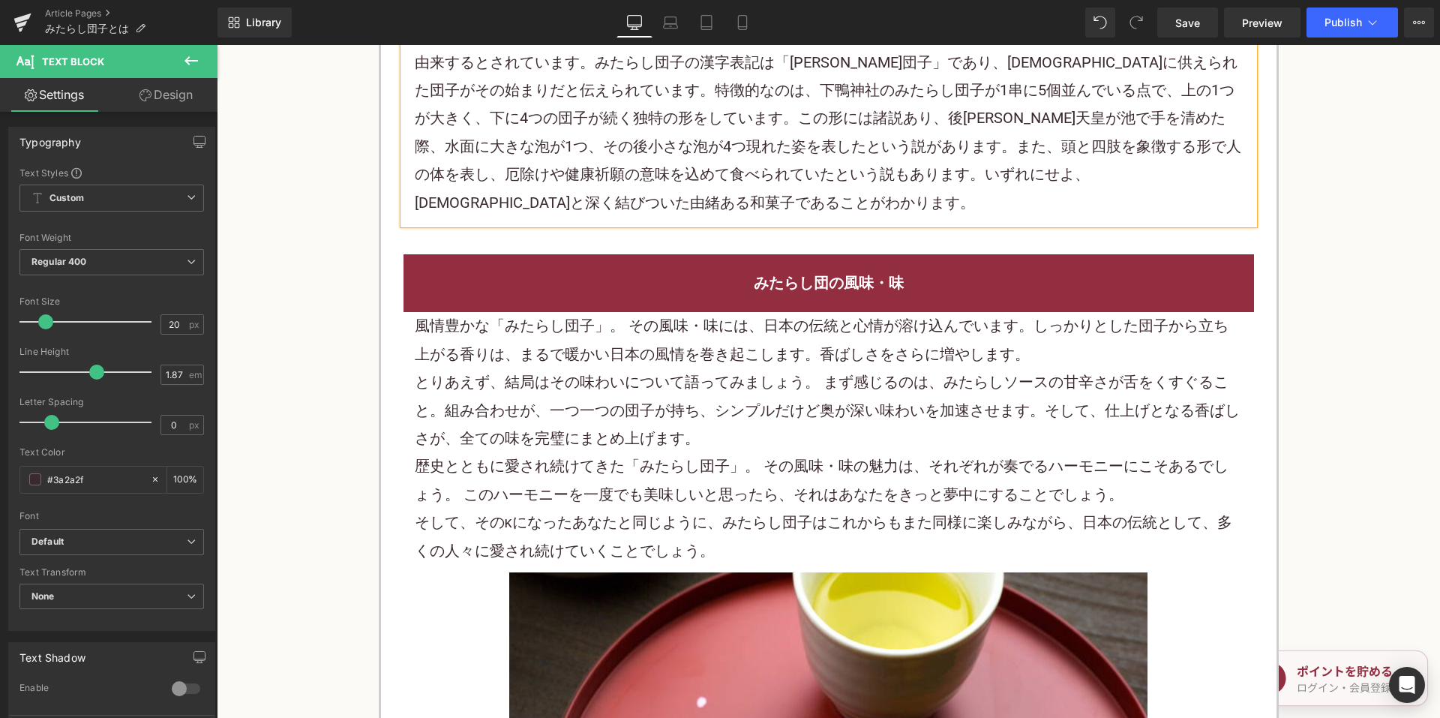
click at [620, 420] on font "とりあえず、結局はその味わいについて語ってみましょう。 まず感じるのは、みたらしソースの甘辛さが舌をくすぐること。組み合わせが、一つ一つの団子が持ち、シンプル…" at bounding box center [827, 410] width 825 height 74
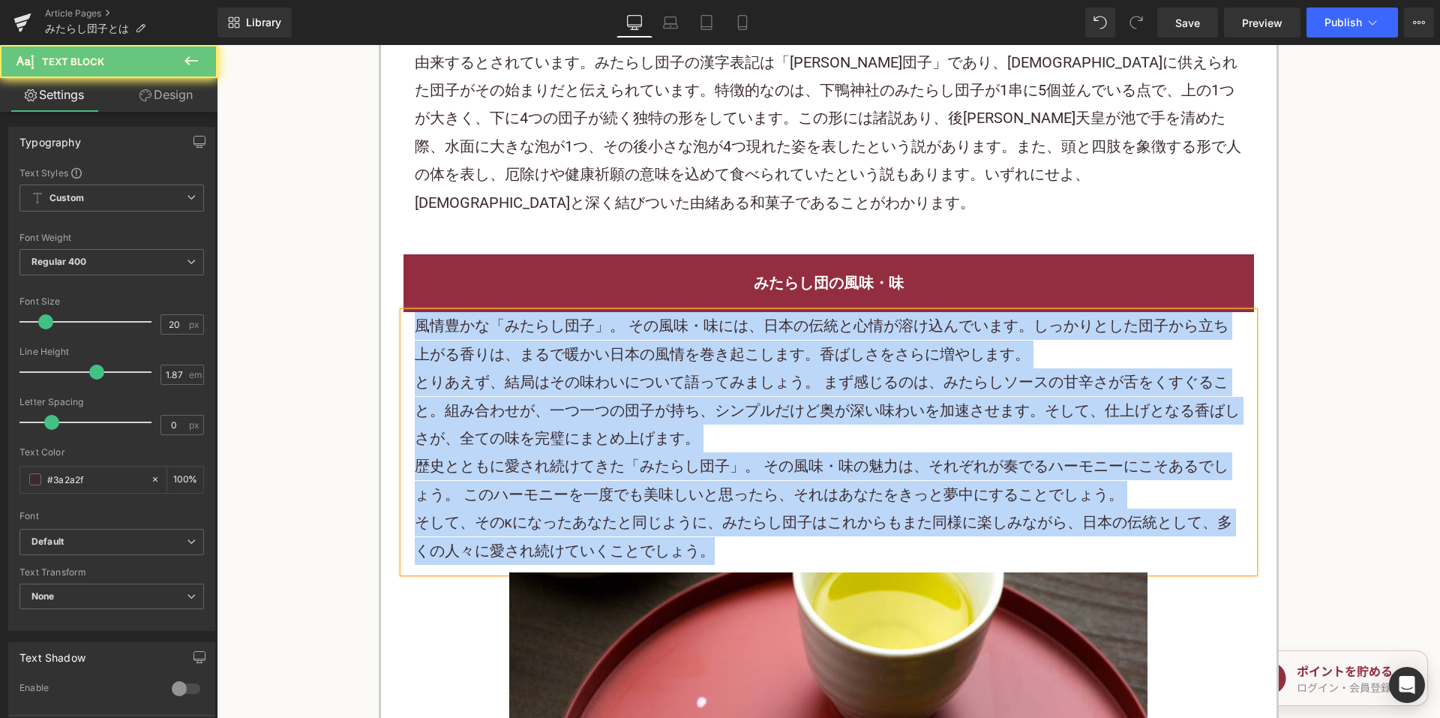
paste div
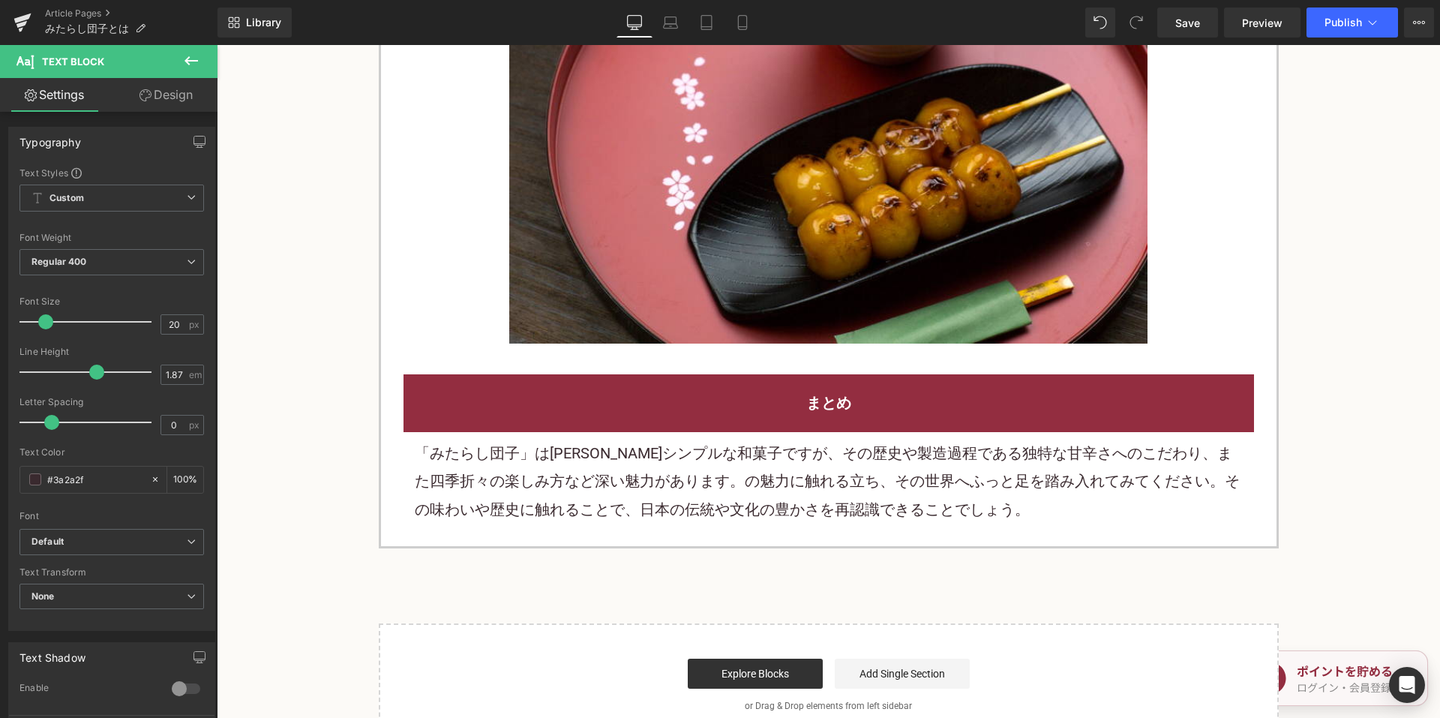
scroll to position [2099, 0]
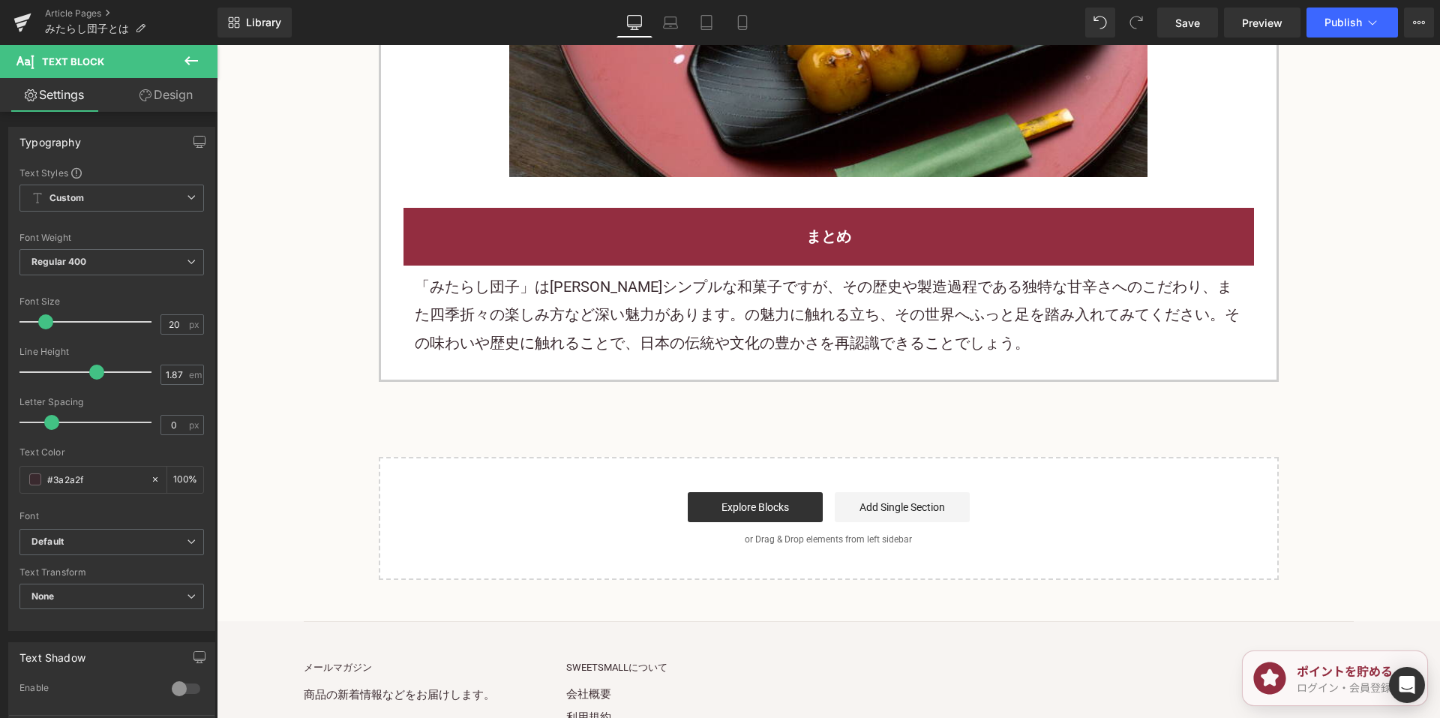
click at [546, 322] on font "「みたらし団子」は一見シンプルな和菓子ですが、その歴史や製造過程である独特な甘辛さへのこだわり、また四季折々の楽しみ方など深い魅力があります。の魅力に触れる立…" at bounding box center [827, 314] width 825 height 74
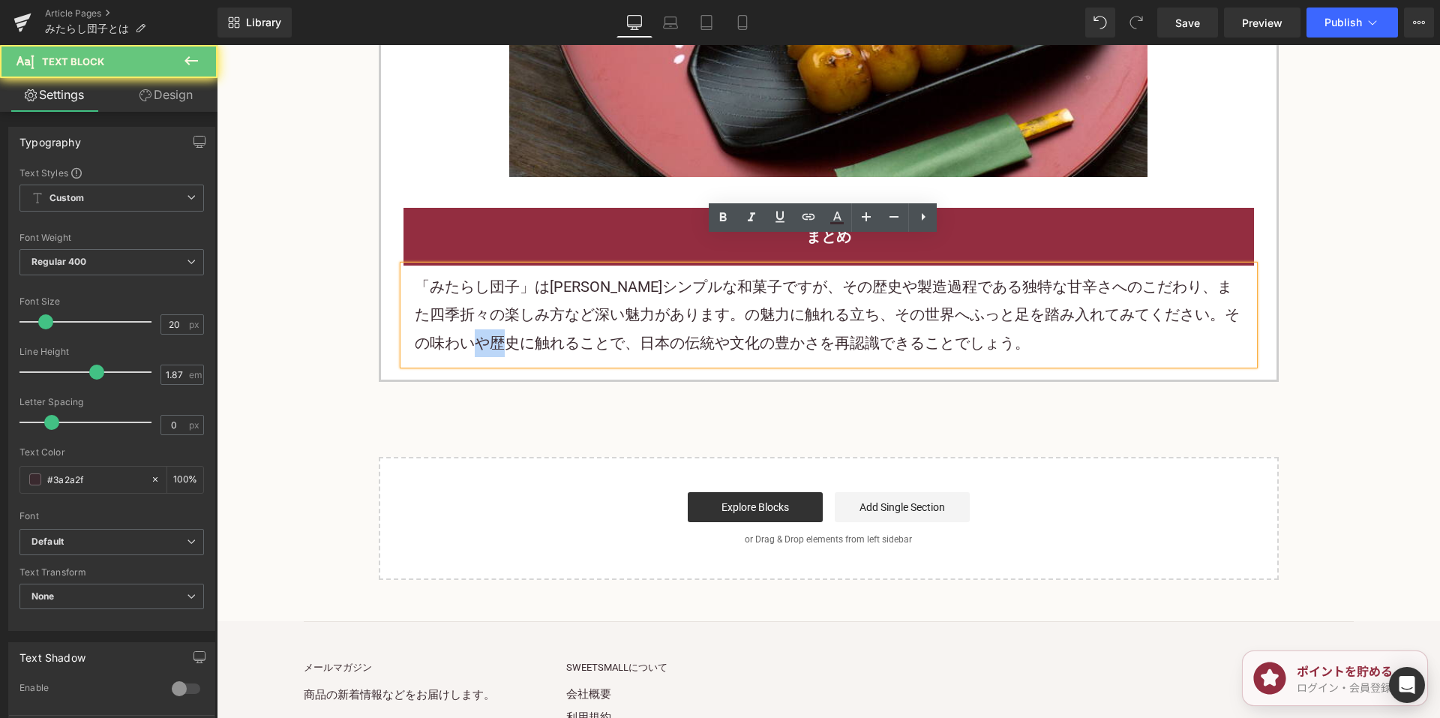
click at [546, 322] on font "「みたらし団子」は一見シンプルな和菓子ですが、その歴史や製造過程である独特な甘辛さへのこだわり、また四季折々の楽しみ方など深い魅力があります。の魅力に触れる立…" at bounding box center [827, 314] width 825 height 74
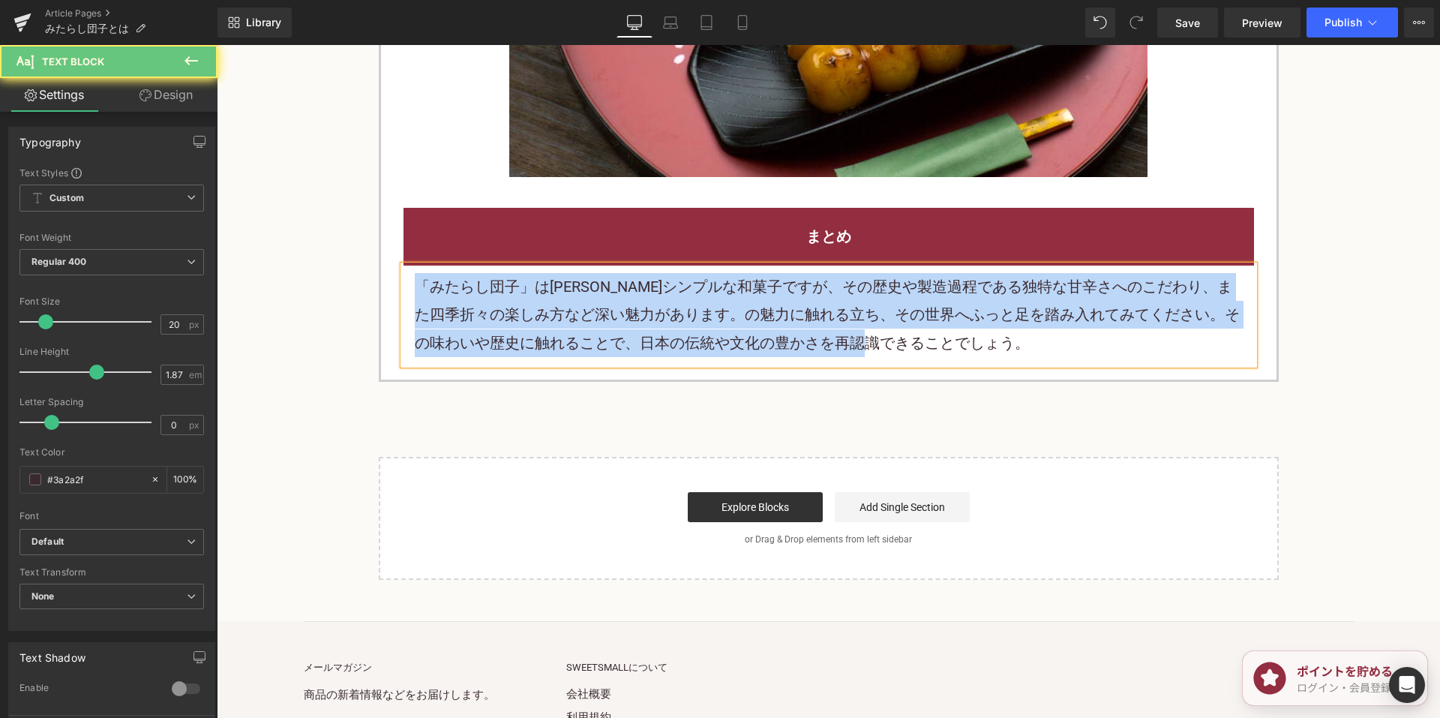
paste div
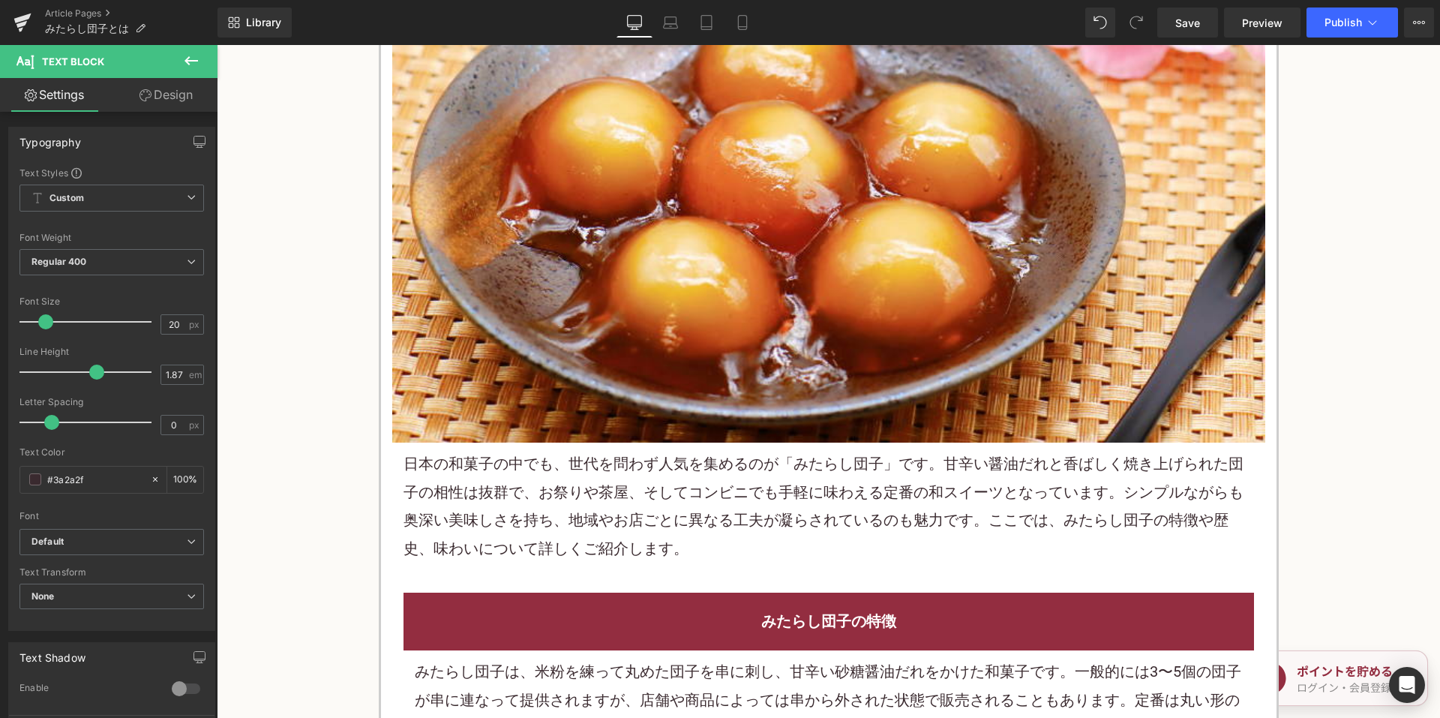
scroll to position [375, 0]
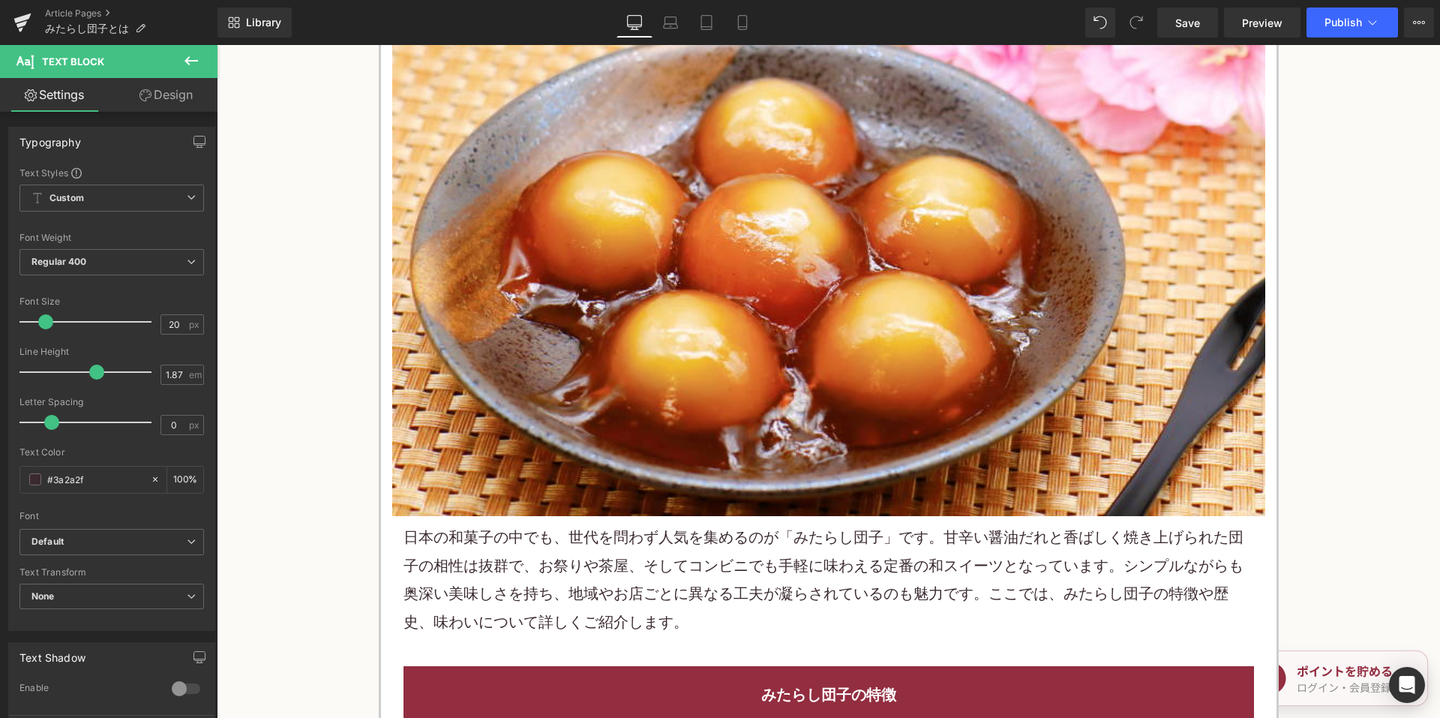
click at [690, 547] on font "日本の和菓子の中でも、世代を問わず人気を集めるのが「みたらし団子」です。甘辛い醤油だれと香ばしく焼き上げられた団子の相性は抜群で、お祭りや茶屋、そしてコンビニ…" at bounding box center [823, 579] width 840 height 102
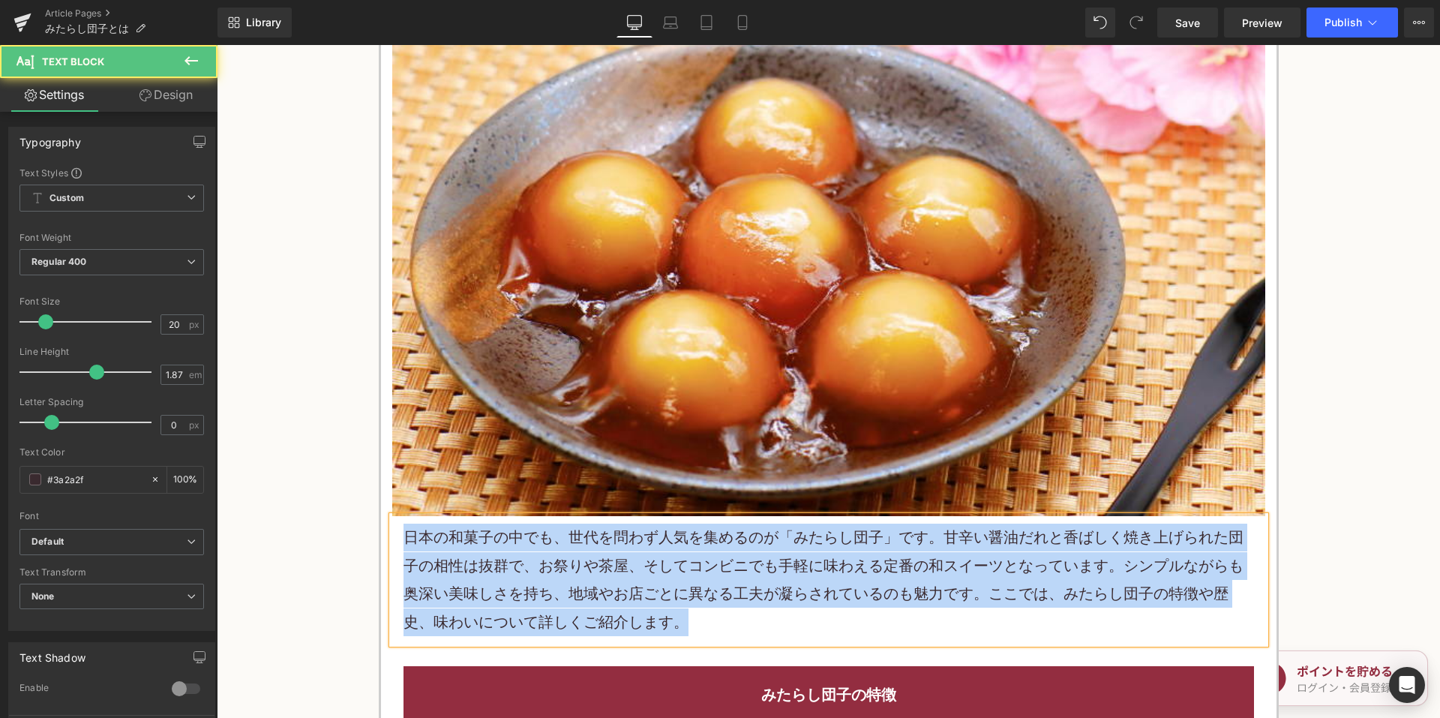
copy font "日本の和菓子の中でも、世代を問わず人気を集めるのが「みたらし団子」です。甘辛い醤油だれと香ばしく焼き上げられた団子の相性は抜群で、お祭りや茶屋、そしてコンビニ…"
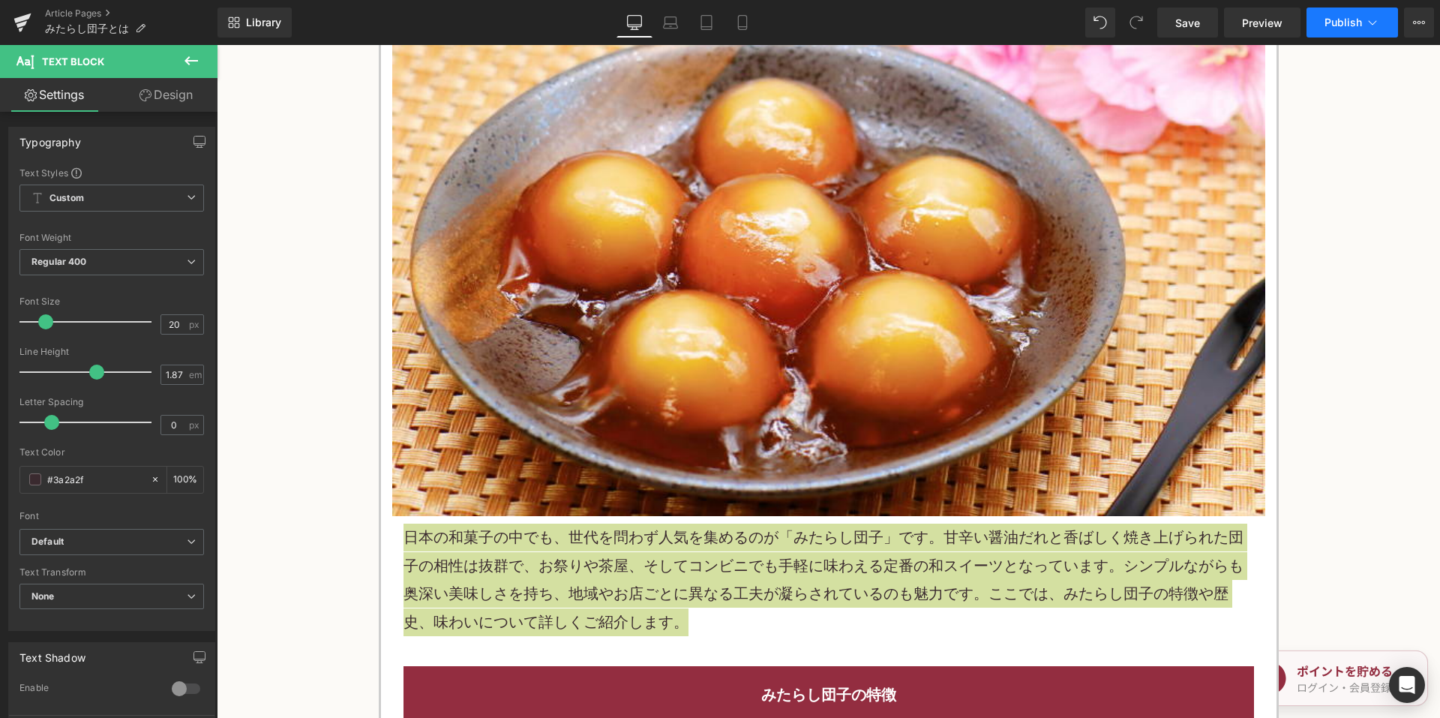
click at [1359, 36] on div "Library Desktop Desktop Laptop Tablet Mobile Save Preview Publish Scheduled Vie…" at bounding box center [828, 22] width 1222 height 45
click at [1360, 8] on button "Publish" at bounding box center [1351, 22] width 91 height 30
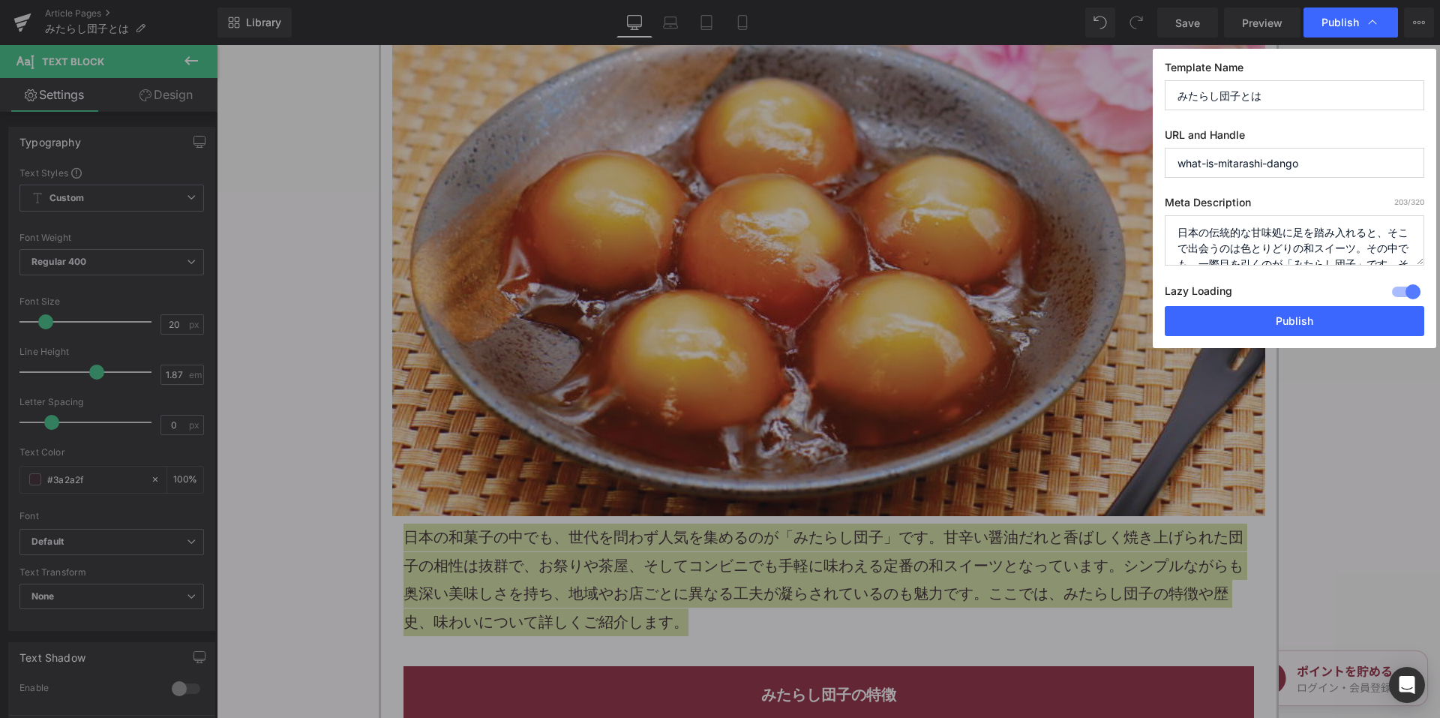
click at [1251, 224] on textarea "日本の伝統的な甘味処に足を踏み入れると、そこで出会うのは色とりどりの和スイーツ。その中でも、一際目を引くのが「みたらし団子」です。その存在は、ひとつの文化、伝…" at bounding box center [1293, 240] width 259 height 50
paste textarea "和菓子の中でも、世代を問わず人気を集めるのが「みたらし団子」です。甘辛い醤油だれと香ばしく焼き上げられた団子の相性は抜群で、お祭りや茶屋、そしてコンビニでも手…"
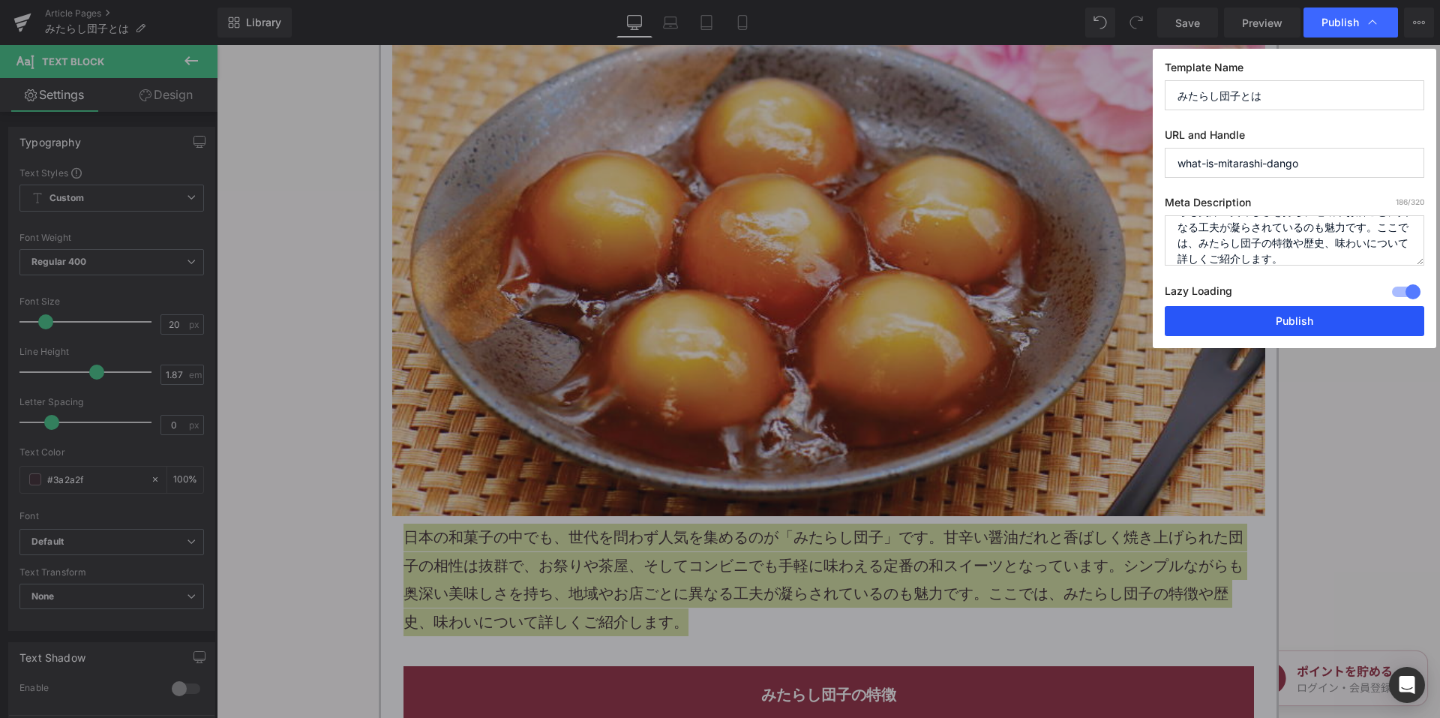
type textarea "日本の和菓子の中でも、世代を問わず人気を集めるのが「みたらし団子」です。甘辛い醤油だれと香ばしく焼き上げられた団子の相性は抜群で、お祭りや茶屋、そしてコンビニ…"
click at [1227, 313] on button "Publish" at bounding box center [1293, 321] width 259 height 30
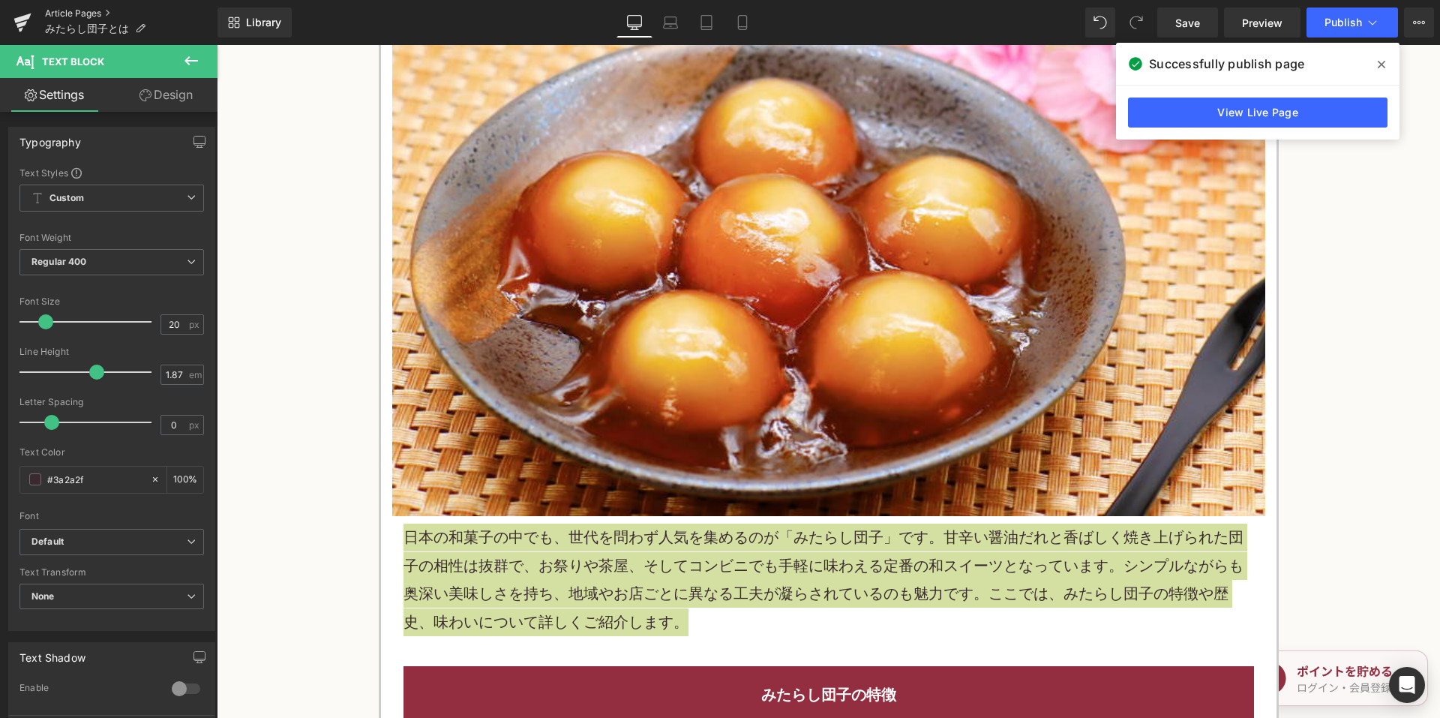
click at [77, 10] on link "Article Pages" at bounding box center [131, 13] width 172 height 12
